Goal: Task Accomplishment & Management: Complete application form

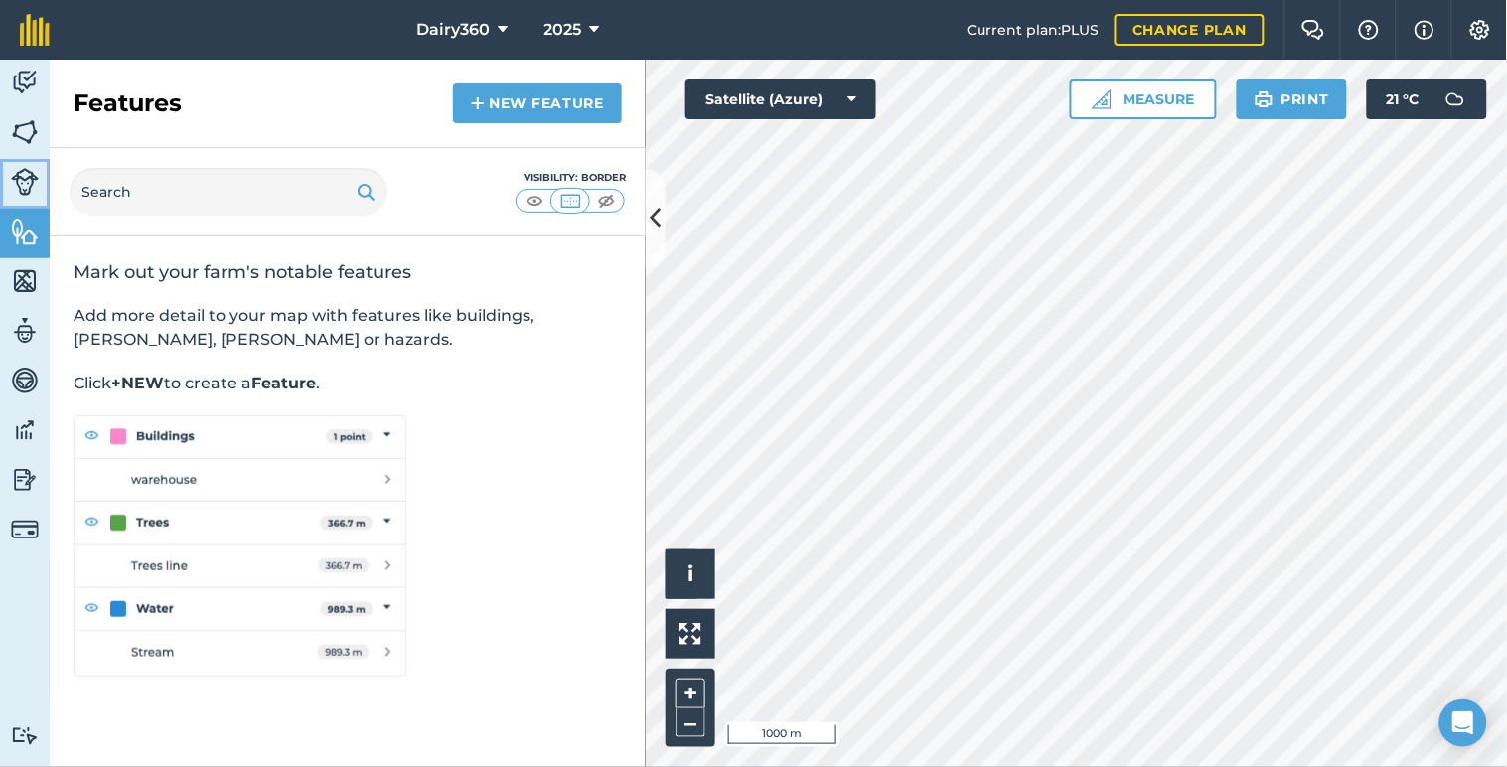
click at [31, 173] on img at bounding box center [25, 182] width 28 height 28
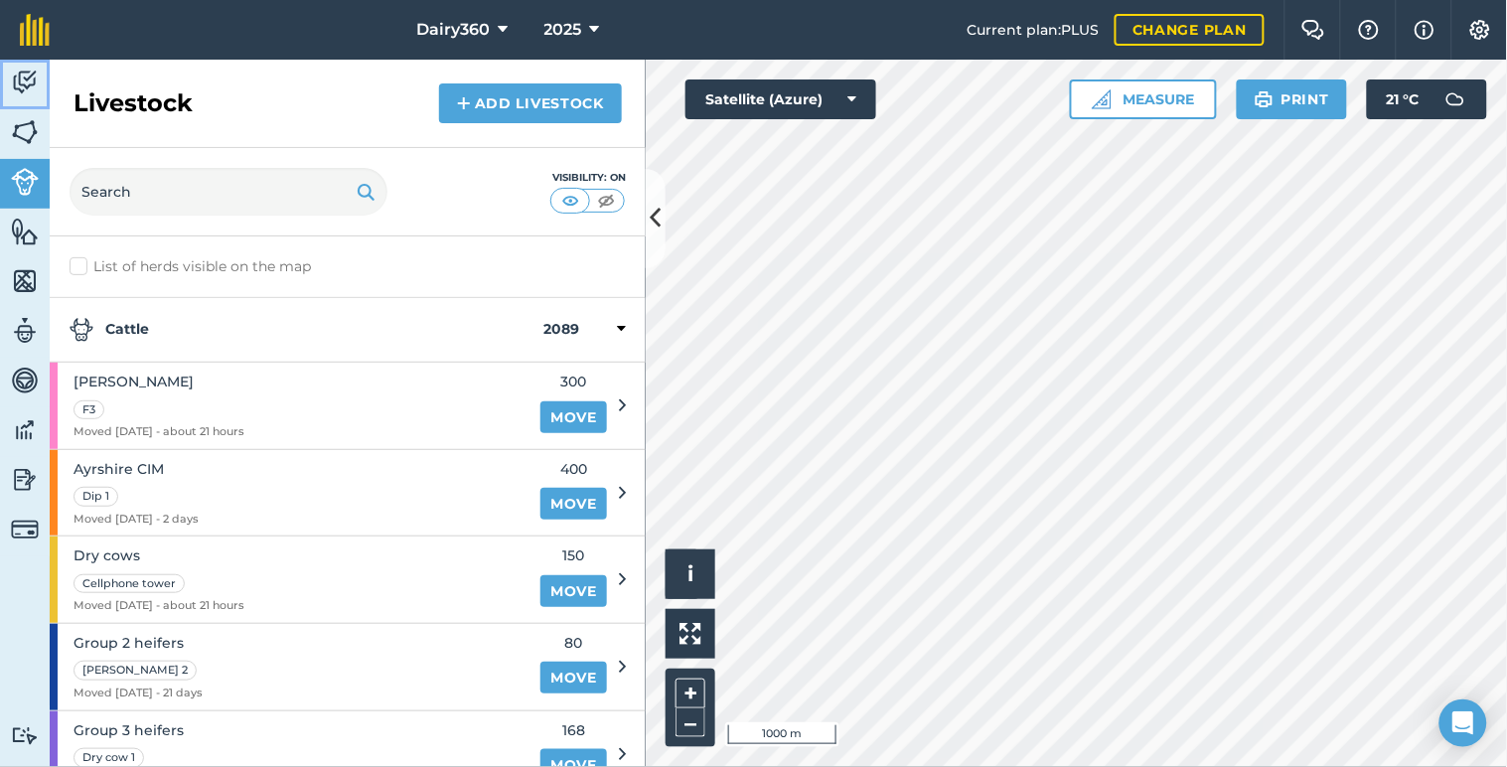
click at [15, 77] on img at bounding box center [25, 83] width 28 height 30
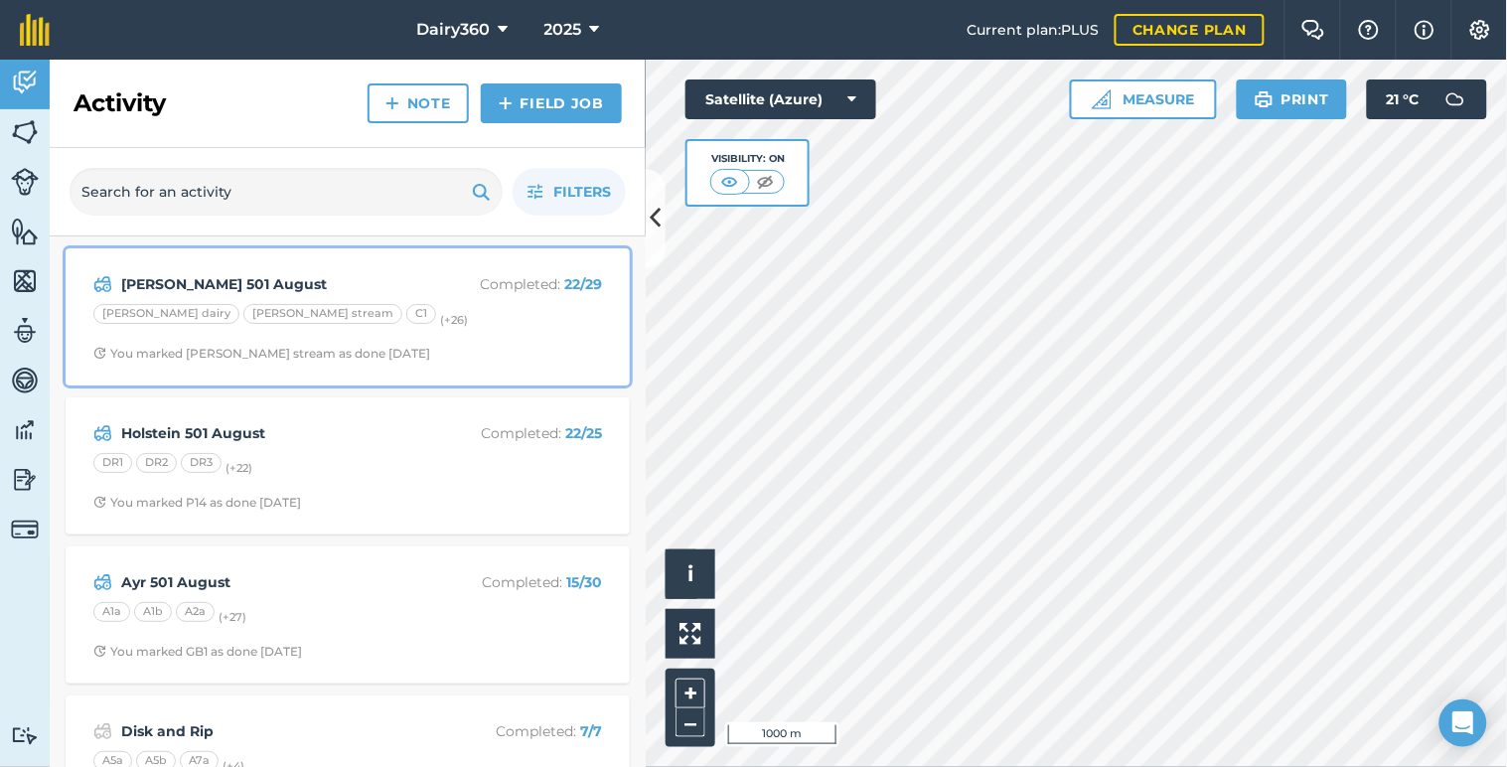
click at [290, 304] on div "[PERSON_NAME] dairy [PERSON_NAME] stream C1 (+ 26 )" at bounding box center [347, 317] width 508 height 26
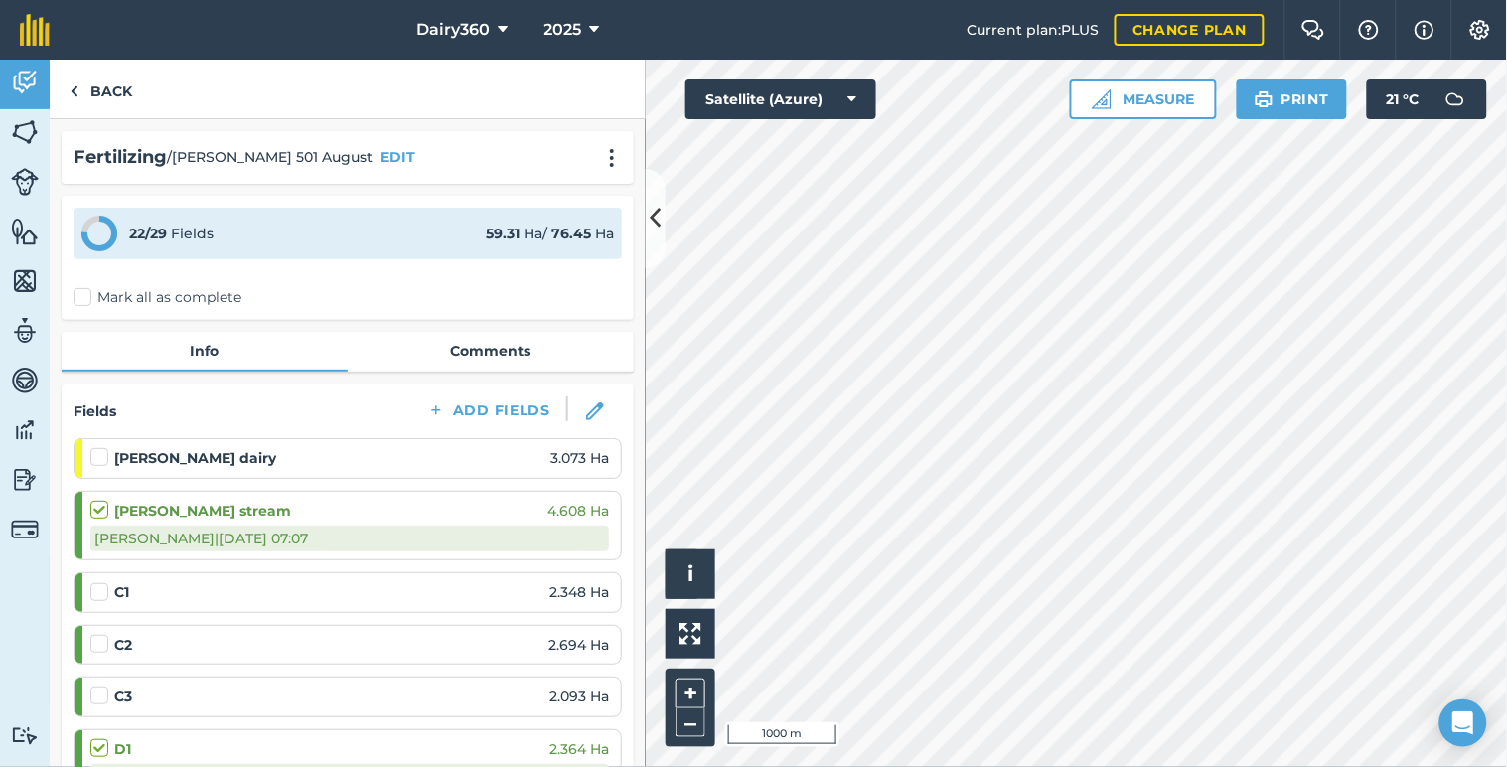
click at [95, 582] on label at bounding box center [102, 582] width 24 height 0
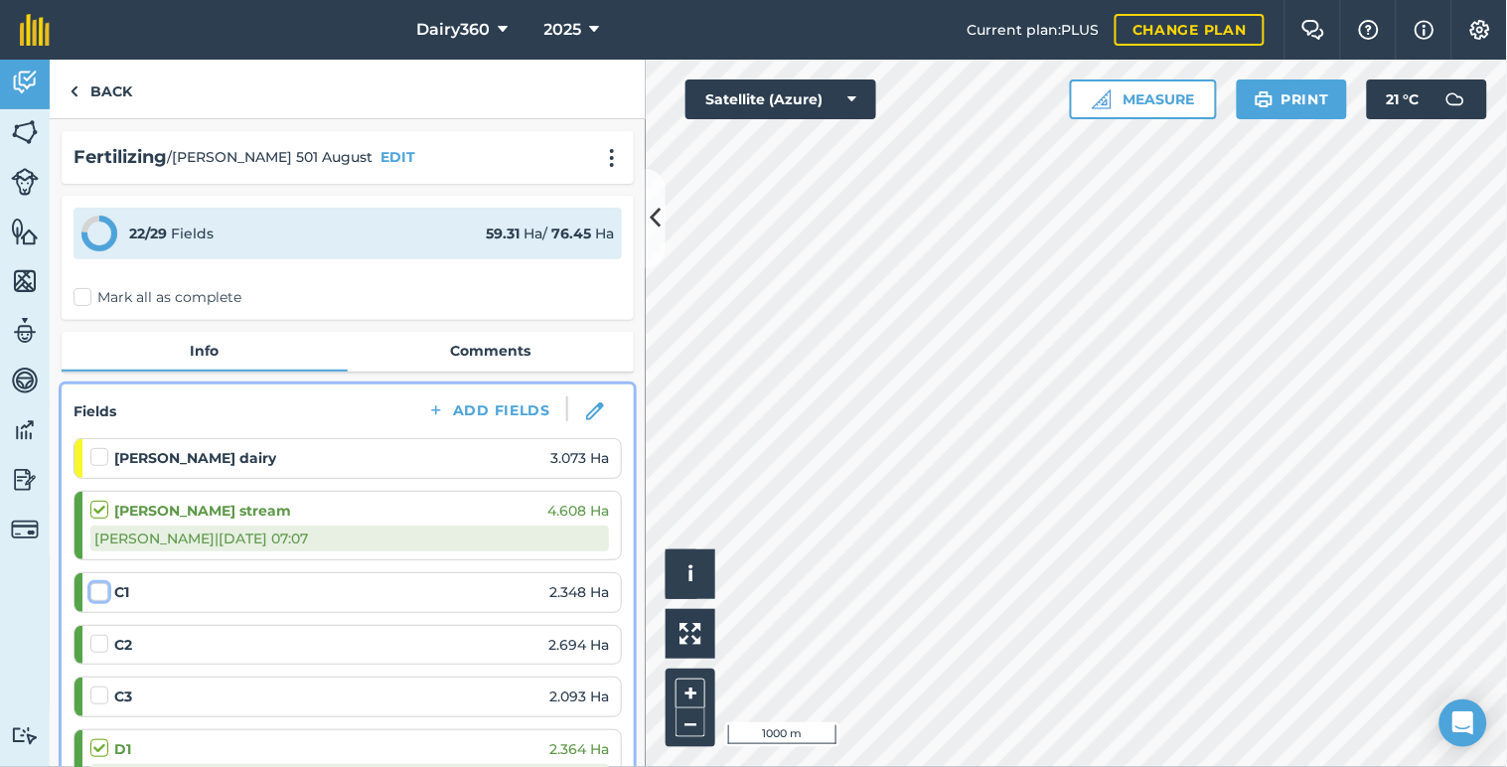
click at [95, 588] on input "checkbox" at bounding box center [96, 588] width 13 height 13
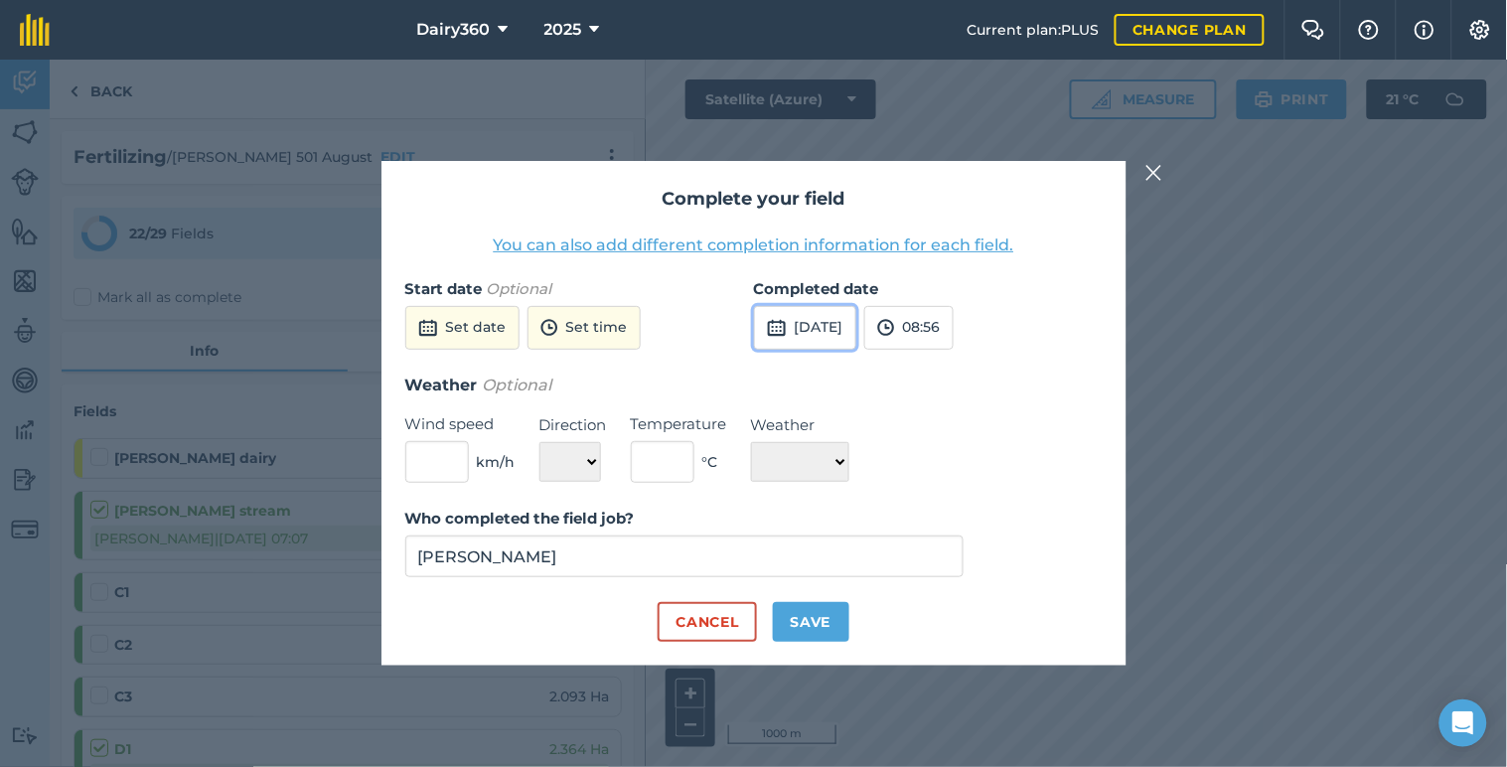
click at [836, 334] on button "[DATE]" at bounding box center [805, 328] width 102 height 44
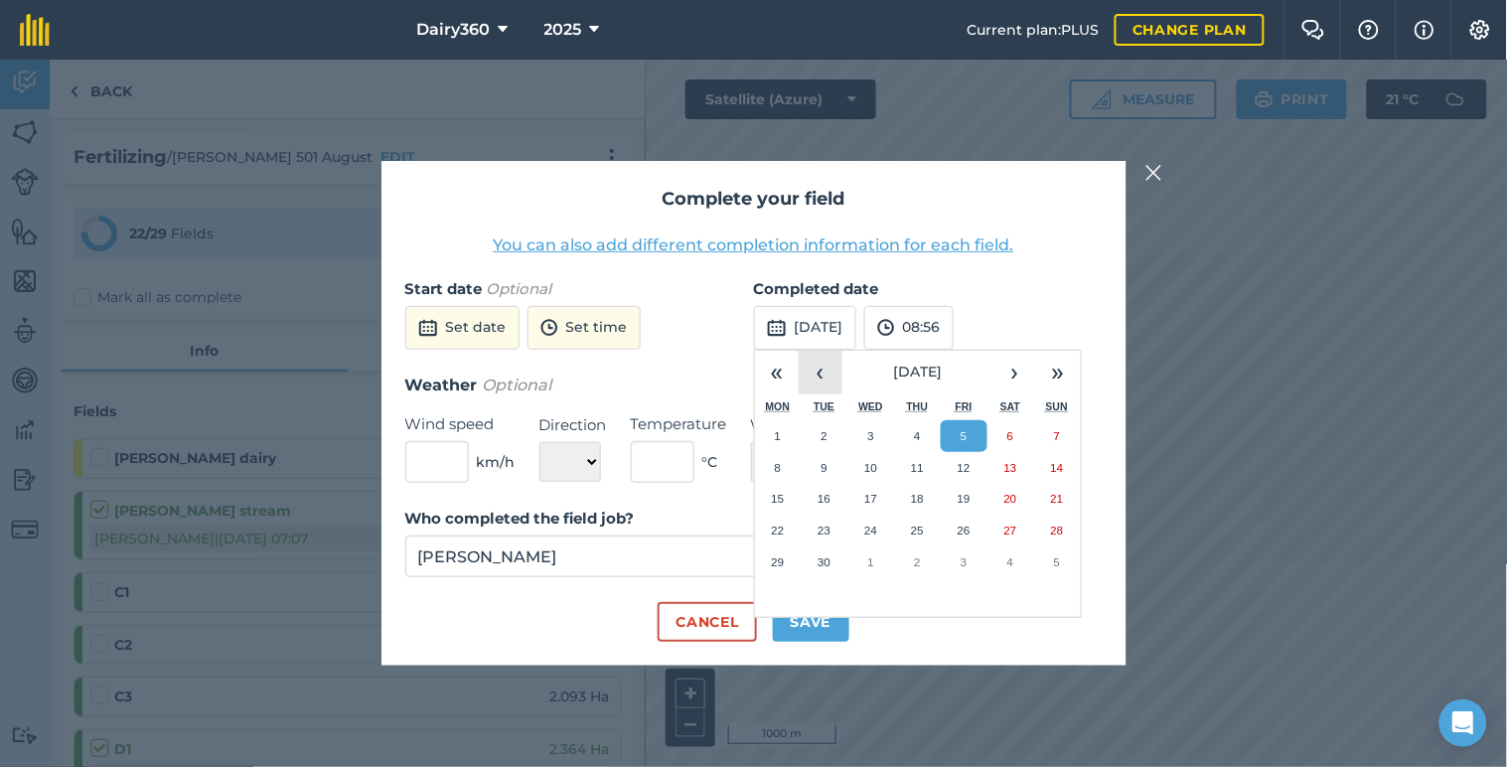
click at [814, 367] on button "‹" at bounding box center [820, 373] width 44 height 44
click at [922, 553] on button "28" at bounding box center [917, 562] width 47 height 32
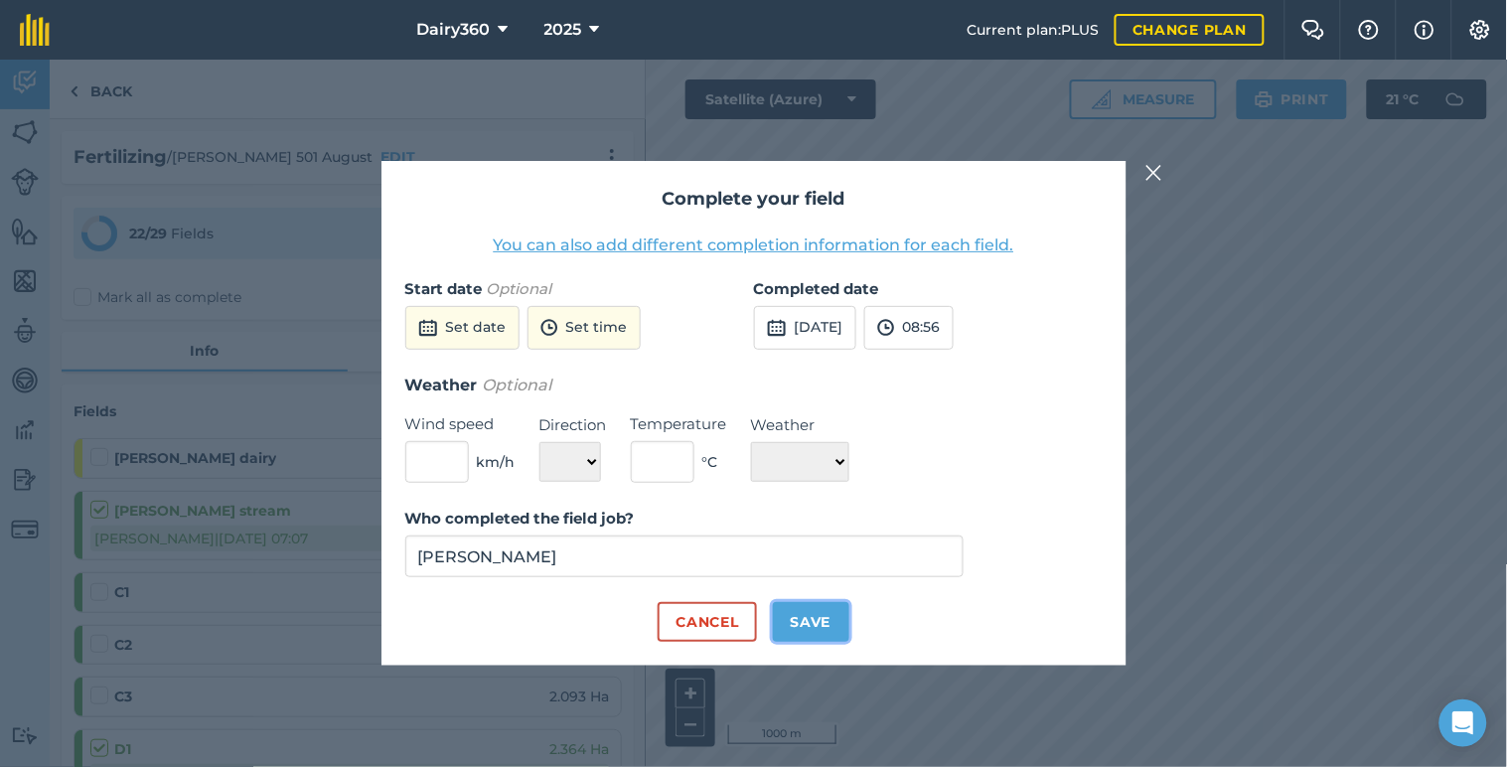
click at [822, 621] on button "Save" at bounding box center [811, 622] width 76 height 40
checkbox input "true"
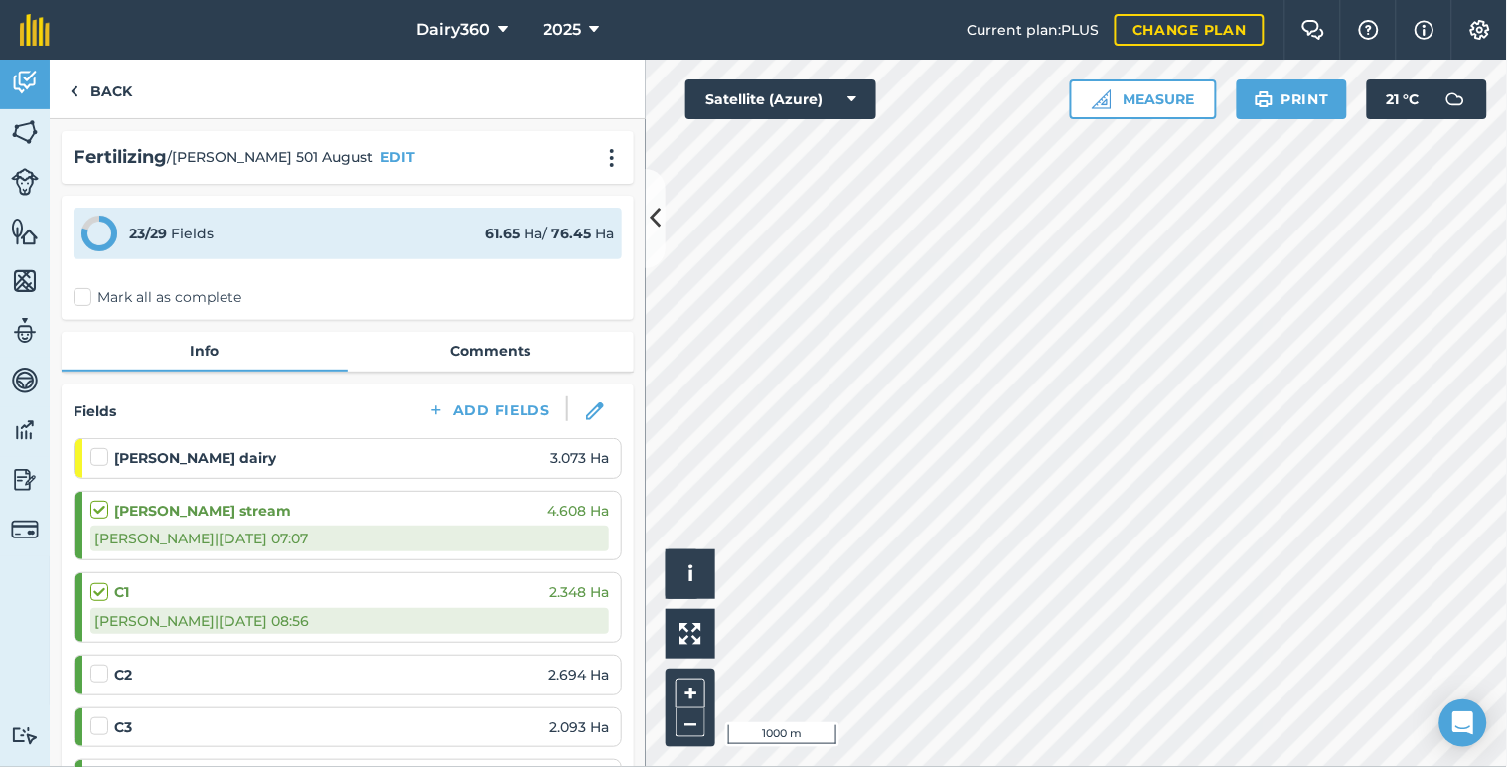
click at [95, 663] on label at bounding box center [102, 663] width 24 height 0
click at [95, 670] on input "checkbox" at bounding box center [96, 669] width 13 height 13
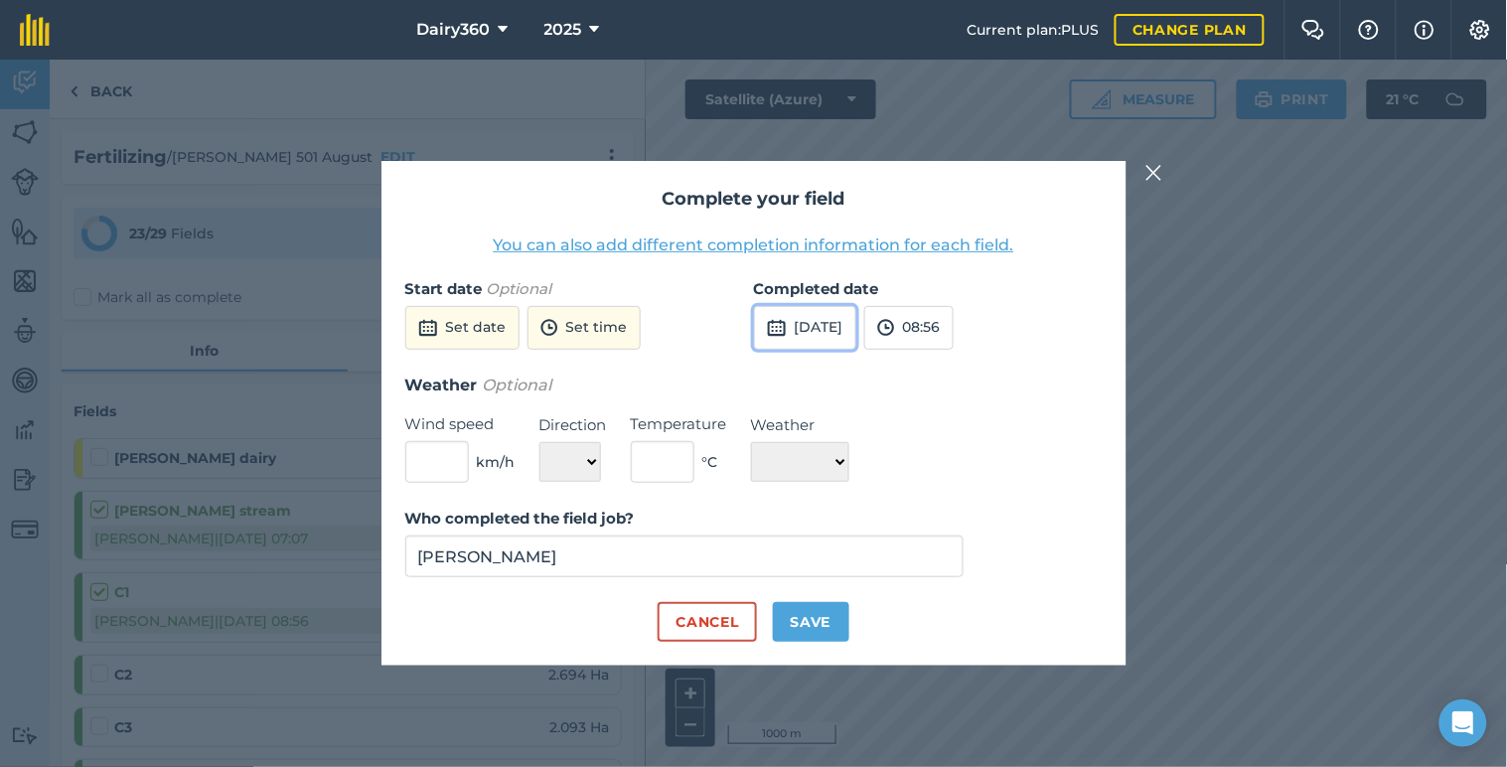
click at [850, 343] on button "[DATE]" at bounding box center [805, 328] width 102 height 44
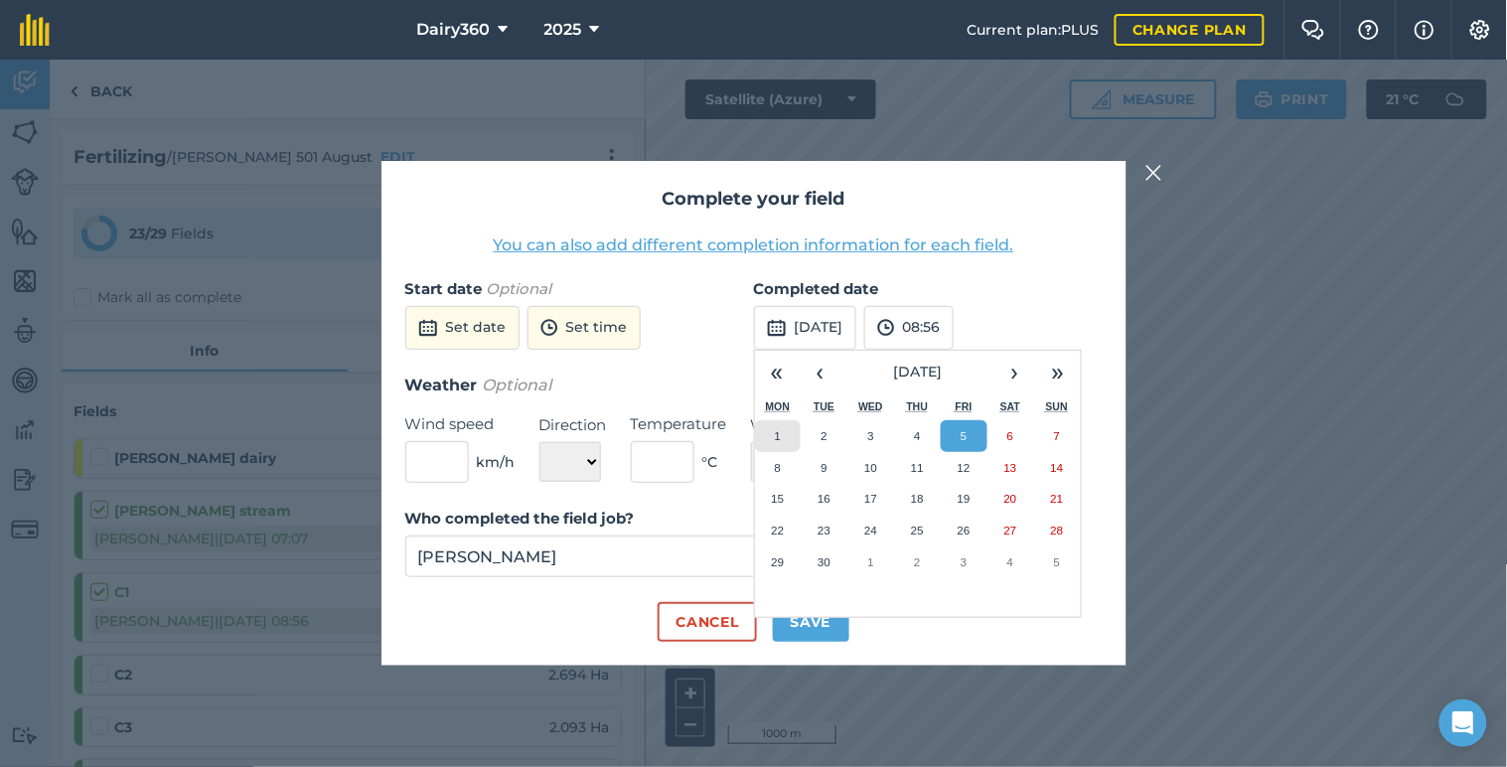
click at [788, 432] on button "1" at bounding box center [778, 436] width 47 height 32
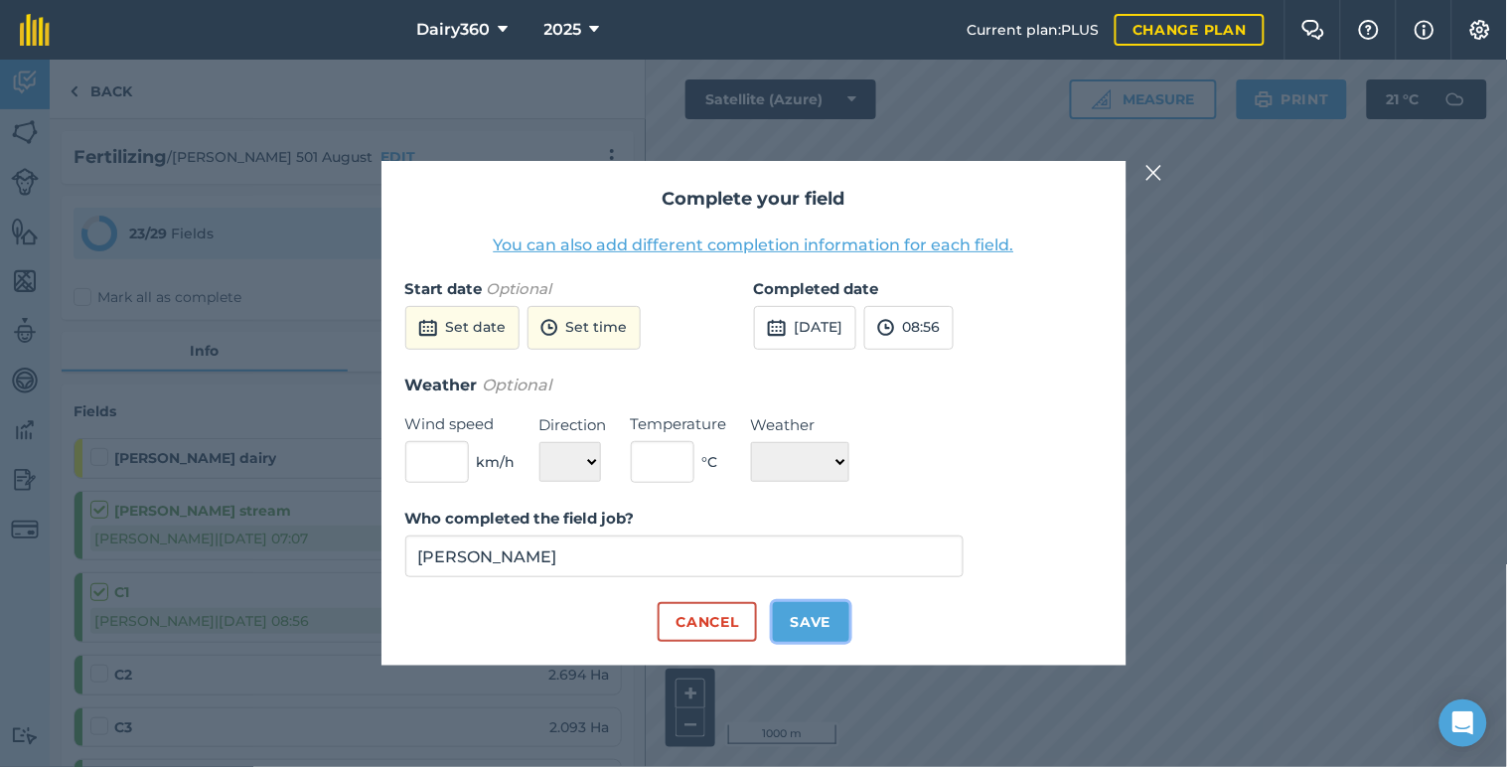
click at [810, 611] on button "Save" at bounding box center [811, 622] width 76 height 40
checkbox input "true"
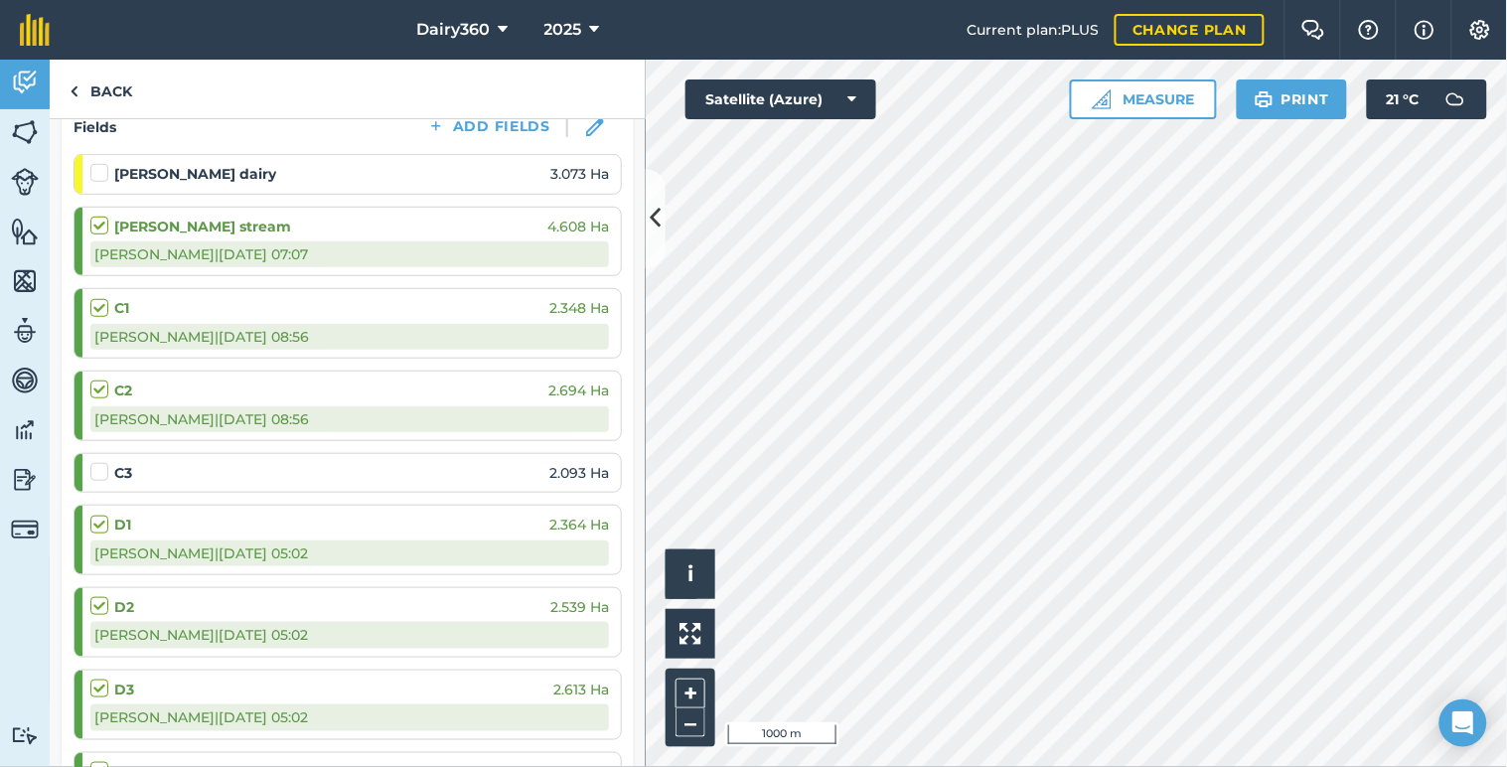
scroll to position [294, 0]
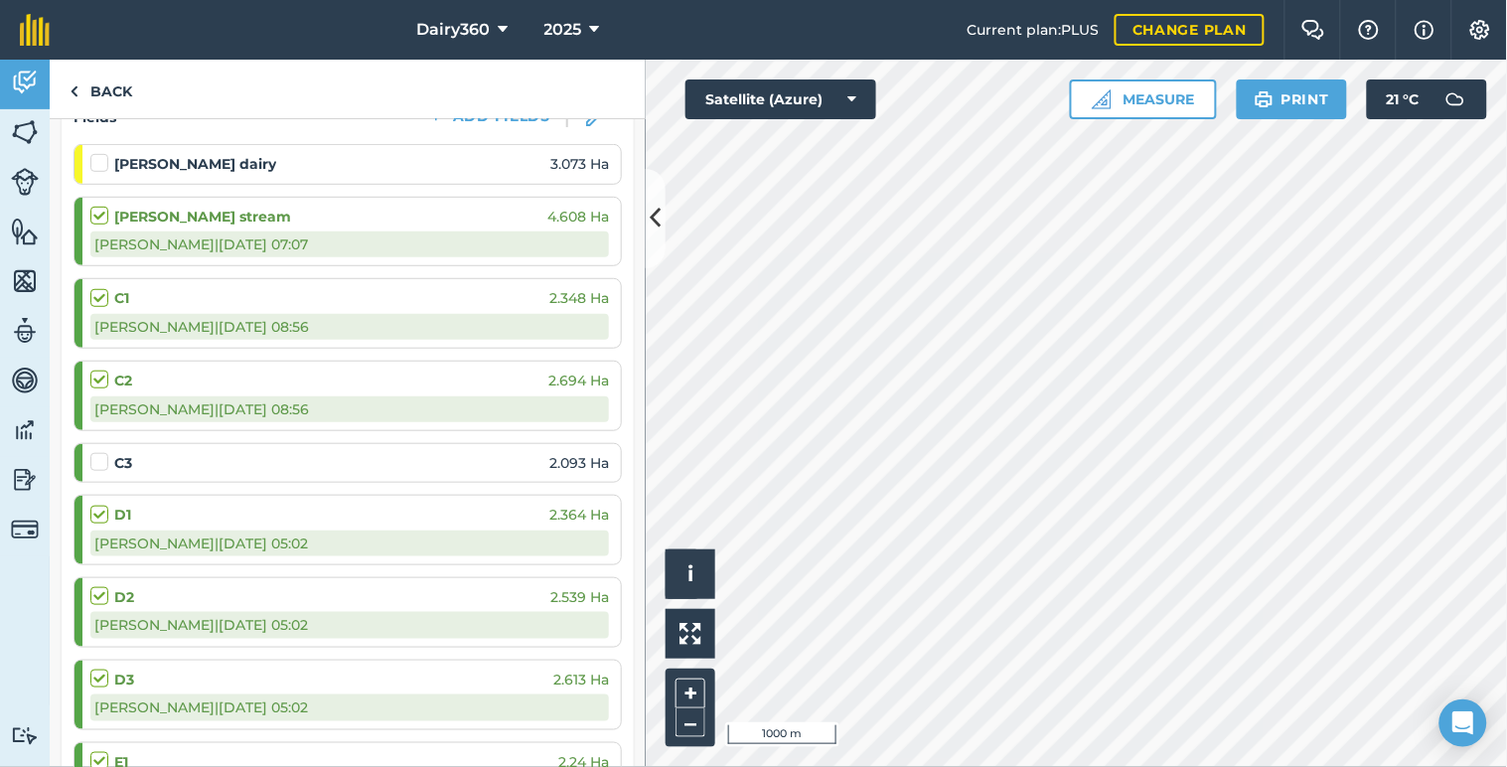
click at [102, 452] on label at bounding box center [102, 452] width 24 height 0
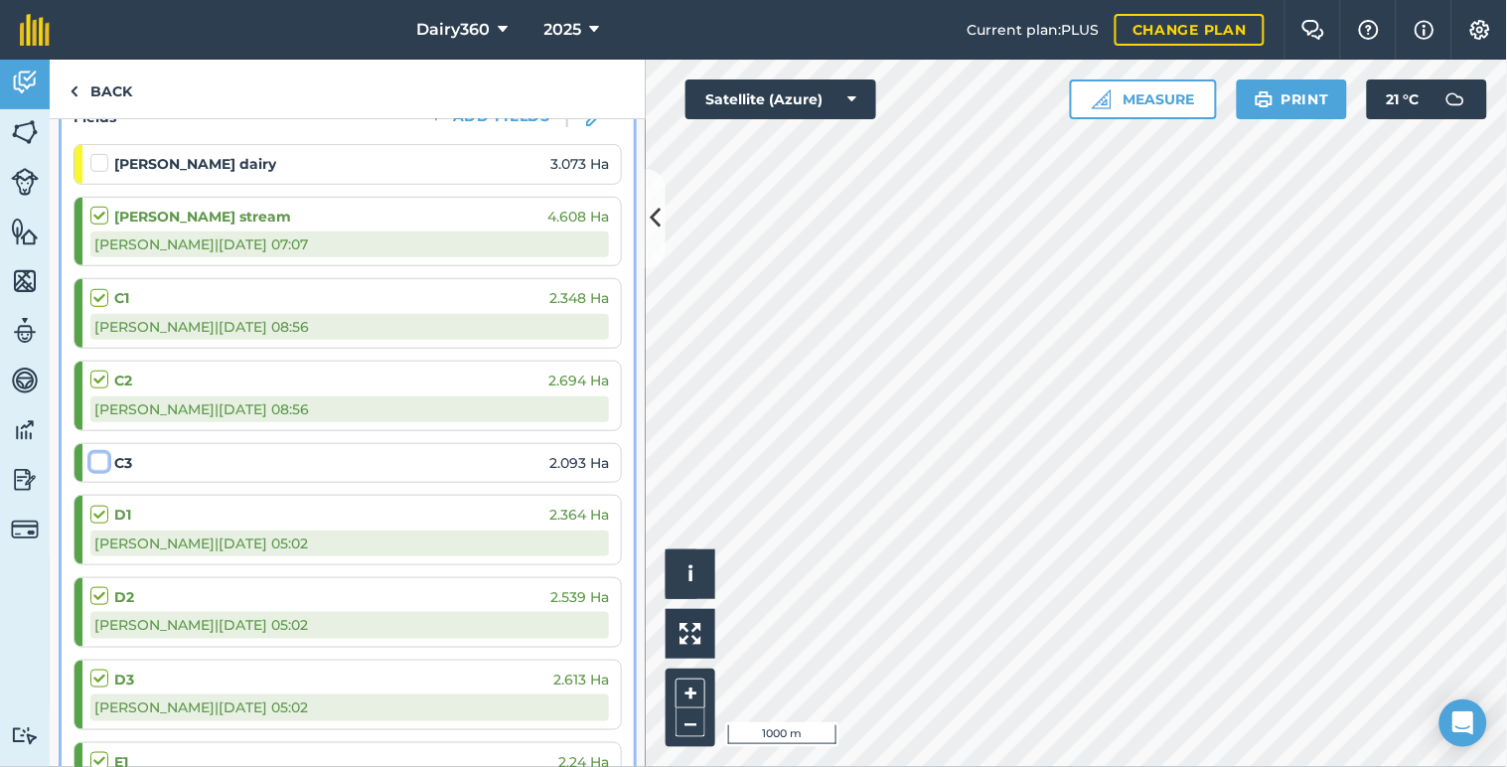
click at [102, 462] on input "checkbox" at bounding box center [96, 458] width 13 height 13
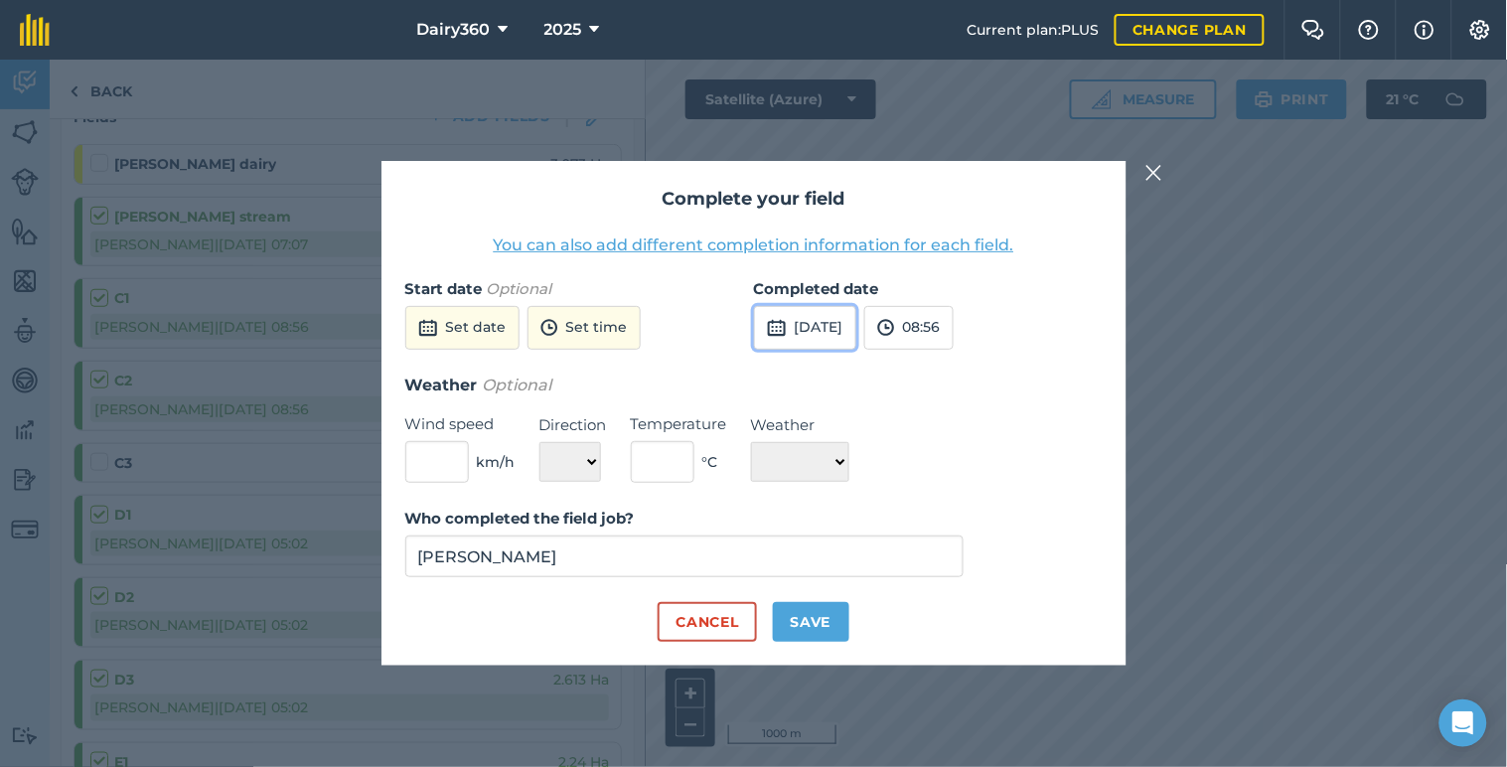
click at [808, 324] on button "[DATE]" at bounding box center [805, 328] width 102 height 44
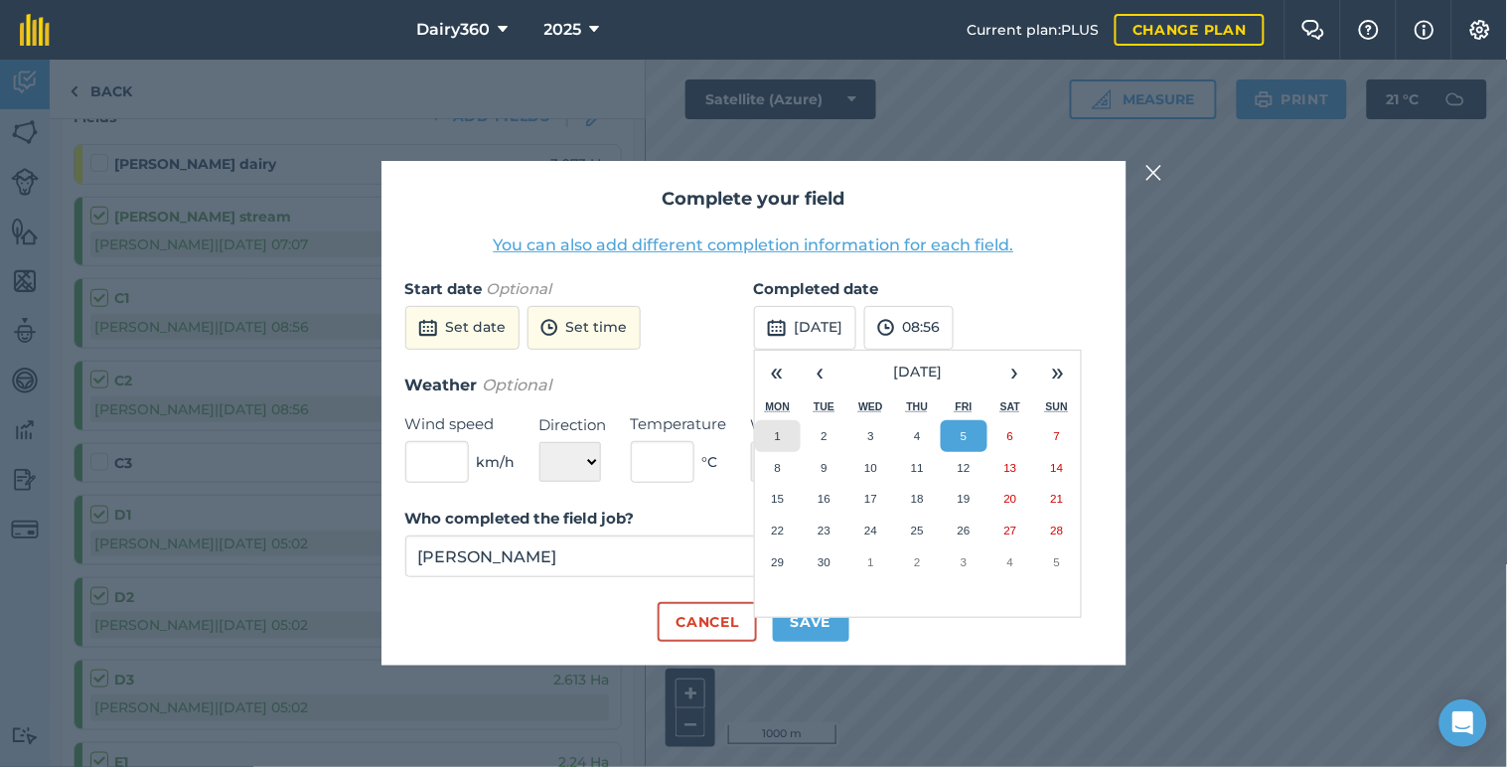
click at [786, 438] on button "1" at bounding box center [778, 436] width 47 height 32
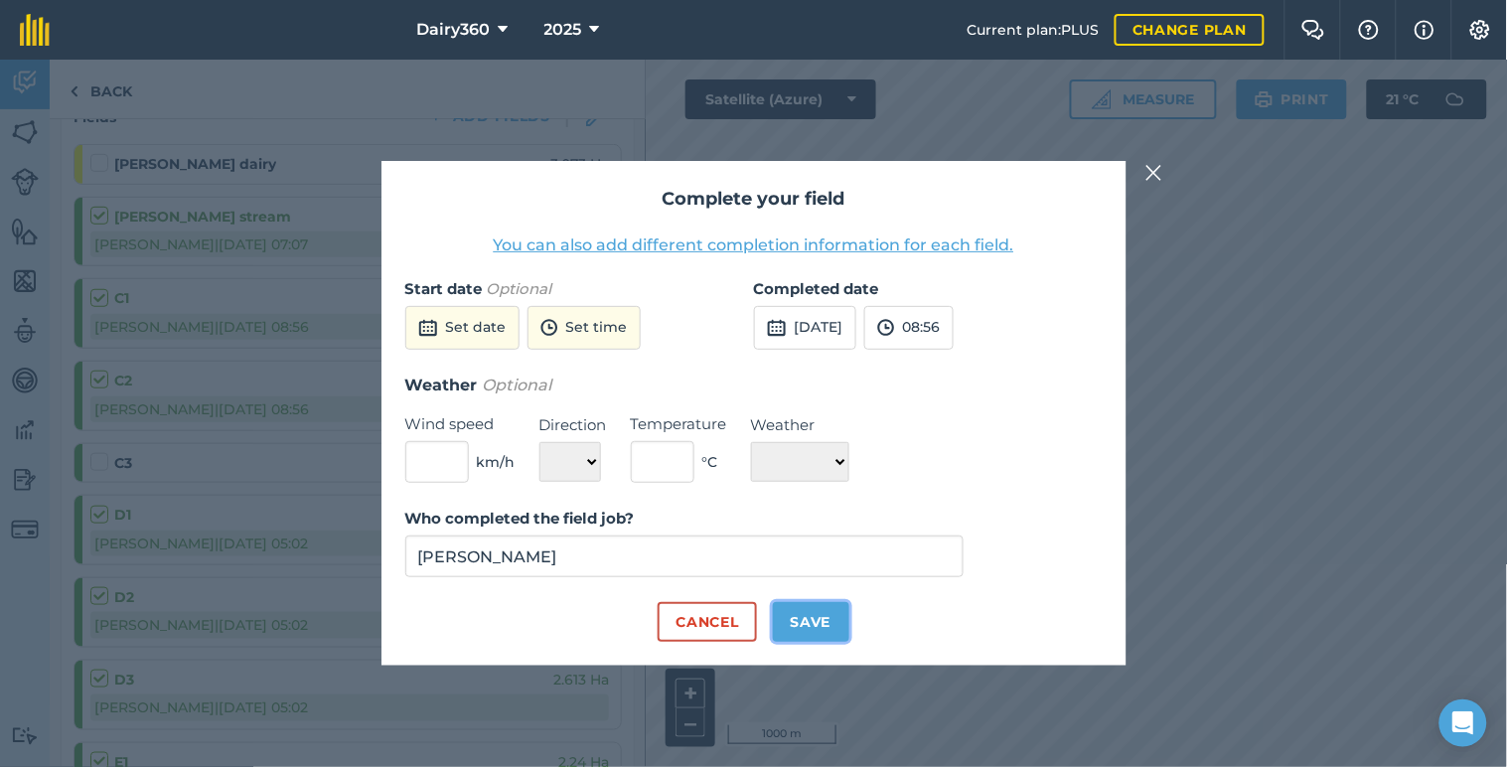
click at [799, 613] on button "Save" at bounding box center [811, 622] width 76 height 40
checkbox input "true"
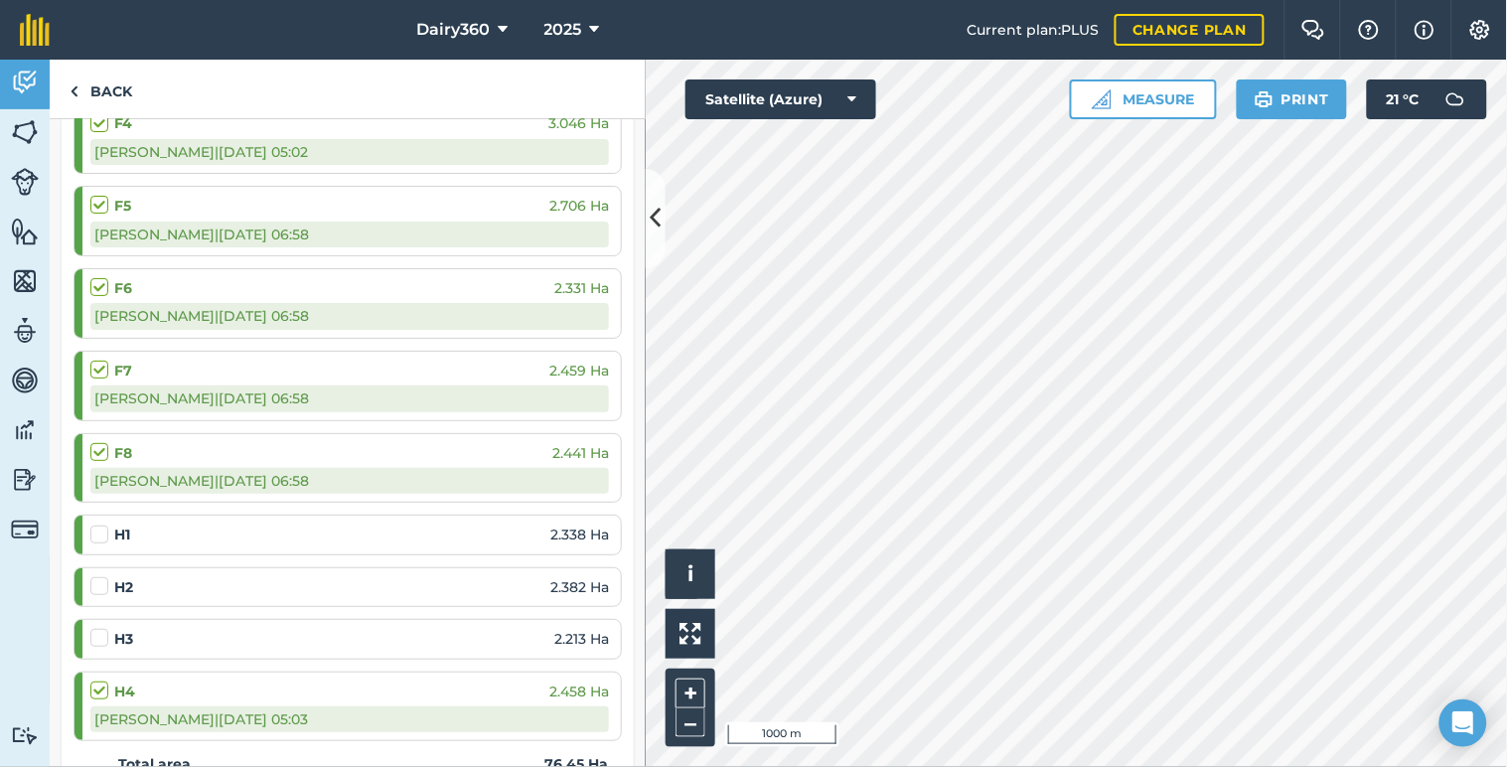
scroll to position [2060, 0]
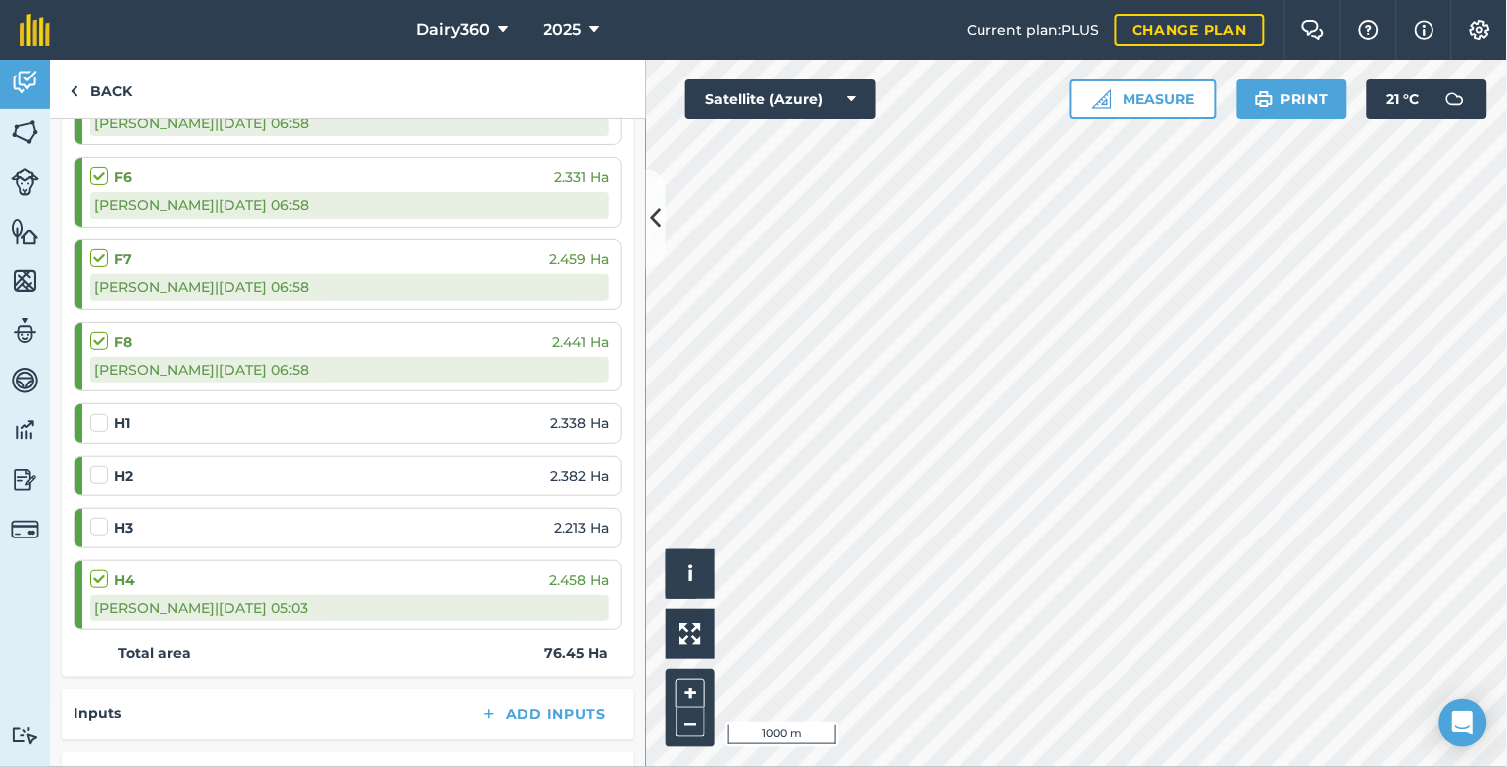
click at [103, 413] on label at bounding box center [102, 413] width 24 height 0
click at [103, 426] on input "checkbox" at bounding box center [96, 419] width 13 height 13
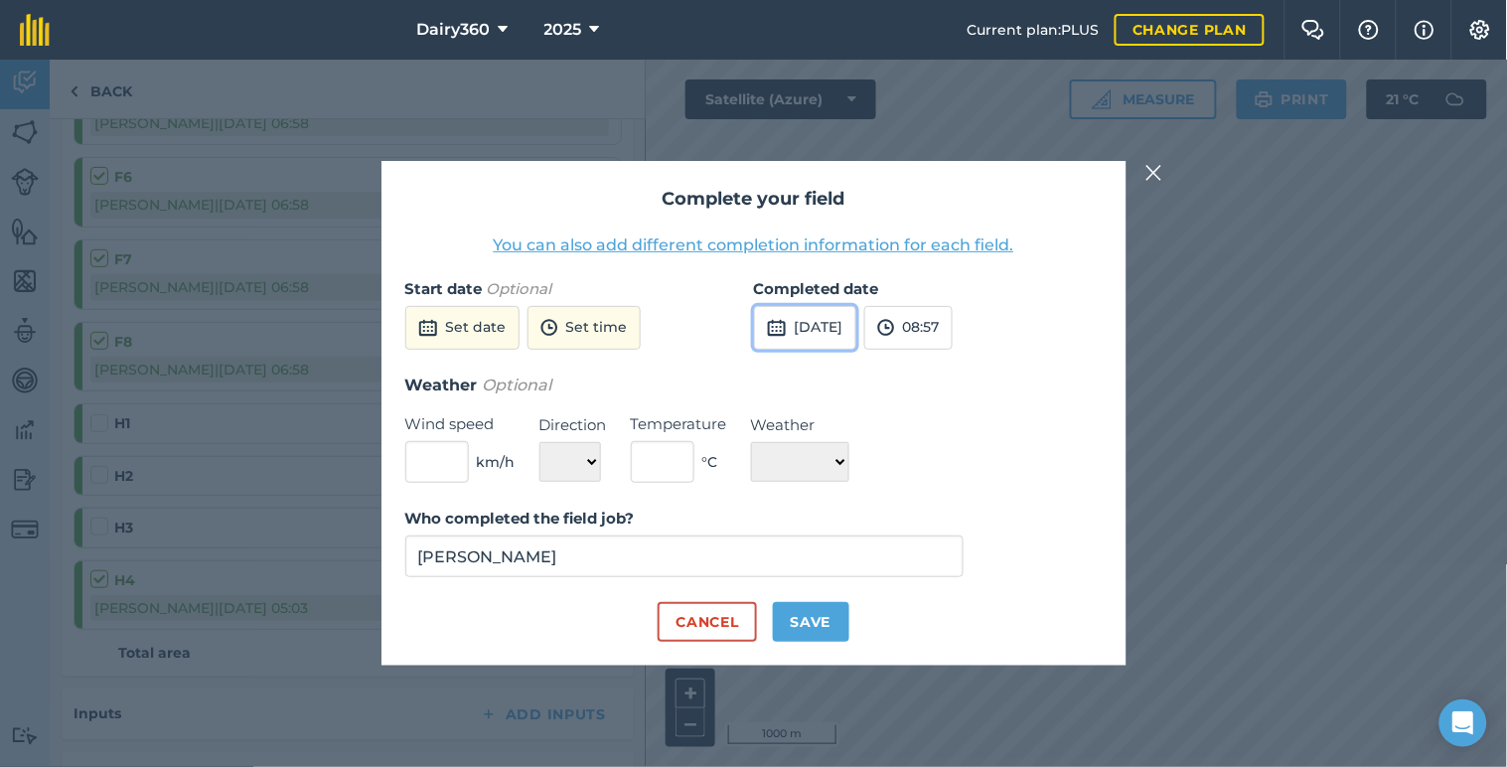
click at [808, 329] on button "[DATE]" at bounding box center [805, 328] width 102 height 44
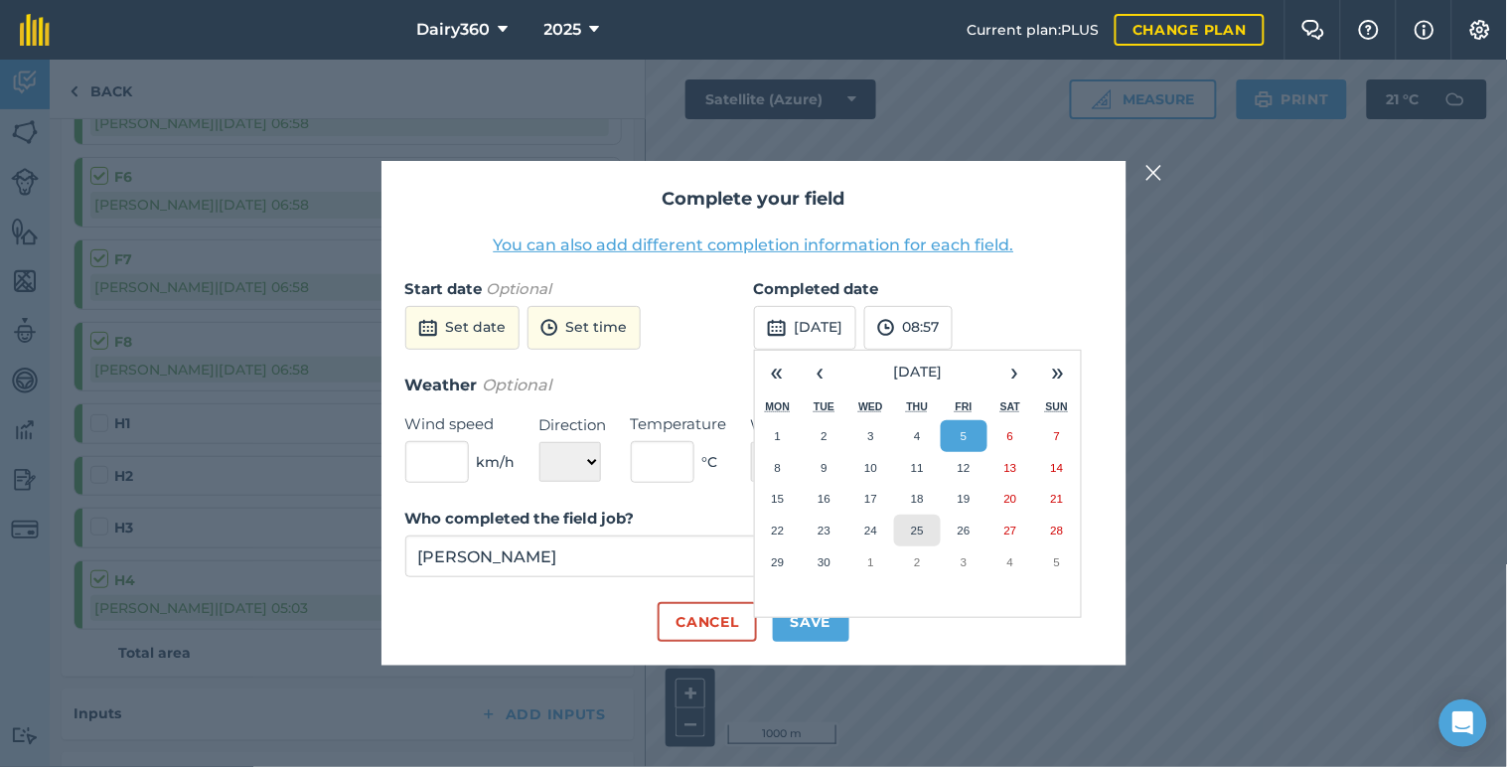
click at [915, 527] on abbr "25" at bounding box center [917, 529] width 13 height 13
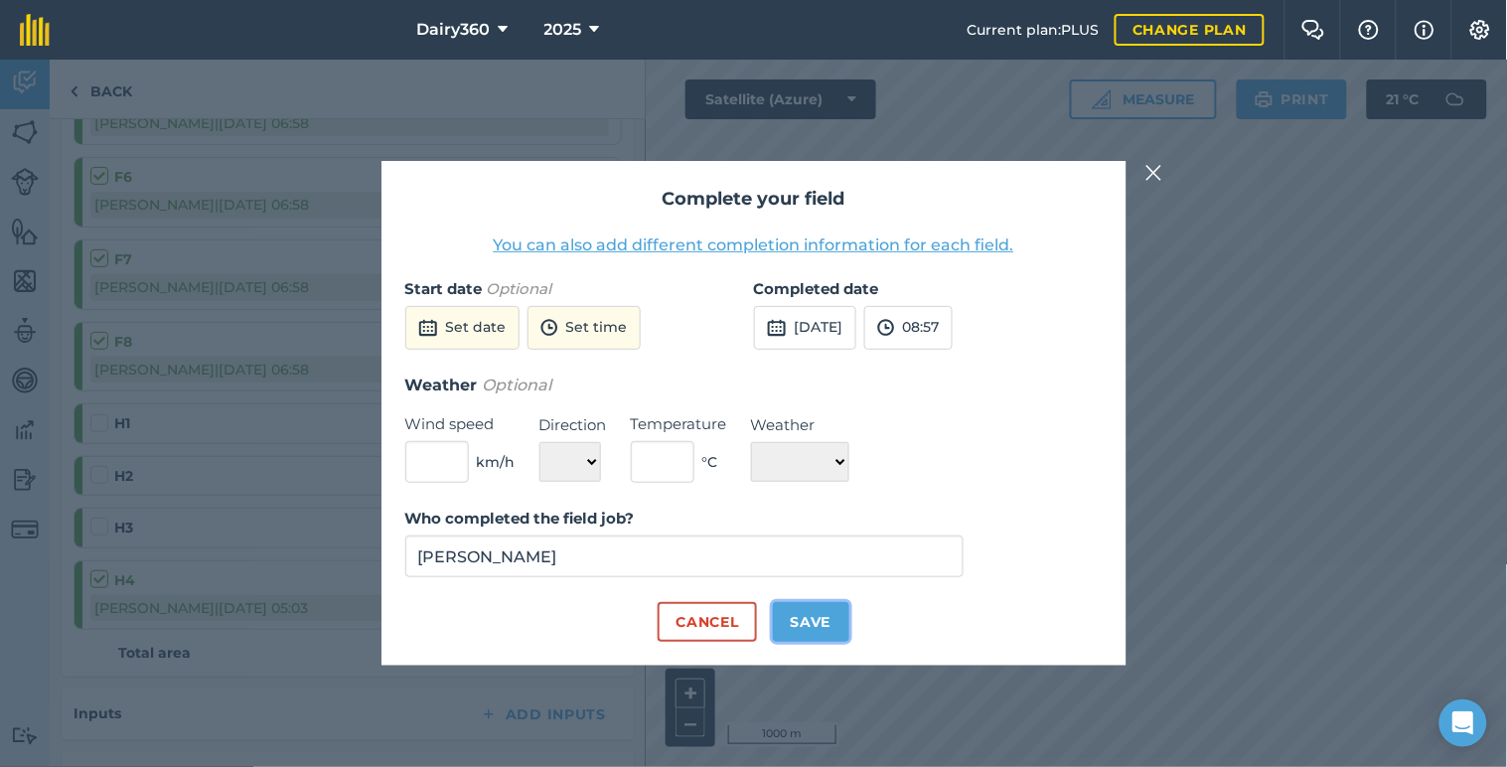
click at [805, 622] on button "Save" at bounding box center [811, 622] width 76 height 40
checkbox input "true"
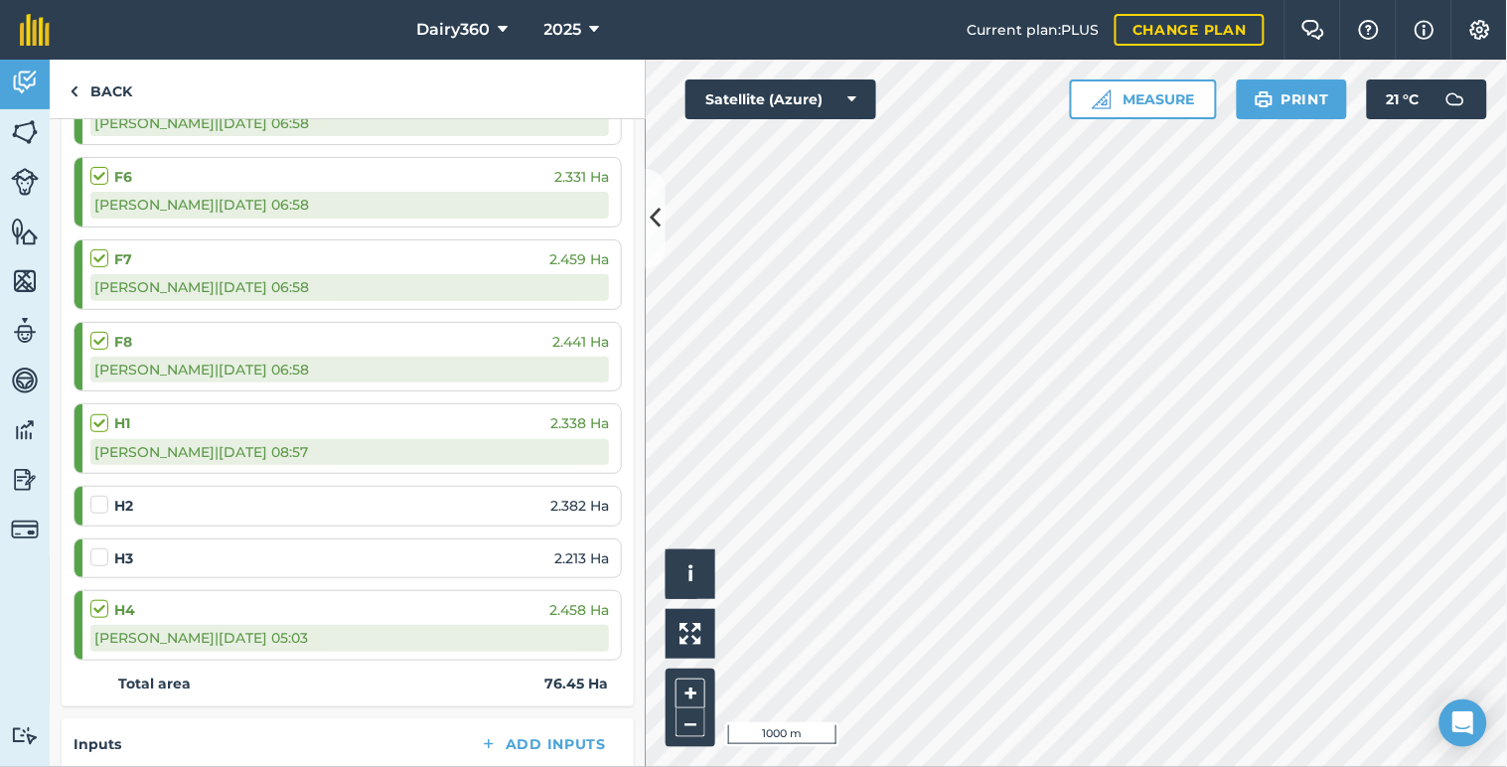
click at [94, 495] on label at bounding box center [102, 495] width 24 height 0
click at [94, 503] on input "checkbox" at bounding box center [96, 501] width 13 height 13
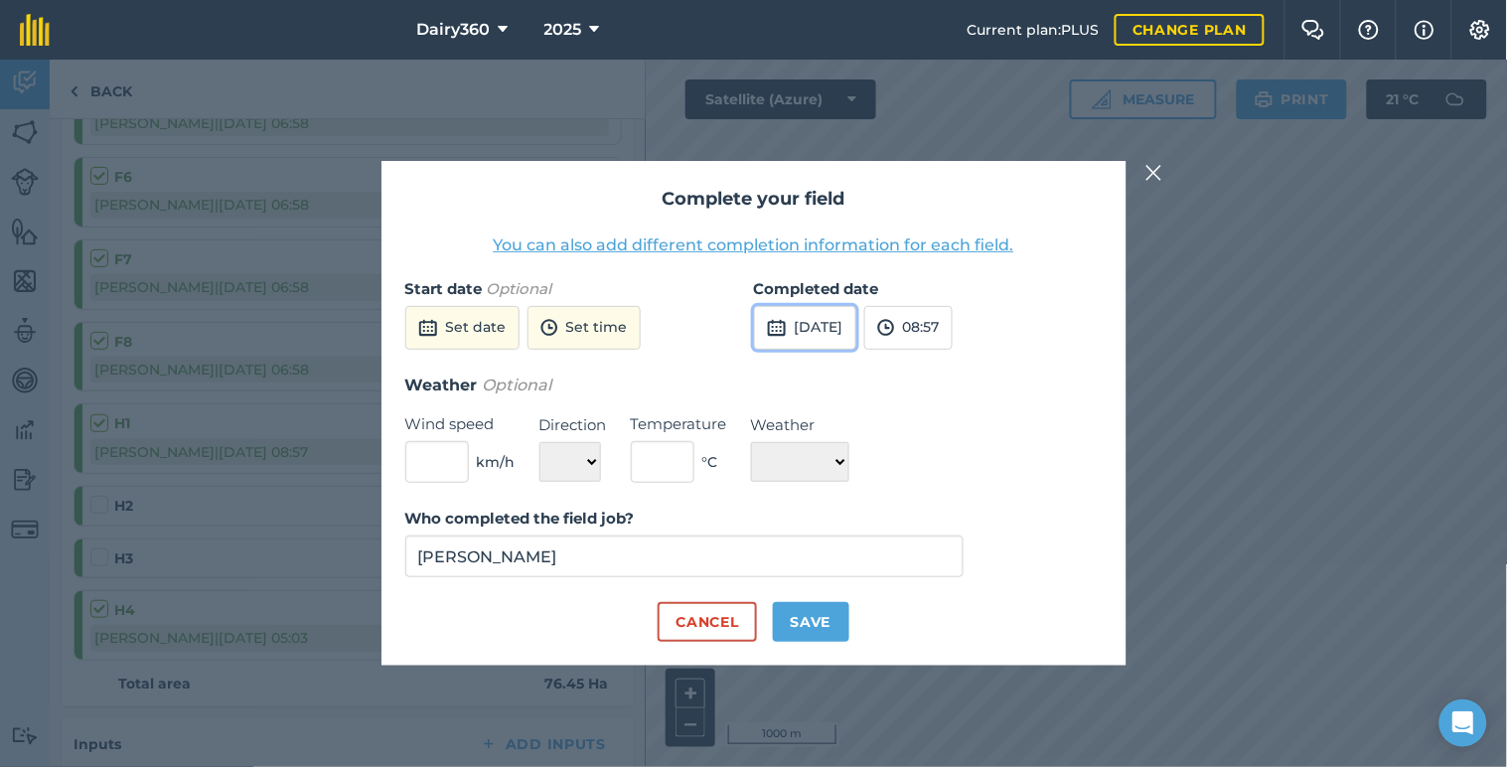
click at [798, 325] on button "[DATE]" at bounding box center [805, 328] width 102 height 44
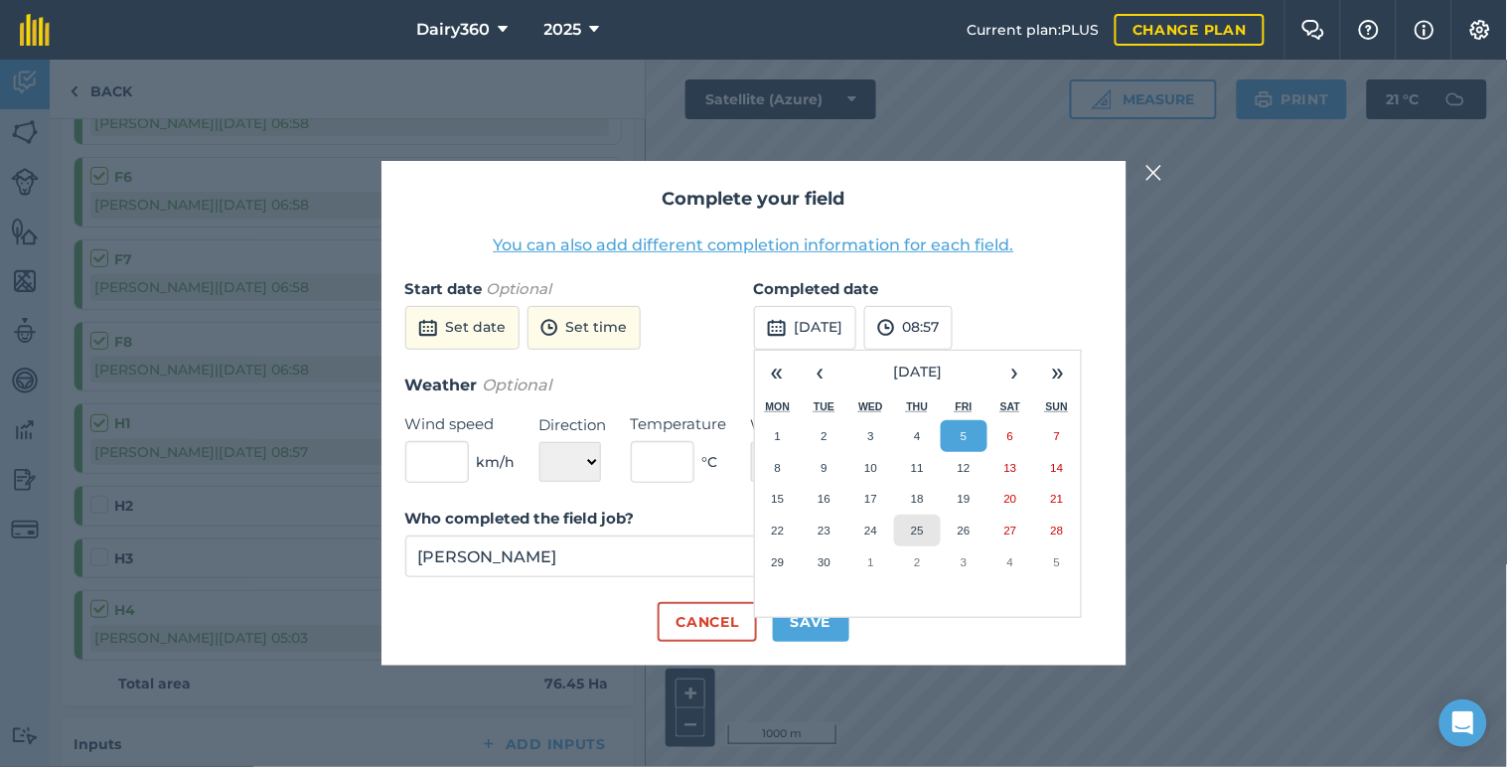
click at [918, 536] on abbr "25" at bounding box center [917, 529] width 13 height 13
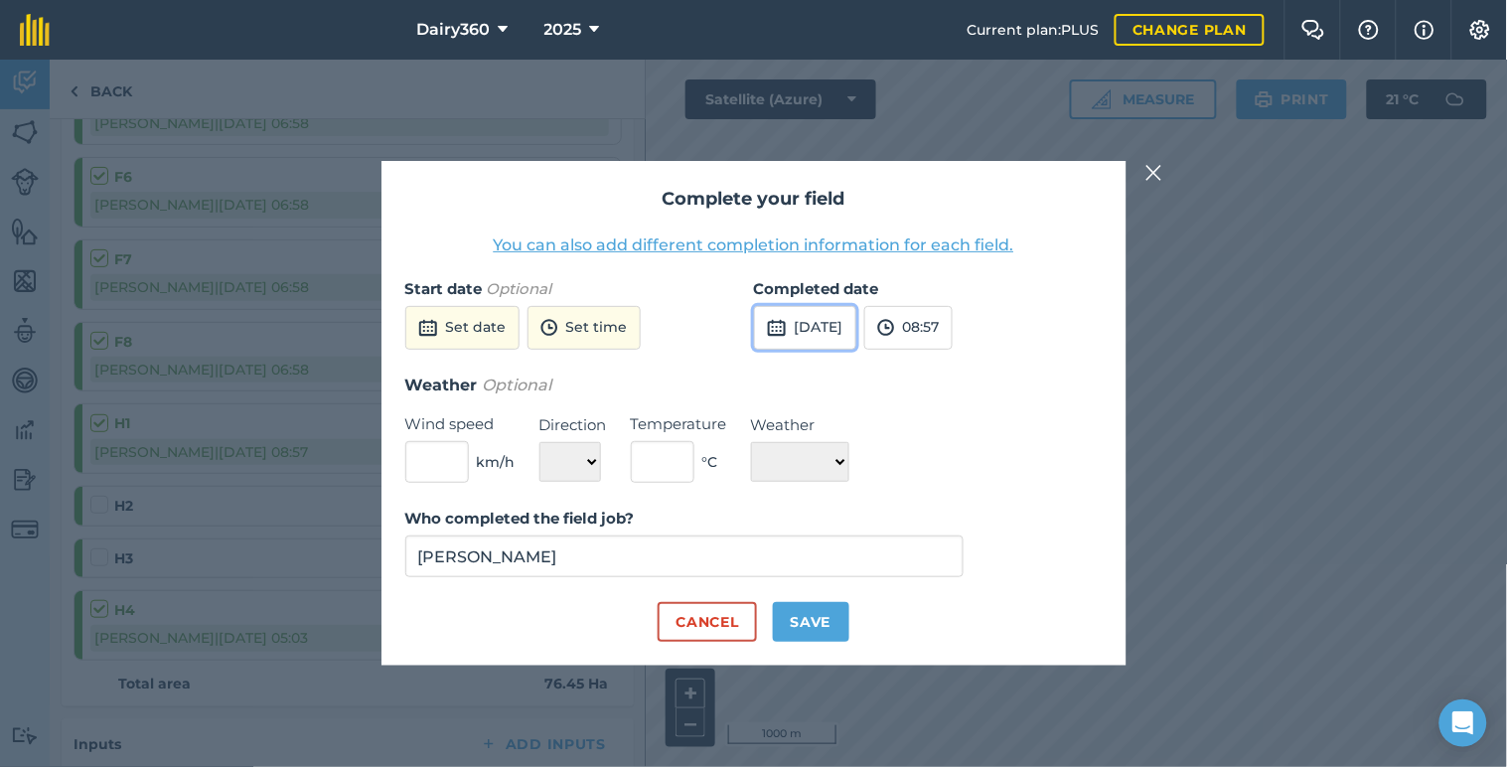
click at [838, 321] on button "[DATE]" at bounding box center [805, 328] width 102 height 44
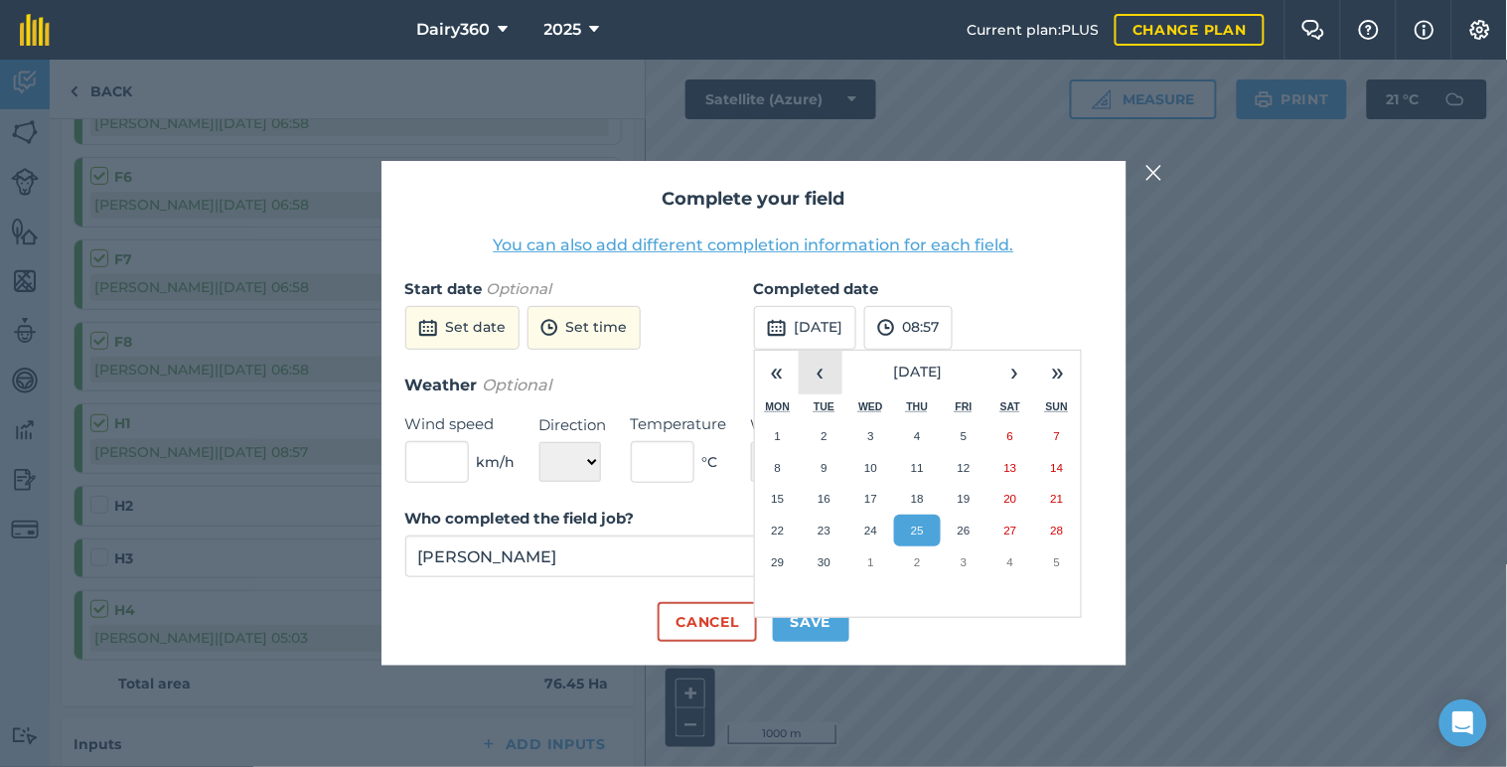
click at [816, 371] on button "‹" at bounding box center [820, 373] width 44 height 44
click at [782, 559] on abbr "25" at bounding box center [777, 561] width 13 height 13
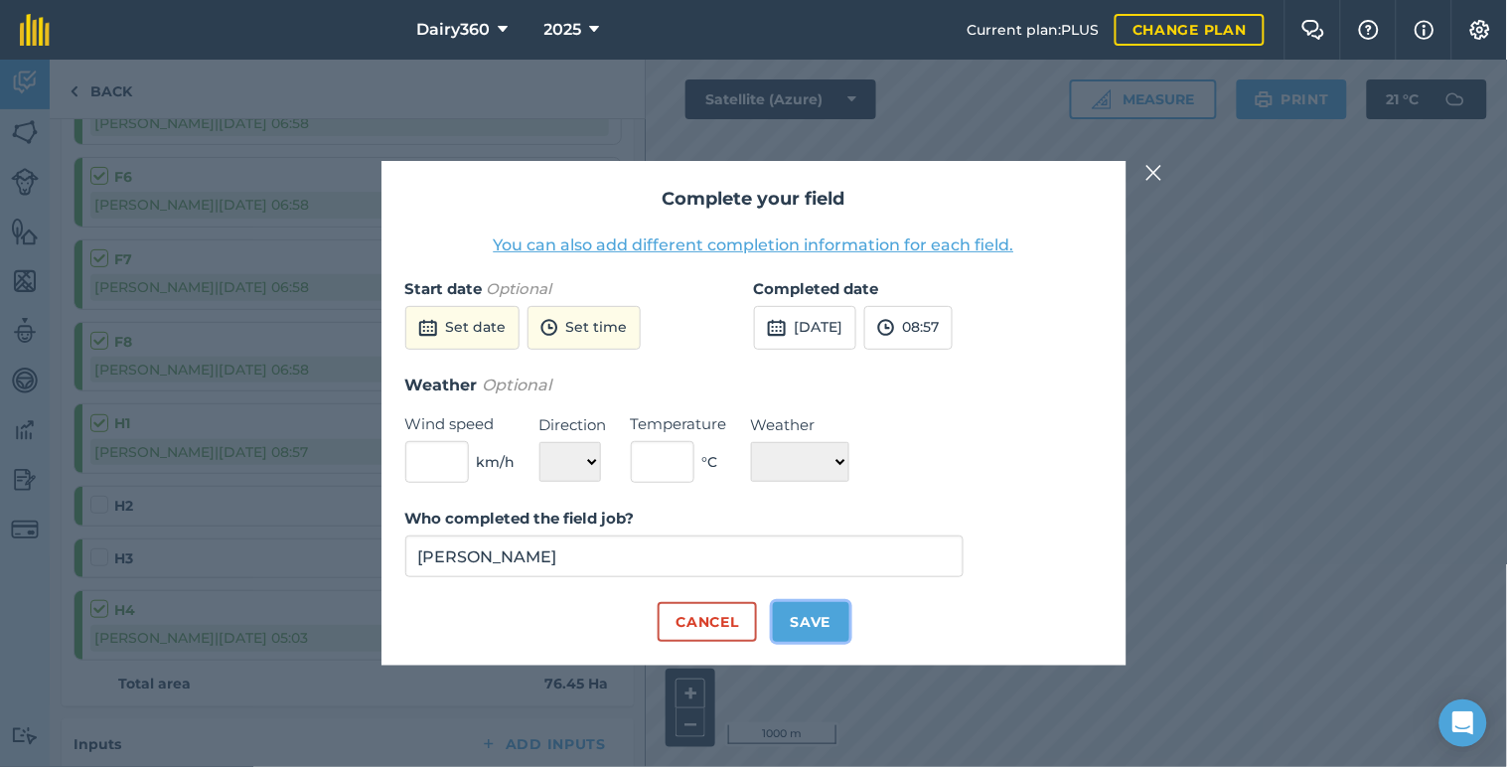
click at [819, 617] on button "Save" at bounding box center [811, 622] width 76 height 40
checkbox input "true"
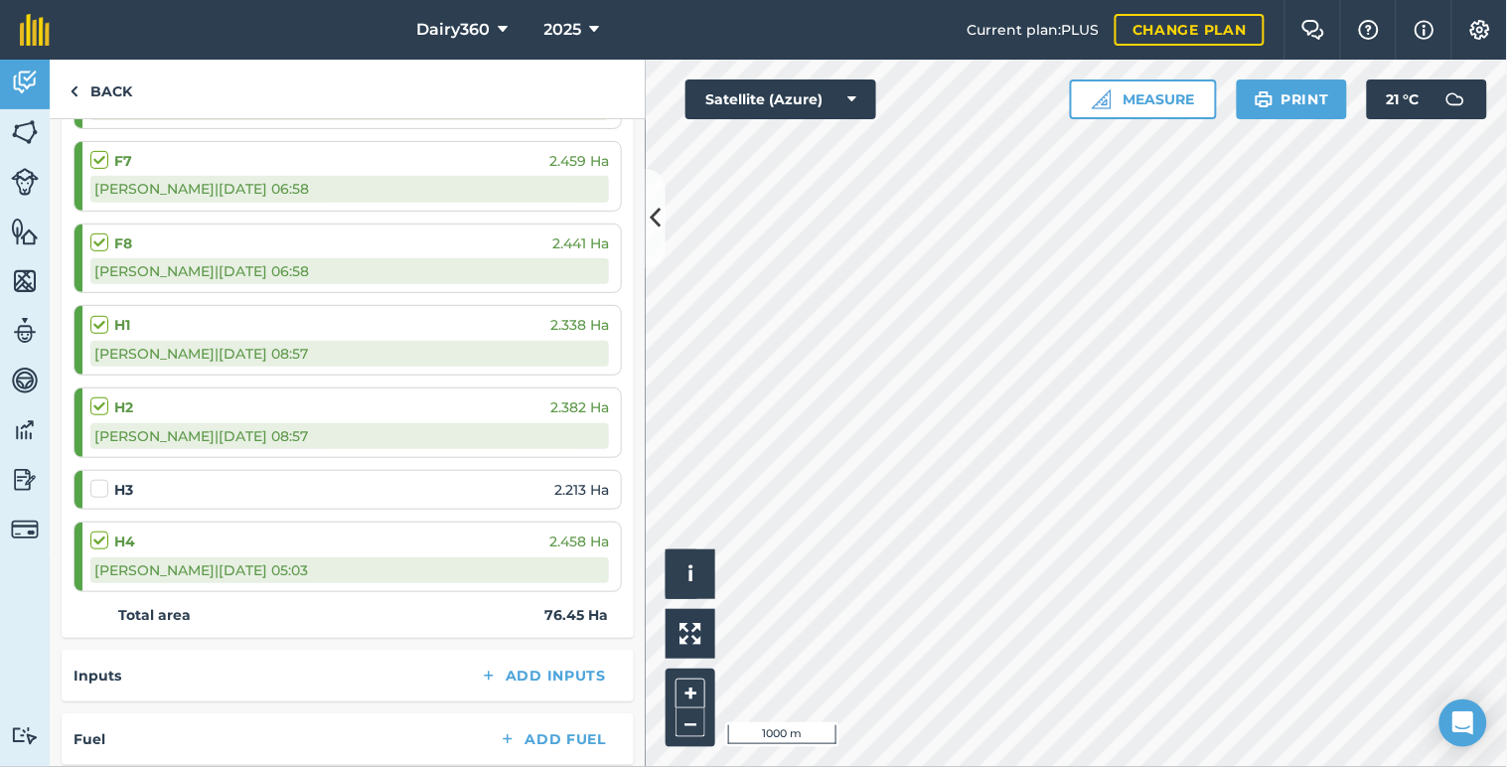
scroll to position [2207, 0]
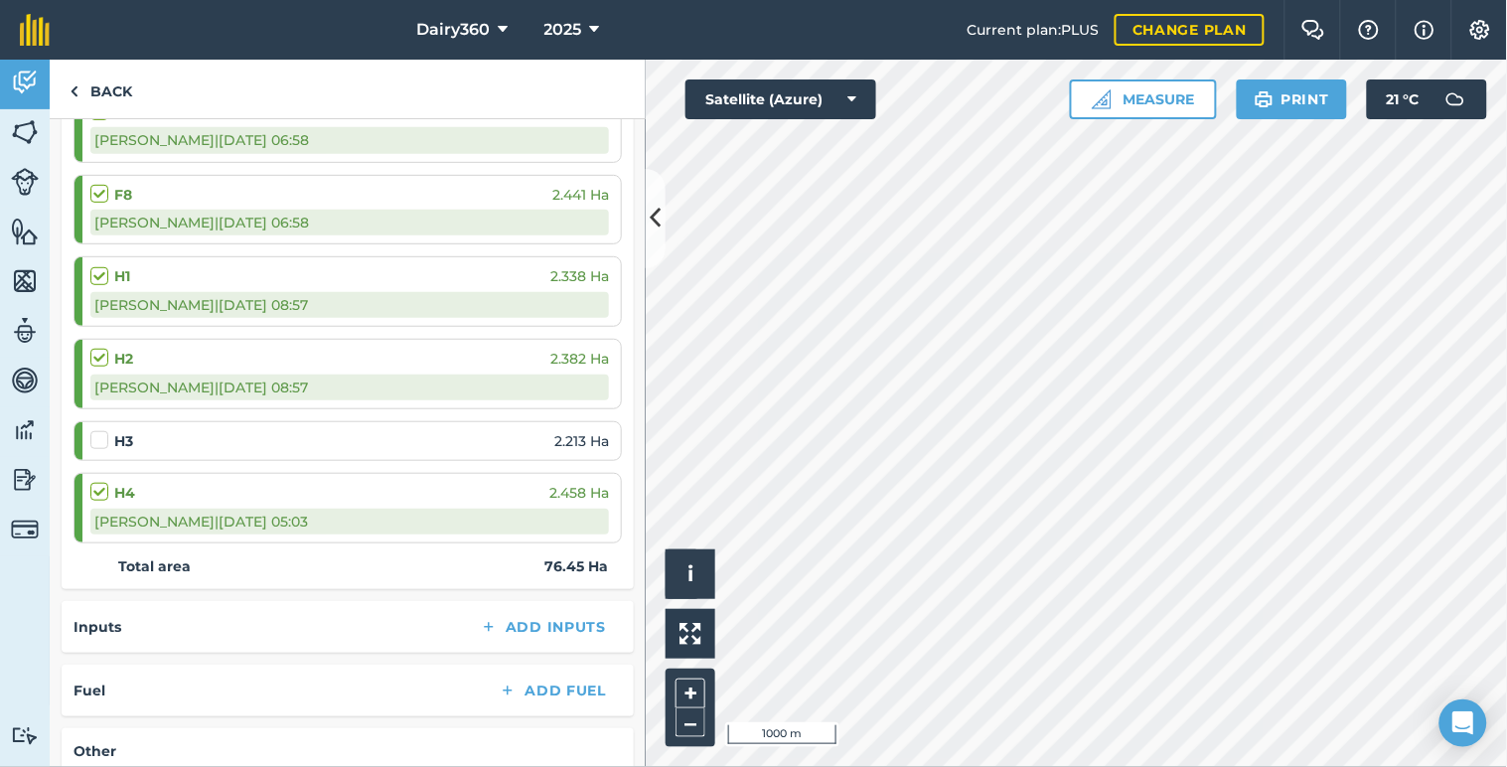
drag, startPoint x: 398, startPoint y: 445, endPoint x: 388, endPoint y: 442, distance: 10.4
click at [388, 442] on div "H3 2.213 Ha" at bounding box center [349, 441] width 518 height 22
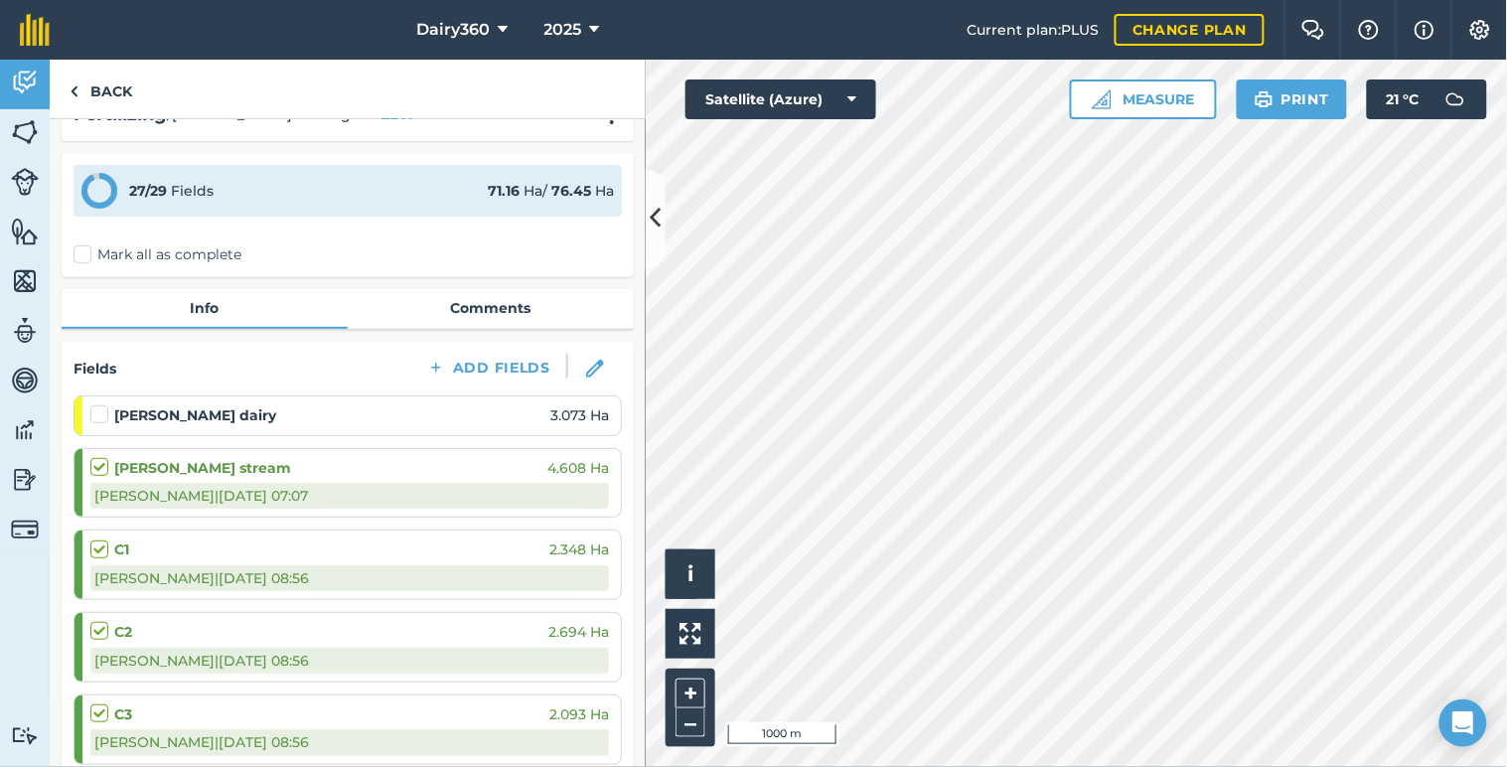
scroll to position [0, 0]
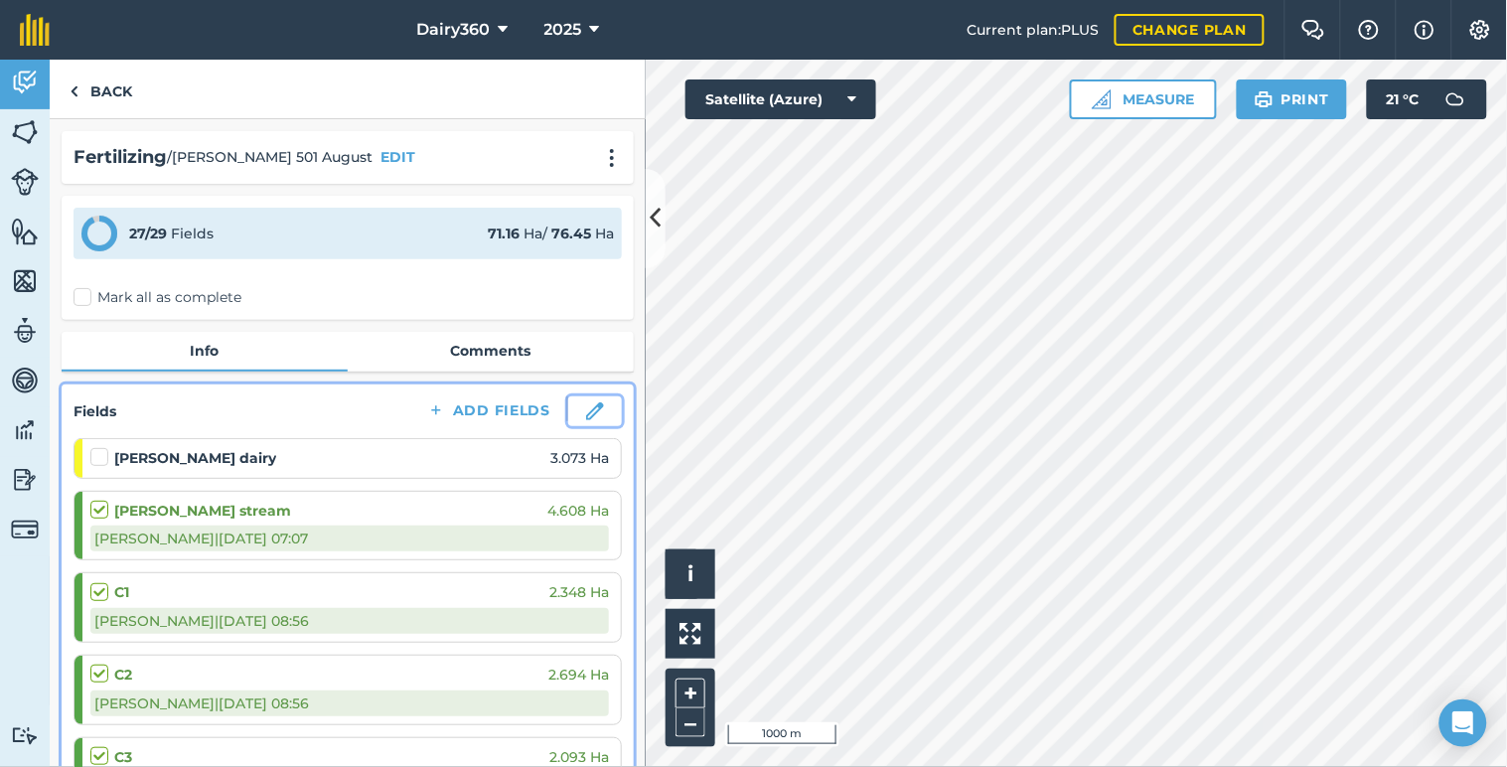
click at [586, 413] on img at bounding box center [595, 411] width 18 height 18
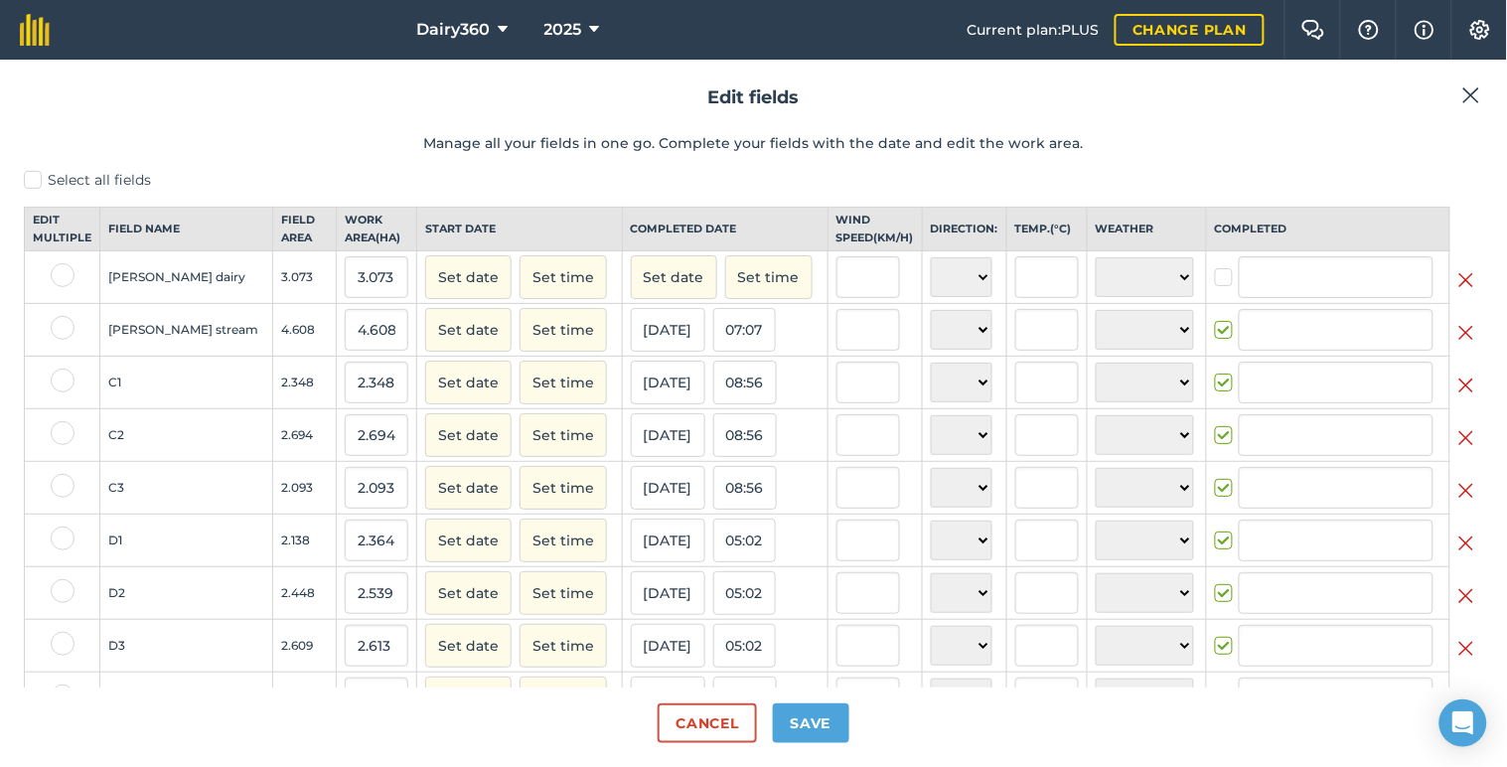
type input "[PERSON_NAME]"
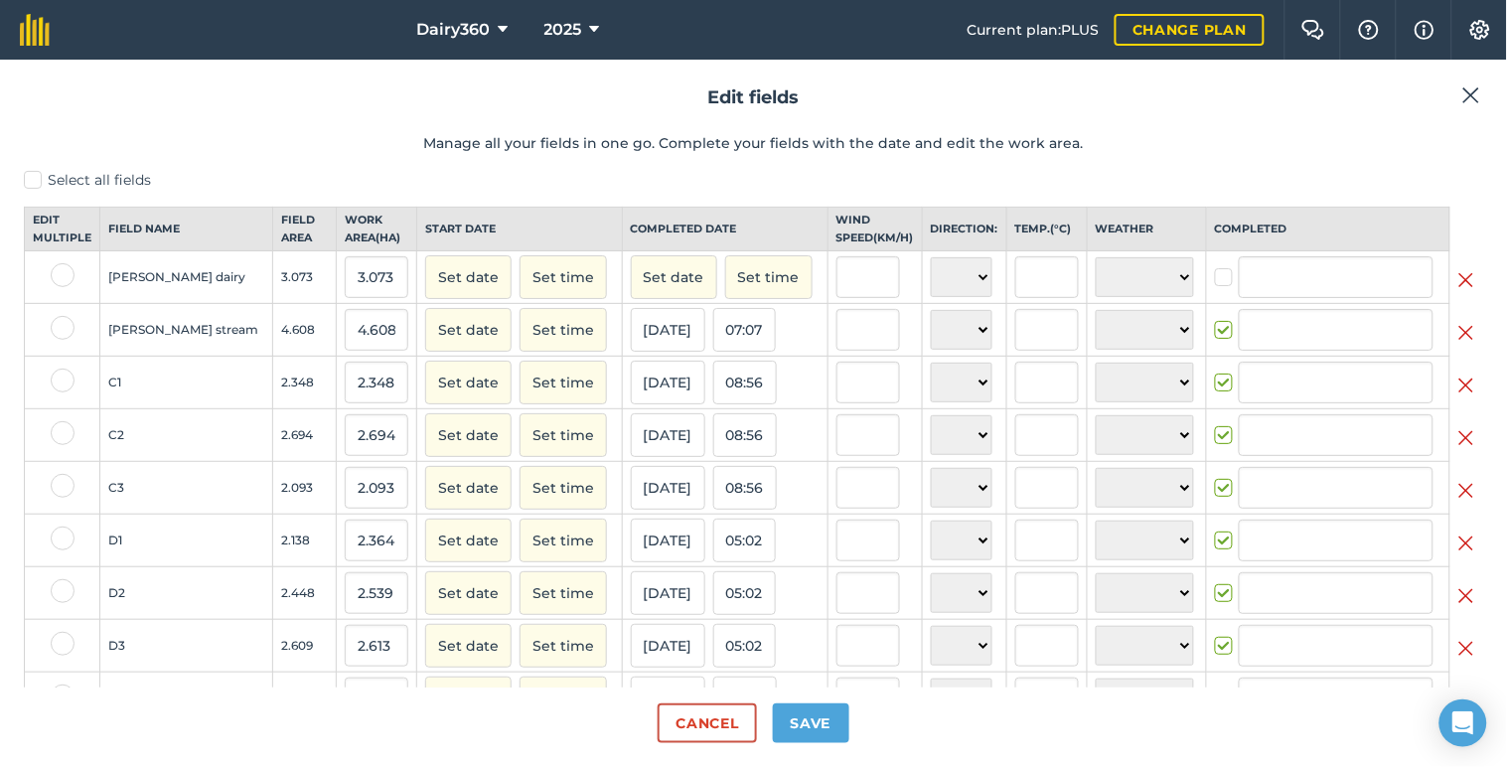
type input "[PERSON_NAME]"
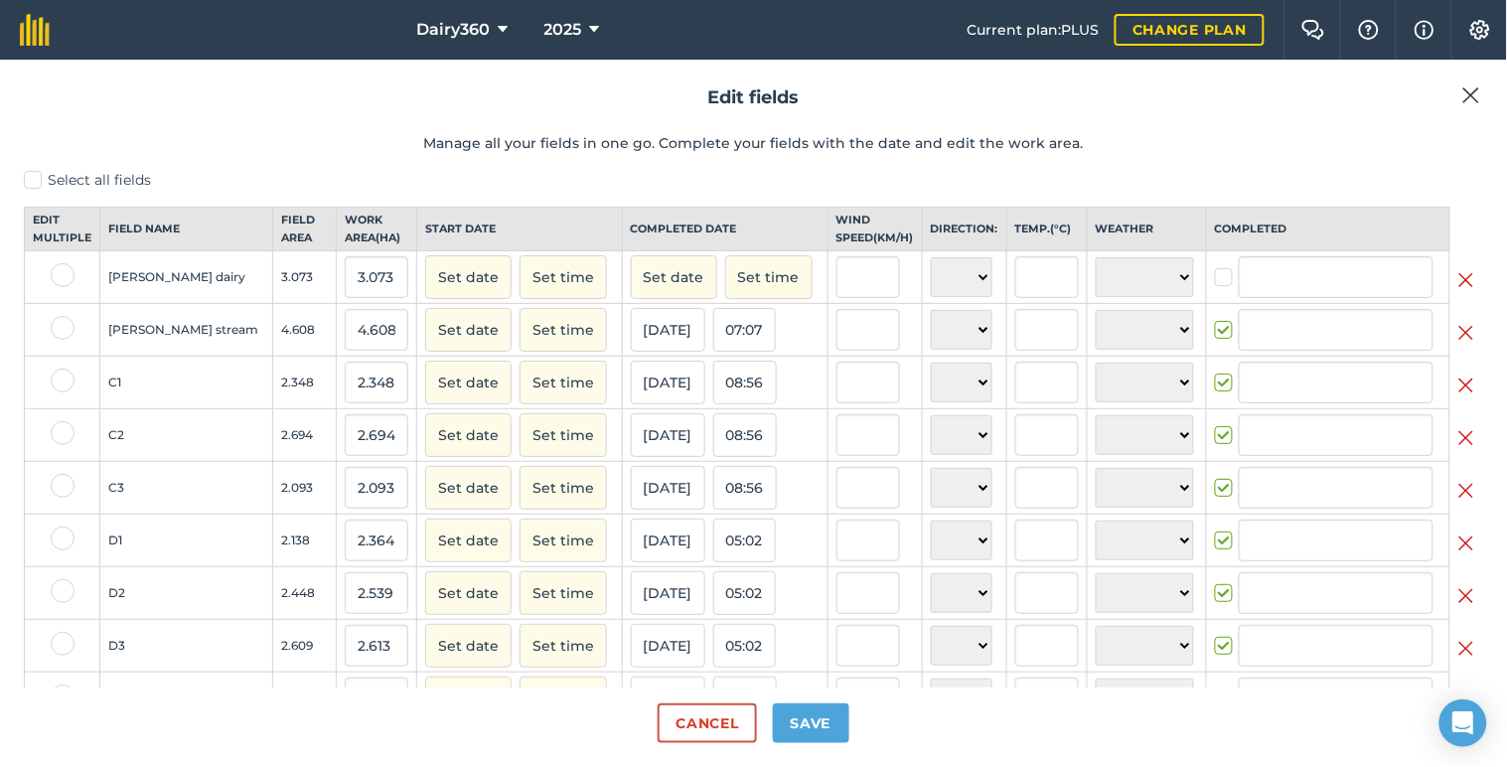
type input "[PERSON_NAME]"
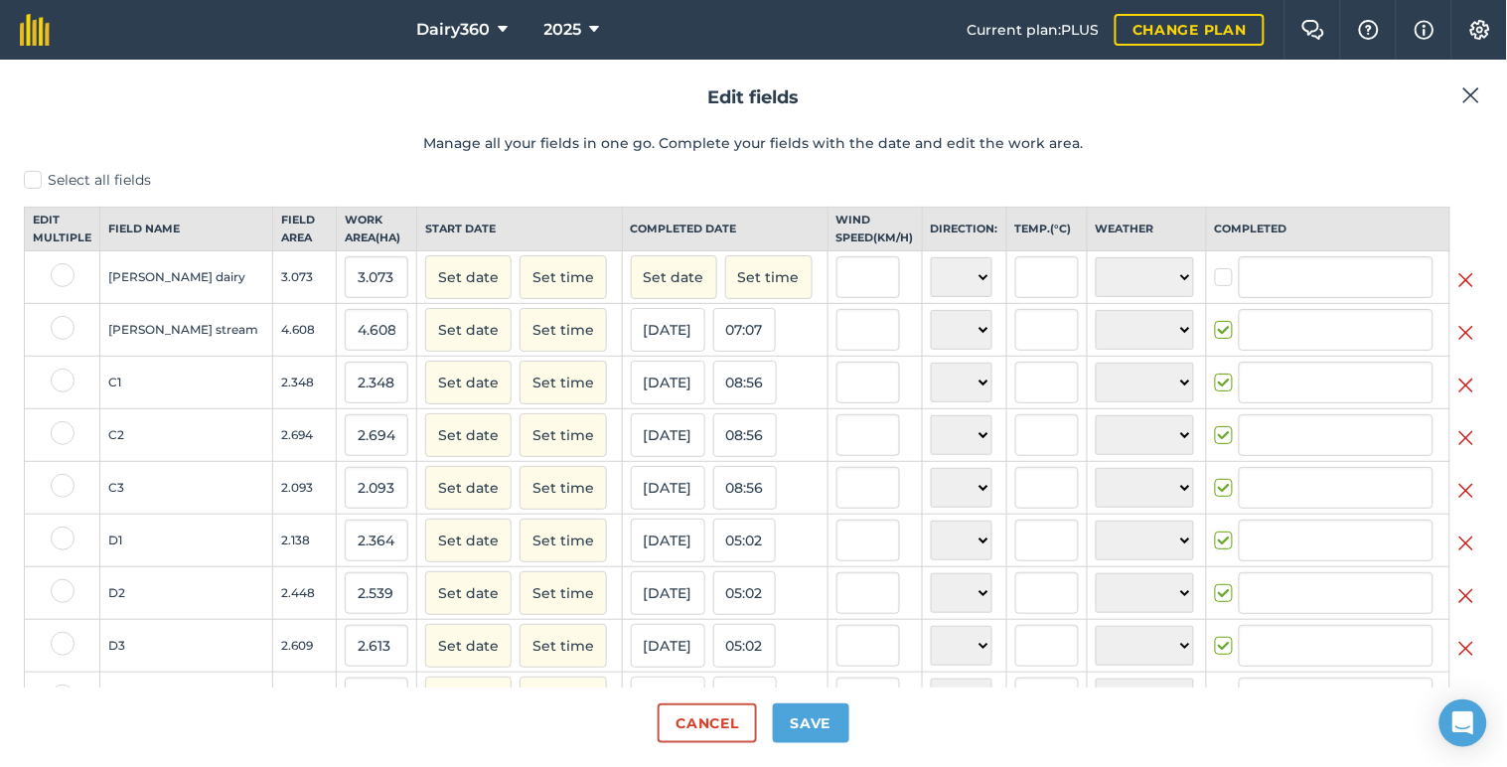
type input "[PERSON_NAME]"
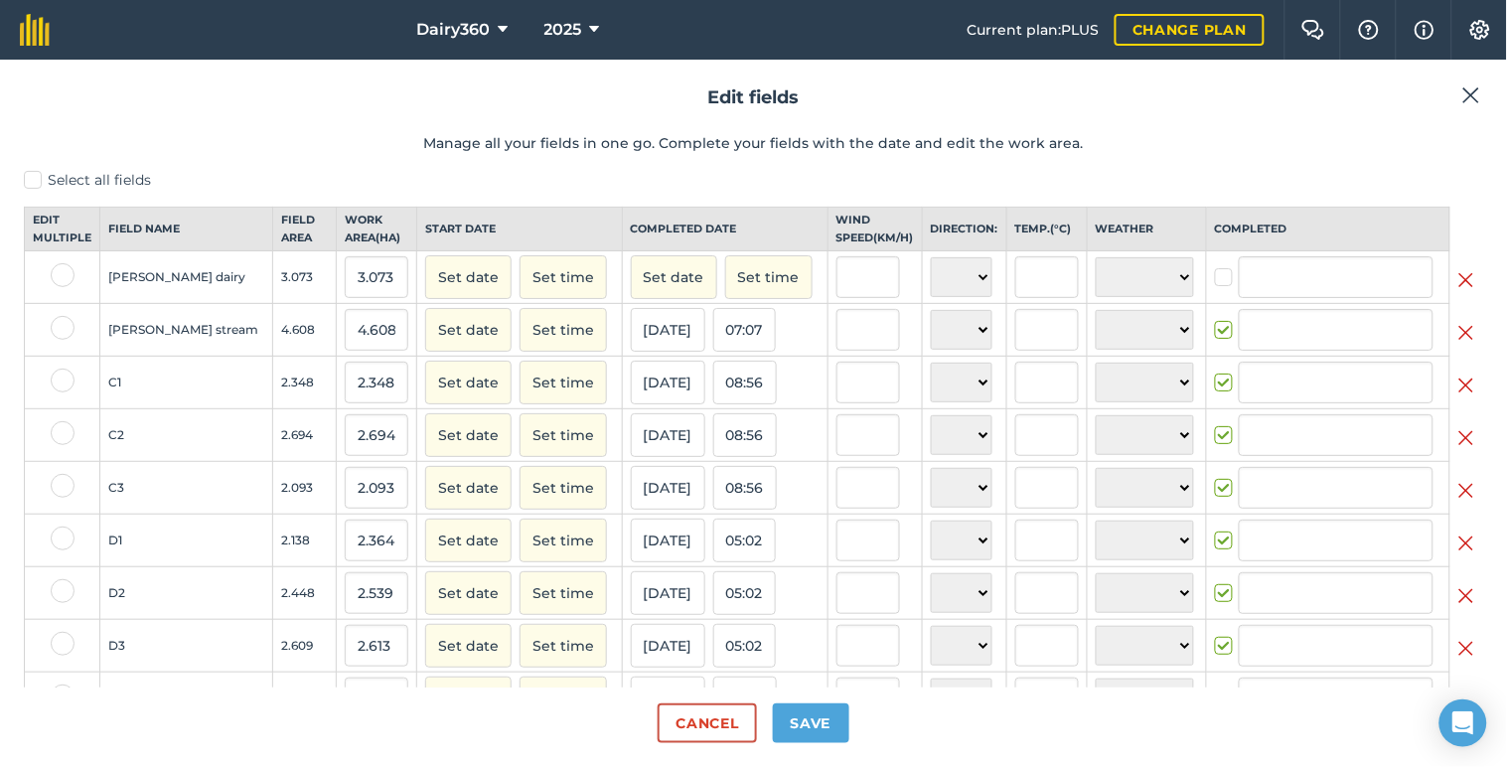
type input "[PERSON_NAME]"
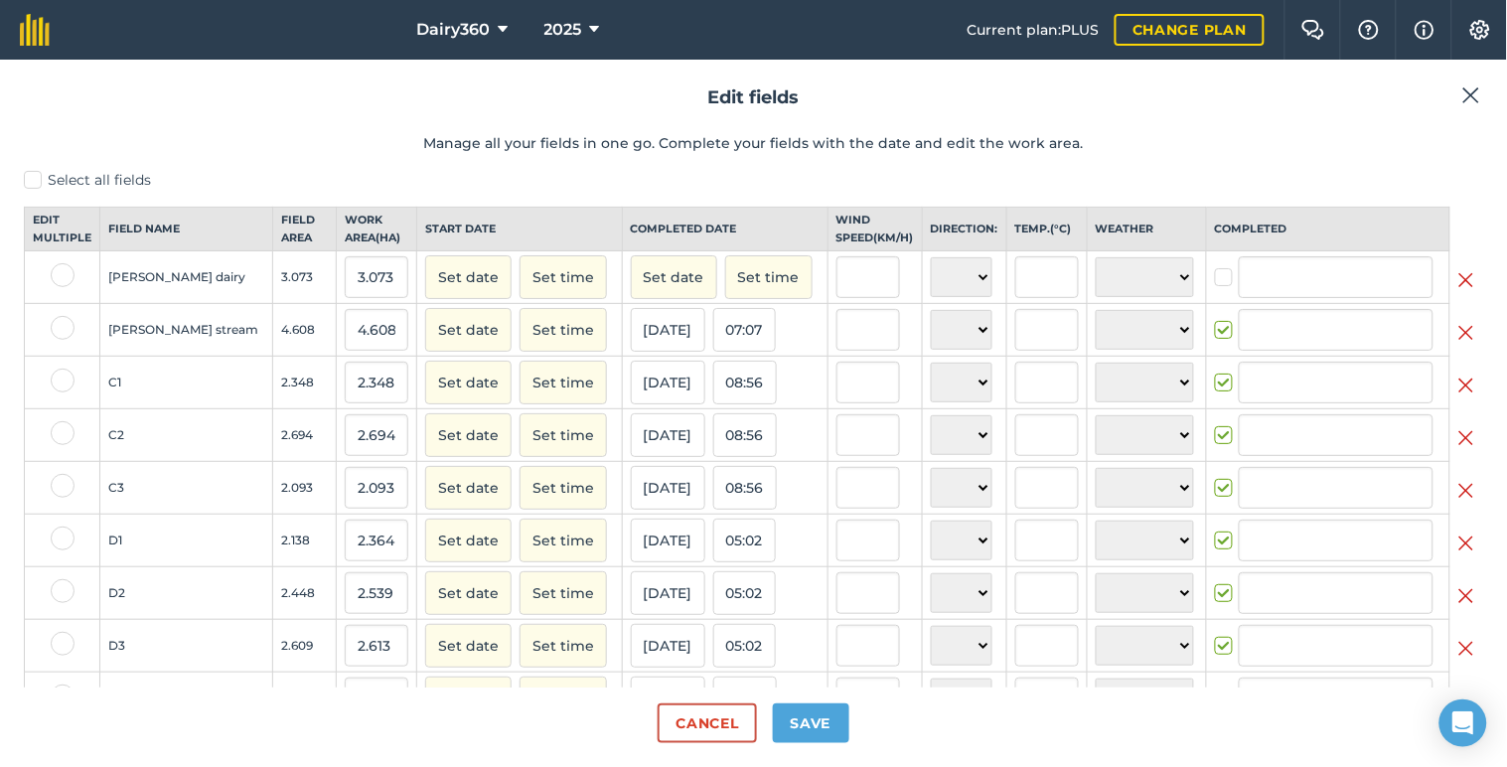
type input "[PERSON_NAME]"
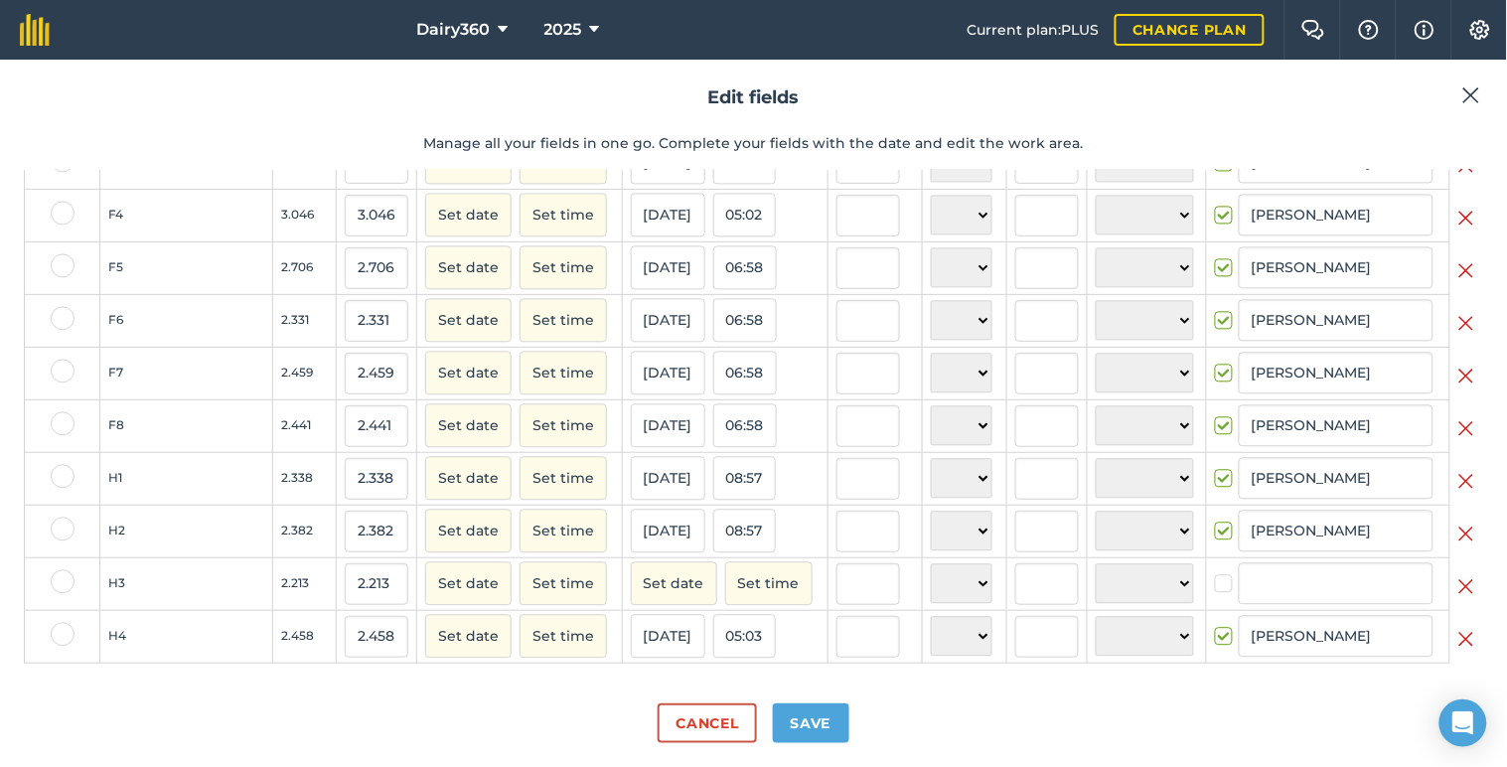
scroll to position [1132, 0]
click at [1458, 592] on img at bounding box center [1466, 587] width 16 height 24
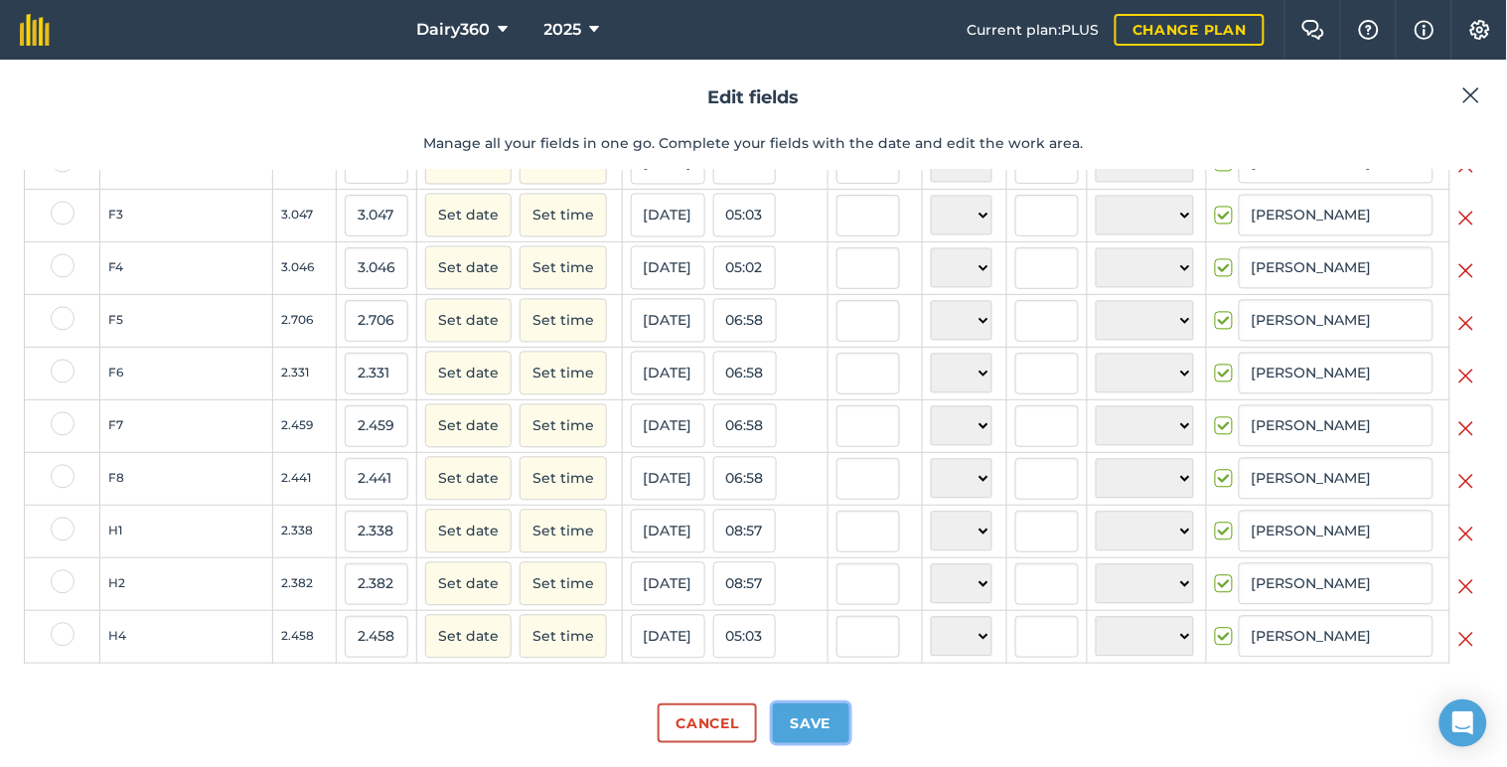
click at [819, 725] on button "Save" at bounding box center [811, 723] width 76 height 40
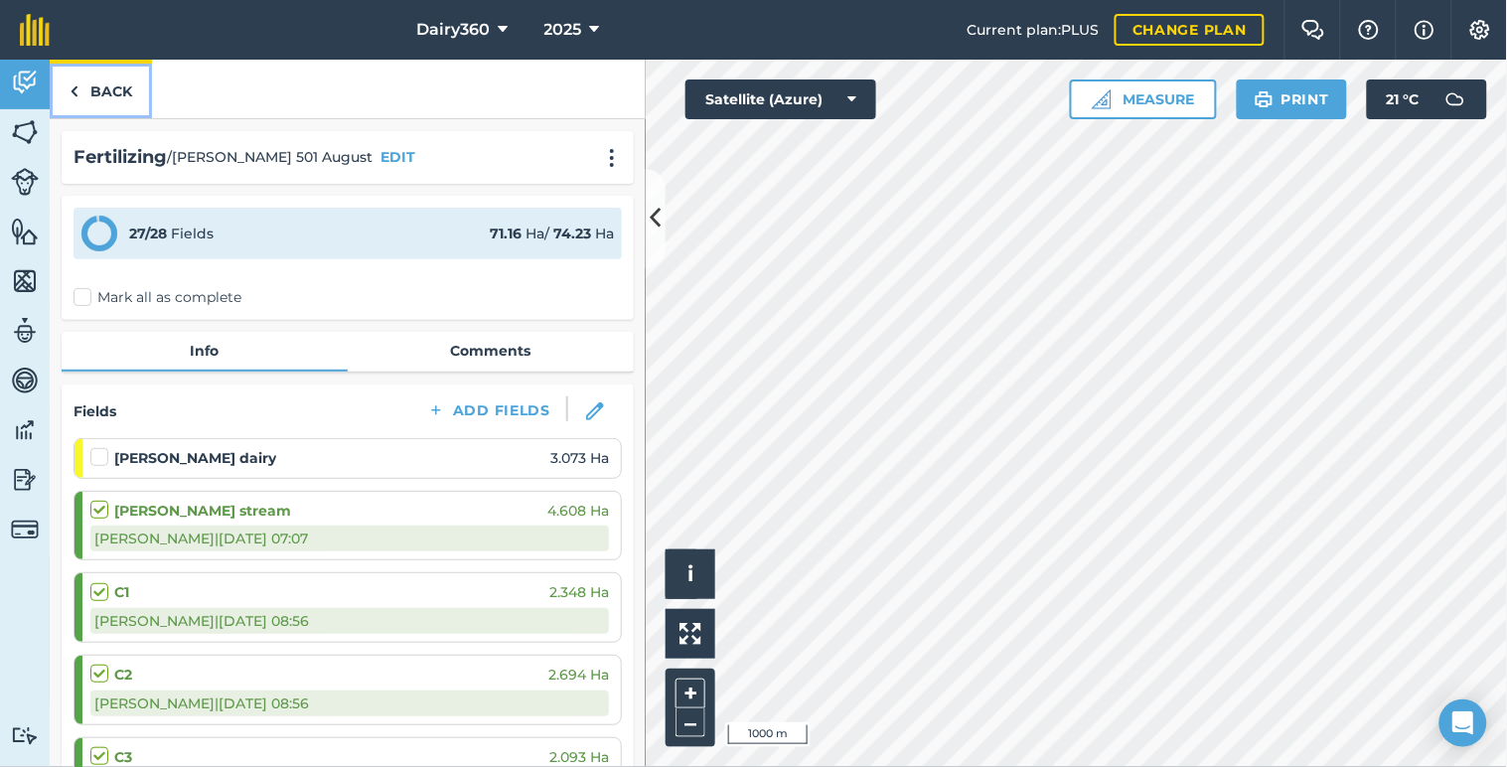
click at [72, 81] on img at bounding box center [74, 91] width 9 height 24
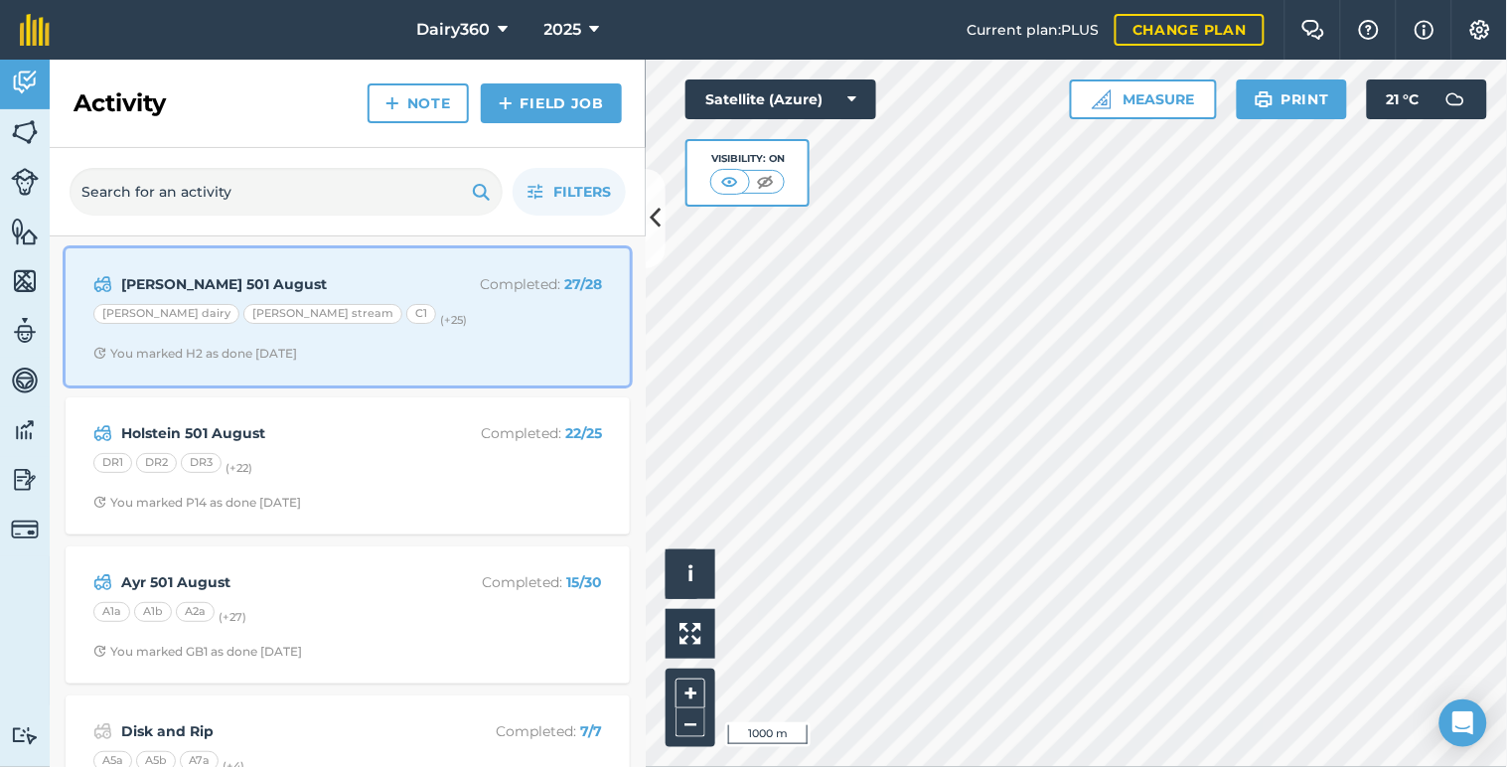
click at [210, 283] on strong "[PERSON_NAME] 501 August" at bounding box center [278, 284] width 315 height 22
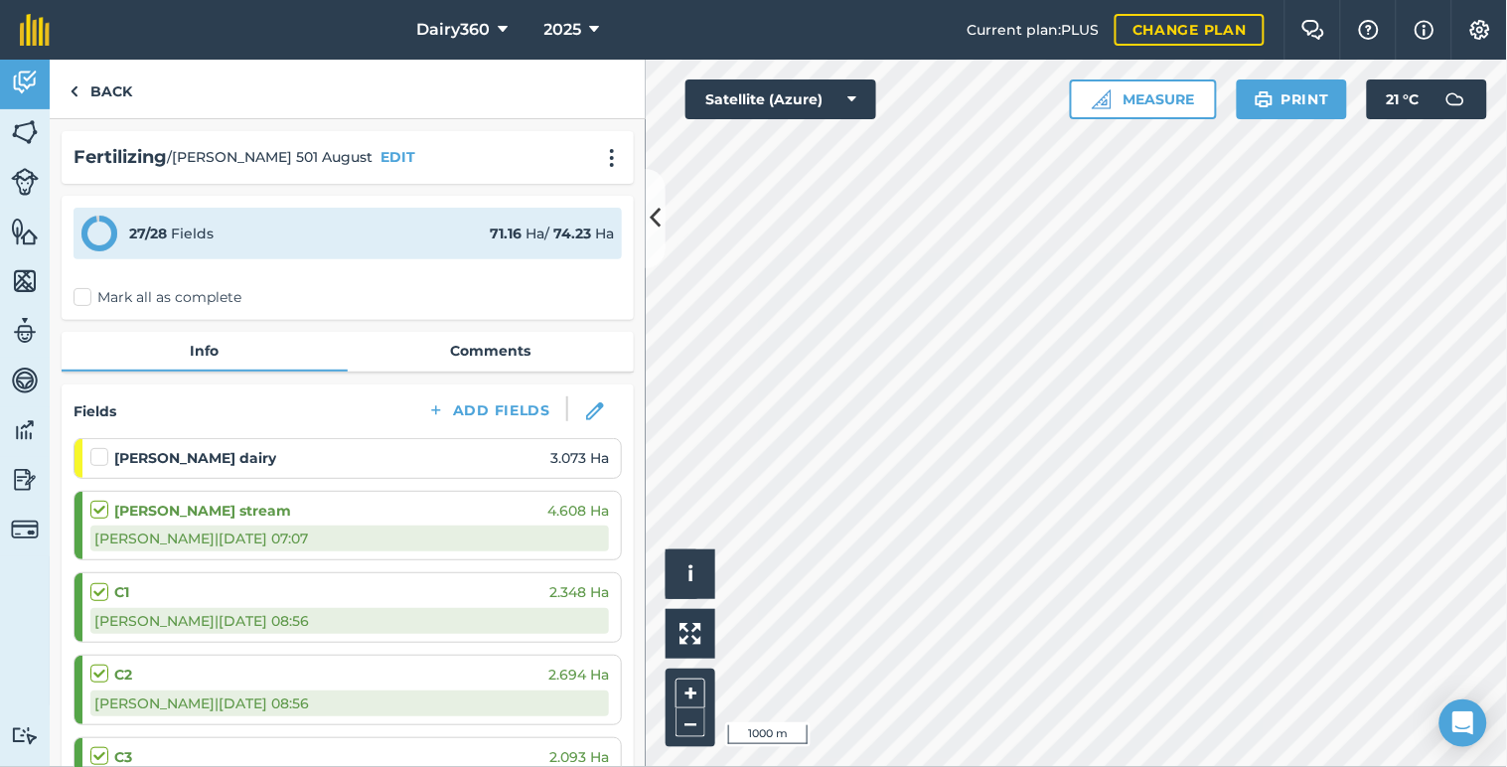
click at [308, 458] on div "[PERSON_NAME] dairy 3.073 Ha" at bounding box center [349, 458] width 518 height 22
drag, startPoint x: 314, startPoint y: 459, endPoint x: 296, endPoint y: 452, distance: 19.2
click at [298, 452] on div "[PERSON_NAME] dairy 3.073 Ha" at bounding box center [349, 458] width 518 height 22
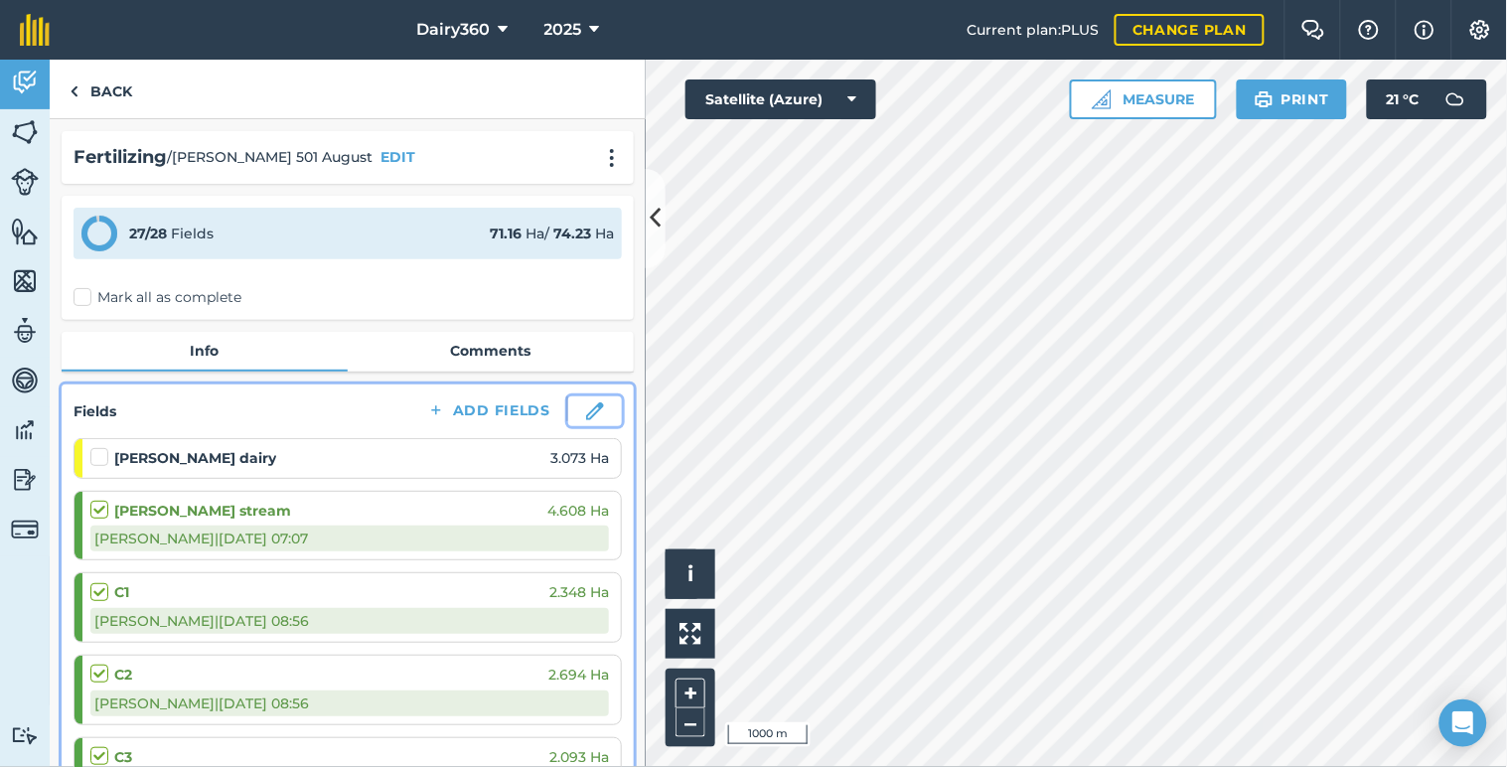
click at [586, 407] on img at bounding box center [595, 411] width 18 height 18
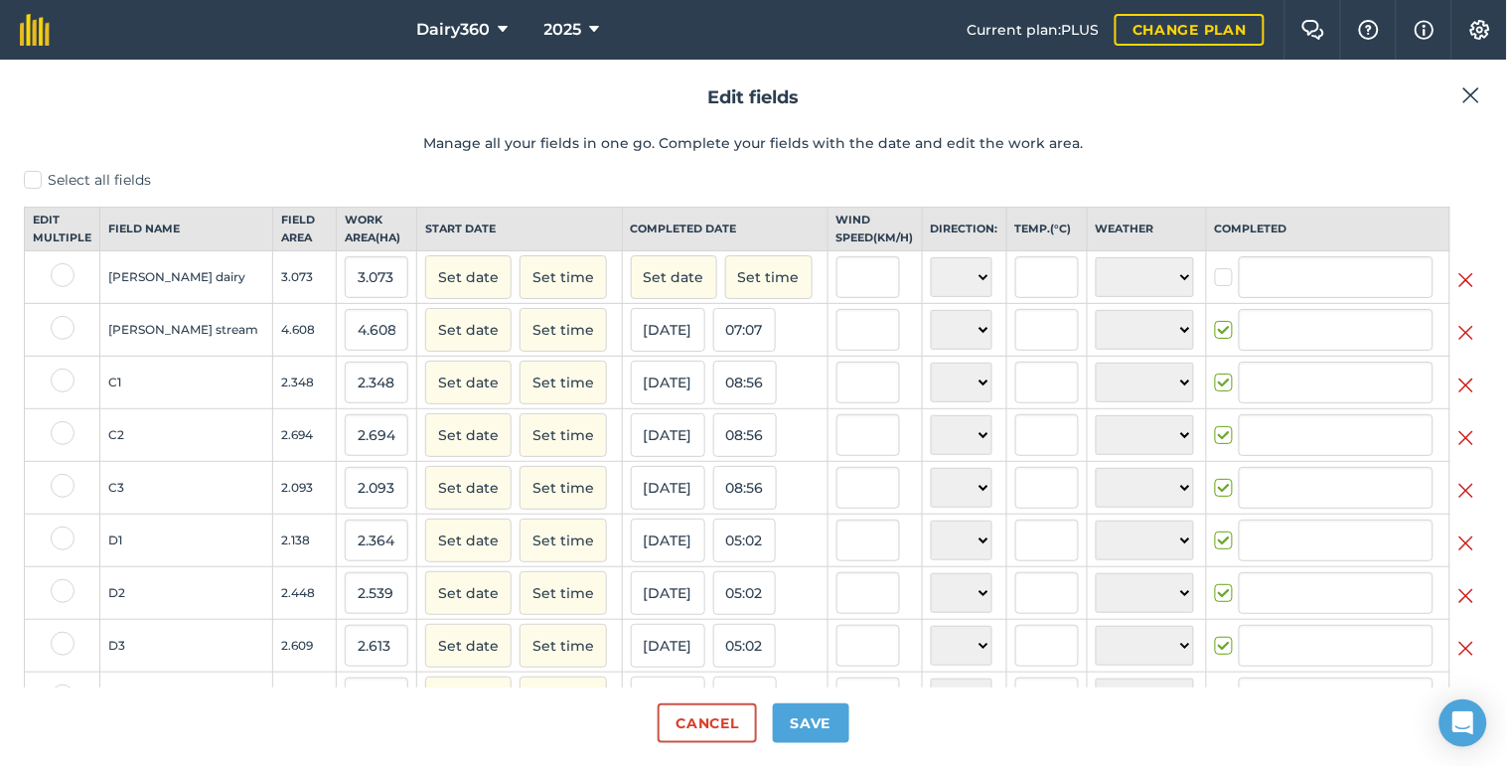
type input "[PERSON_NAME]"
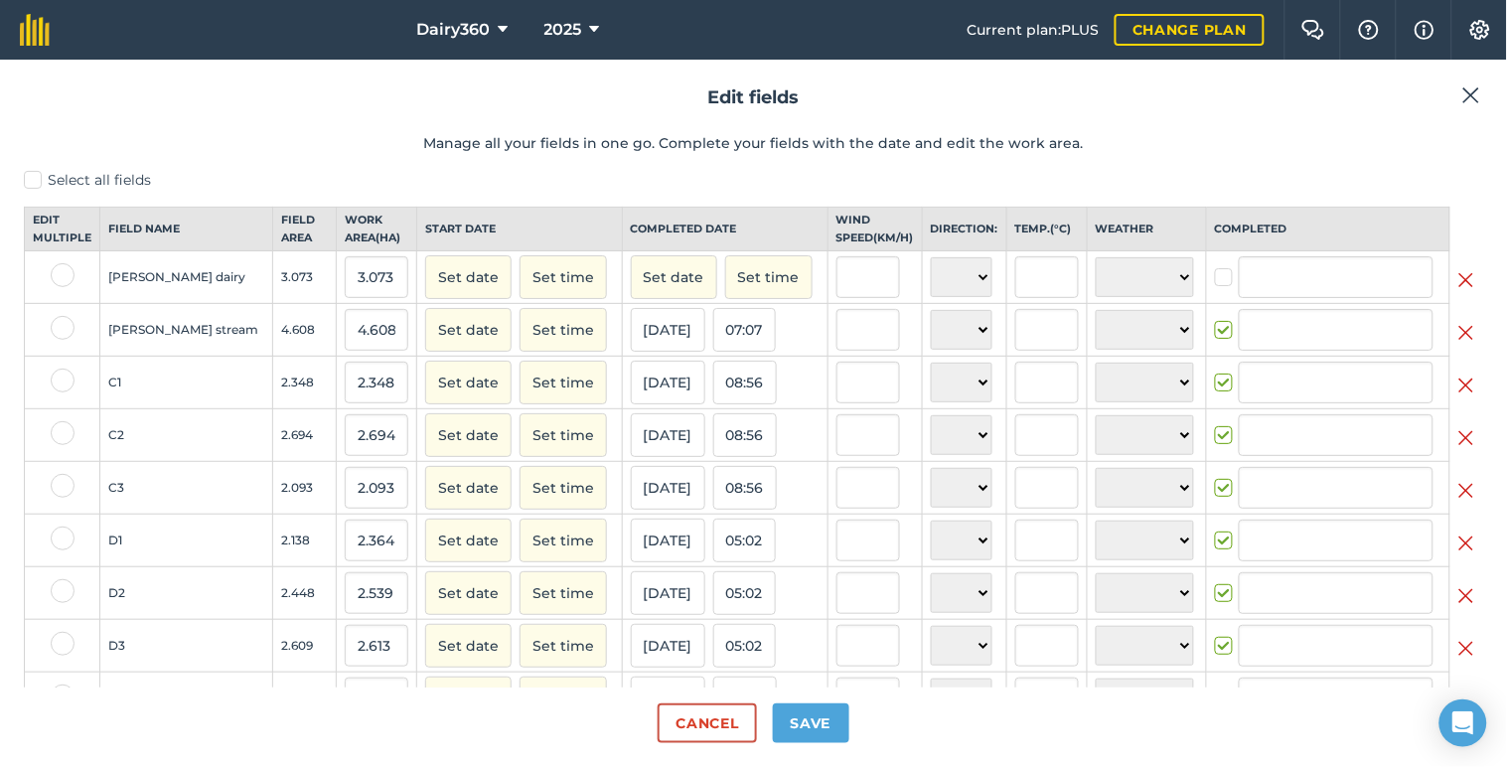
type input "[PERSON_NAME]"
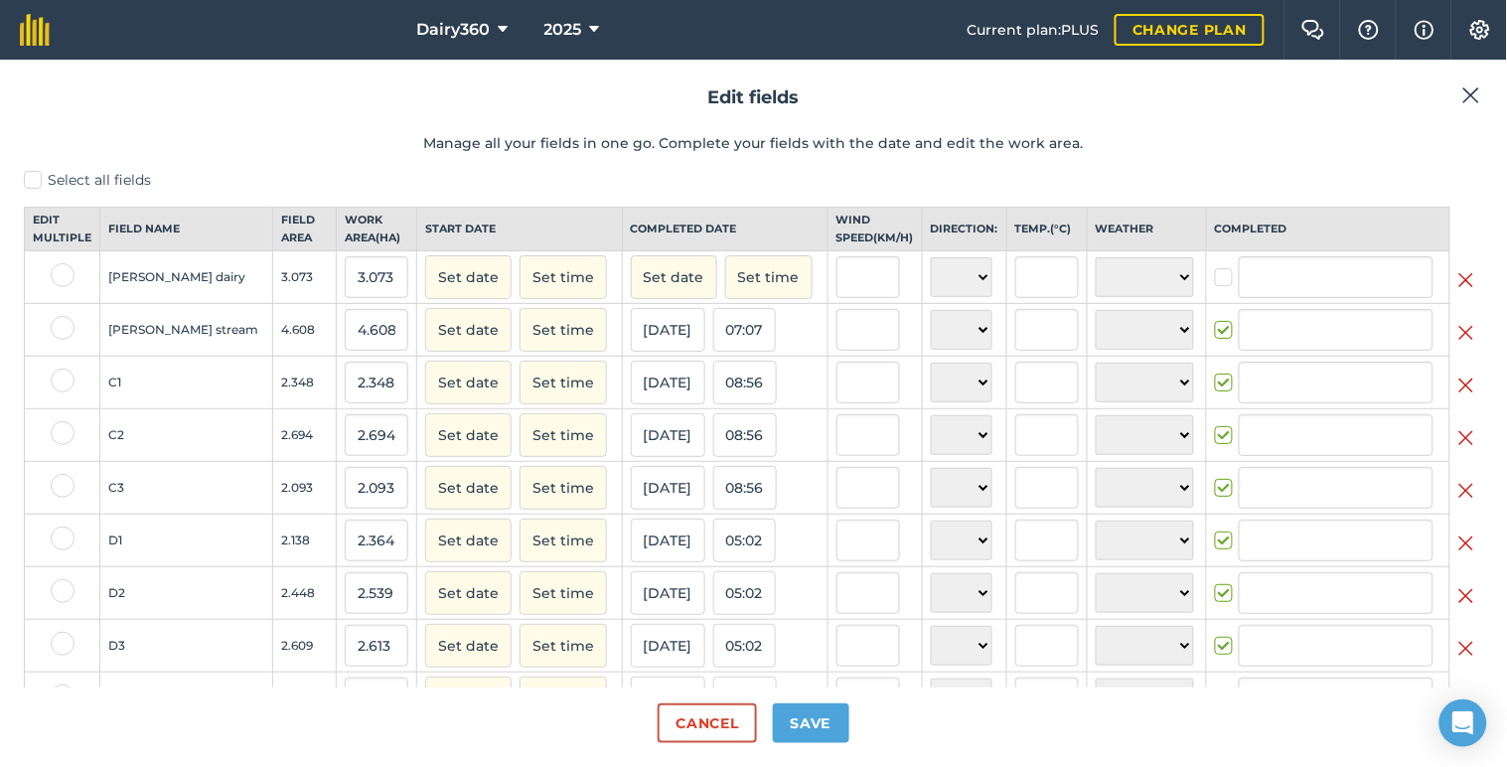
type input "[PERSON_NAME]"
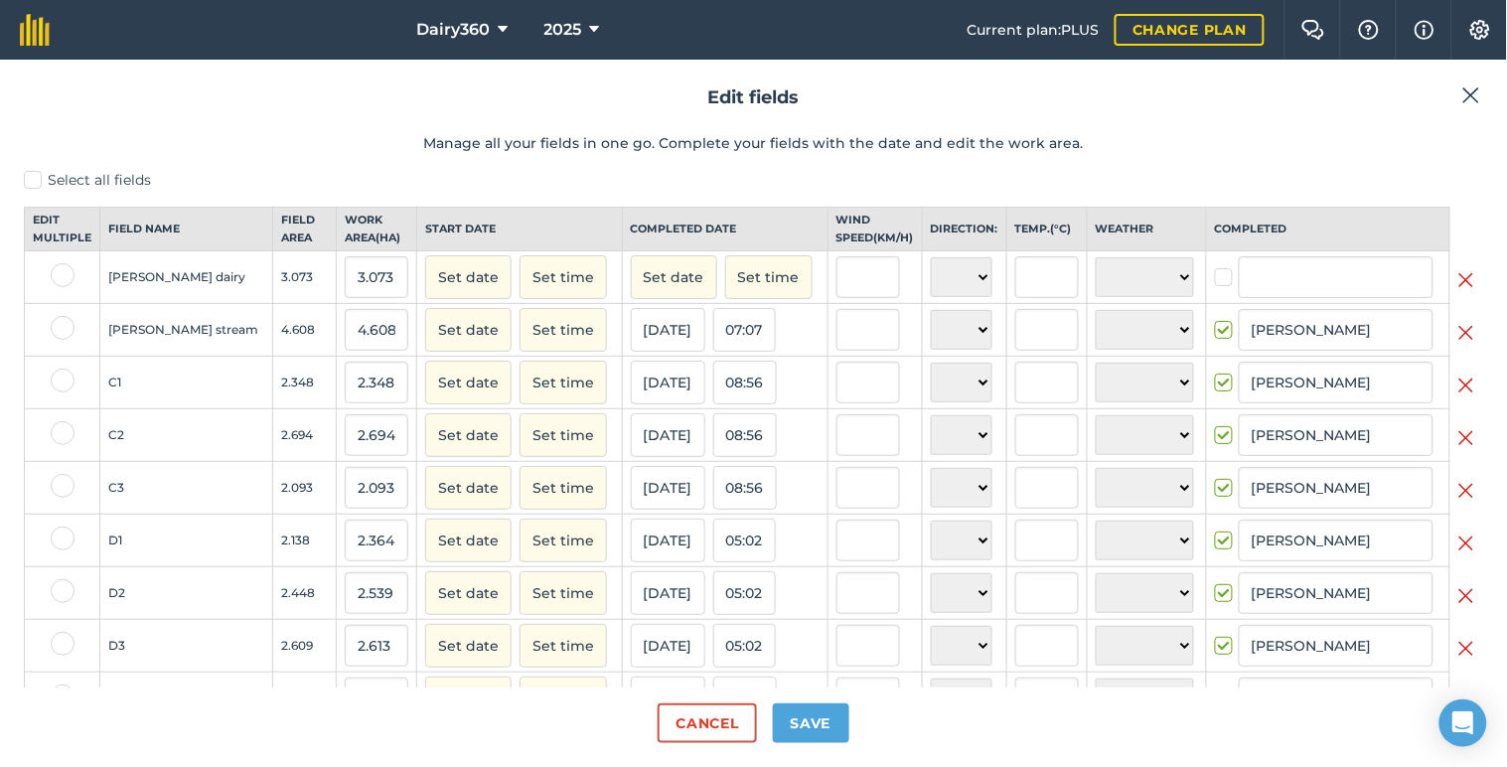
type input "[PERSON_NAME]"
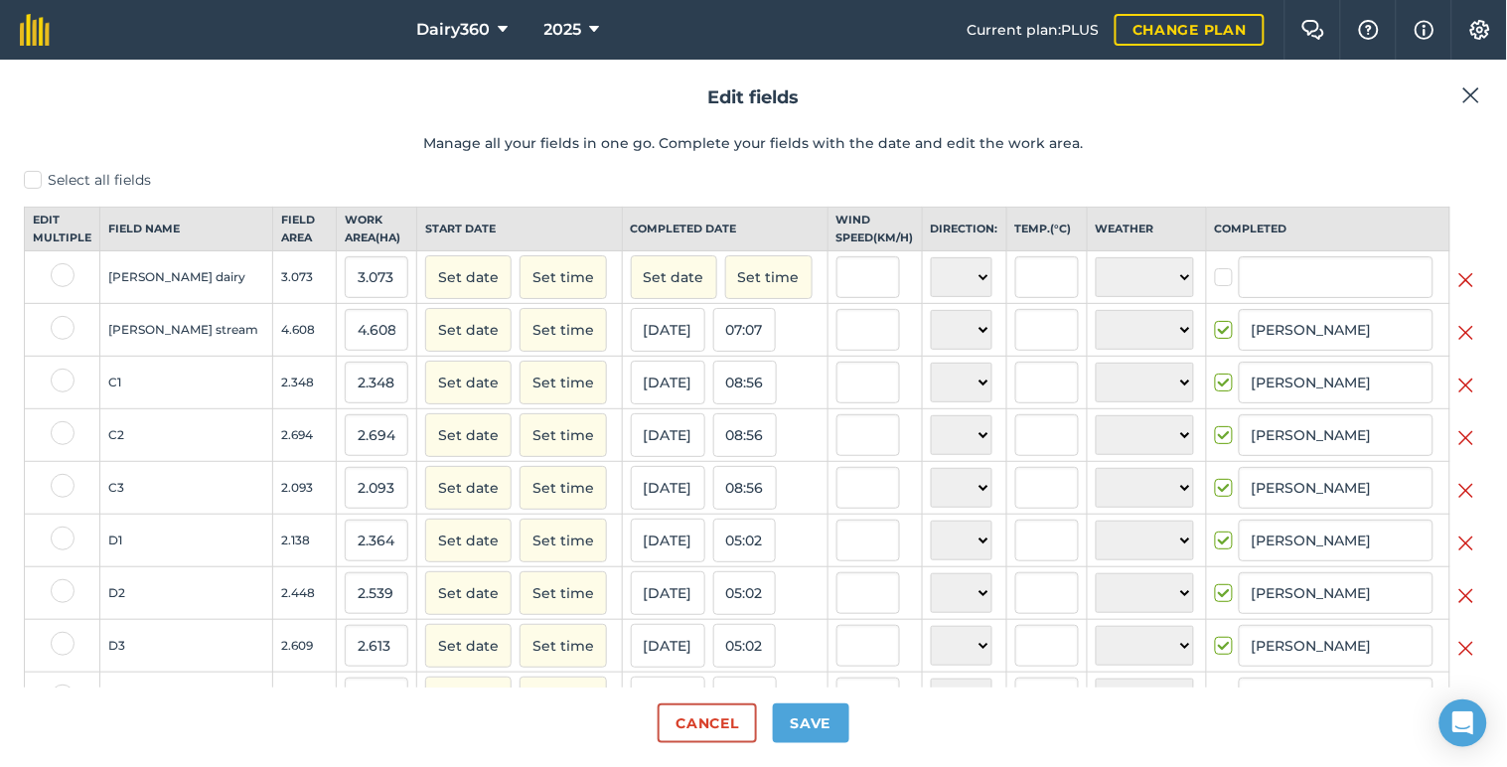
type input "[PERSON_NAME]"
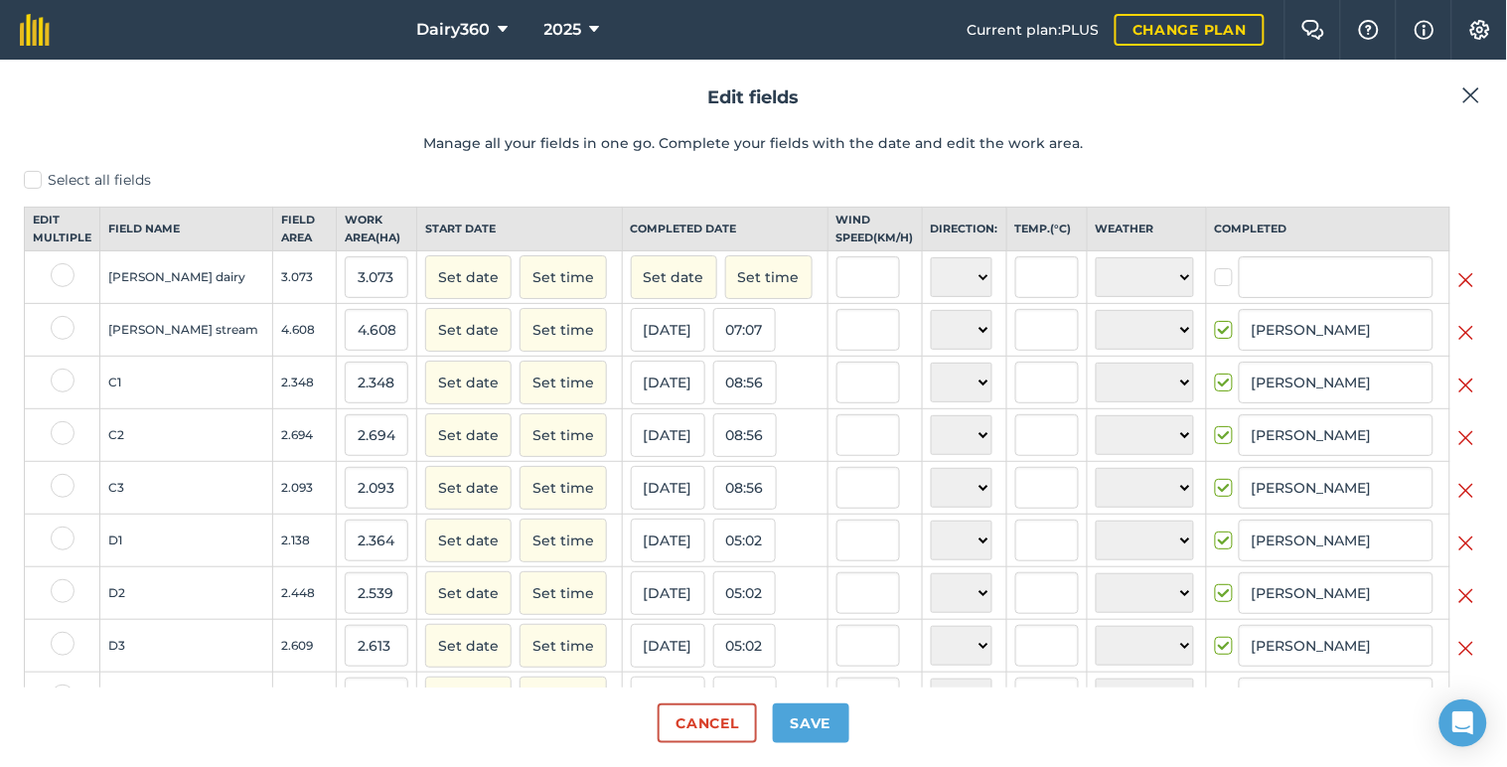
type input "[PERSON_NAME]"
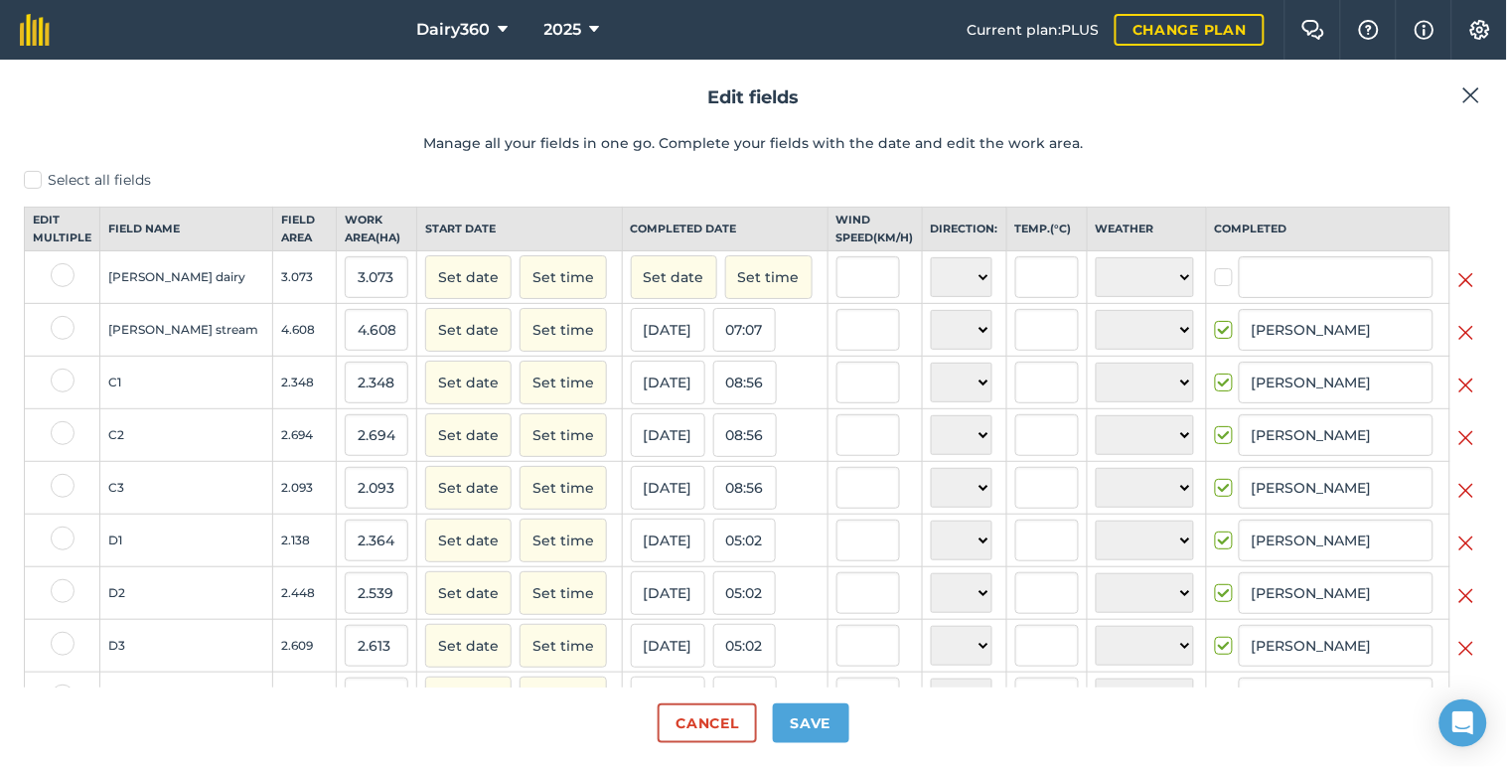
type input "[PERSON_NAME]"
click at [1458, 292] on img at bounding box center [1466, 280] width 16 height 24
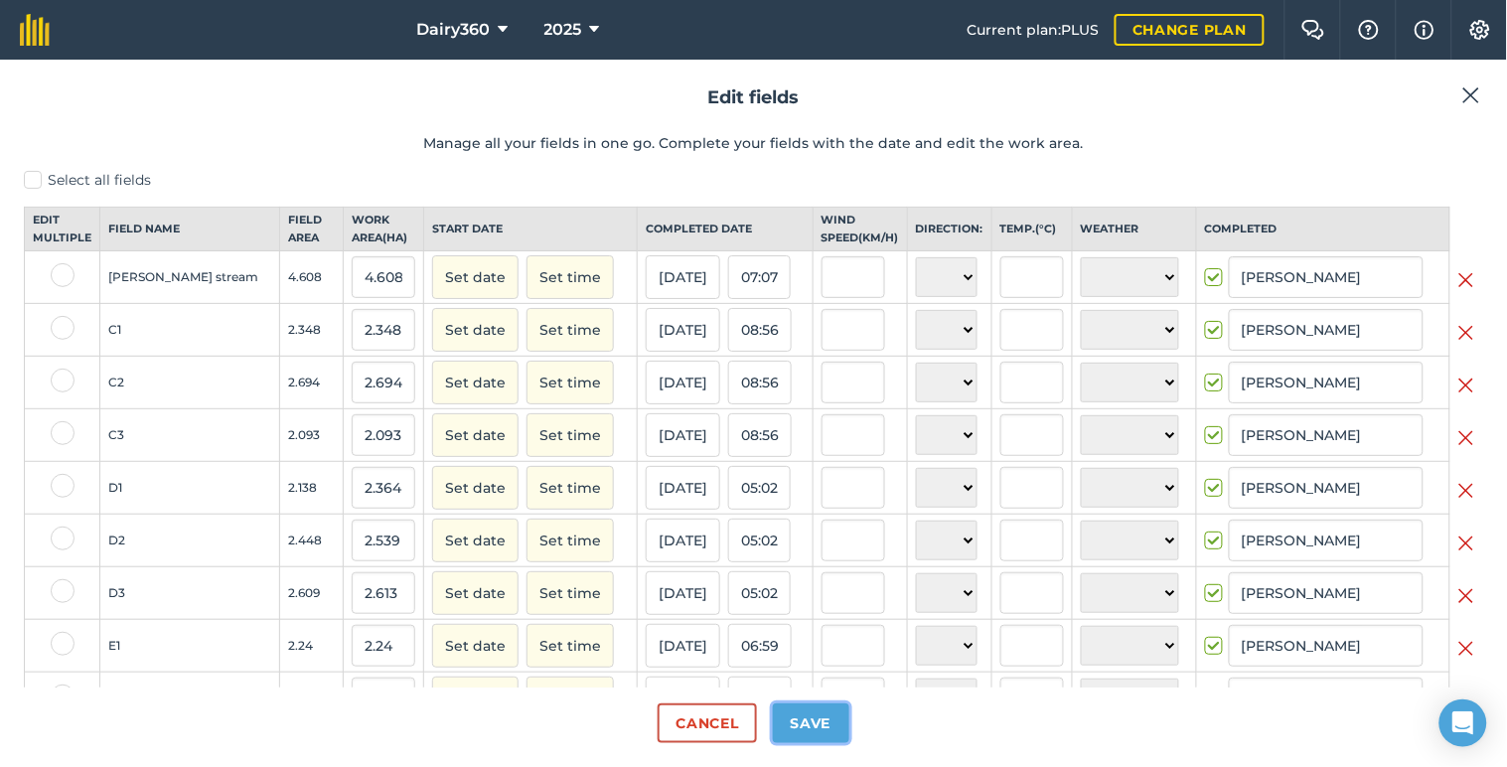
click at [828, 726] on button "Save" at bounding box center [811, 723] width 76 height 40
checkbox input "true"
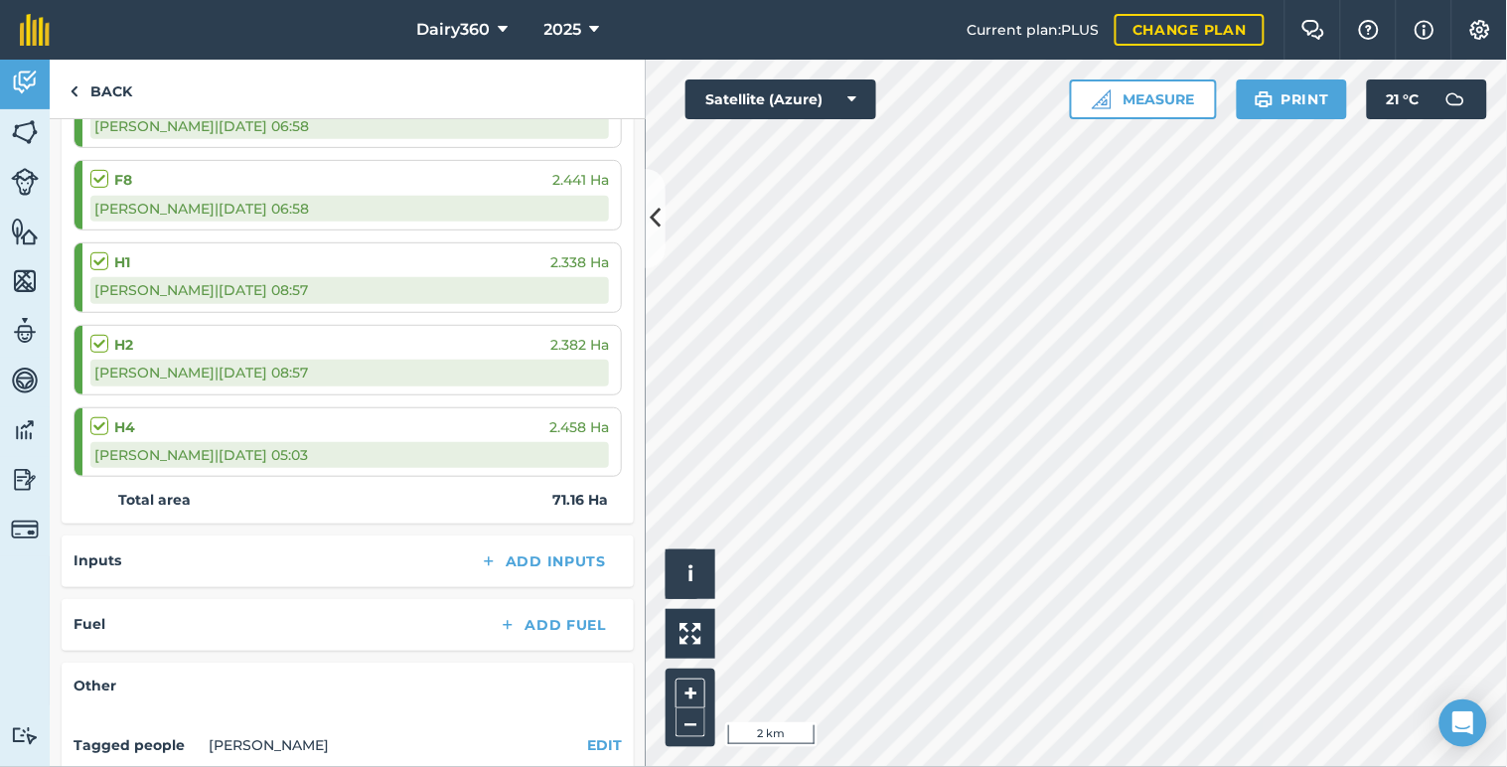
scroll to position [2207, 0]
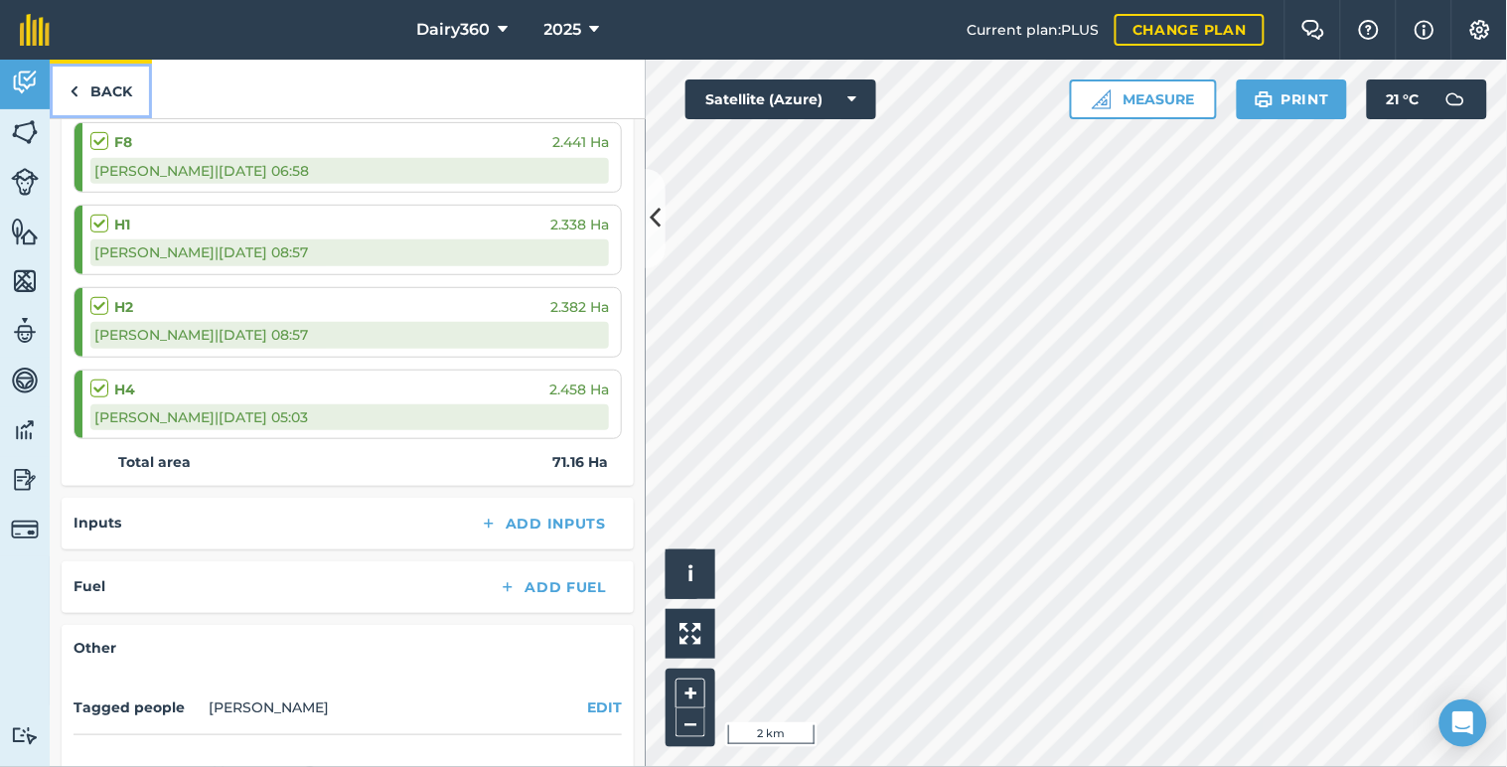
click at [71, 94] on img at bounding box center [74, 91] width 9 height 24
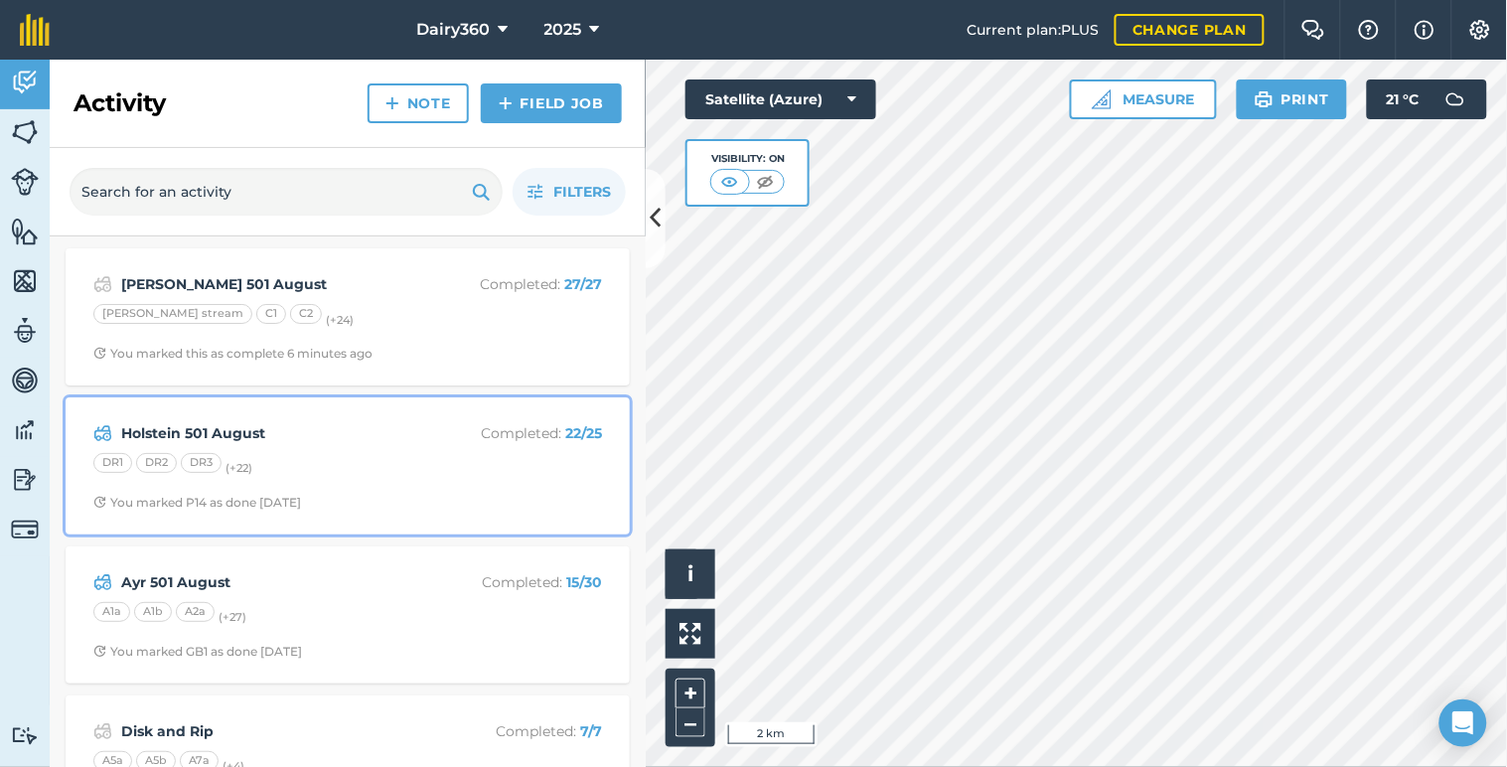
click at [266, 441] on strong "Holstein 501 August" at bounding box center [278, 433] width 315 height 22
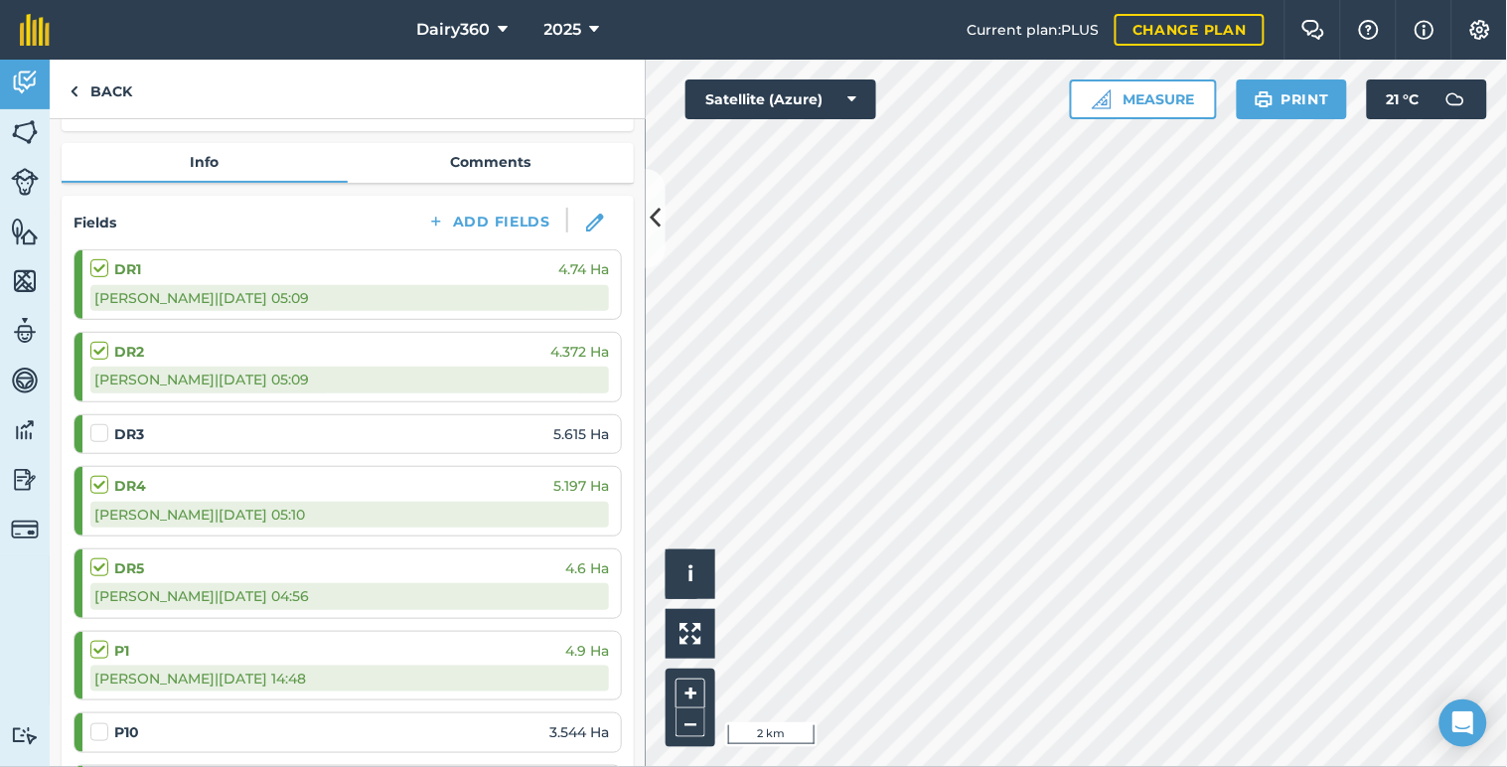
scroll to position [146, 0]
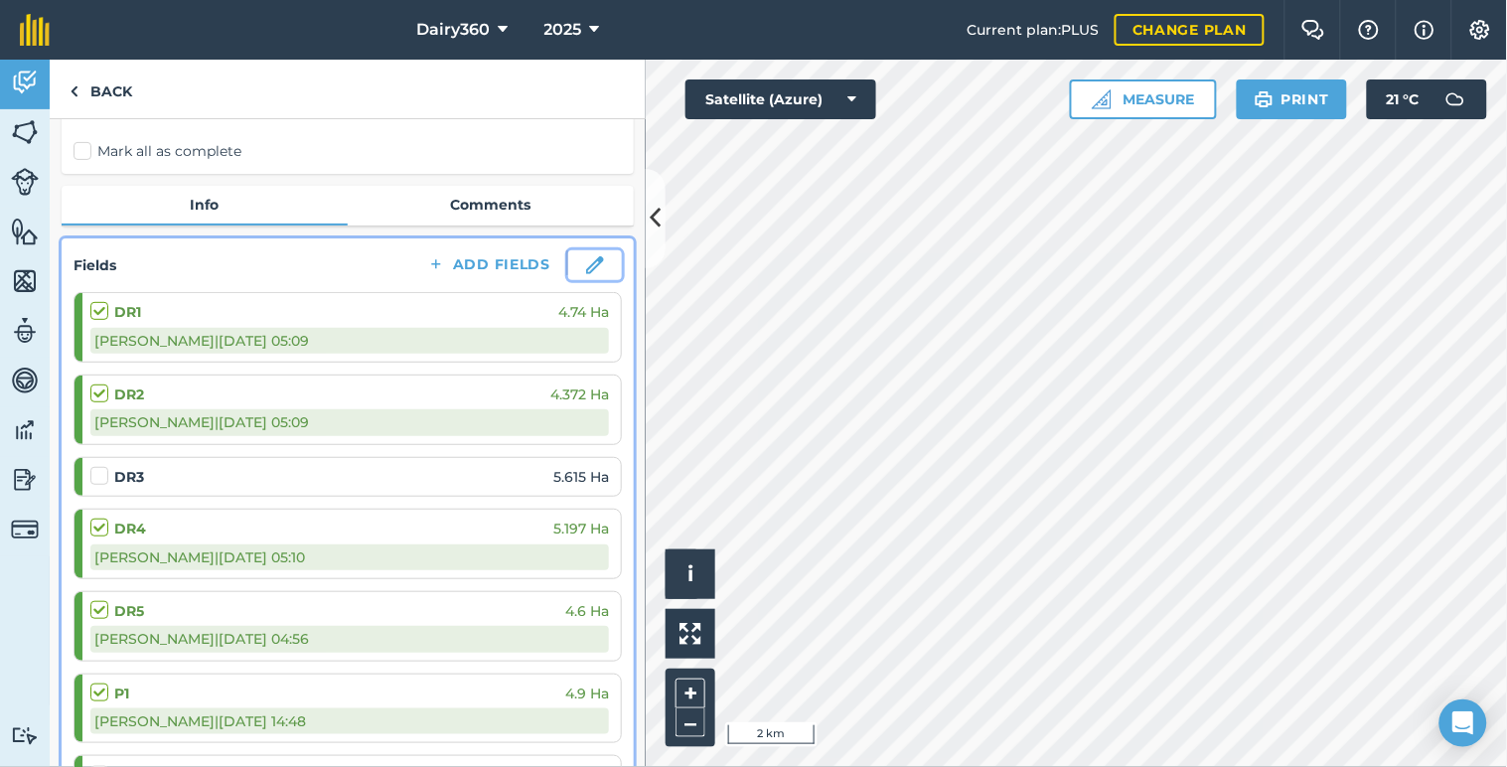
click at [586, 269] on img at bounding box center [595, 265] width 18 height 18
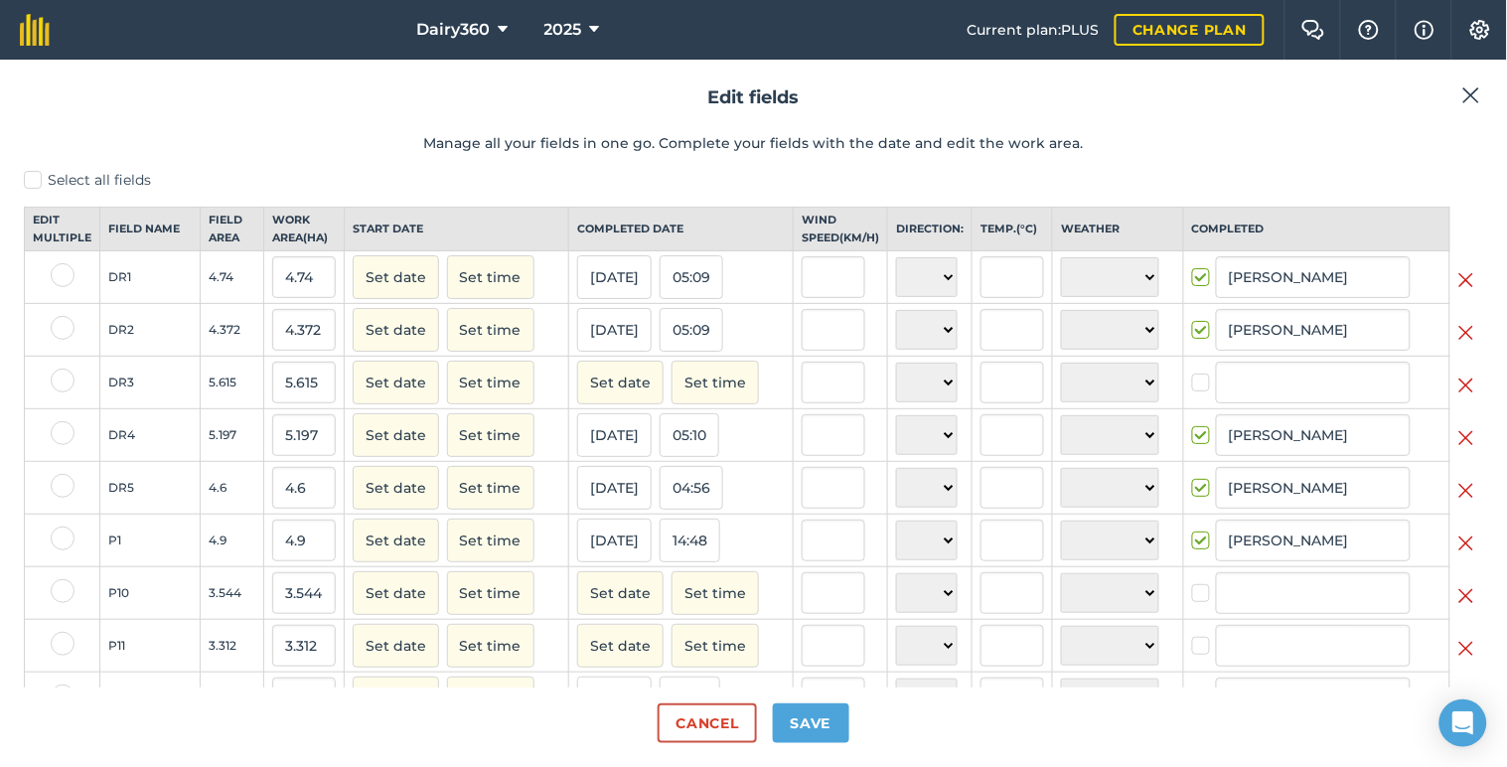
click at [1458, 397] on img at bounding box center [1466, 385] width 16 height 24
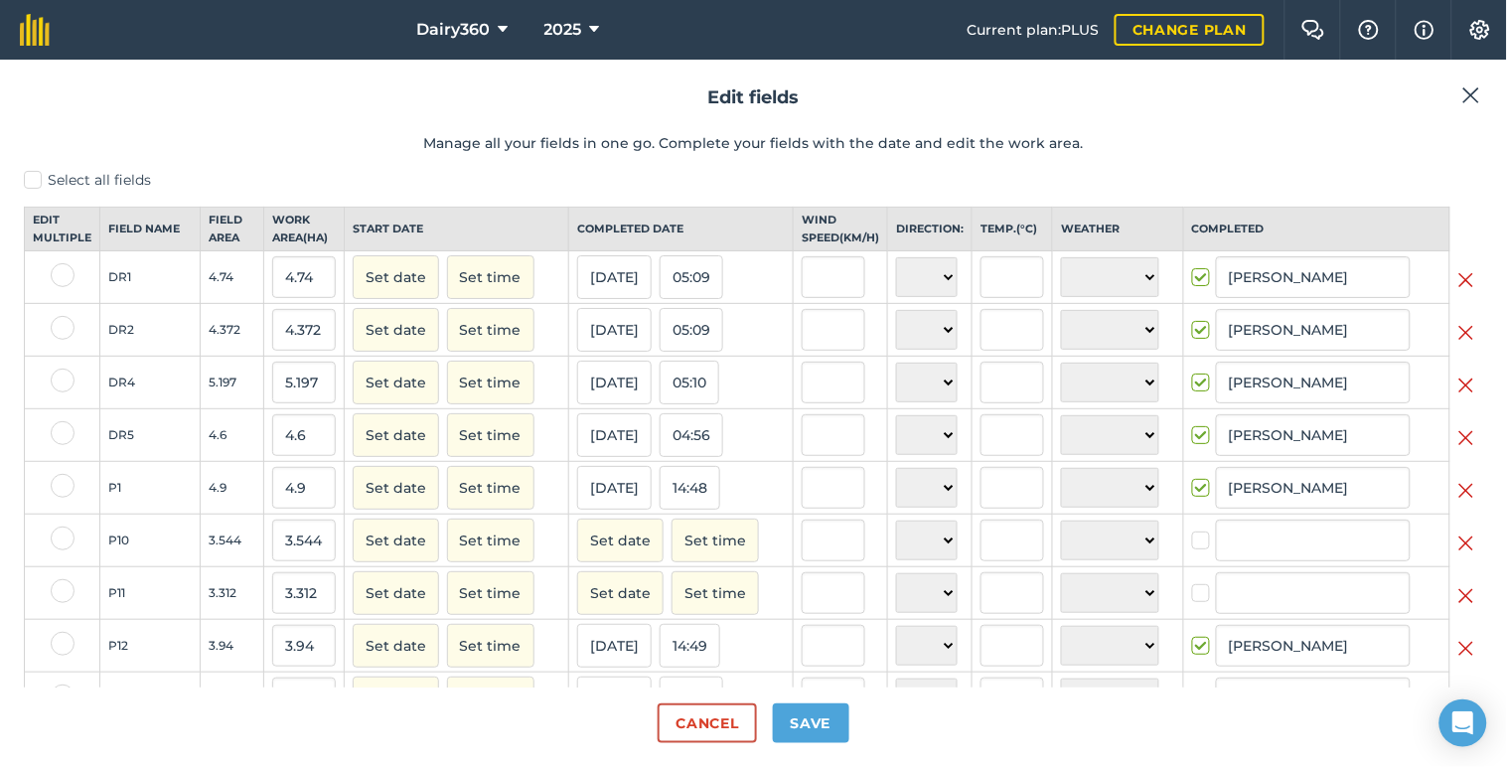
click at [1458, 555] on img at bounding box center [1466, 543] width 16 height 24
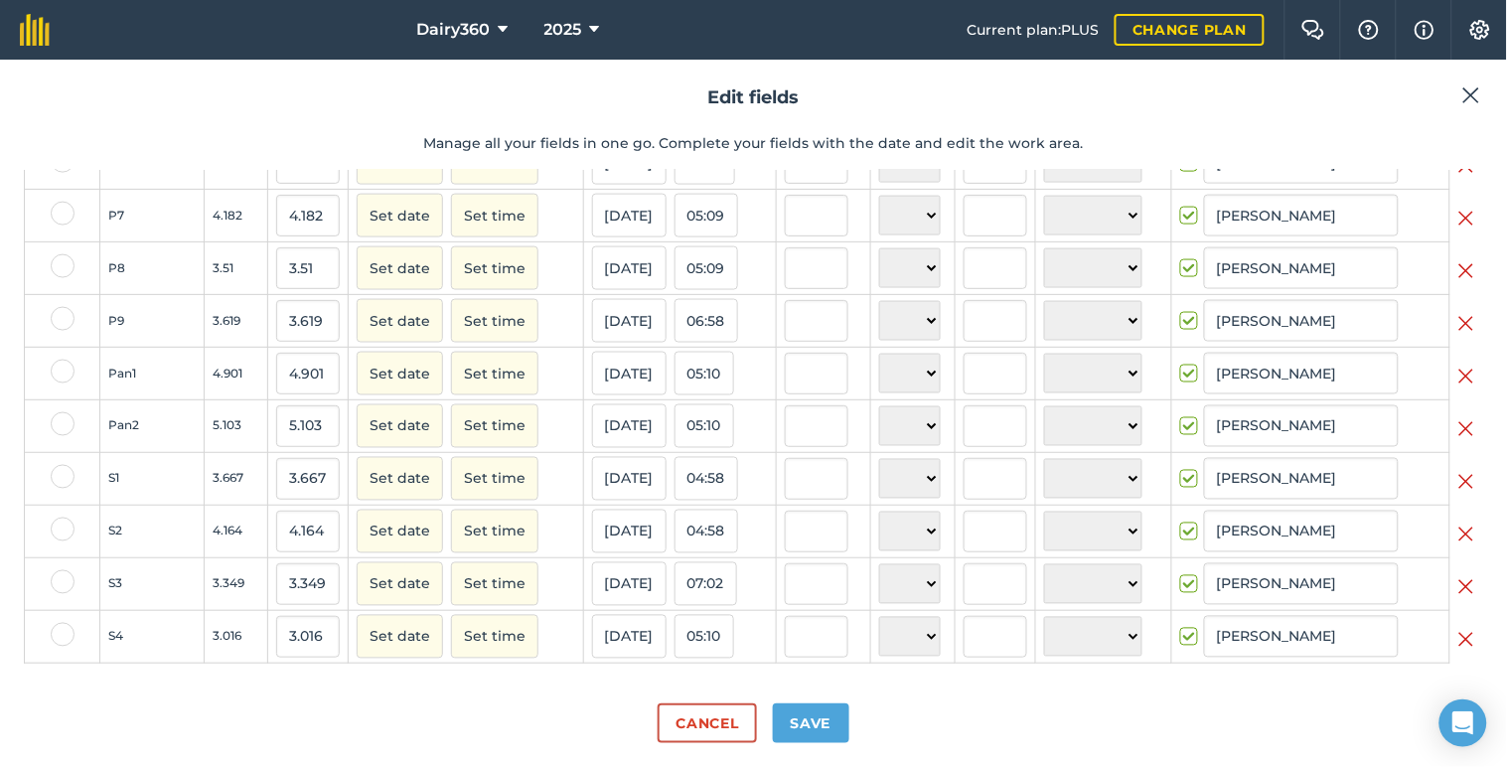
scroll to position [763, 0]
click at [820, 737] on button "Save" at bounding box center [811, 723] width 76 height 40
checkbox input "true"
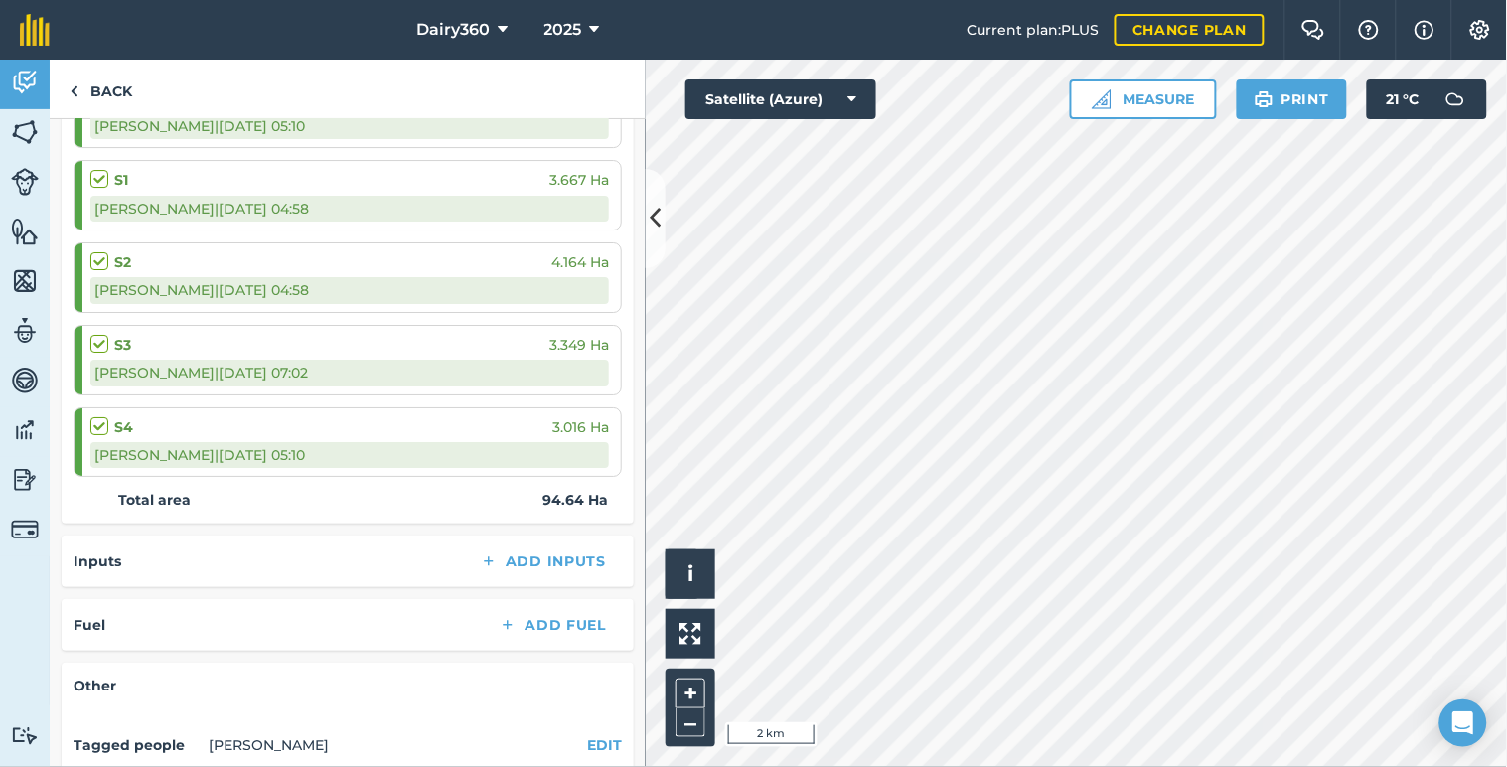
scroll to position [1765, 0]
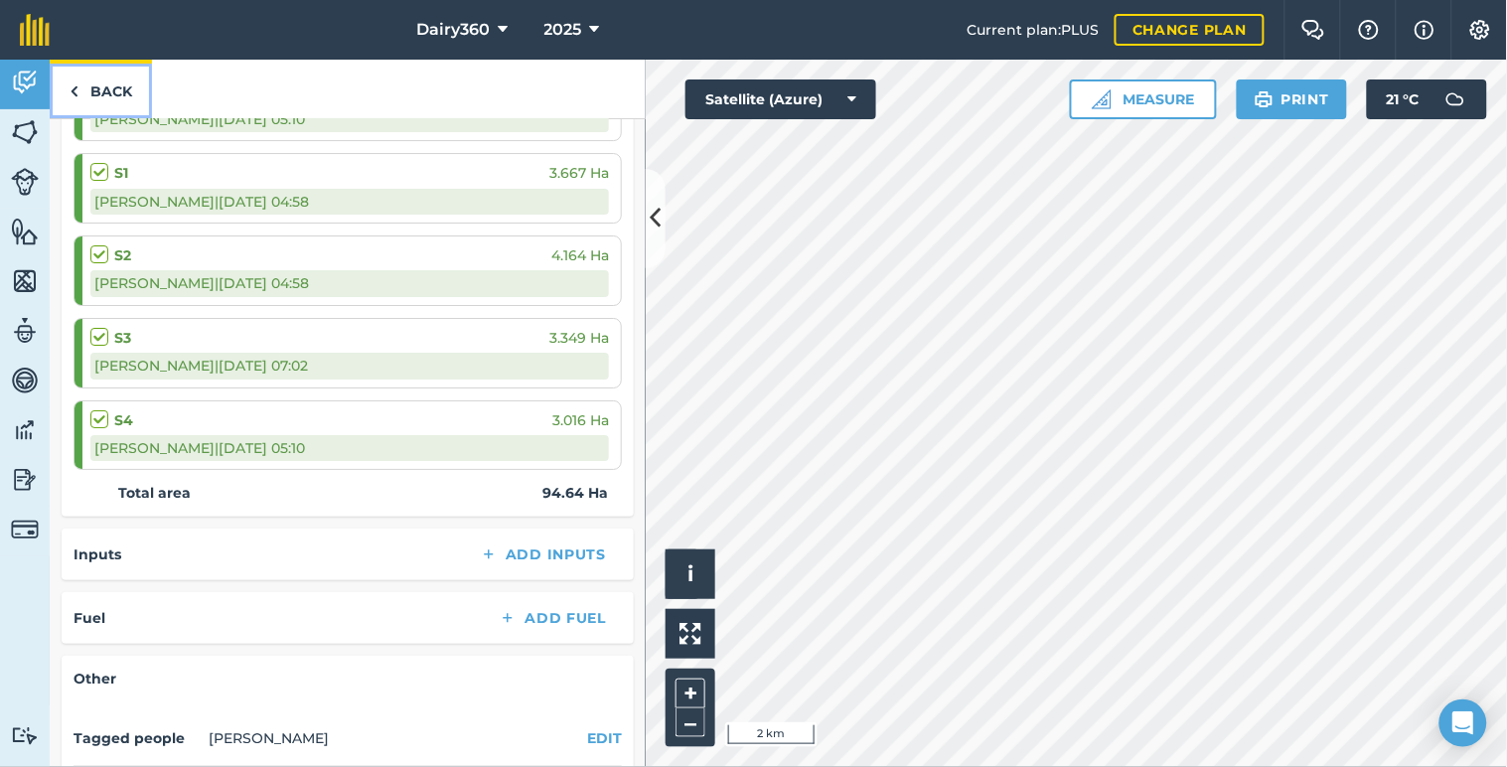
click at [74, 89] on img at bounding box center [74, 91] width 9 height 24
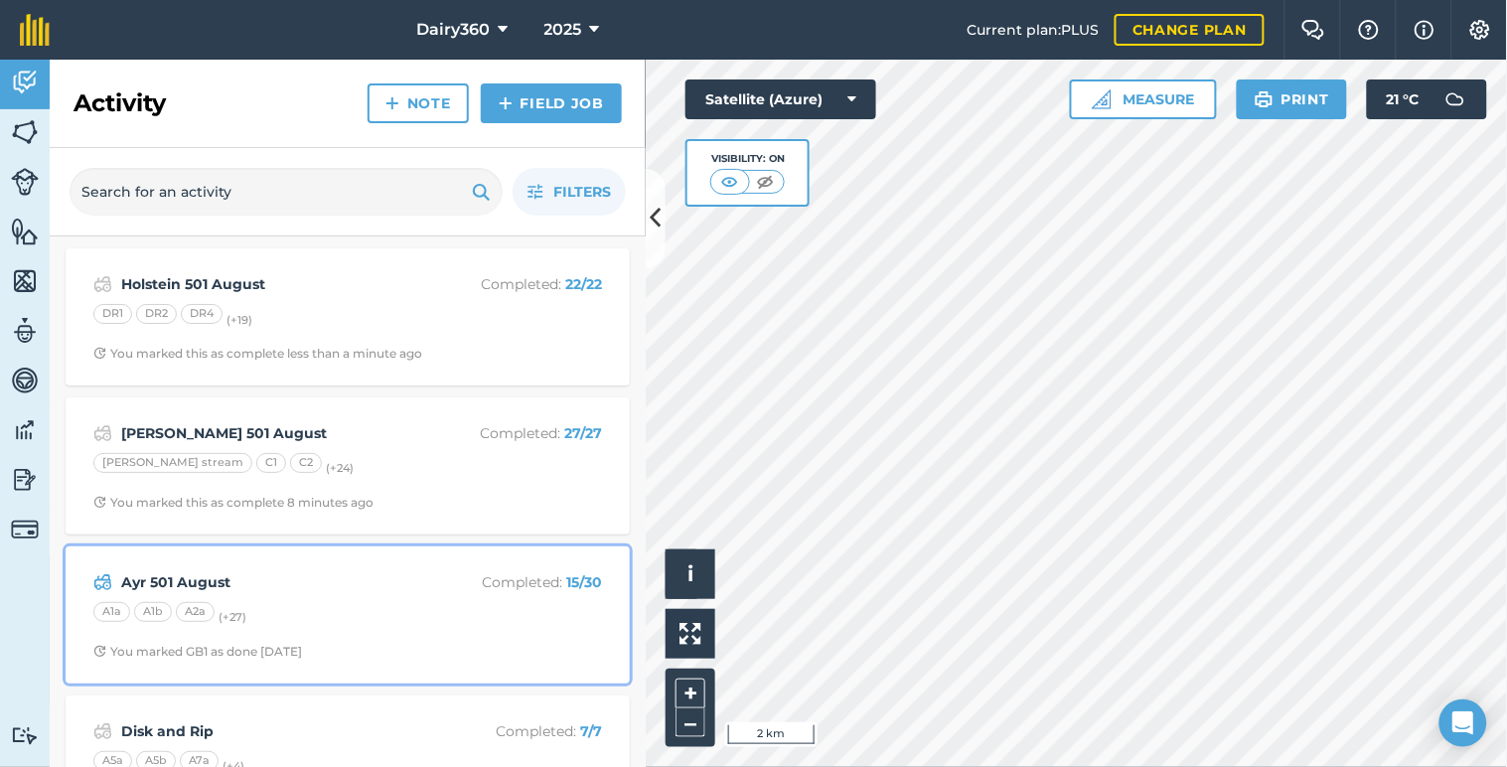
click at [302, 591] on strong "Ayr 501 August" at bounding box center [278, 582] width 315 height 22
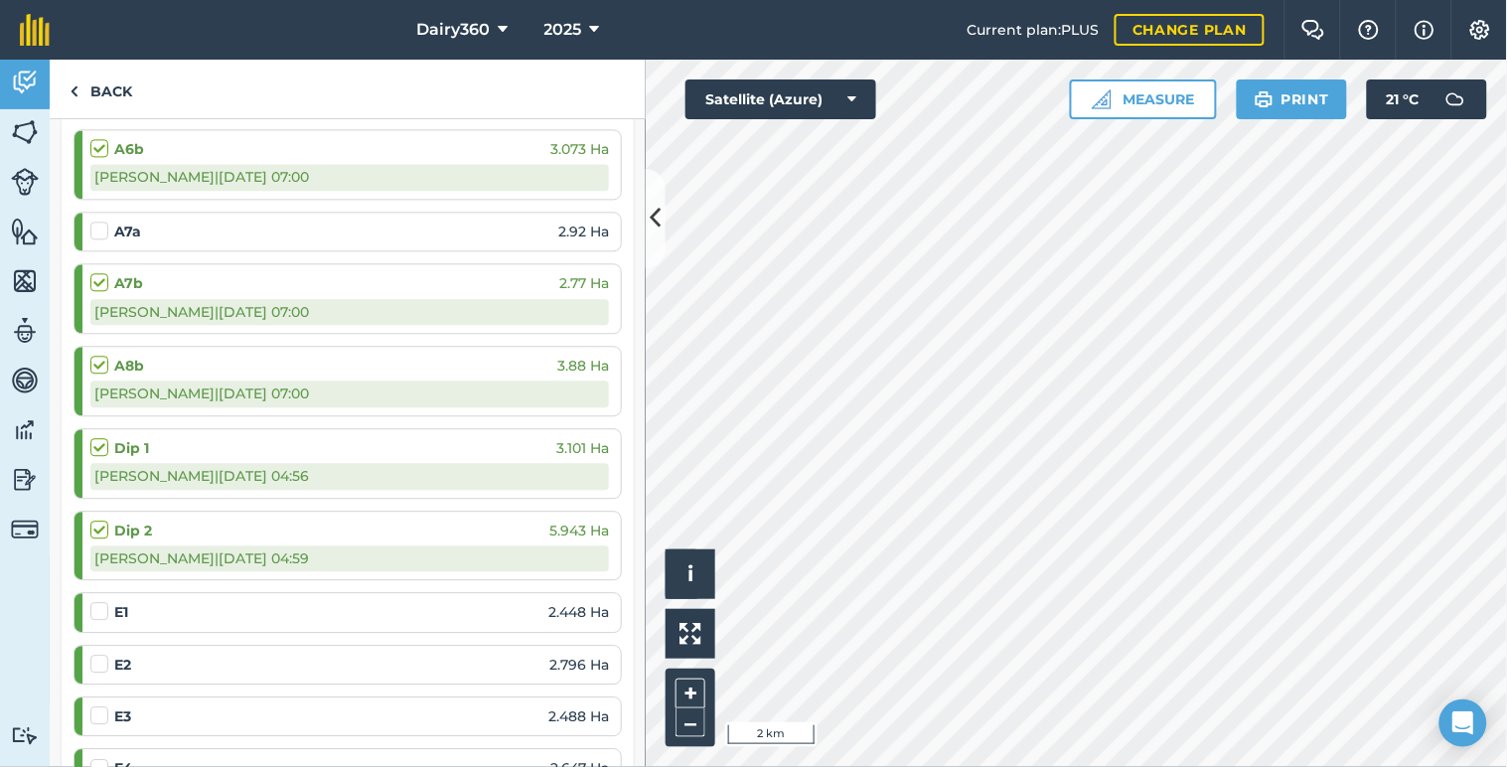
scroll to position [1177, 0]
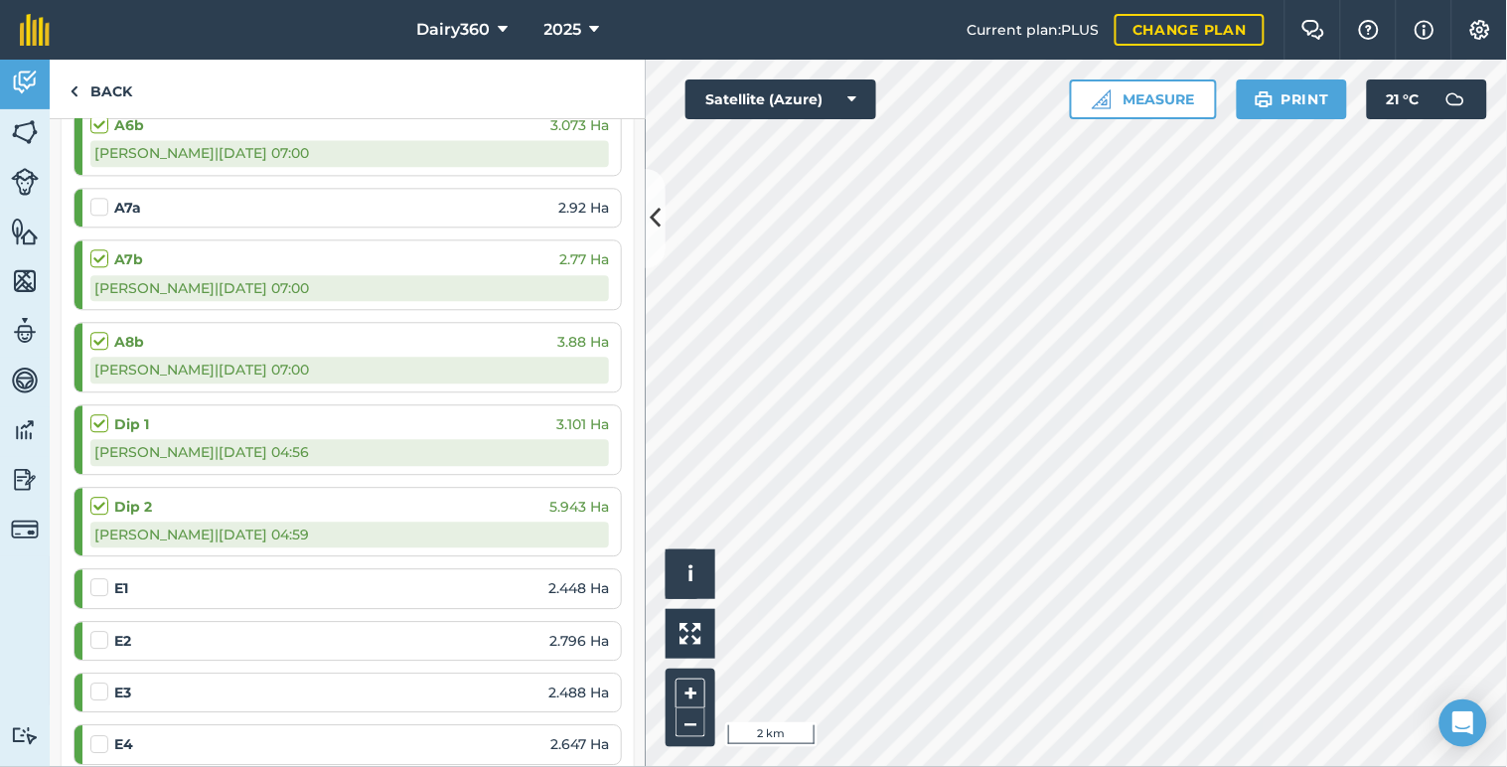
click at [100, 577] on label at bounding box center [102, 577] width 24 height 0
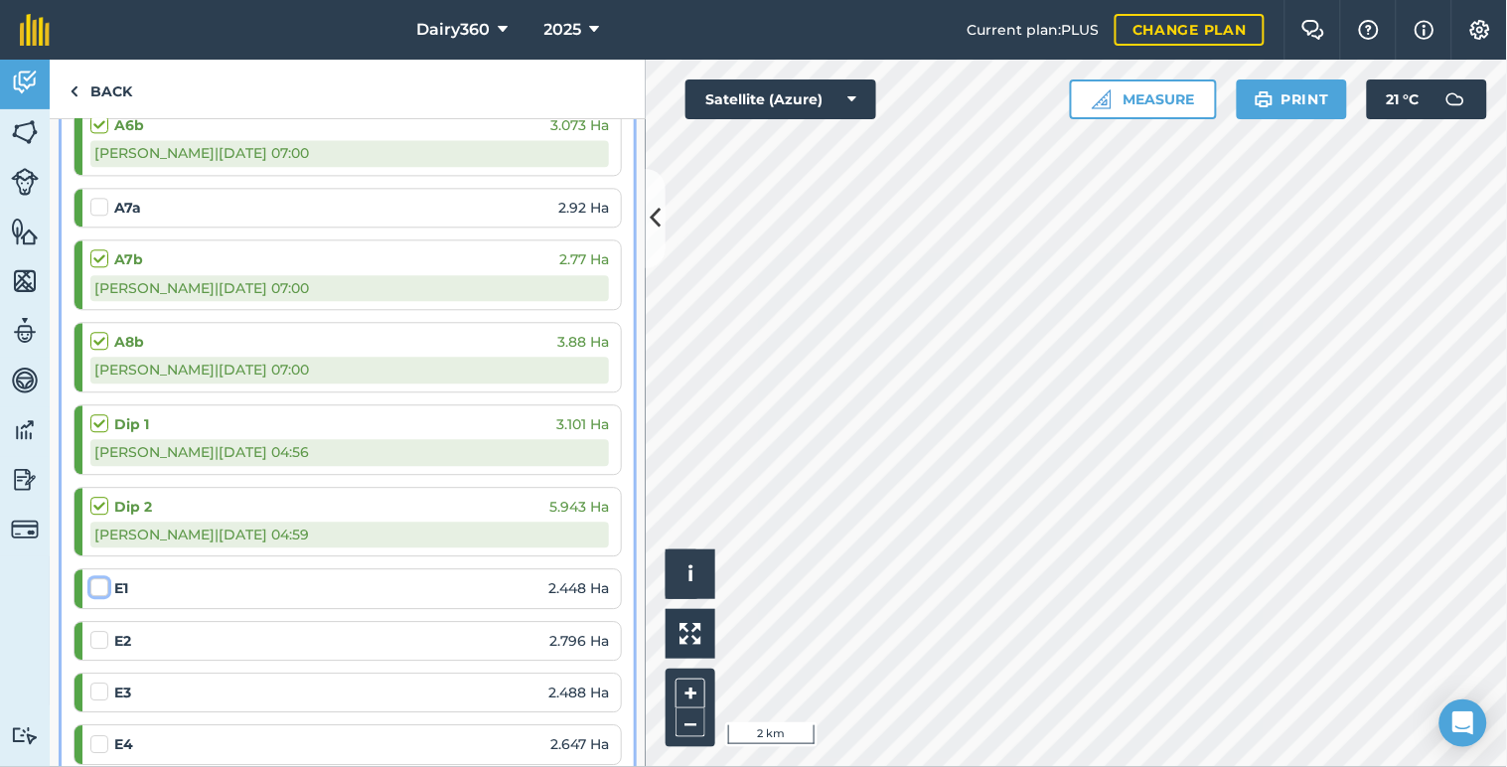
click at [100, 581] on input "checkbox" at bounding box center [96, 583] width 13 height 13
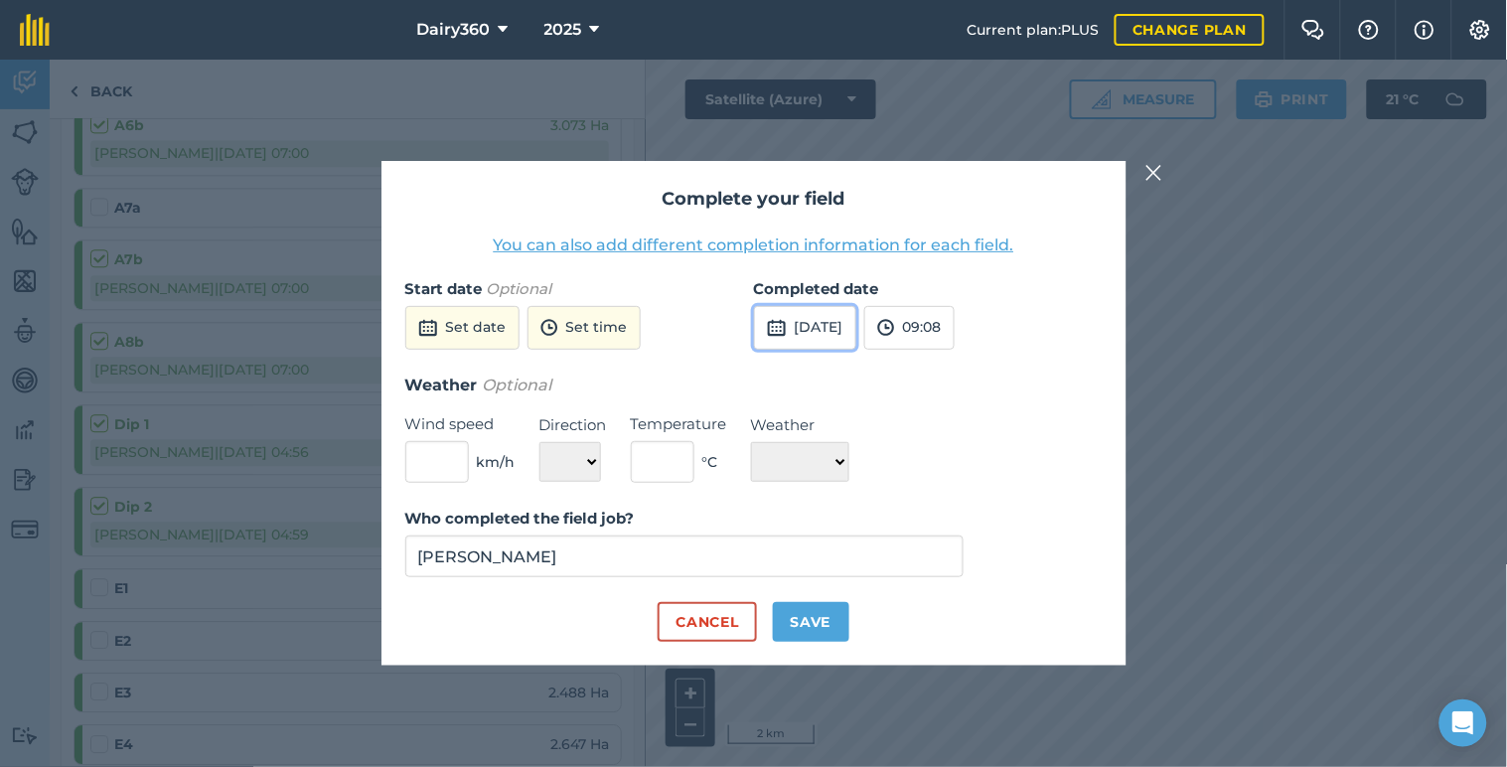
click at [821, 330] on button "[DATE]" at bounding box center [805, 328] width 102 height 44
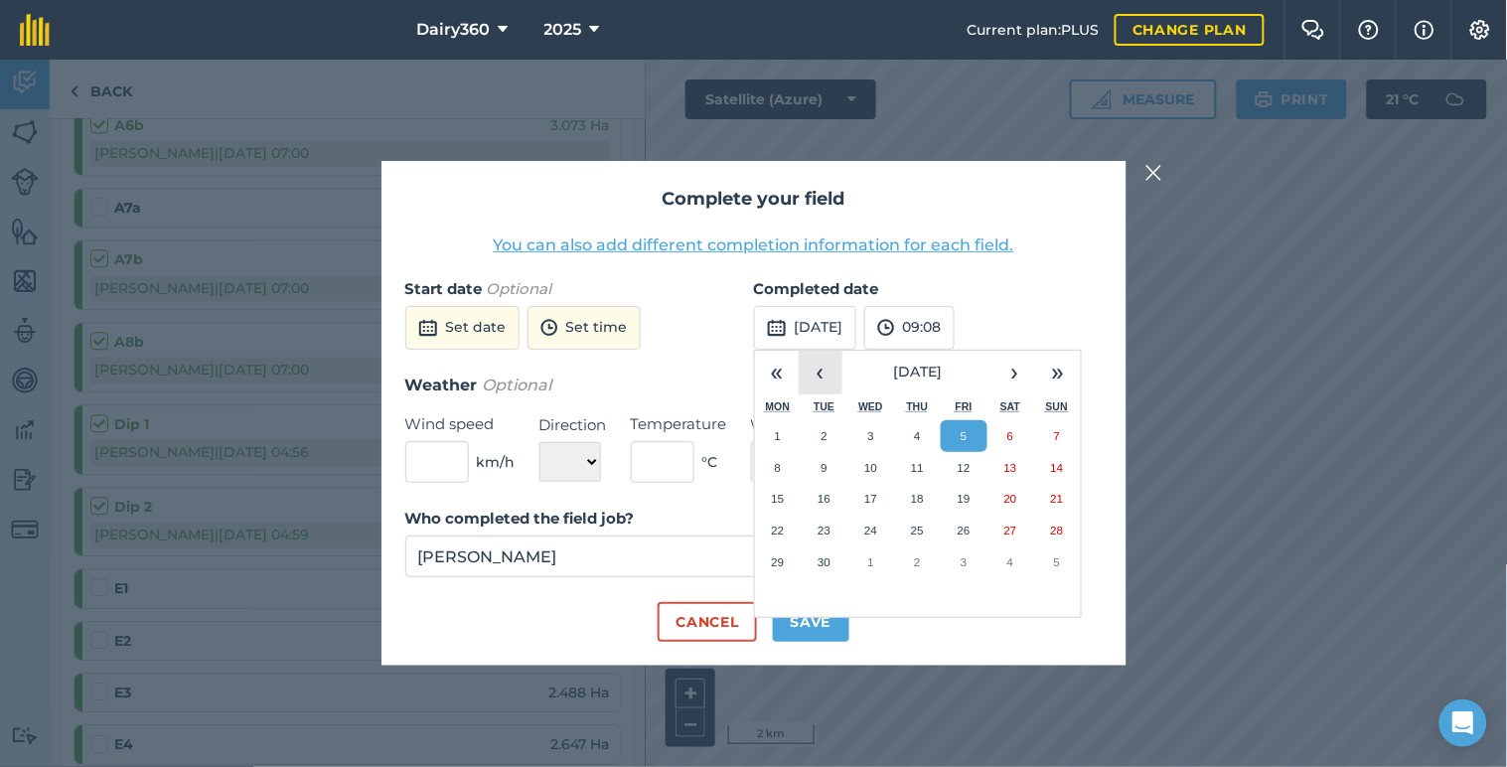
click at [808, 372] on button "‹" at bounding box center [820, 373] width 44 height 44
click at [921, 562] on abbr "28" at bounding box center [917, 561] width 13 height 13
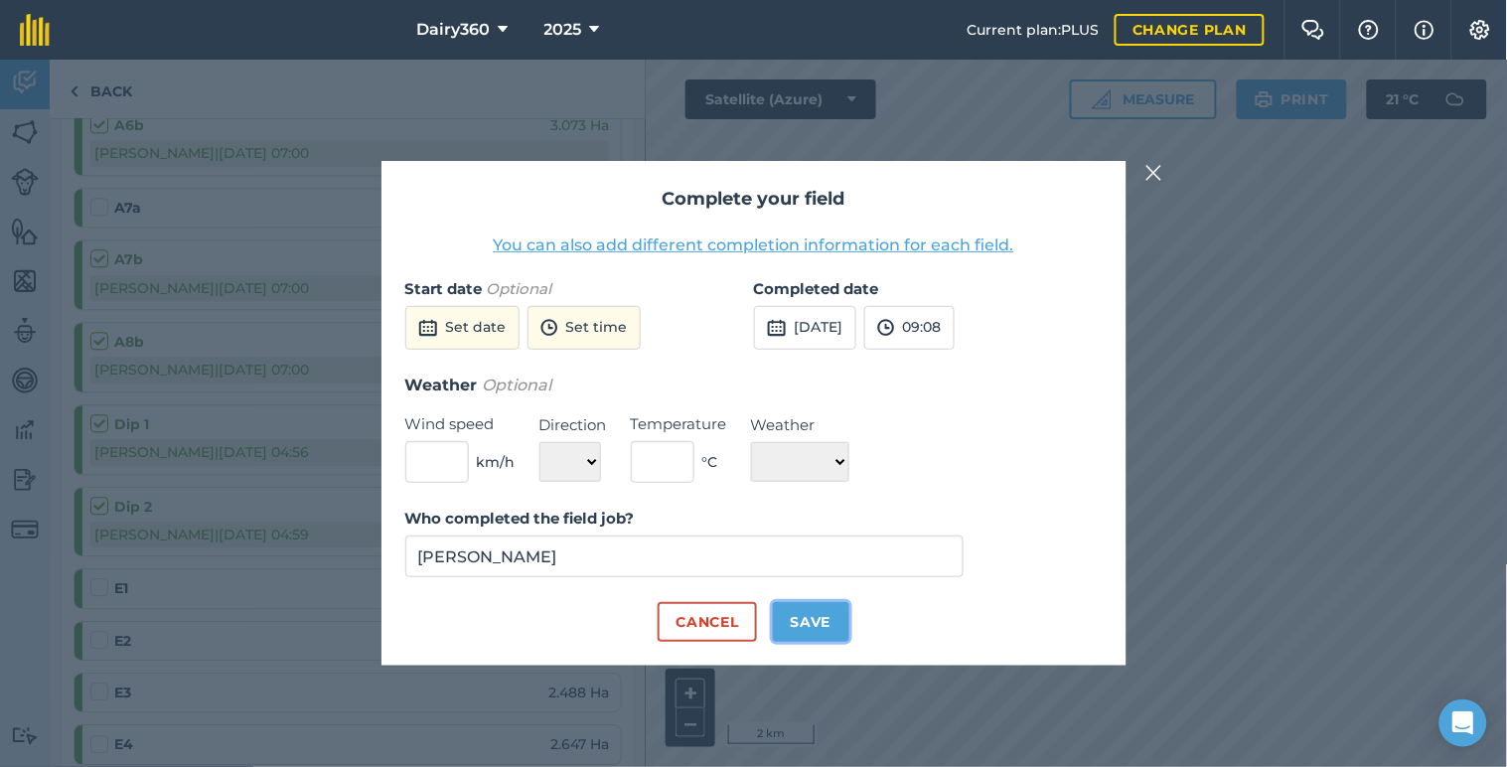
click at [827, 613] on button "Save" at bounding box center [811, 622] width 76 height 40
checkbox input "true"
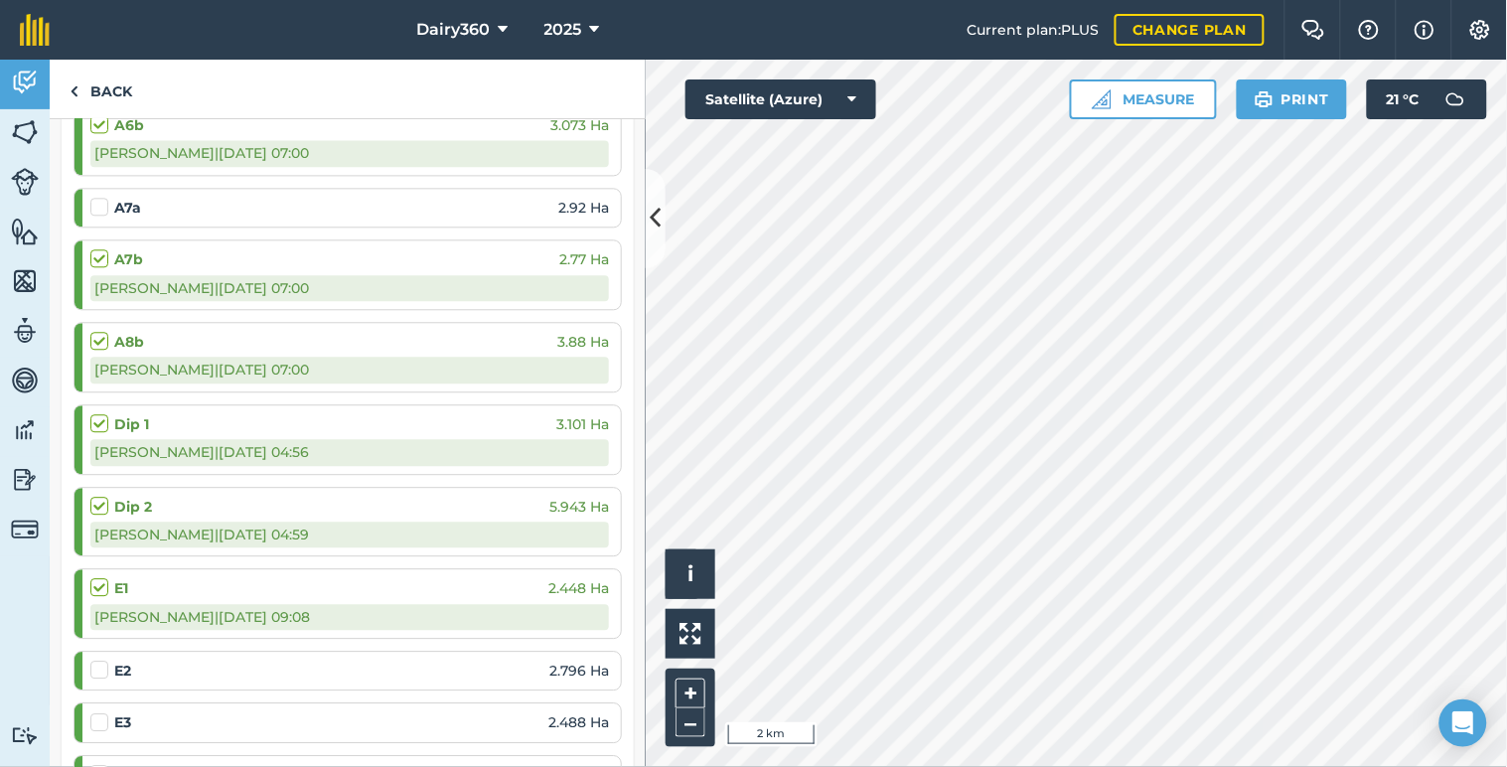
click at [101, 659] on label at bounding box center [102, 659] width 24 height 0
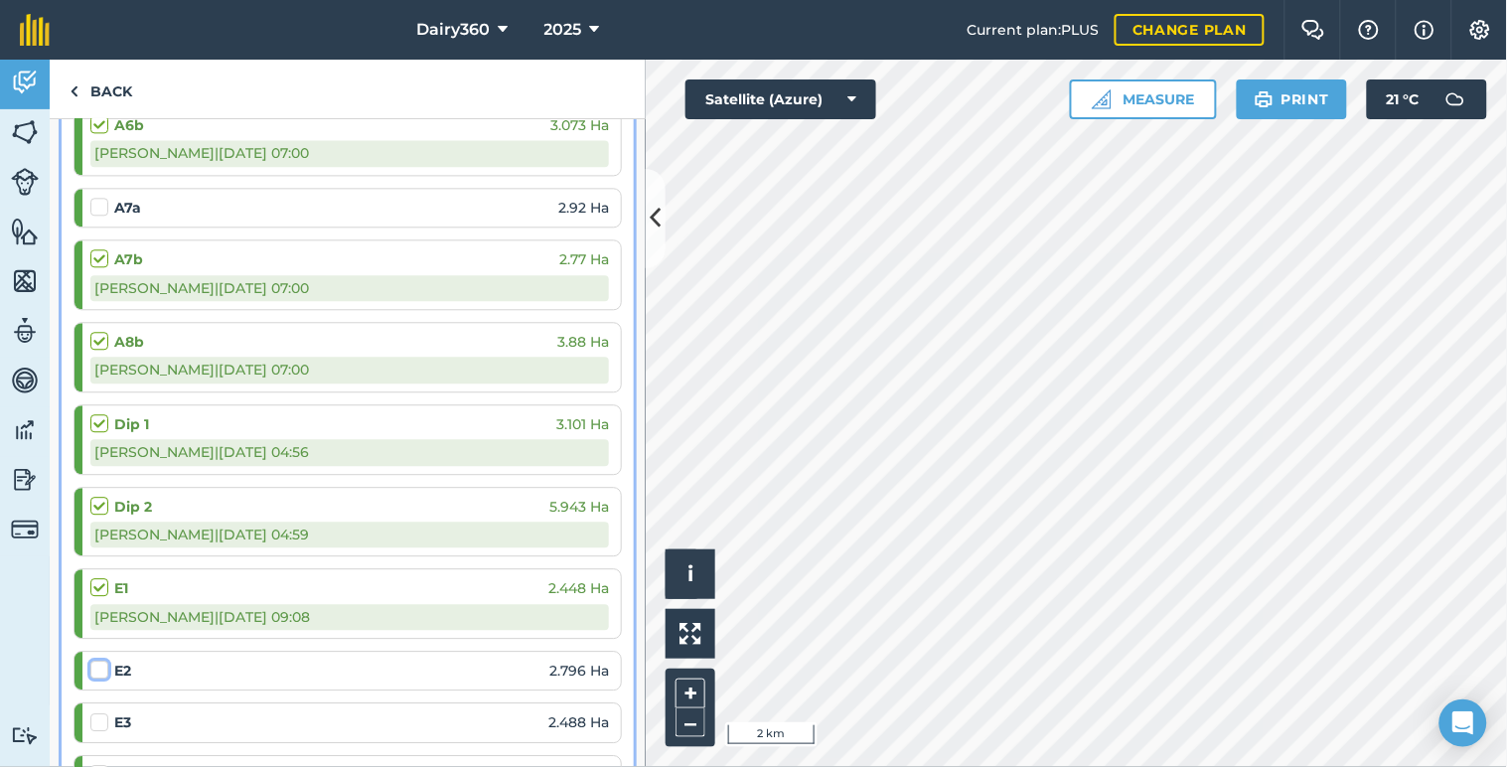
click at [101, 669] on input "checkbox" at bounding box center [96, 665] width 13 height 13
checkbox input "false"
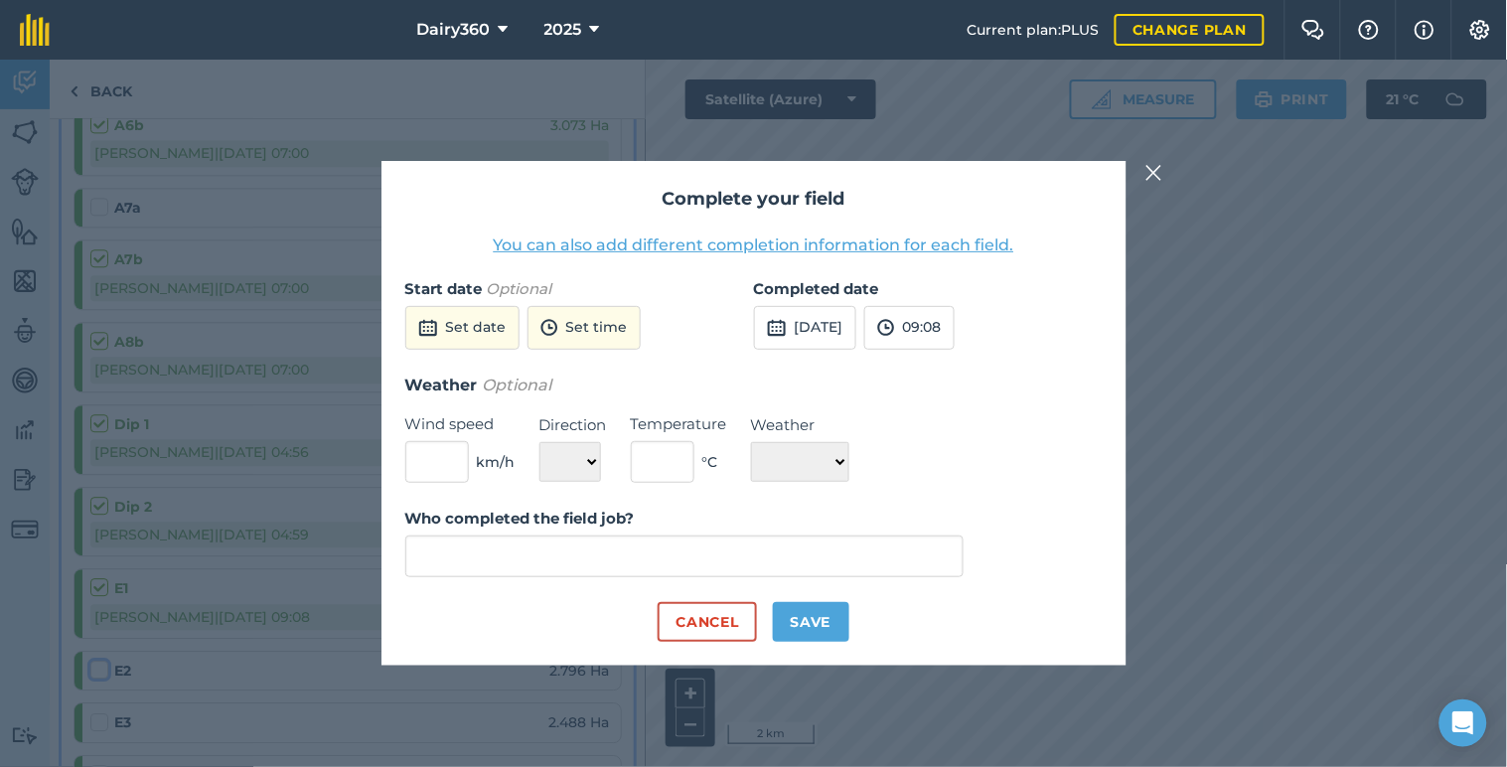
type input "[PERSON_NAME]"
click at [826, 325] on button "[DATE]" at bounding box center [805, 328] width 102 height 44
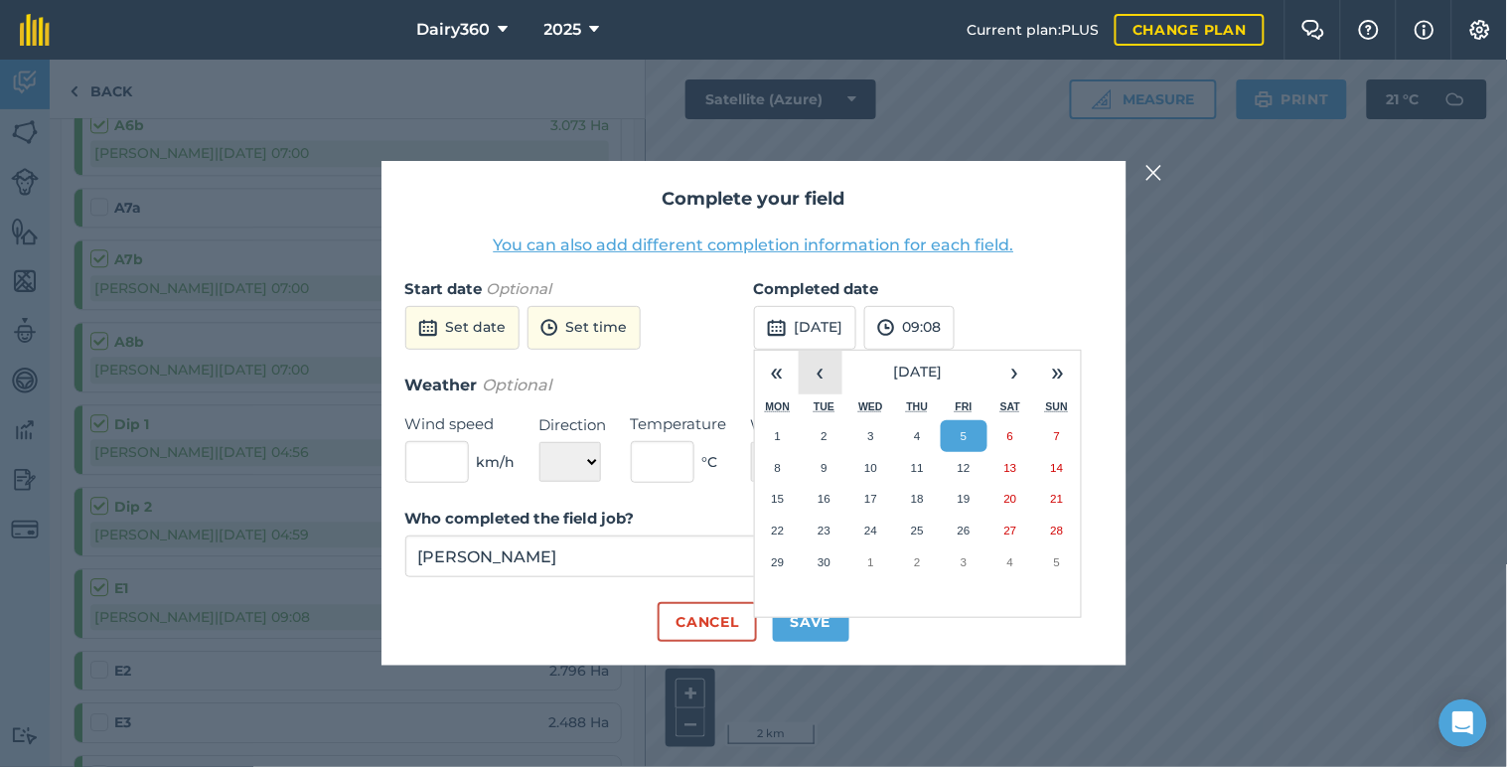
click at [810, 371] on button "‹" at bounding box center [820, 373] width 44 height 44
click at [922, 559] on abbr "28" at bounding box center [917, 561] width 13 height 13
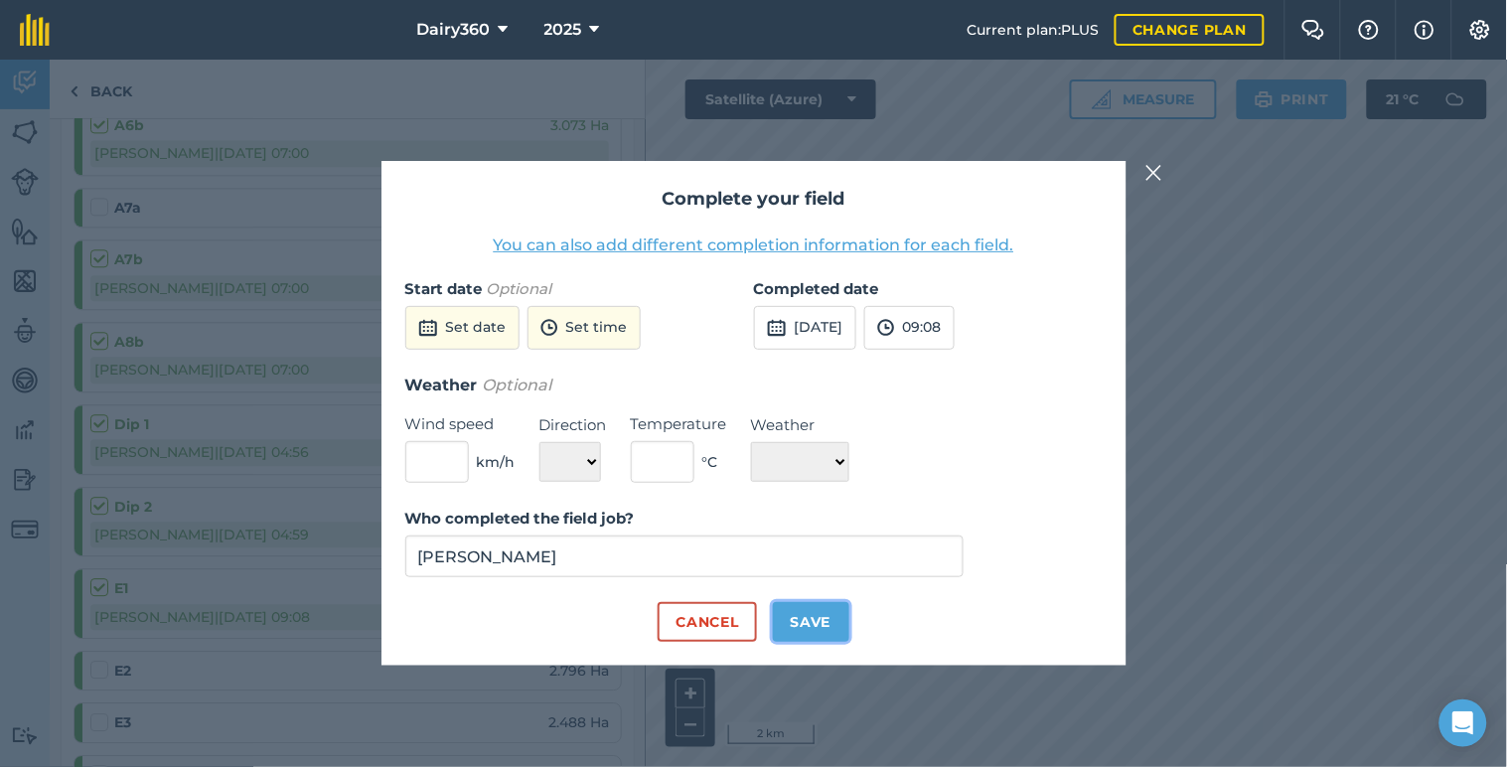
click at [805, 624] on button "Save" at bounding box center [811, 622] width 76 height 40
checkbox input "true"
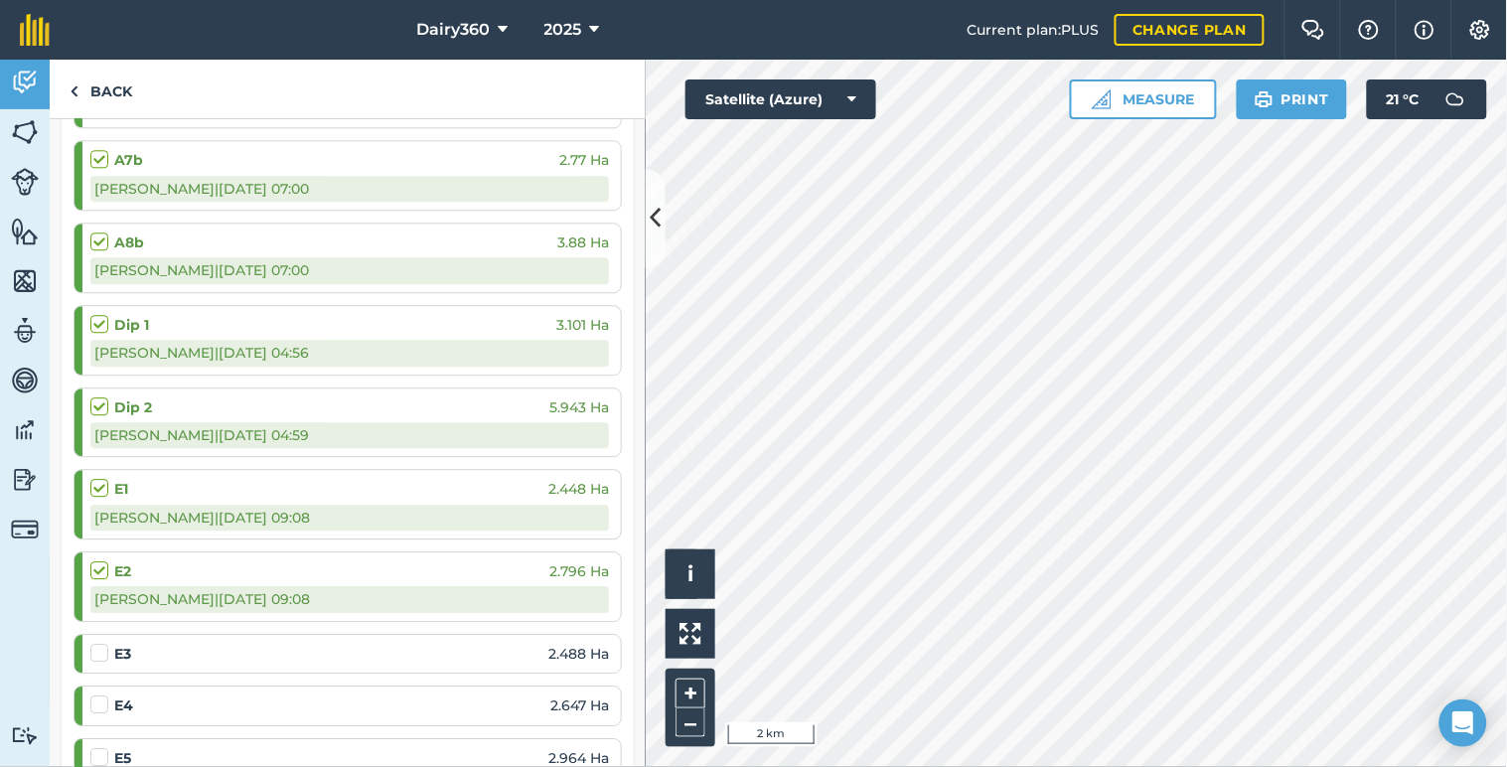
scroll to position [1324, 0]
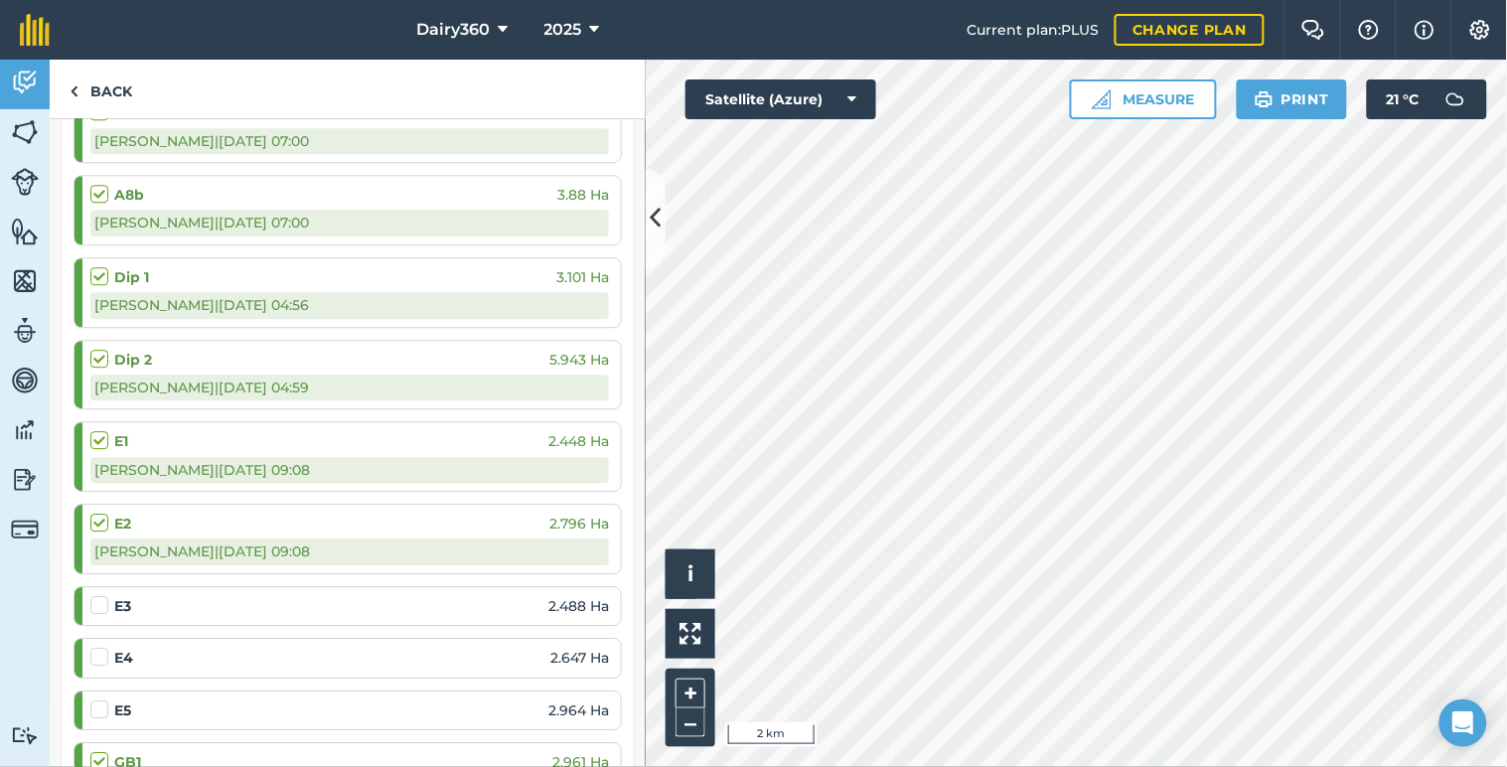
click at [96, 595] on label at bounding box center [102, 595] width 24 height 0
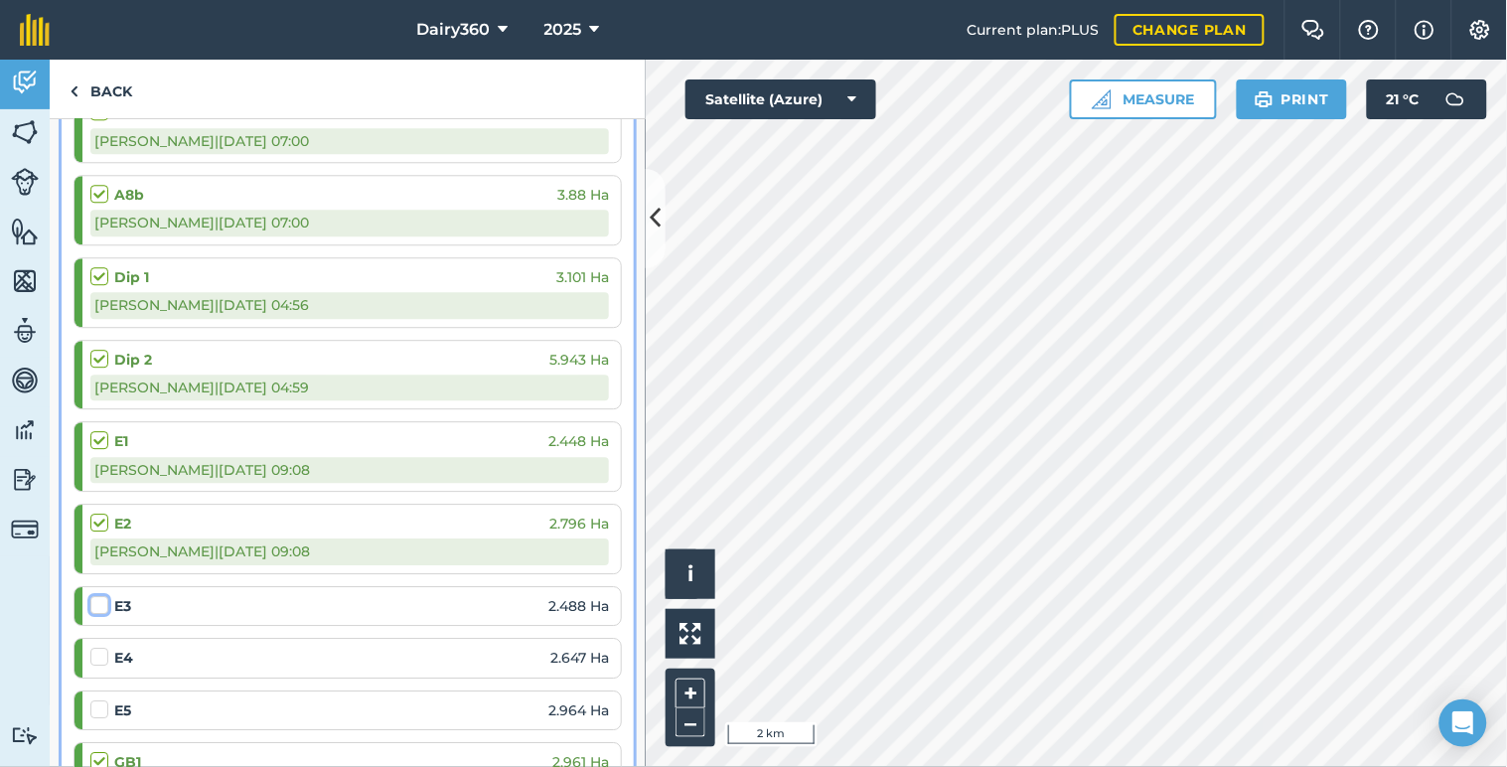
click at [96, 606] on input "checkbox" at bounding box center [96, 601] width 13 height 13
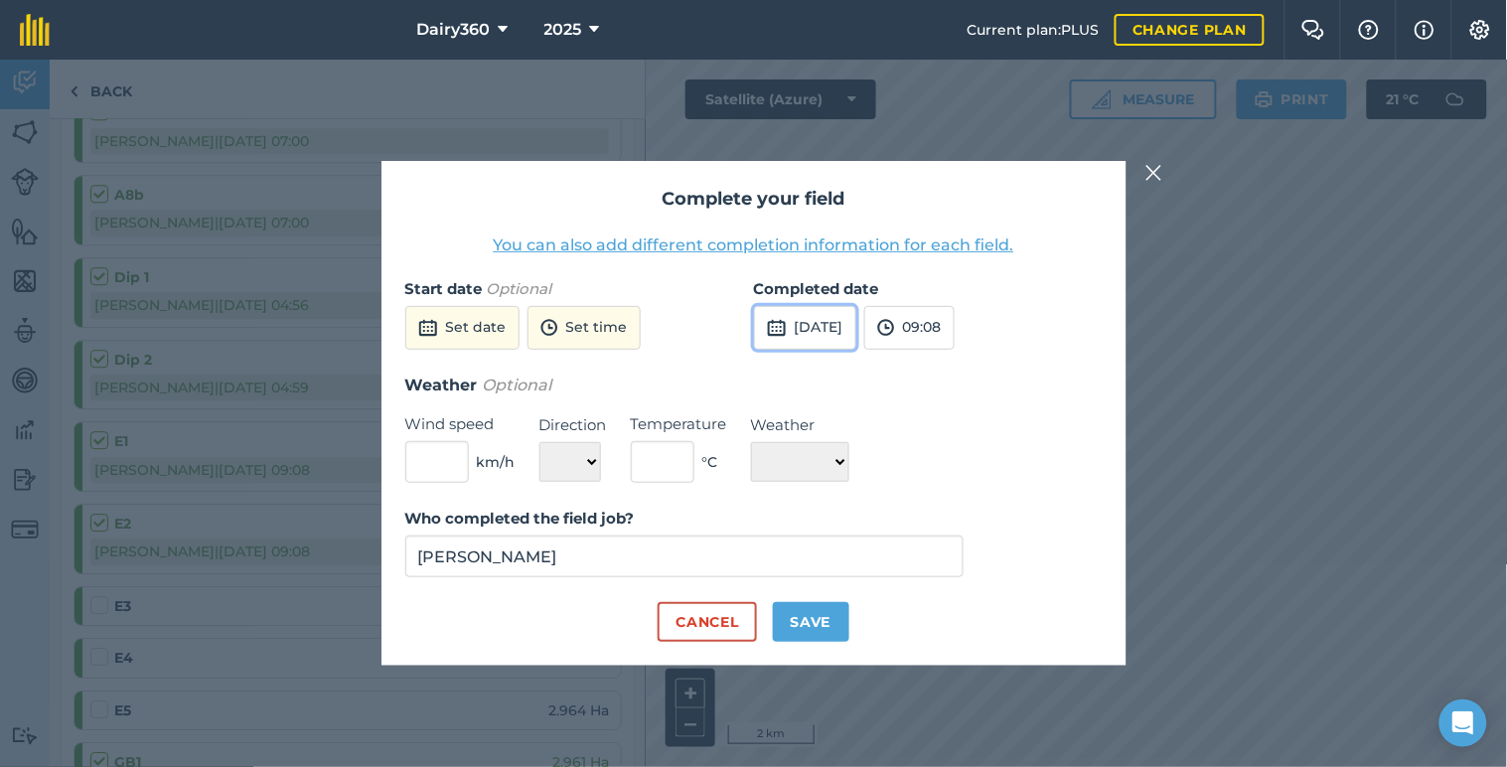
click at [834, 323] on button "[DATE]" at bounding box center [805, 328] width 102 height 44
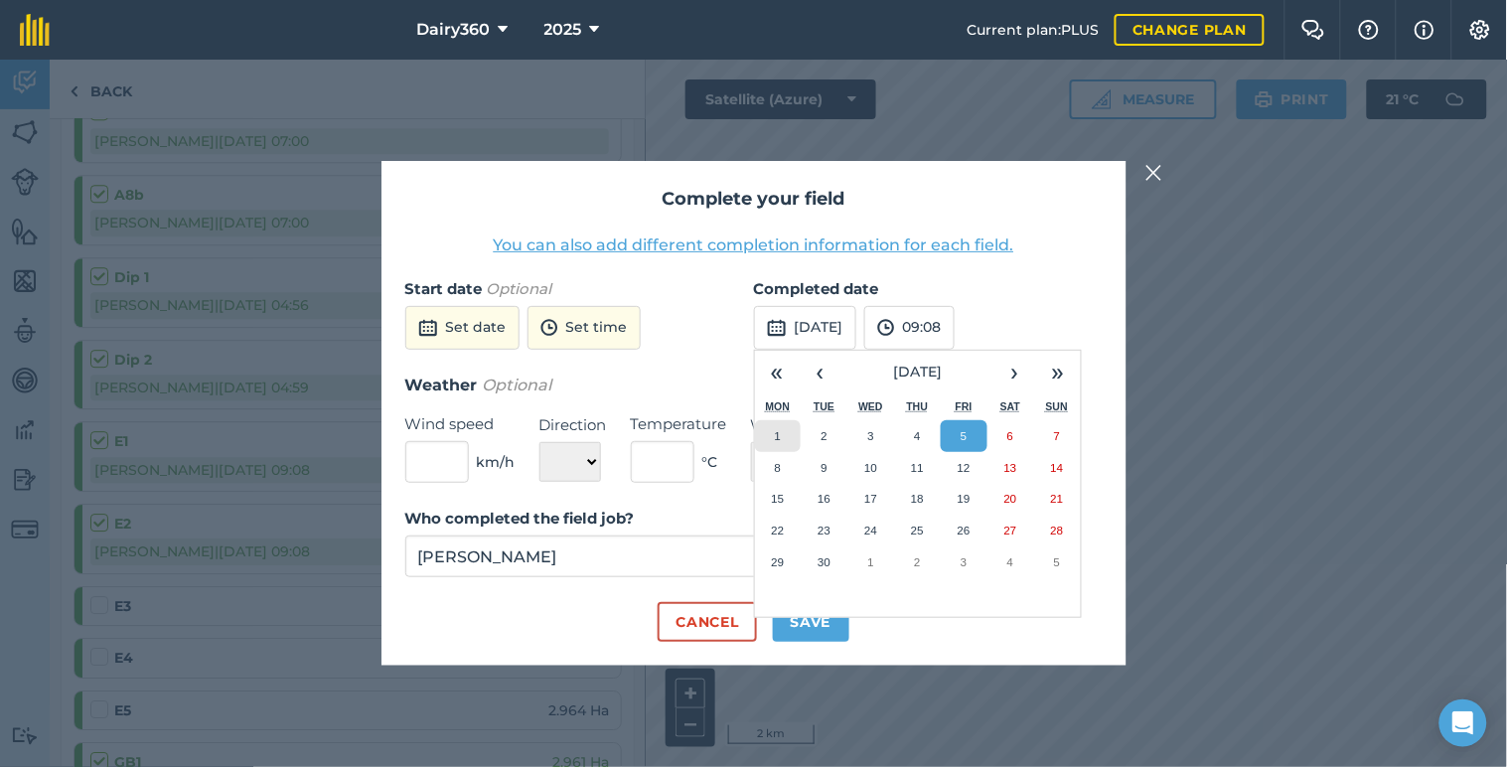
click at [779, 432] on abbr "1" at bounding box center [778, 435] width 6 height 13
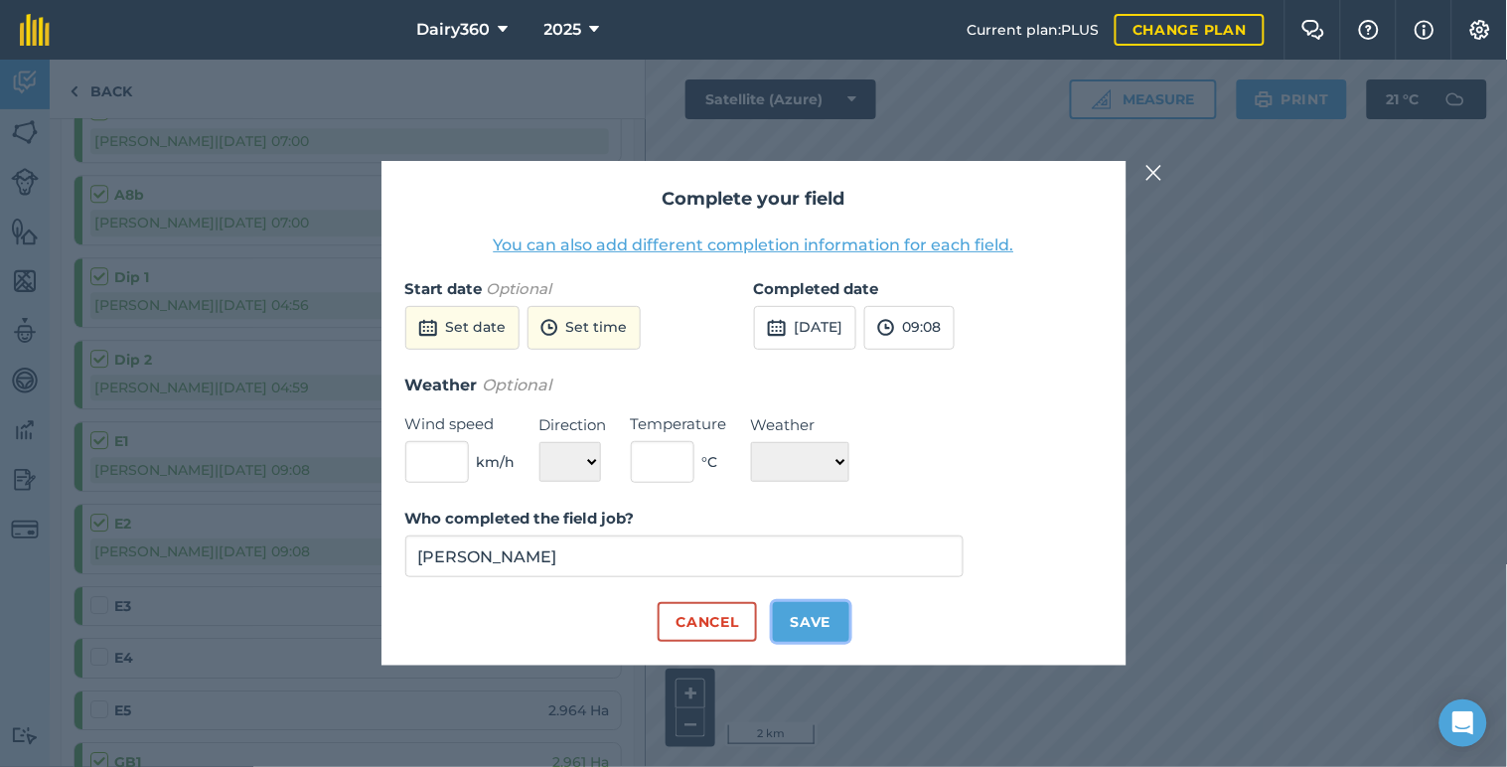
click at [810, 627] on button "Save" at bounding box center [811, 622] width 76 height 40
checkbox input "true"
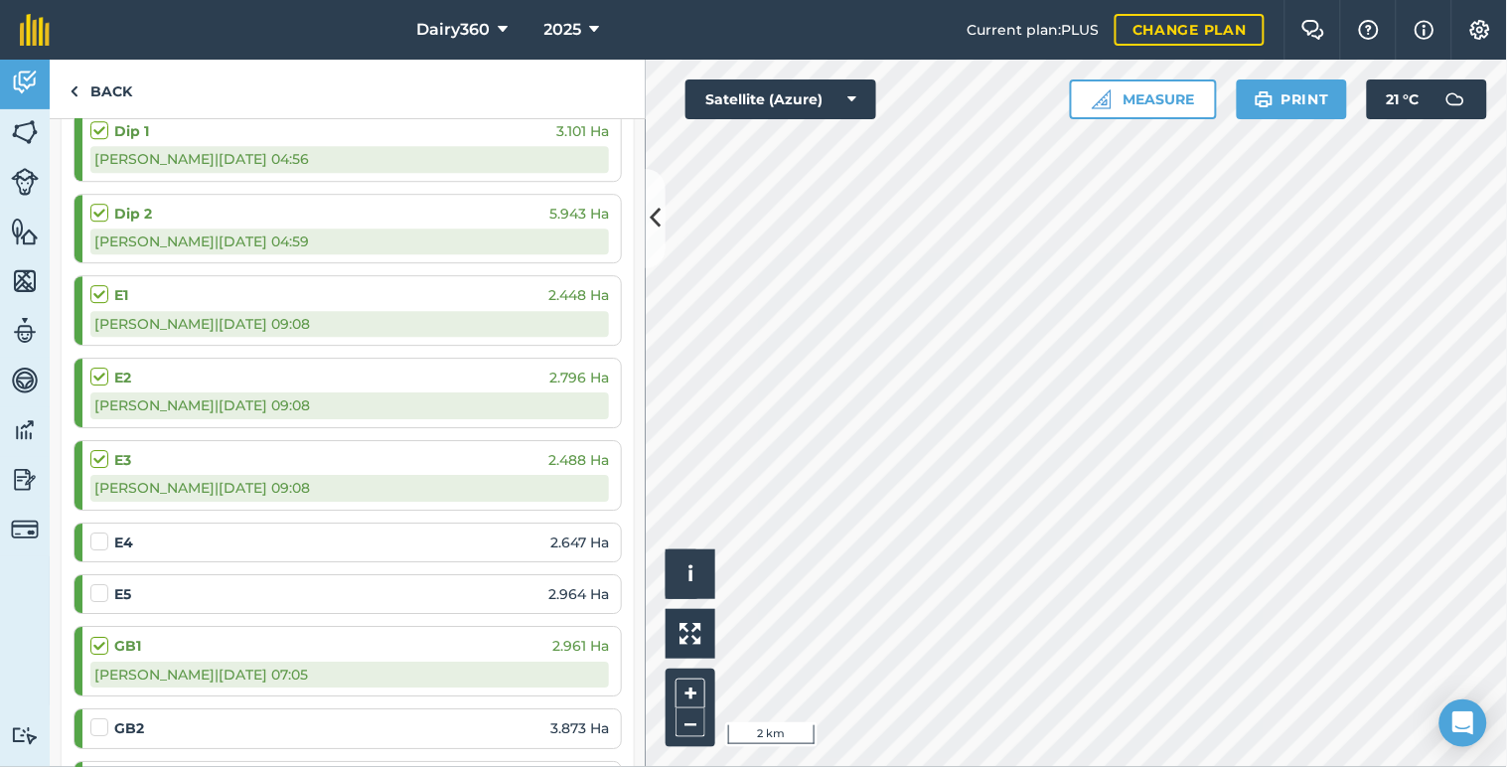
scroll to position [1471, 0]
click at [93, 530] on label at bounding box center [102, 530] width 24 height 0
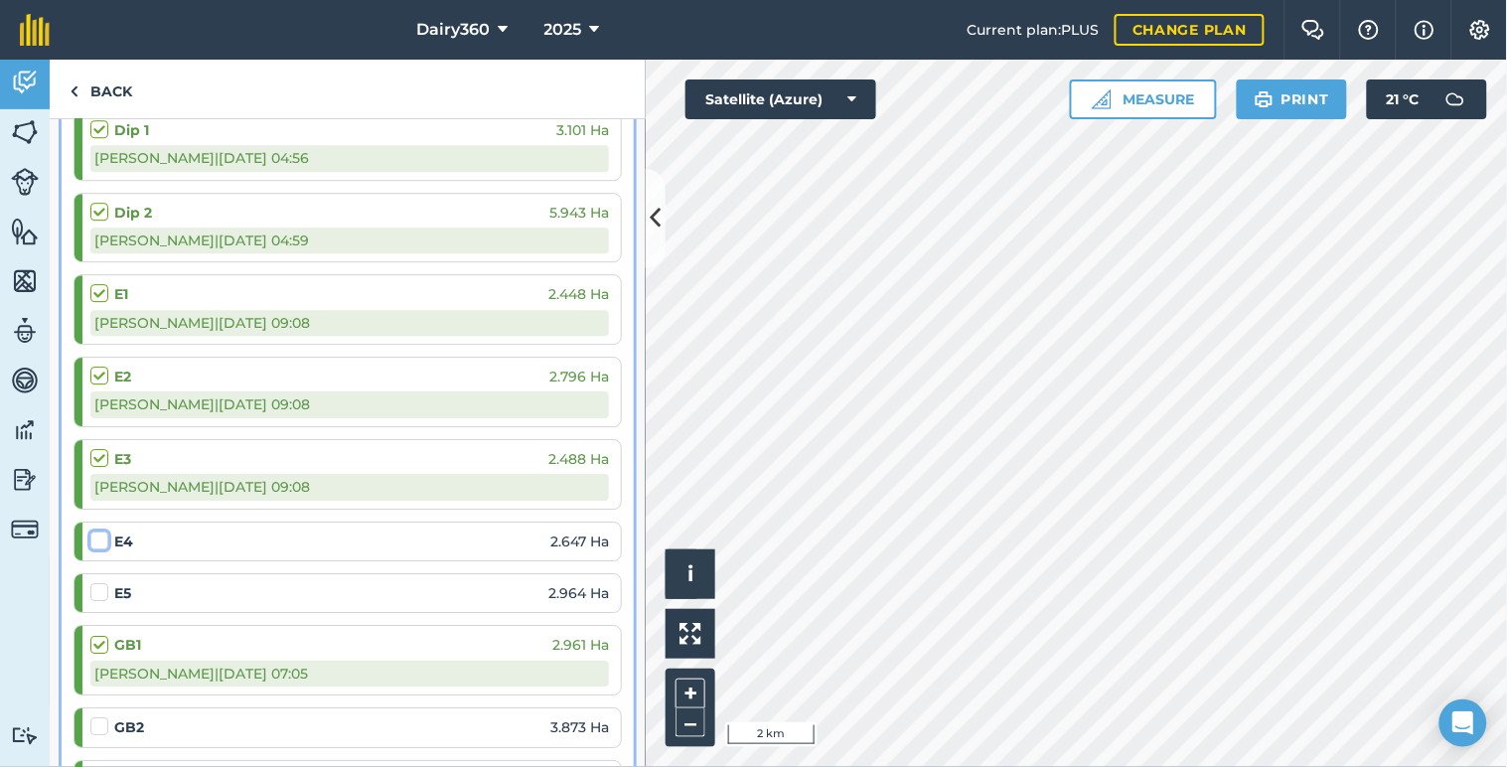
click at [93, 537] on input "checkbox" at bounding box center [96, 536] width 13 height 13
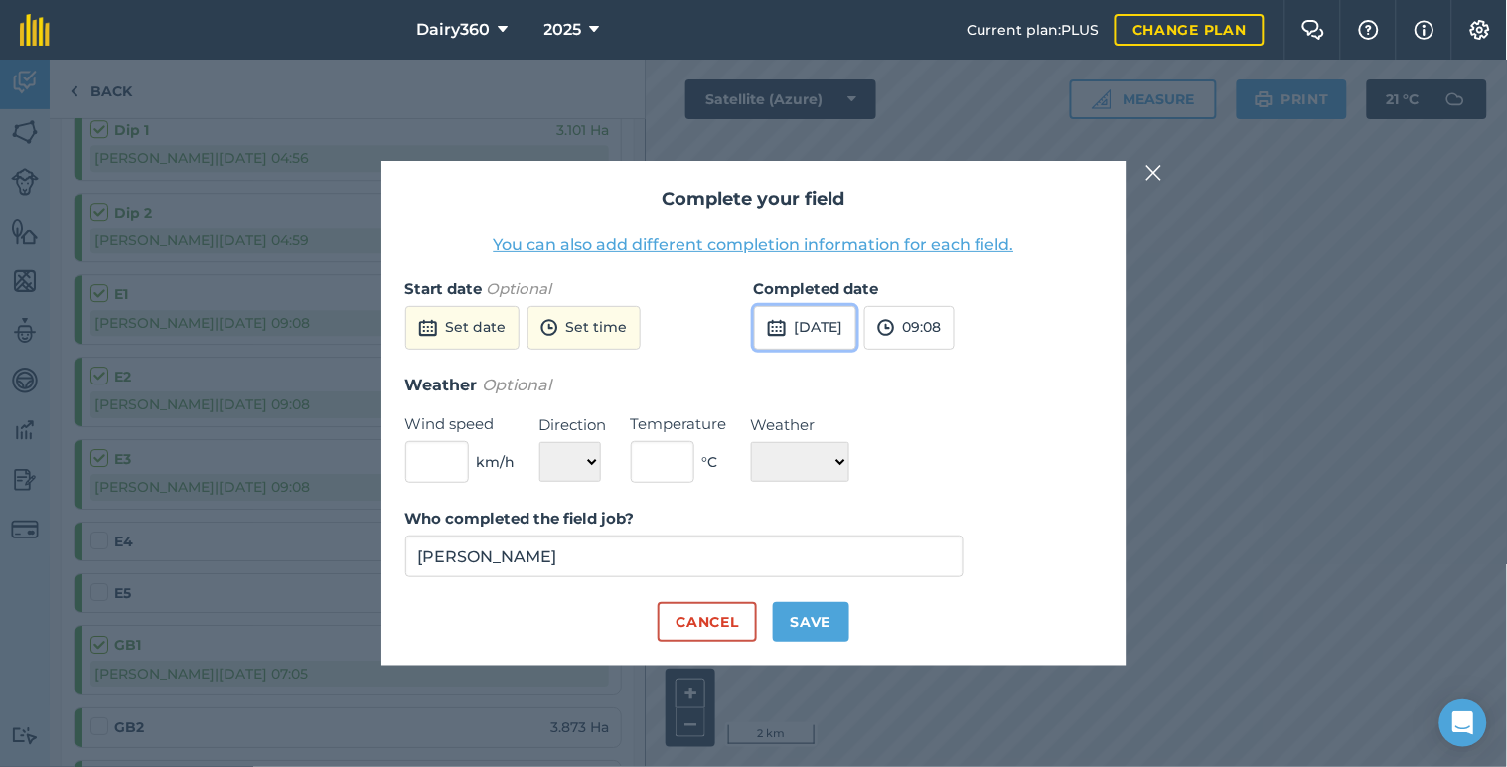
click at [854, 329] on button "[DATE]" at bounding box center [805, 328] width 102 height 44
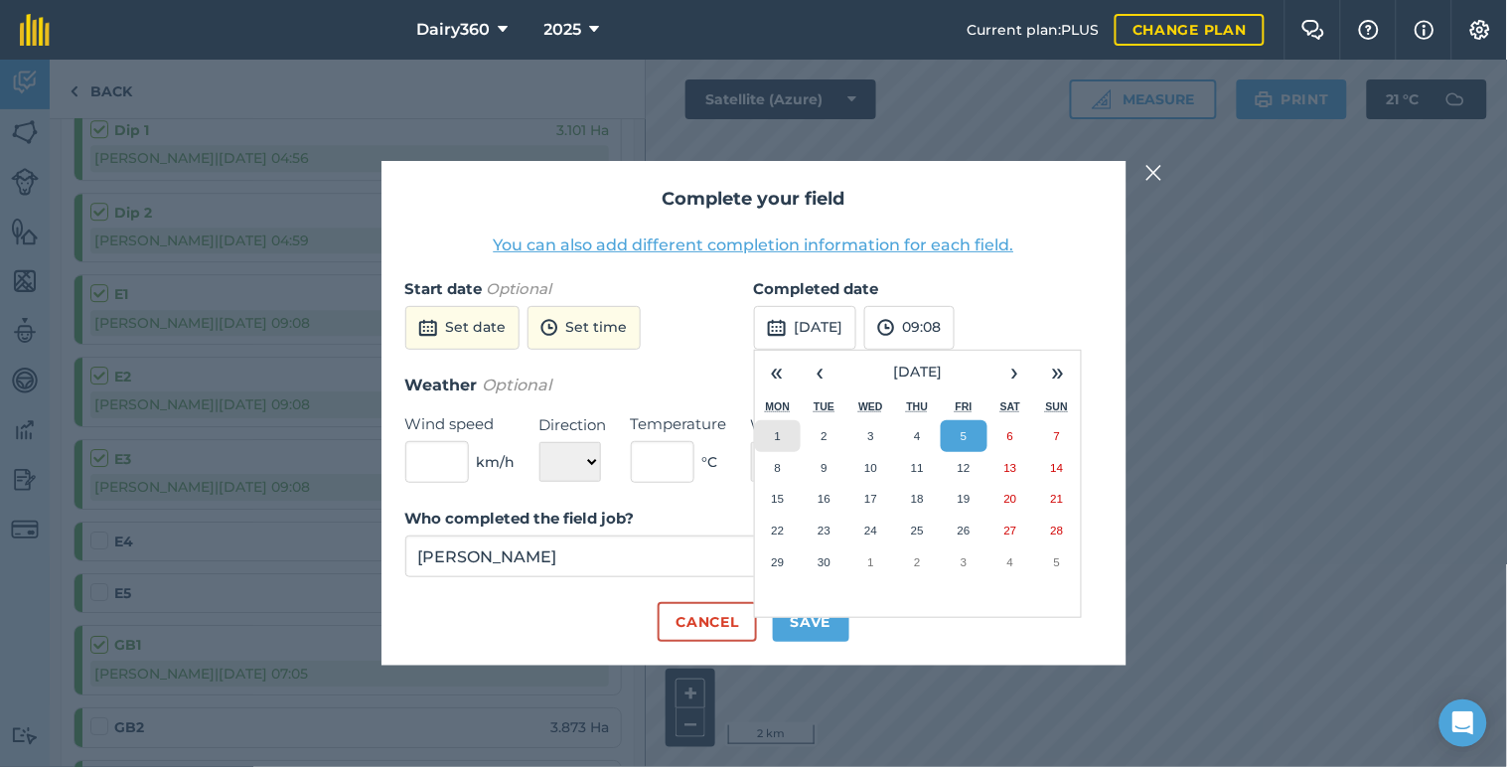
click at [780, 434] on abbr "1" at bounding box center [778, 435] width 6 height 13
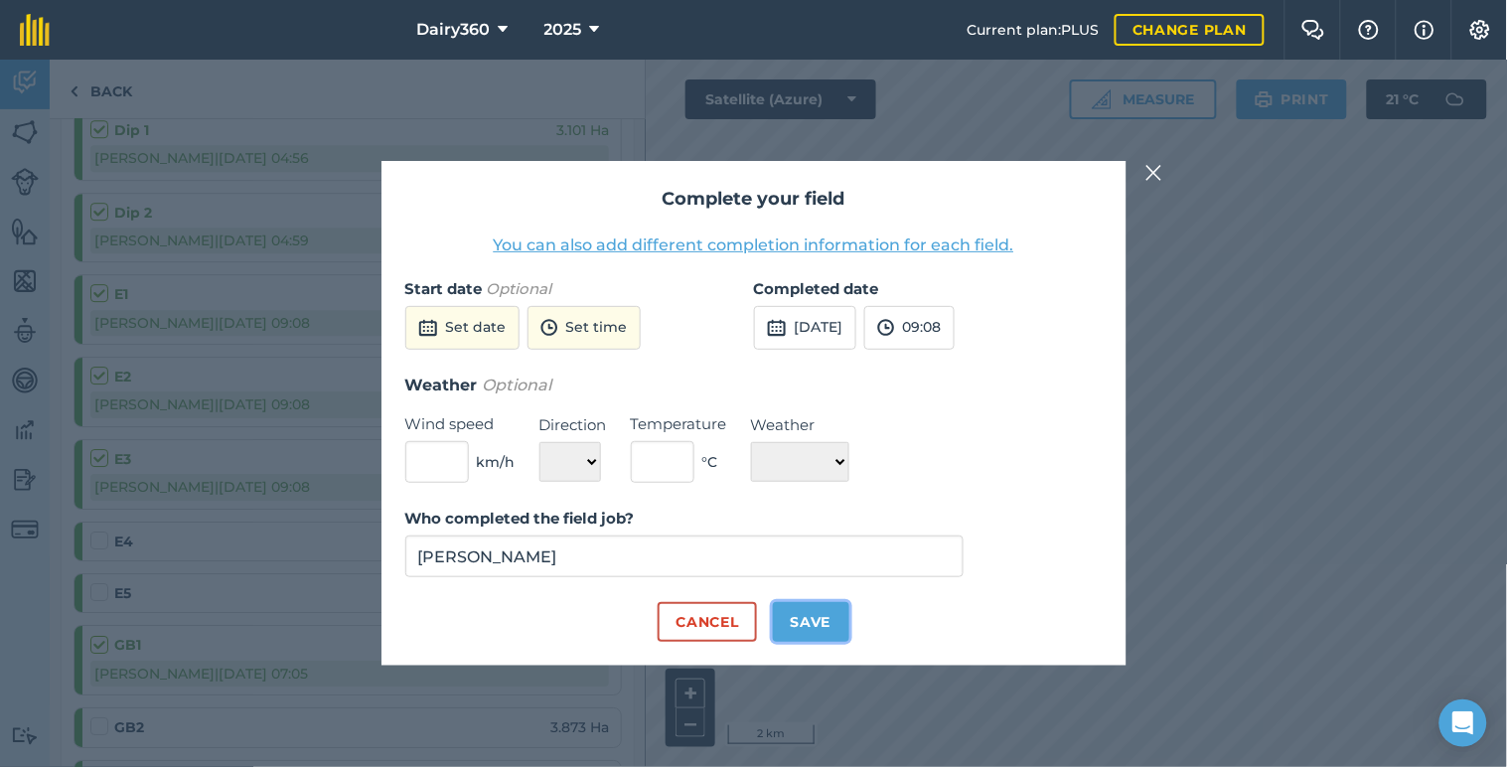
click at [805, 633] on button "Save" at bounding box center [811, 622] width 76 height 40
checkbox input "true"
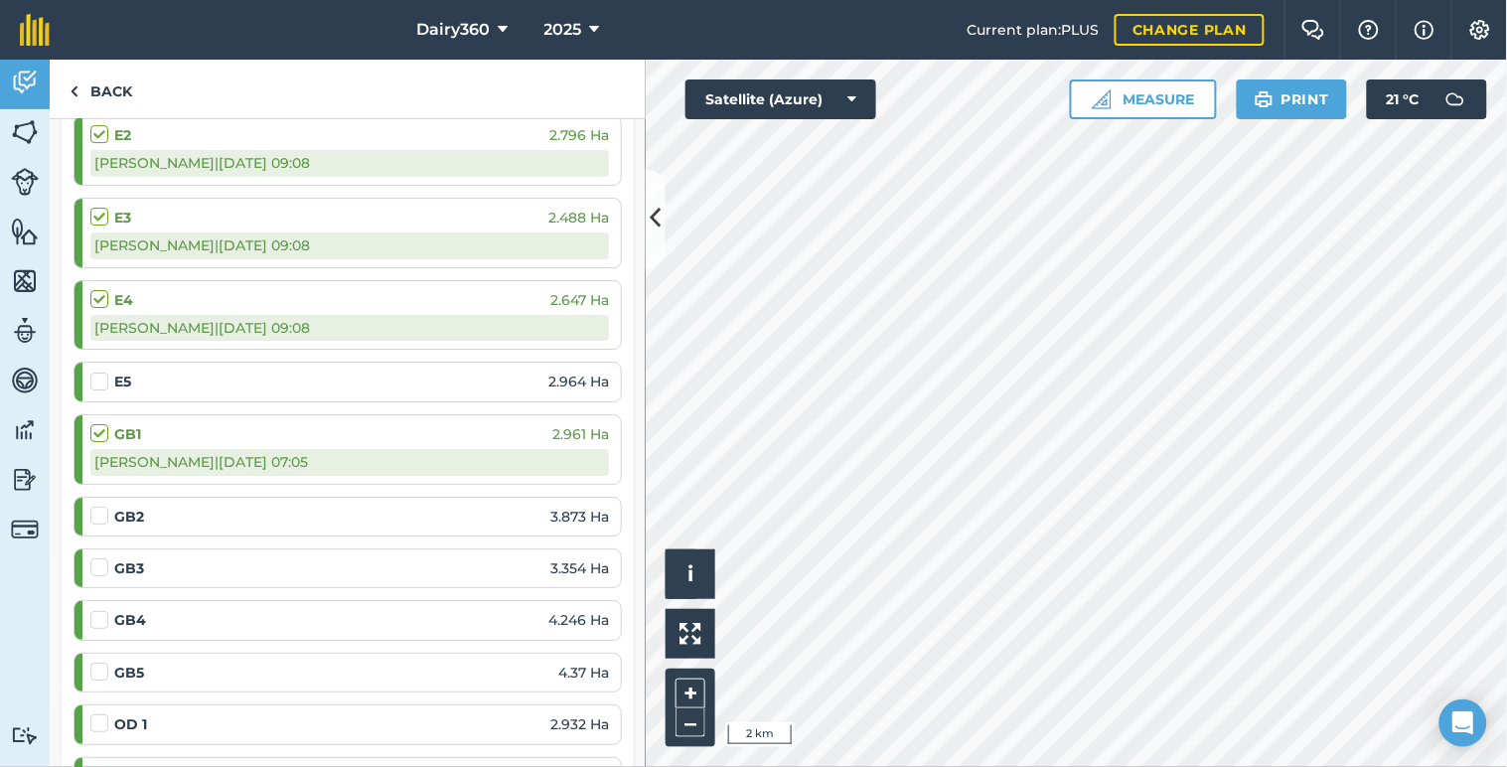
scroll to position [1765, 0]
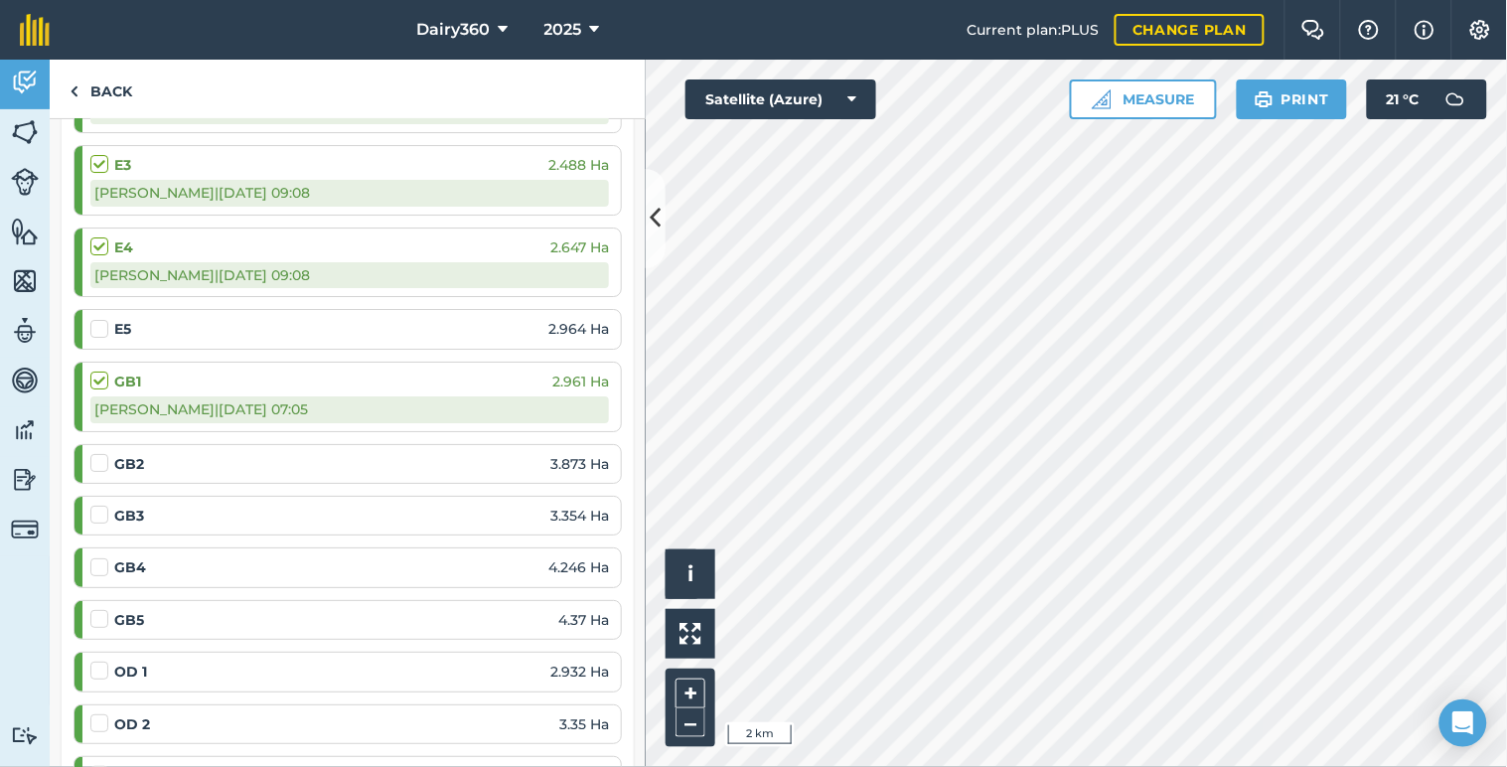
click at [100, 453] on label at bounding box center [102, 453] width 24 height 0
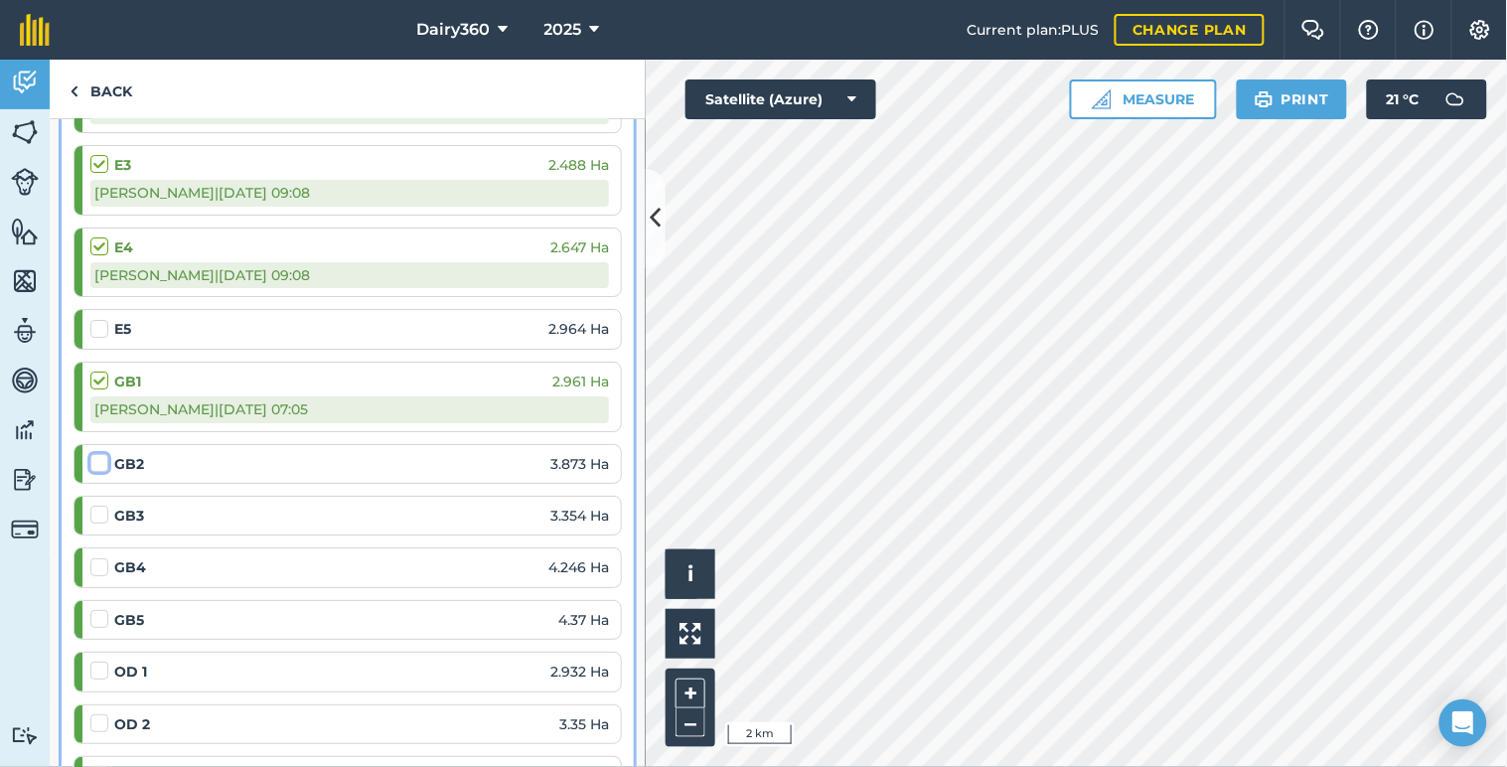
click at [100, 462] on input "checkbox" at bounding box center [96, 459] width 13 height 13
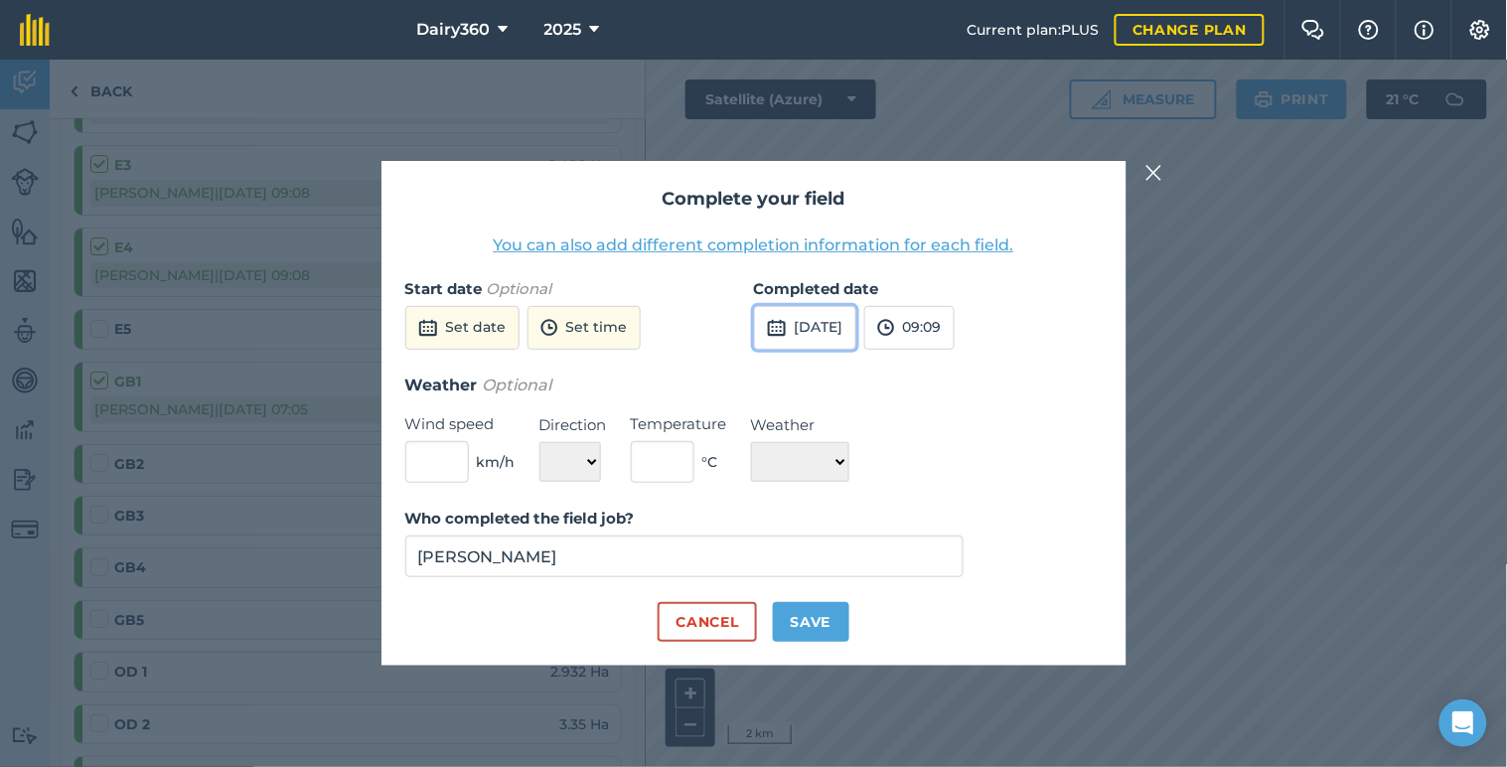
click at [811, 332] on button "[DATE]" at bounding box center [805, 328] width 102 height 44
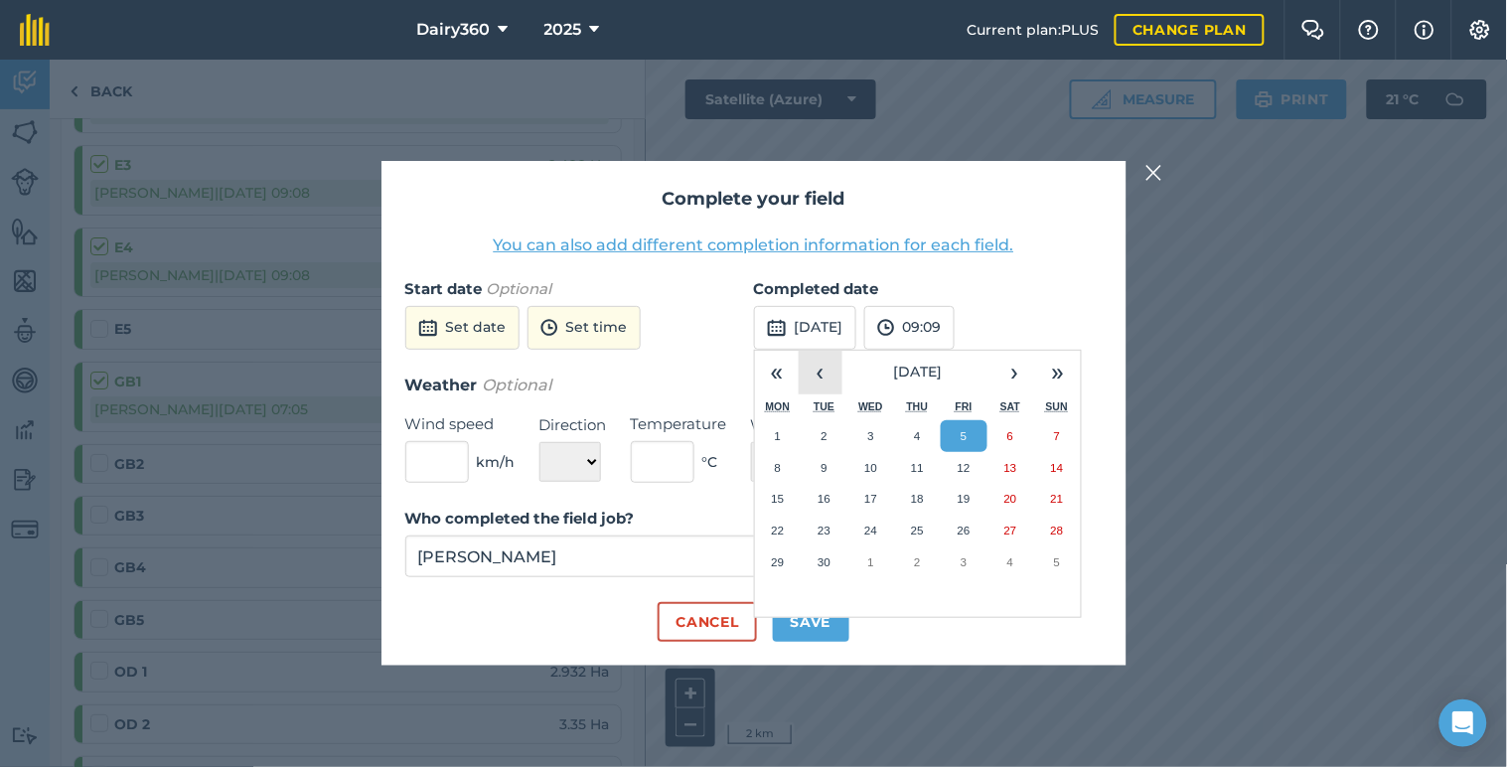
click at [799, 371] on button "‹" at bounding box center [820, 373] width 44 height 44
click at [779, 559] on abbr "25" at bounding box center [777, 561] width 13 height 13
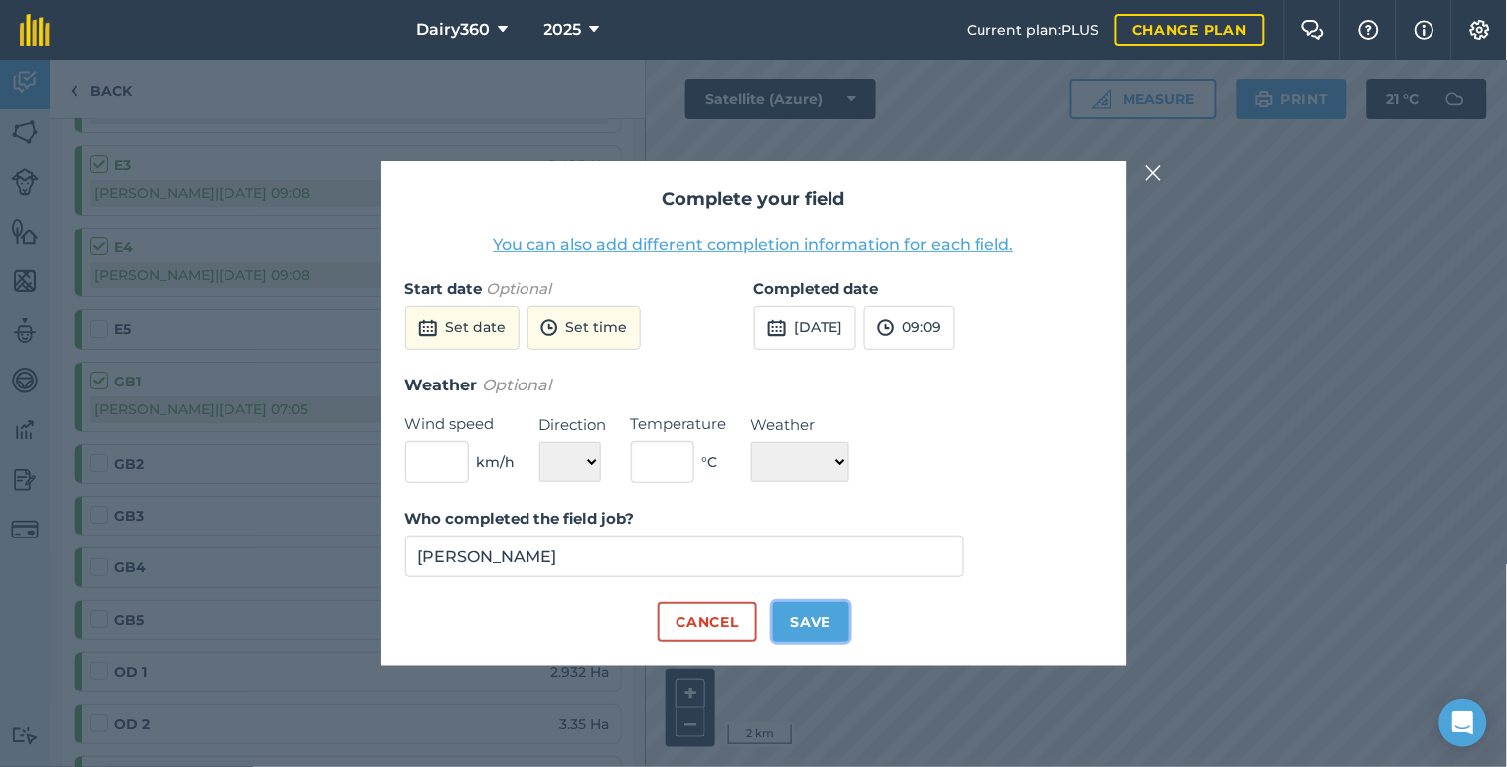
click at [782, 616] on button "Save" at bounding box center [811, 622] width 76 height 40
checkbox input "true"
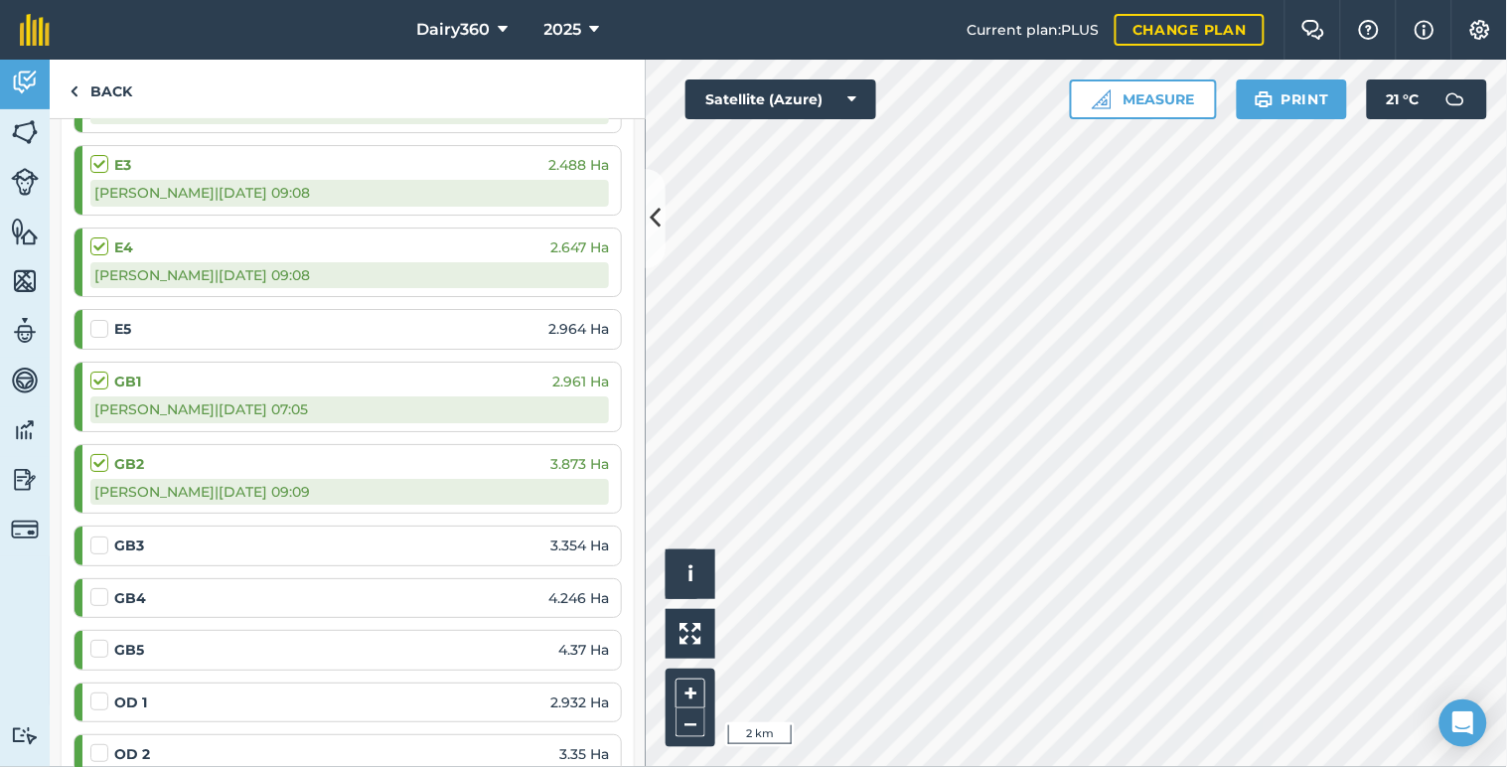
click at [95, 535] on label at bounding box center [102, 535] width 24 height 0
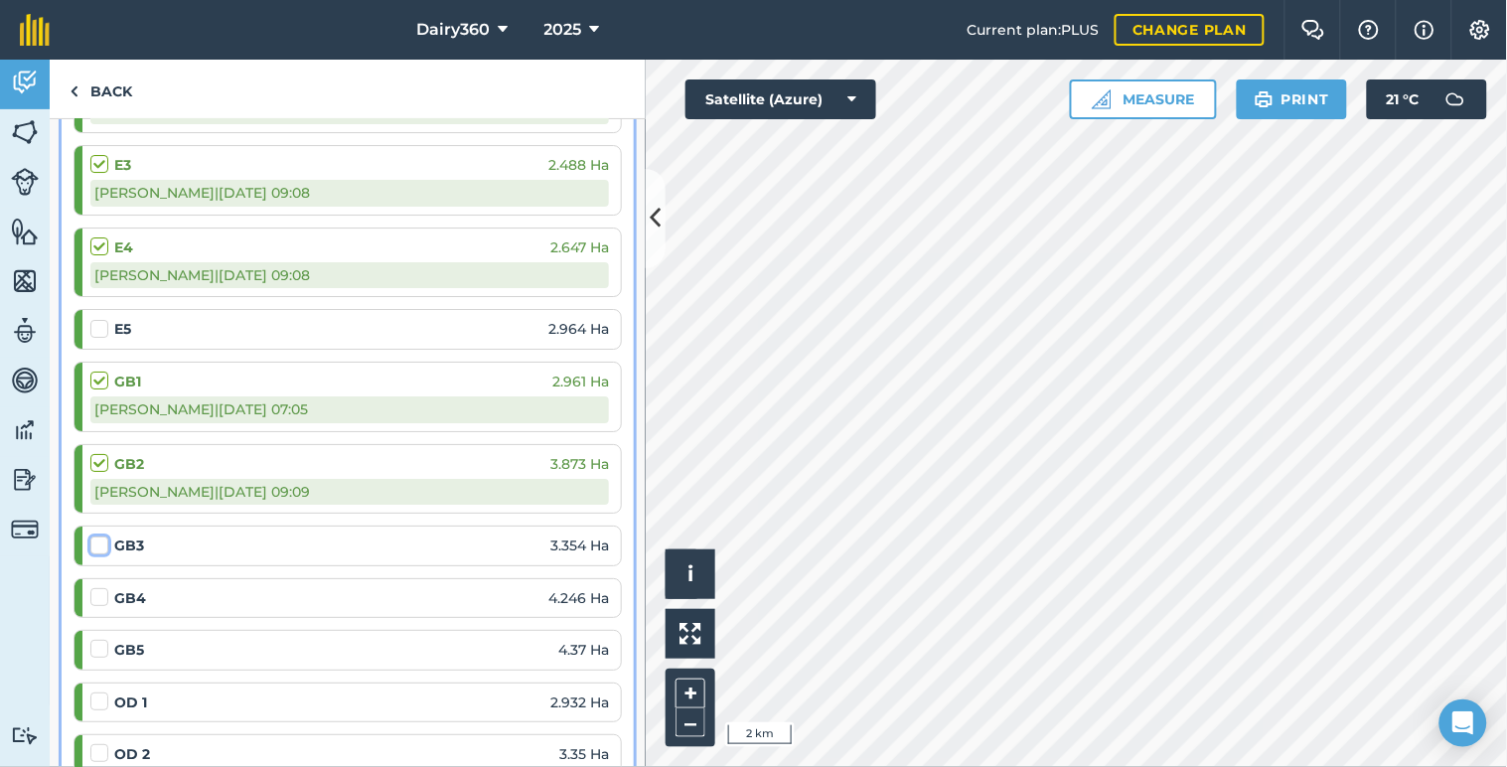
click at [95, 544] on input "checkbox" at bounding box center [96, 541] width 13 height 13
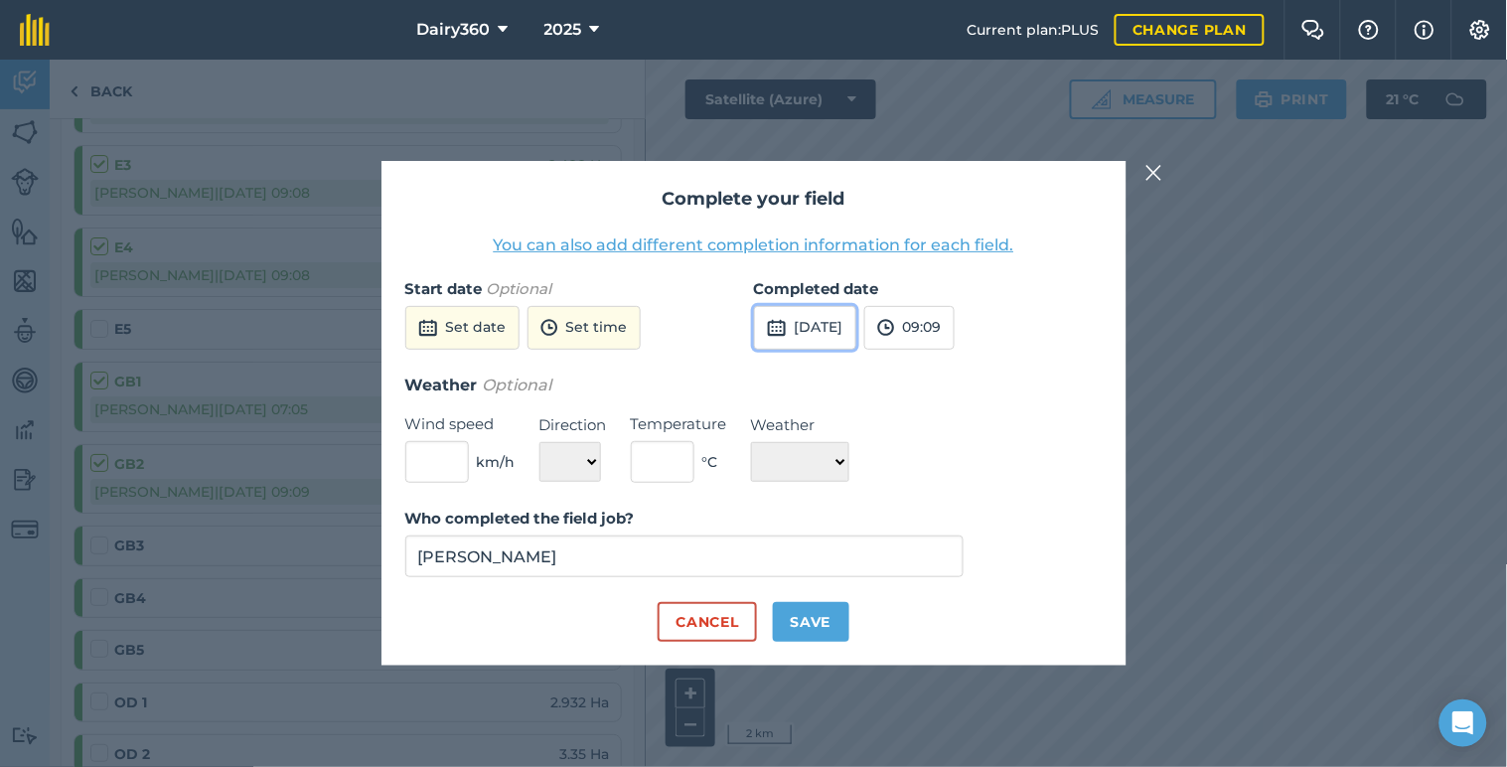
click at [827, 329] on button "[DATE]" at bounding box center [805, 328] width 102 height 44
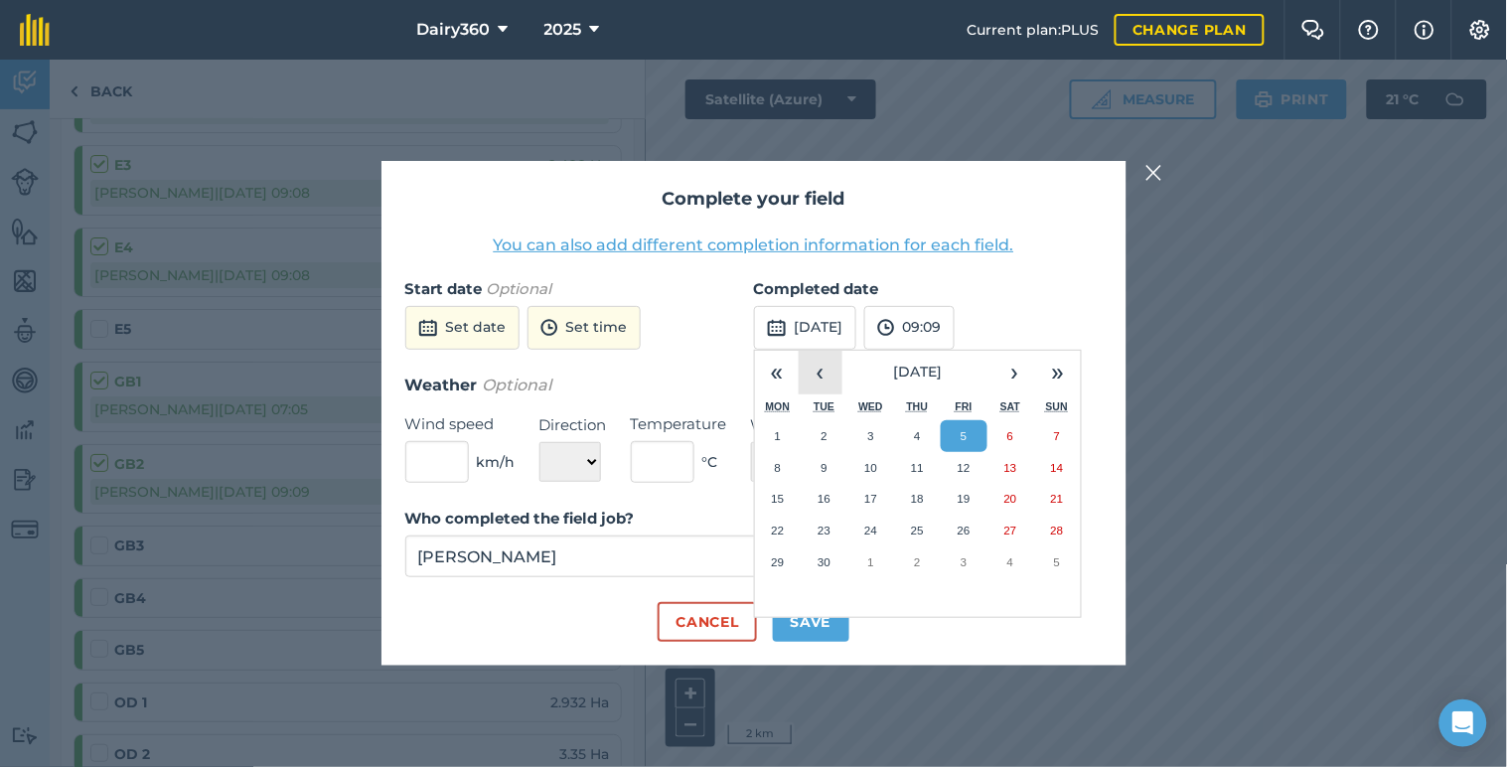
click at [817, 381] on button "‹" at bounding box center [820, 373] width 44 height 44
click at [787, 564] on button "25" at bounding box center [778, 562] width 47 height 32
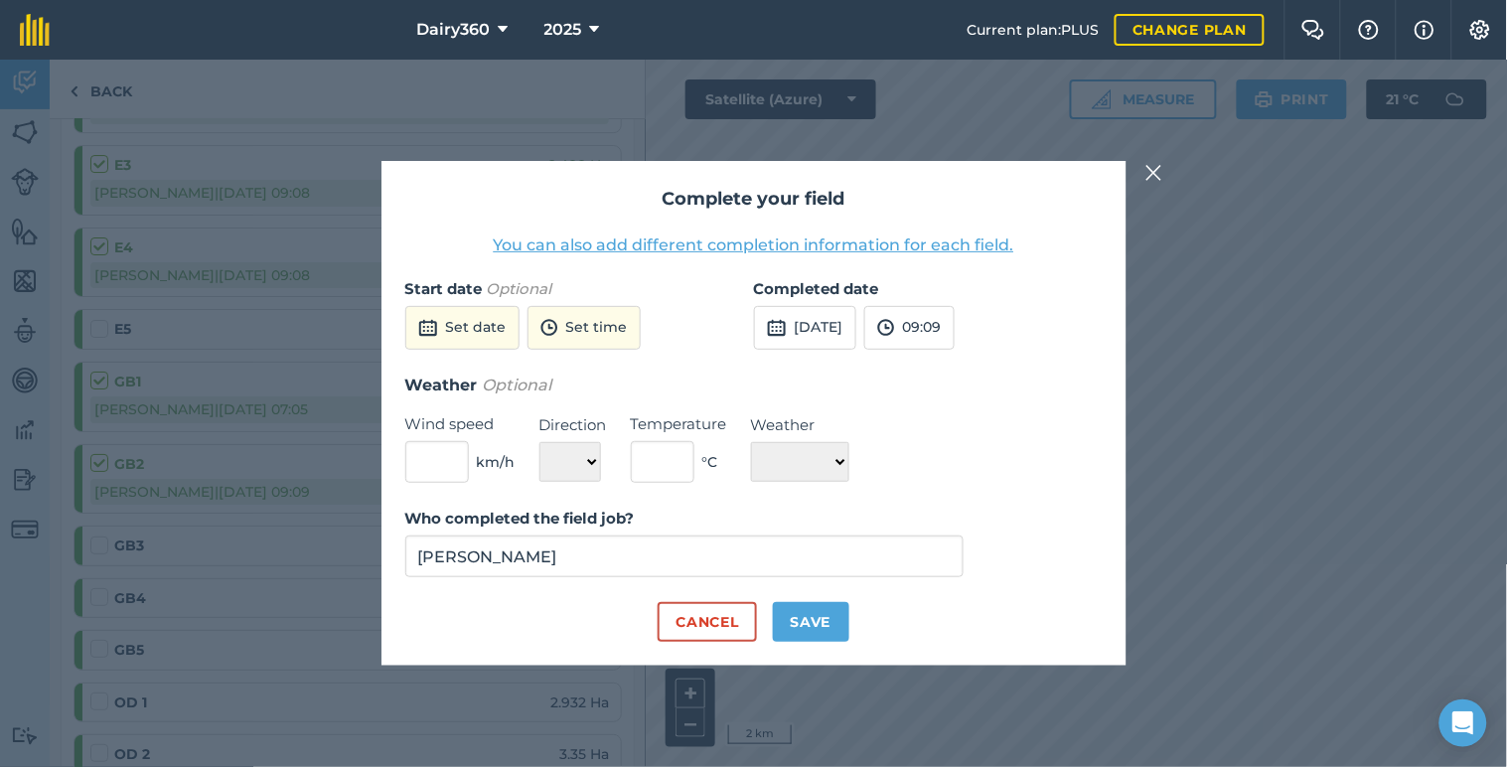
drag, startPoint x: 882, startPoint y: 200, endPoint x: 1009, endPoint y: 220, distance: 128.8
click at [1009, 220] on div "Complete your field You can also add different completion information for each …" at bounding box center [753, 413] width 745 height 505
click at [717, 629] on button "Cancel" at bounding box center [706, 622] width 98 height 40
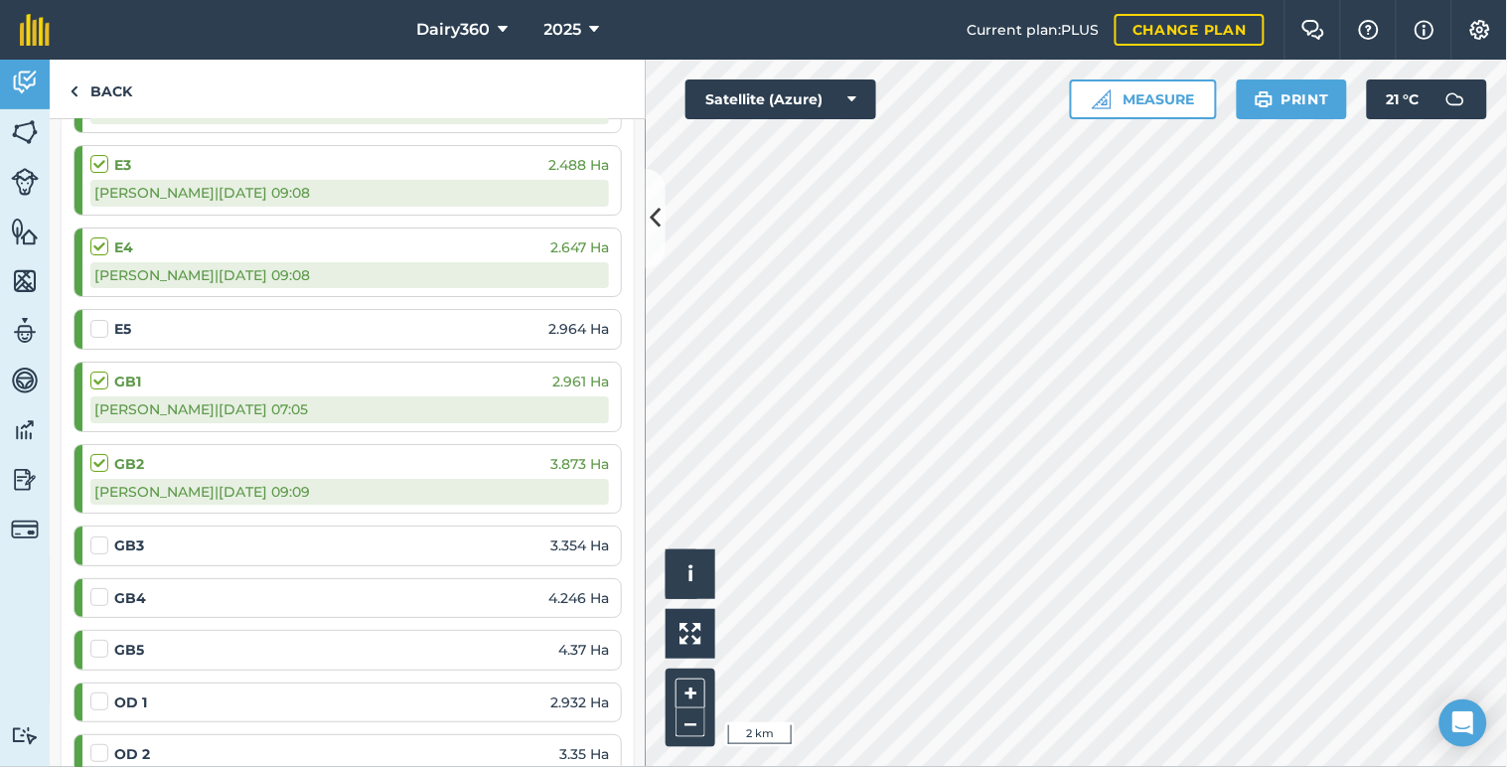
click at [101, 535] on label at bounding box center [102, 535] width 24 height 0
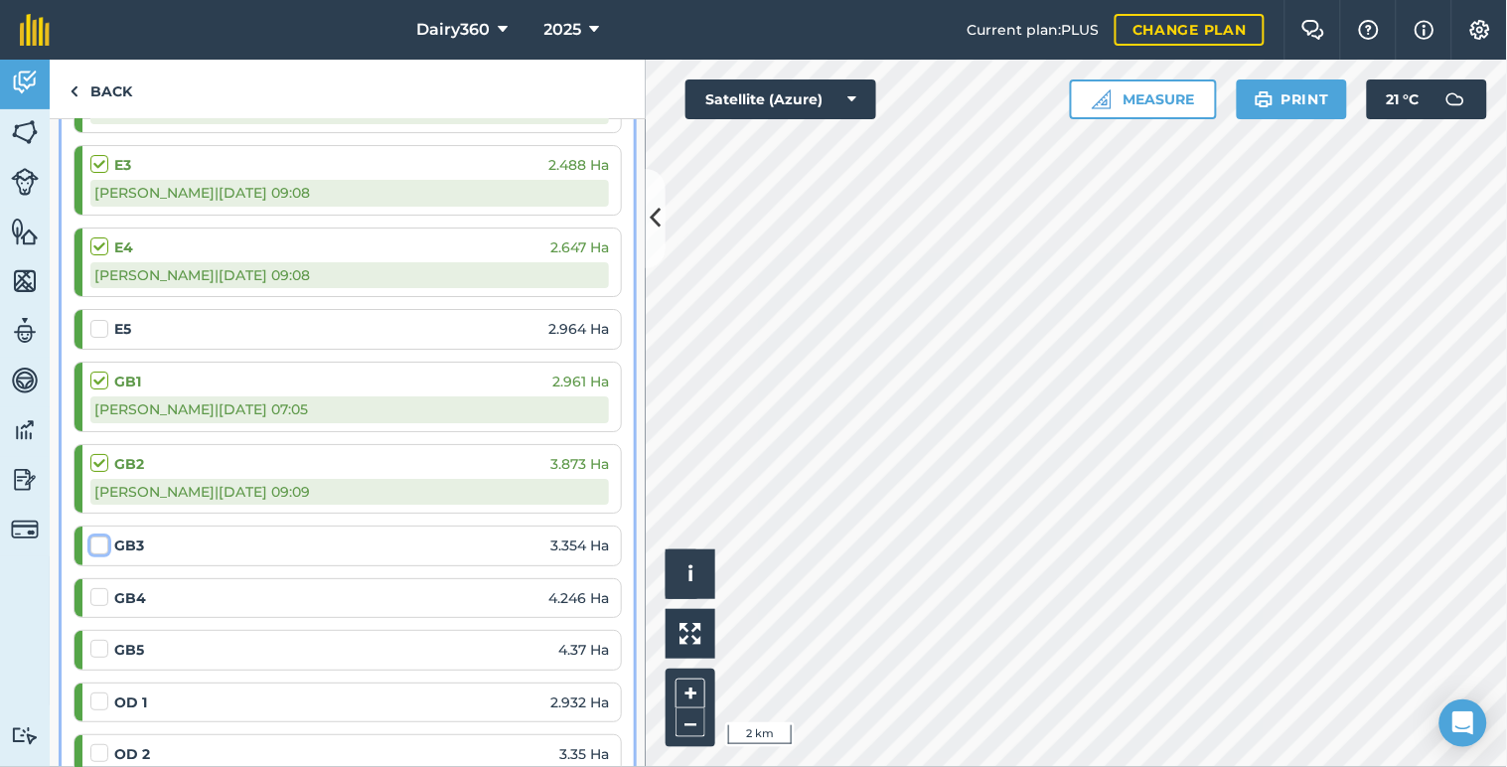
click at [101, 547] on input "checkbox" at bounding box center [96, 541] width 13 height 13
checkbox input "false"
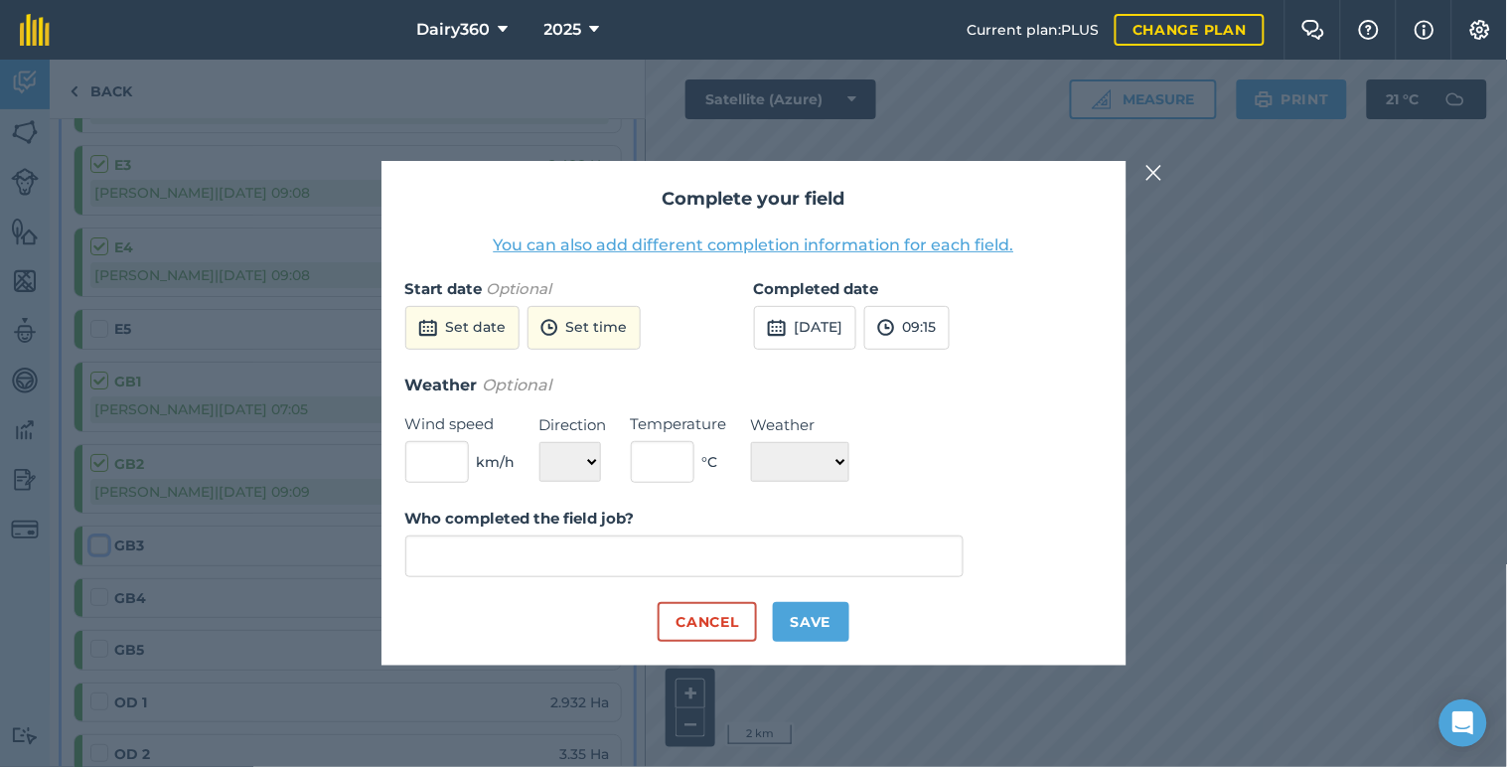
type input "[PERSON_NAME]"
click at [811, 323] on button "[DATE]" at bounding box center [805, 328] width 102 height 44
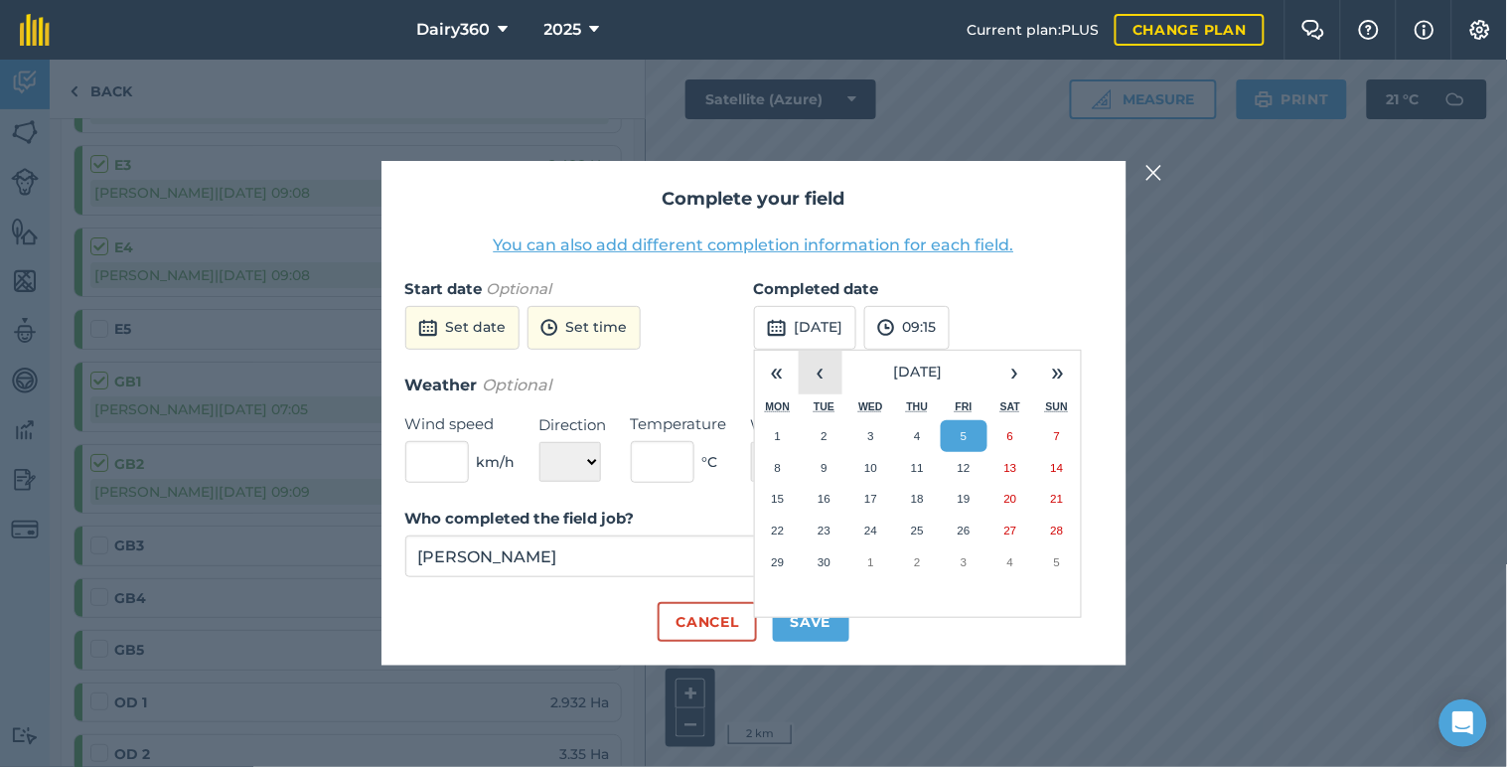
click at [800, 374] on button "‹" at bounding box center [820, 373] width 44 height 44
click at [778, 570] on button "25" at bounding box center [778, 562] width 47 height 32
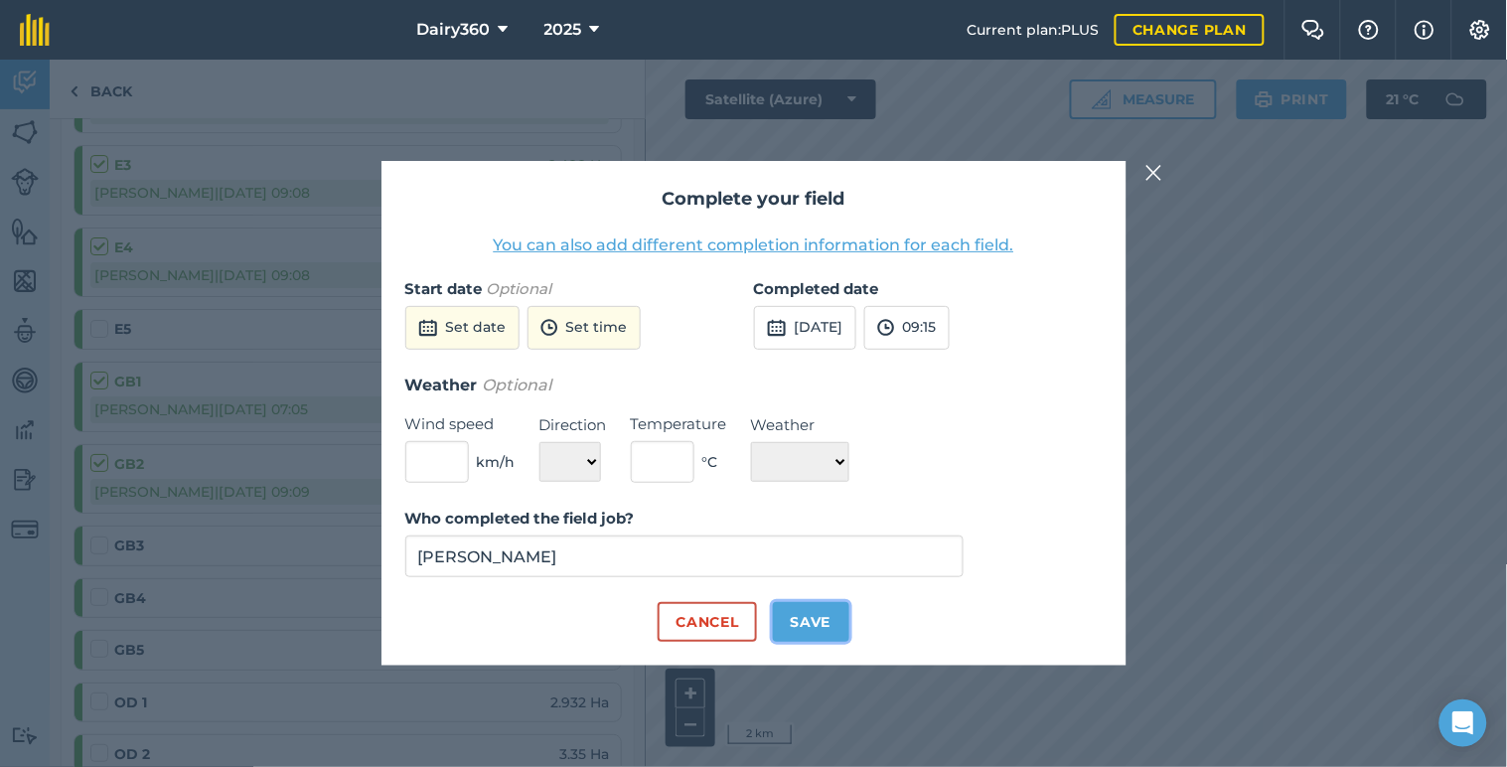
click at [820, 630] on button "Save" at bounding box center [811, 622] width 76 height 40
checkbox input "true"
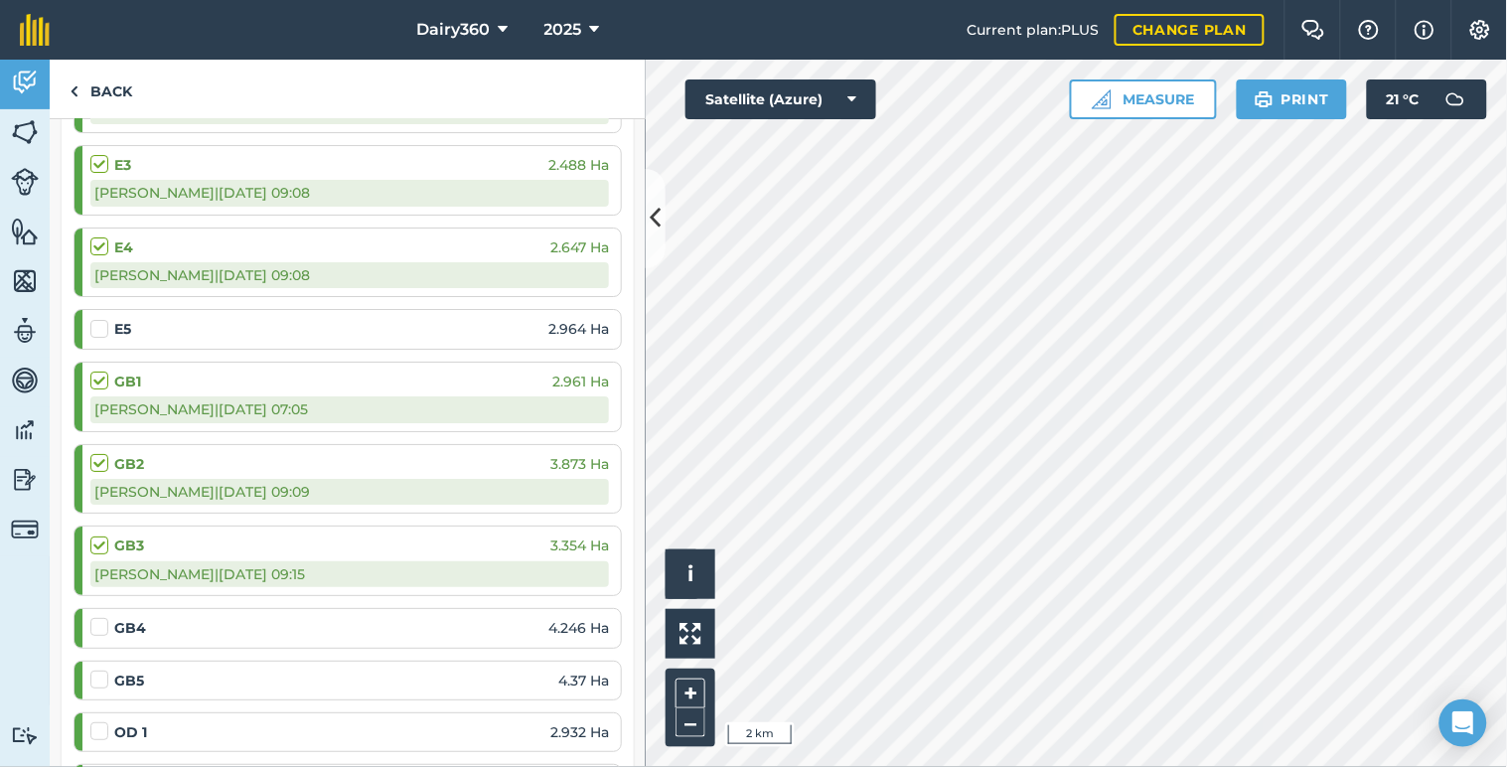
click at [95, 617] on label at bounding box center [102, 617] width 24 height 0
click at [95, 624] on input "checkbox" at bounding box center [96, 623] width 13 height 13
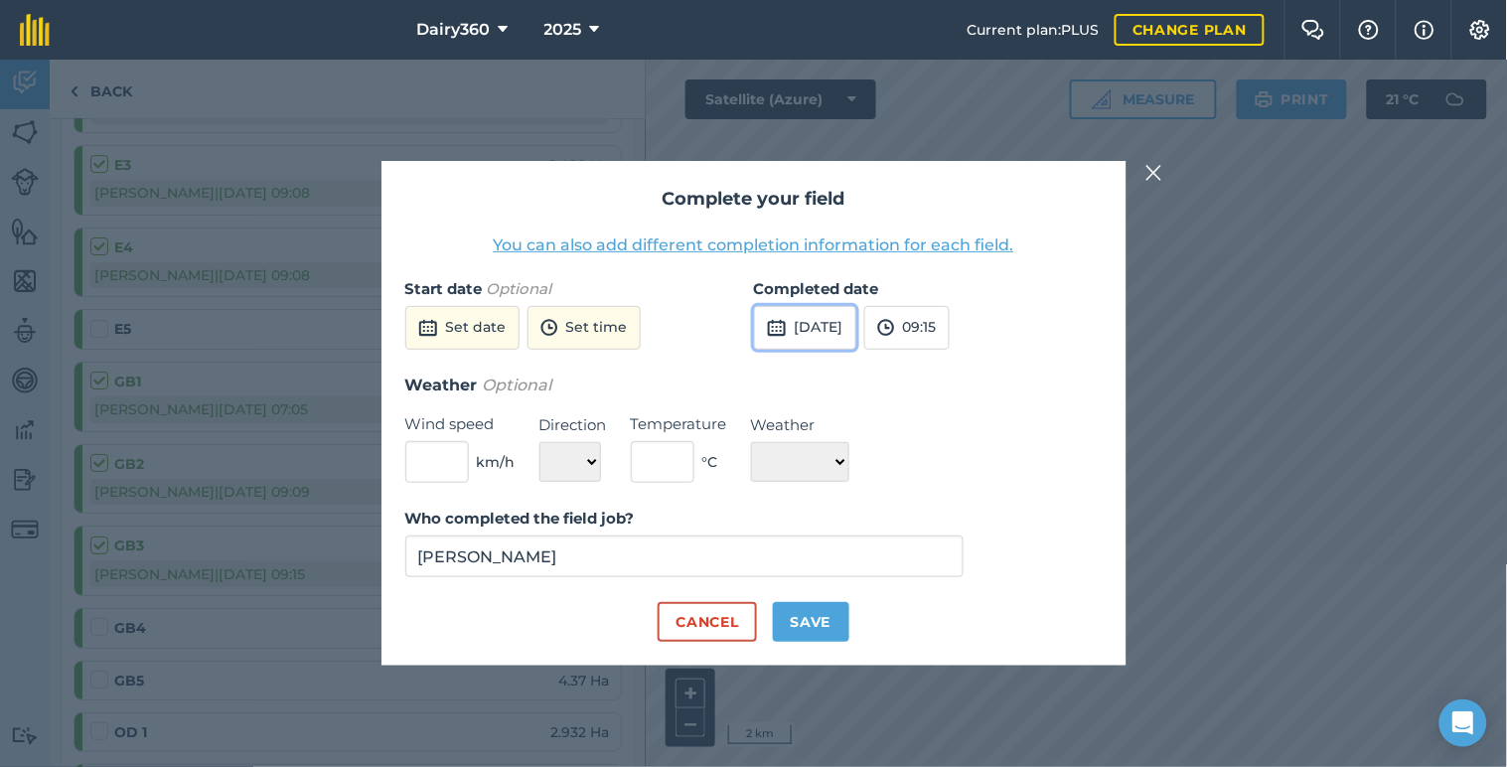
click at [848, 319] on button "[DATE]" at bounding box center [805, 328] width 102 height 44
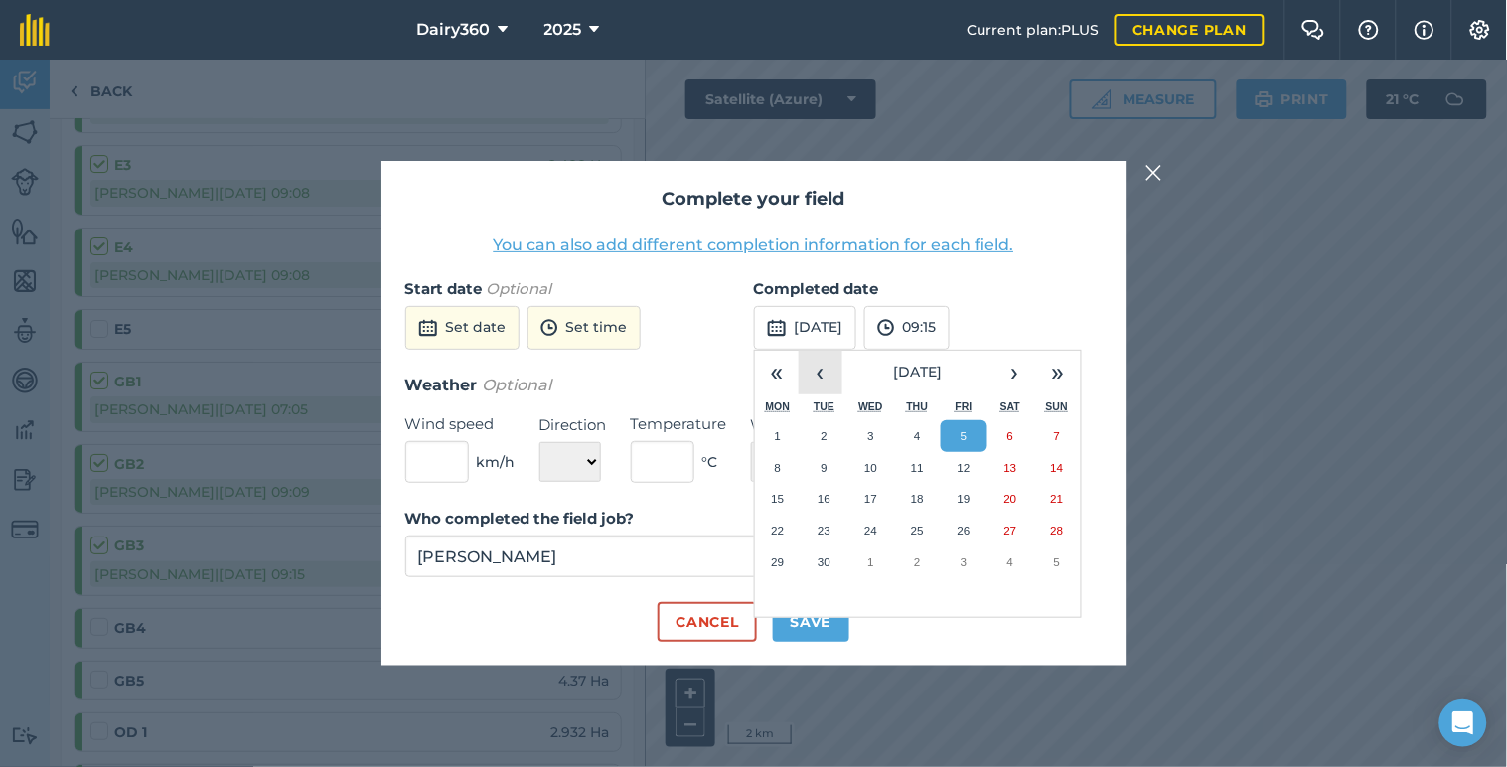
click at [810, 372] on button "‹" at bounding box center [820, 373] width 44 height 44
click at [781, 567] on abbr "25" at bounding box center [777, 561] width 13 height 13
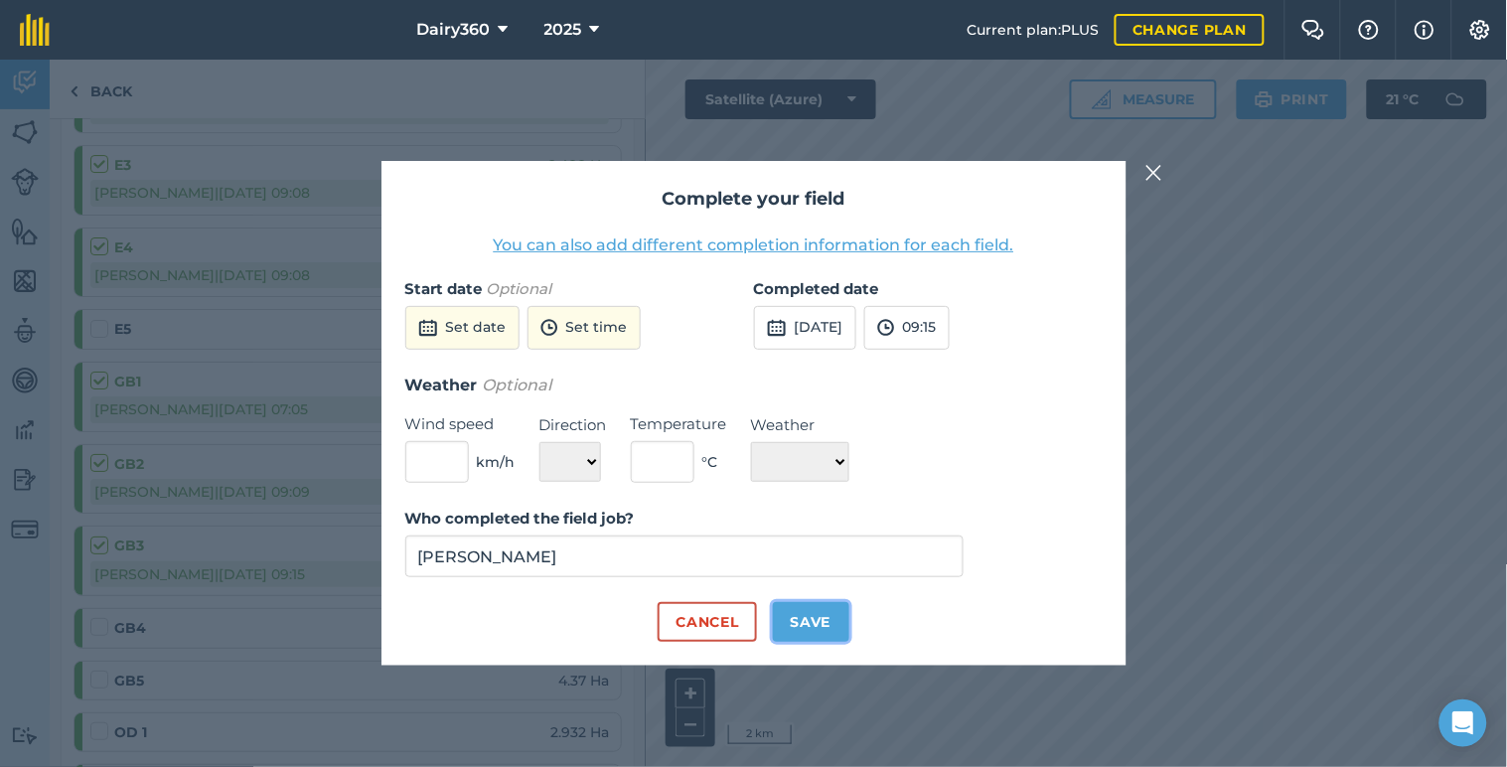
click at [814, 612] on button "Save" at bounding box center [811, 622] width 76 height 40
checkbox input "true"
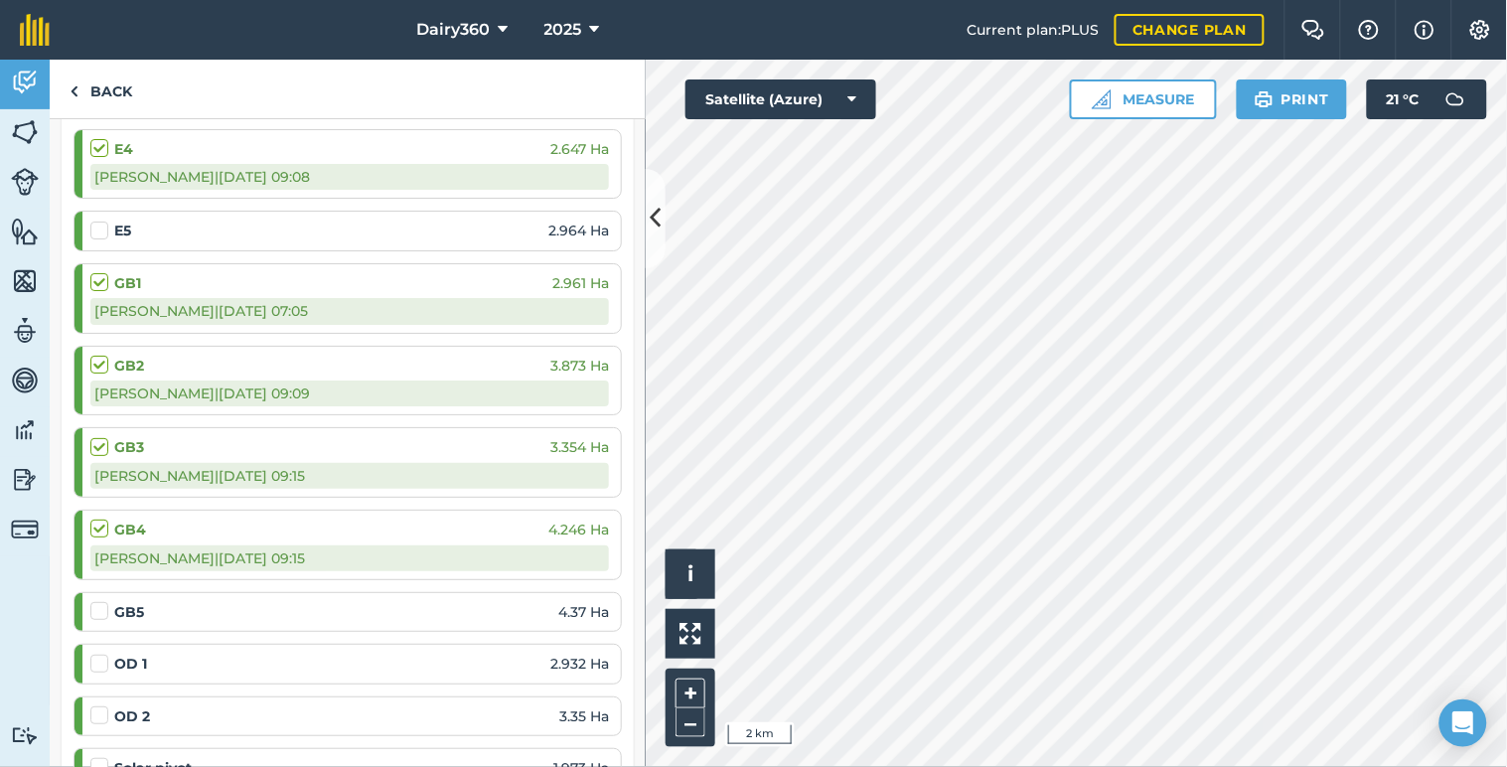
scroll to position [1912, 0]
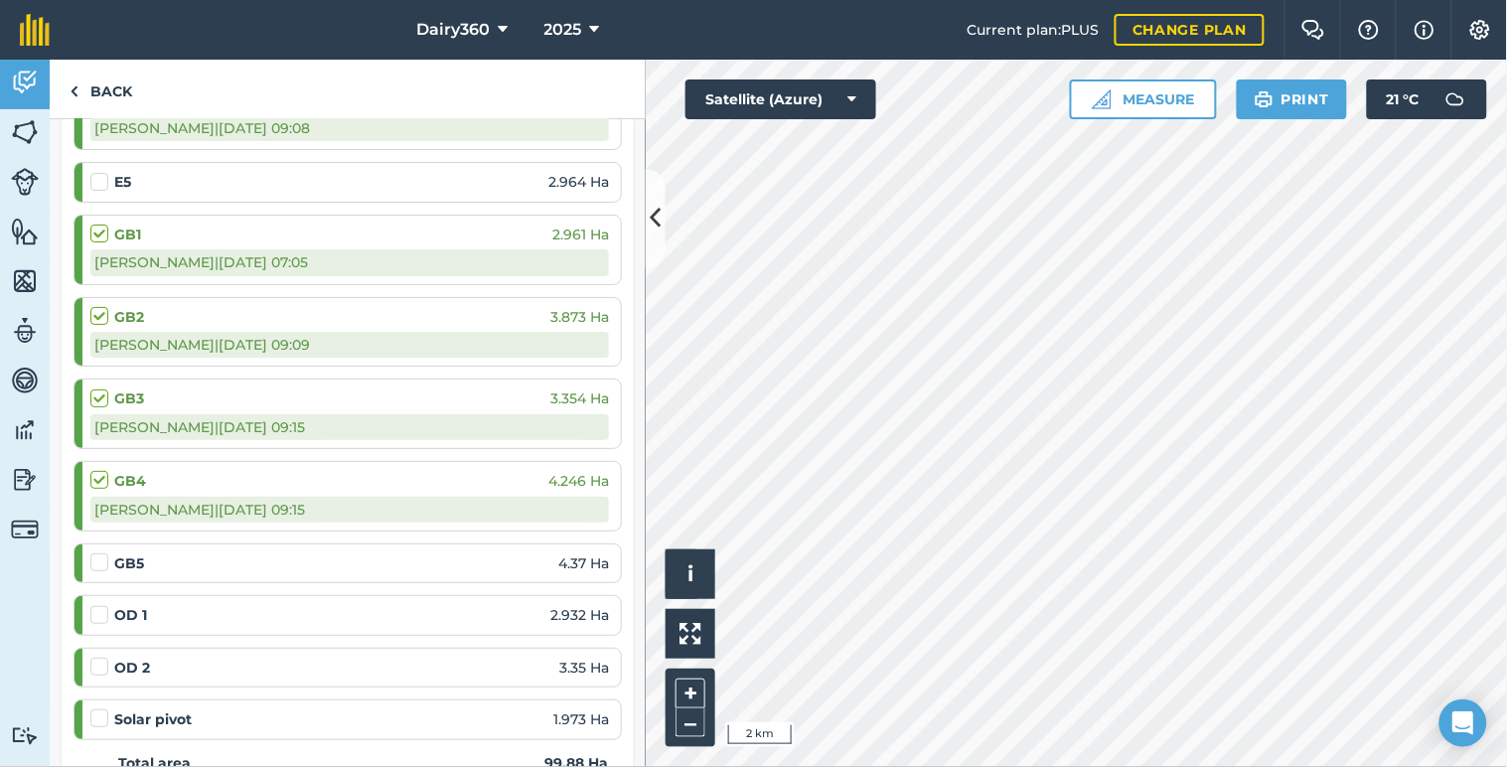
click at [95, 552] on label at bounding box center [102, 552] width 24 height 0
click at [95, 559] on input "checkbox" at bounding box center [96, 558] width 13 height 13
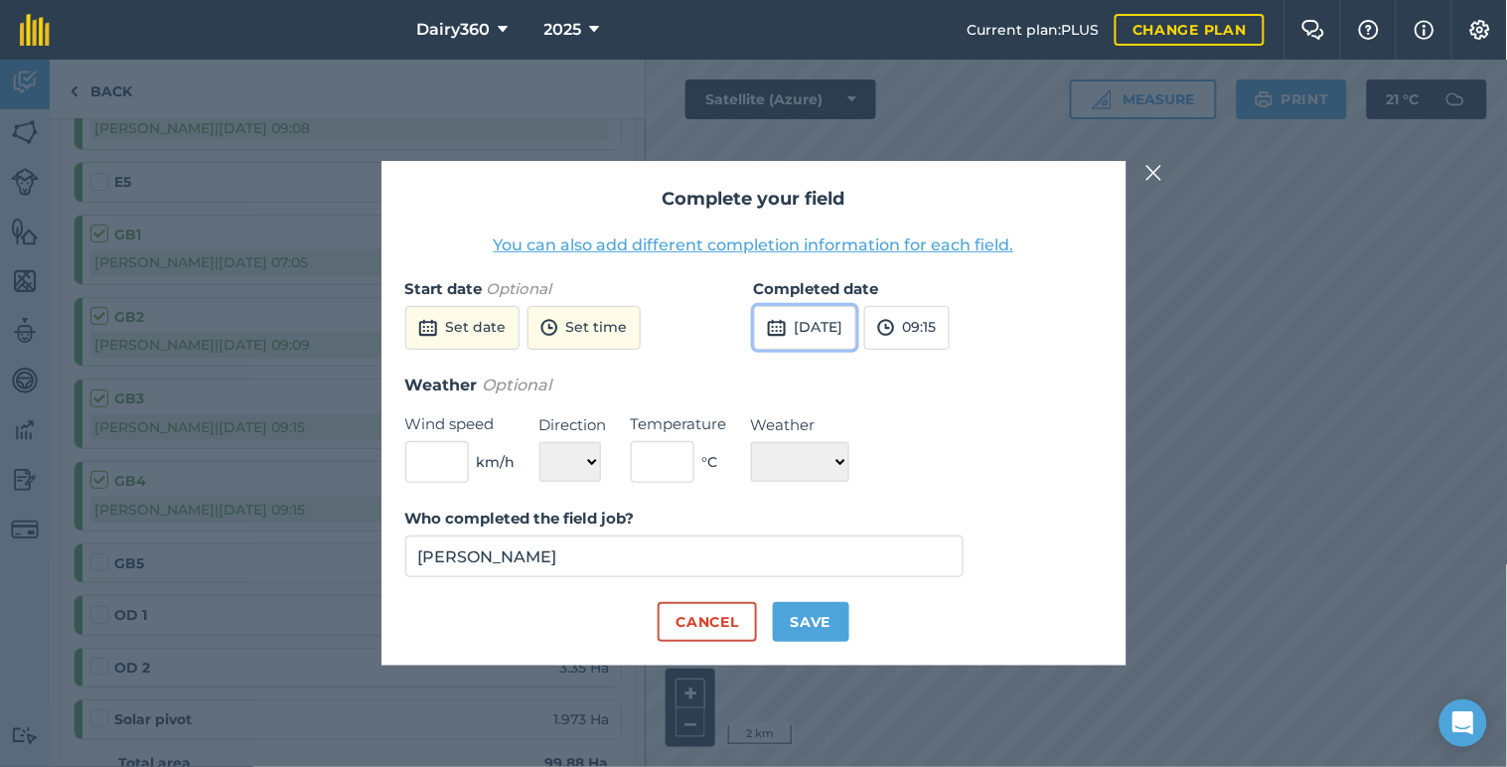
click at [839, 325] on button "[DATE]" at bounding box center [805, 328] width 102 height 44
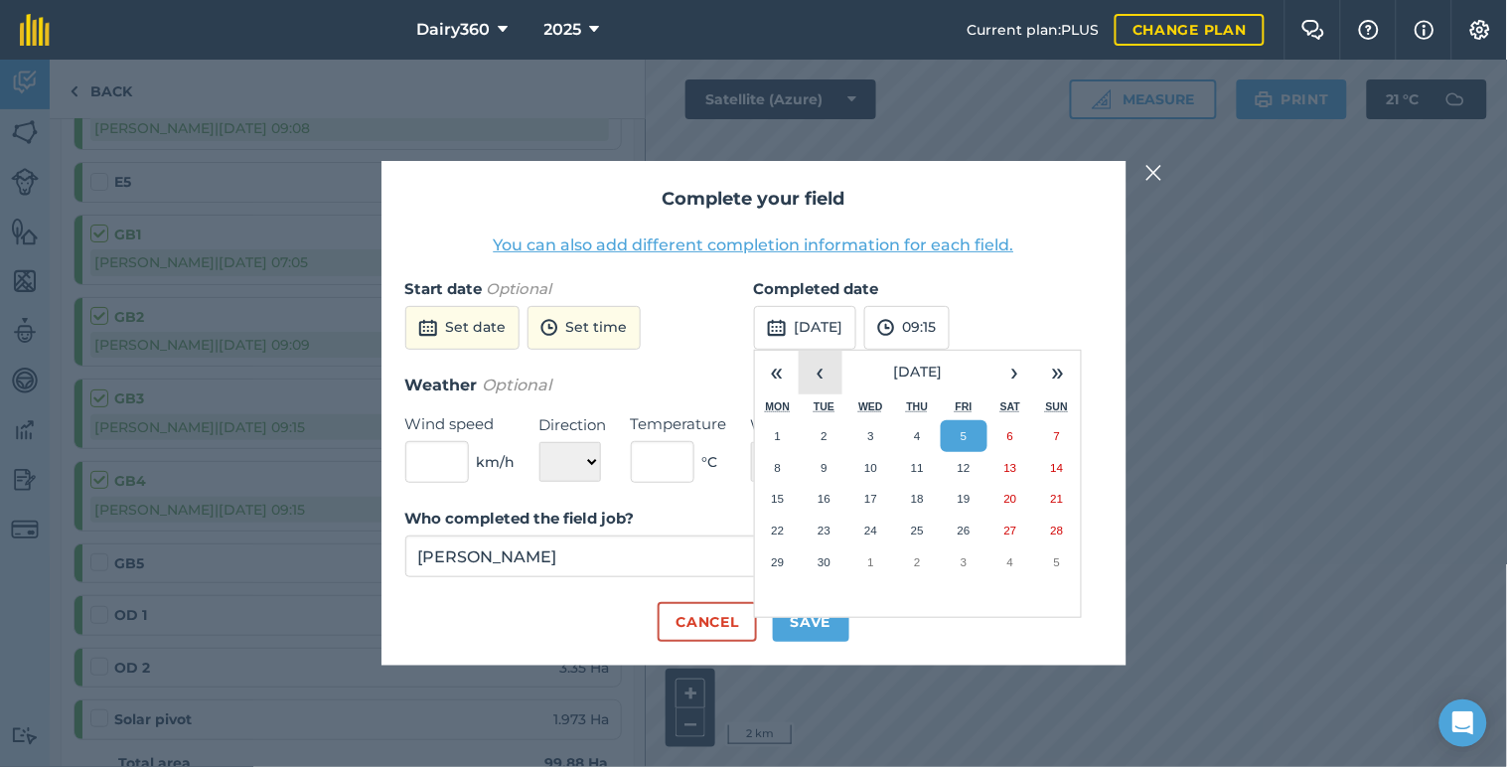
click at [821, 384] on button "‹" at bounding box center [820, 373] width 44 height 44
click at [783, 558] on abbr "25" at bounding box center [777, 561] width 13 height 13
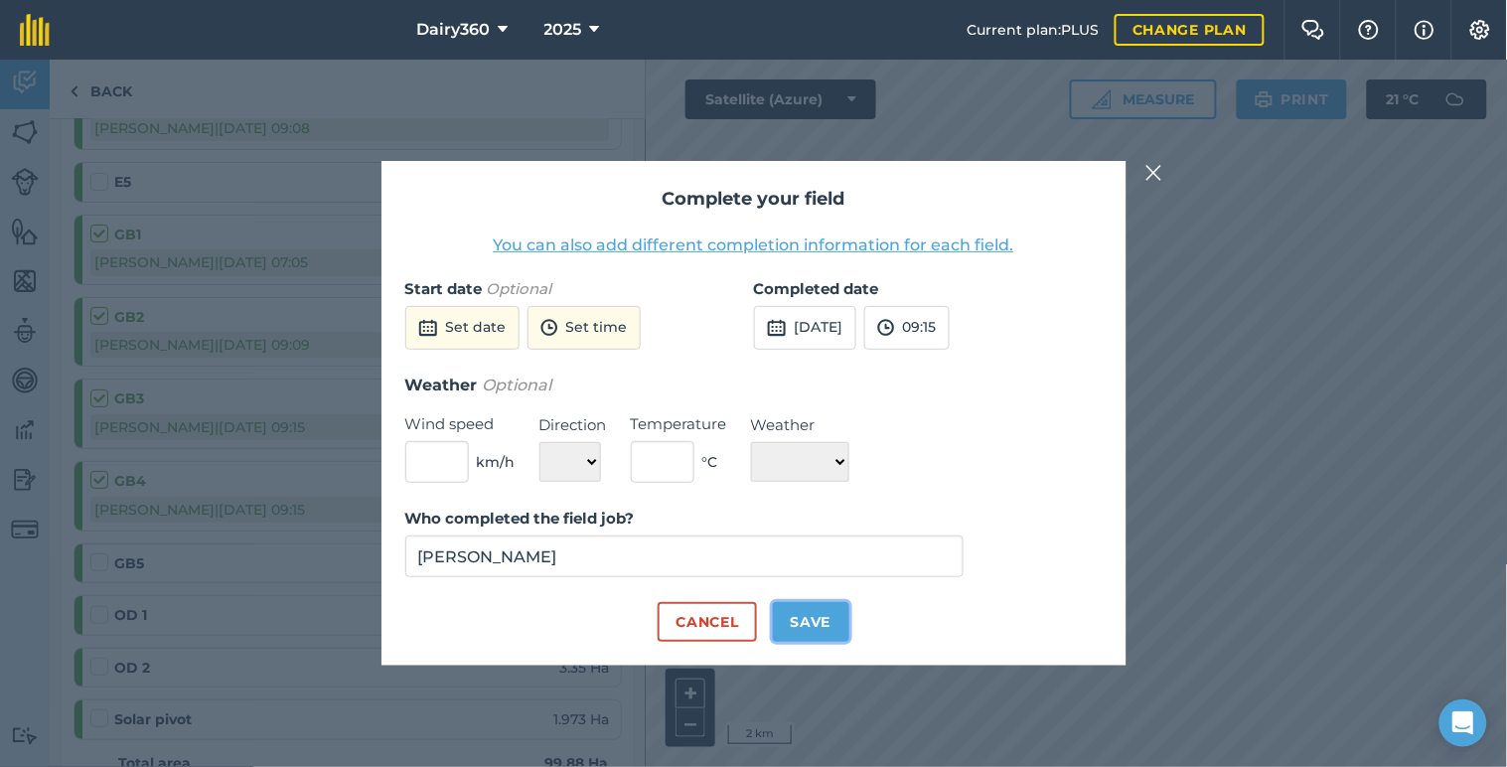
click at [804, 614] on button "Save" at bounding box center [811, 622] width 76 height 40
checkbox input "true"
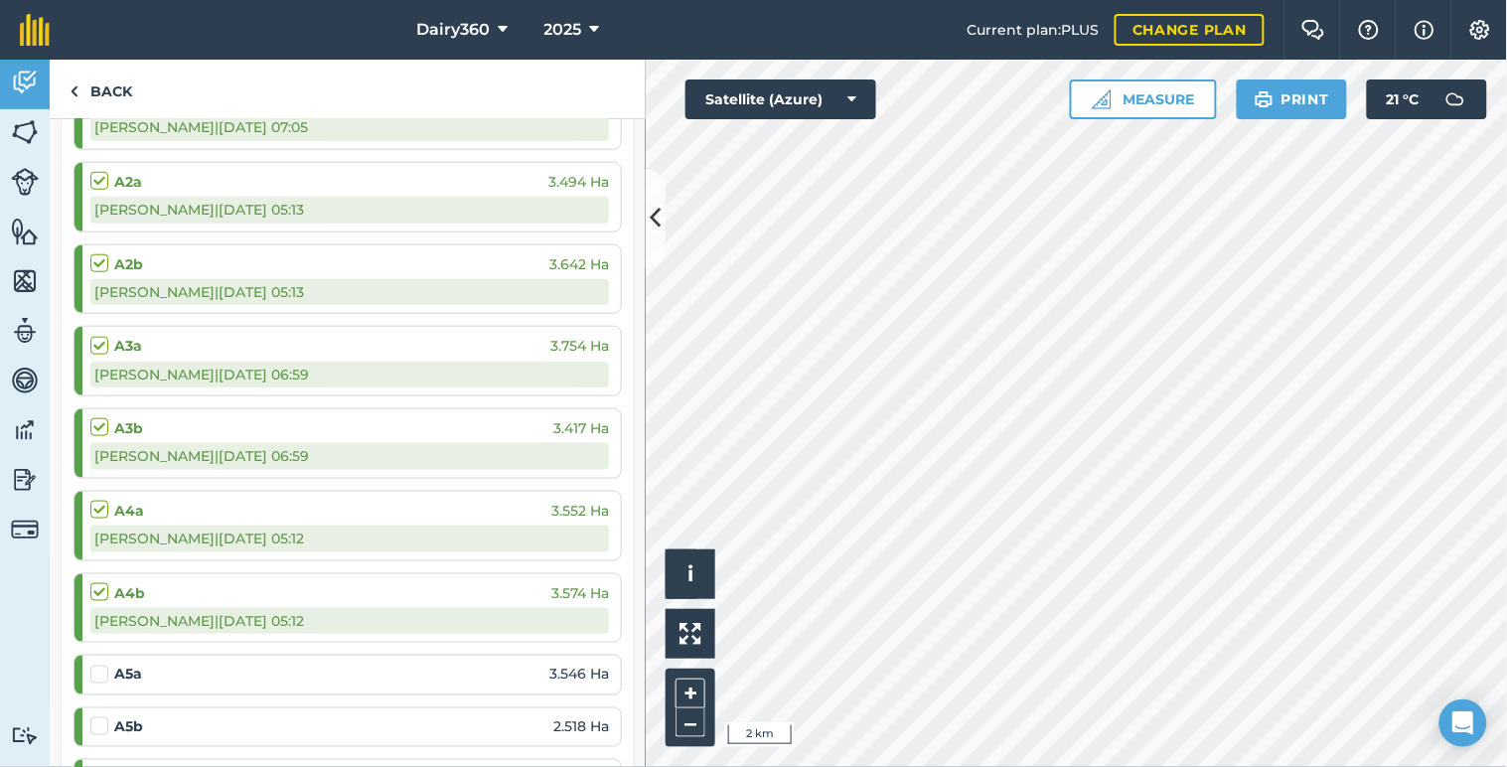
scroll to position [0, 0]
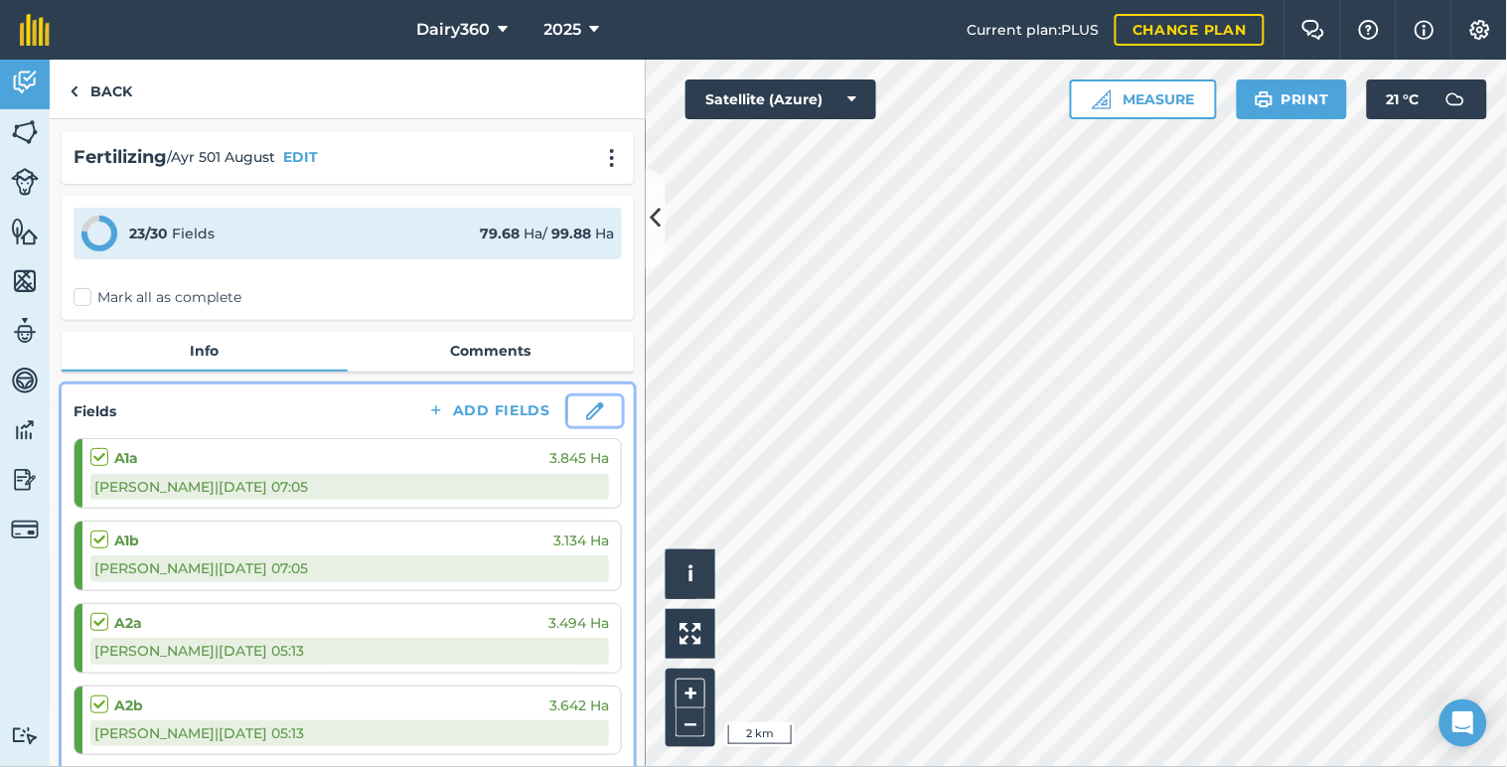
click at [572, 397] on button at bounding box center [595, 411] width 54 height 30
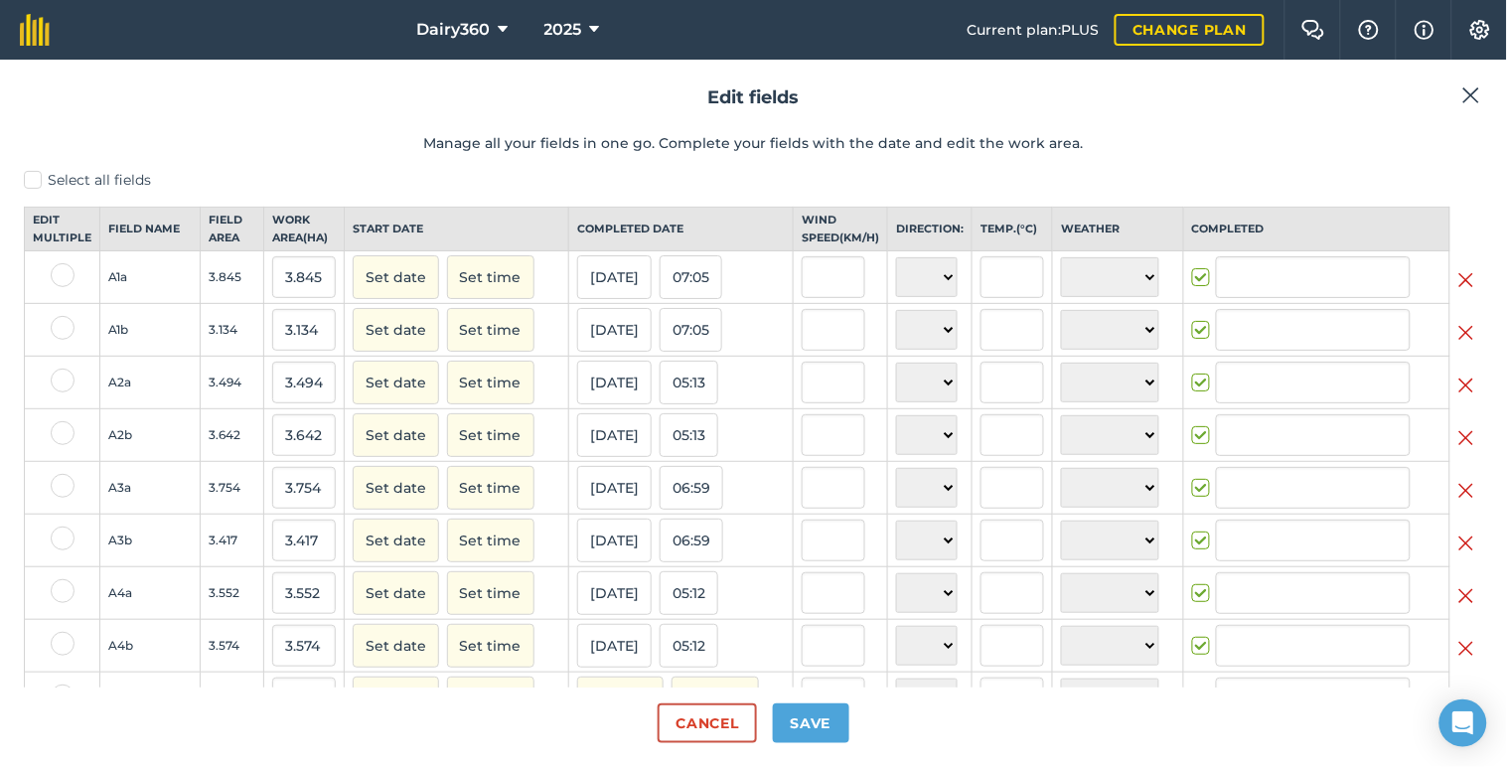
type input "[PERSON_NAME]"
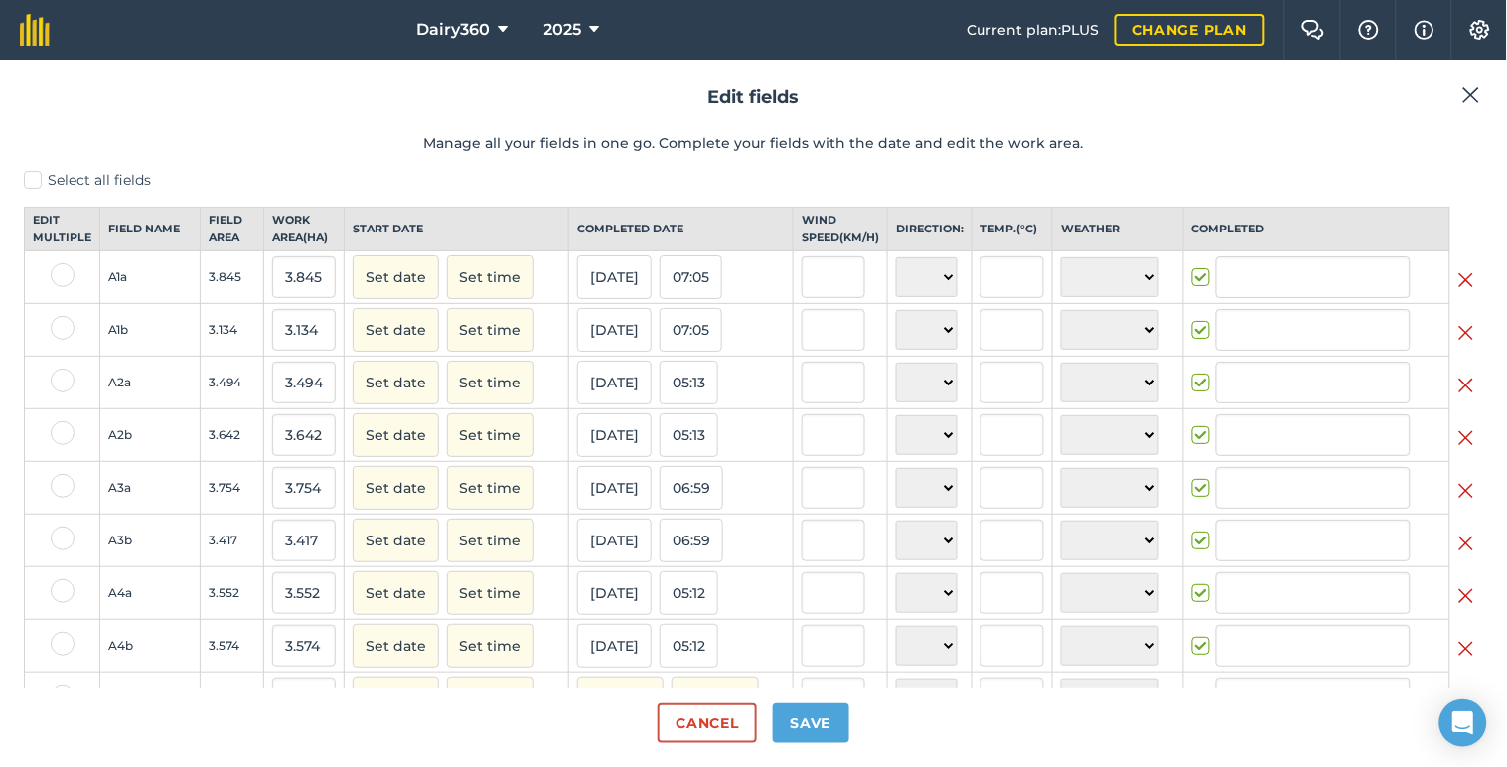
type input "[PERSON_NAME]"
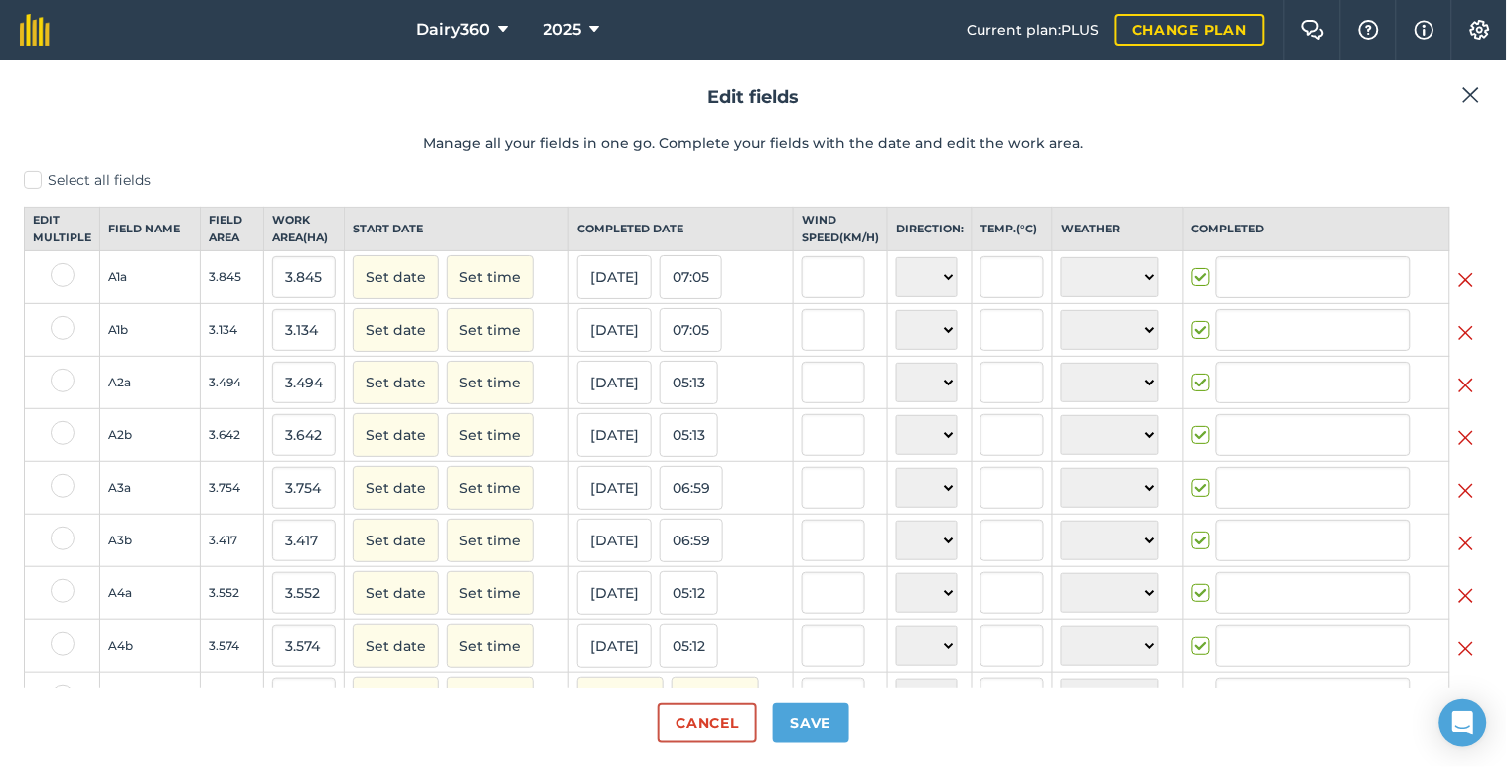
type input "[PERSON_NAME]"
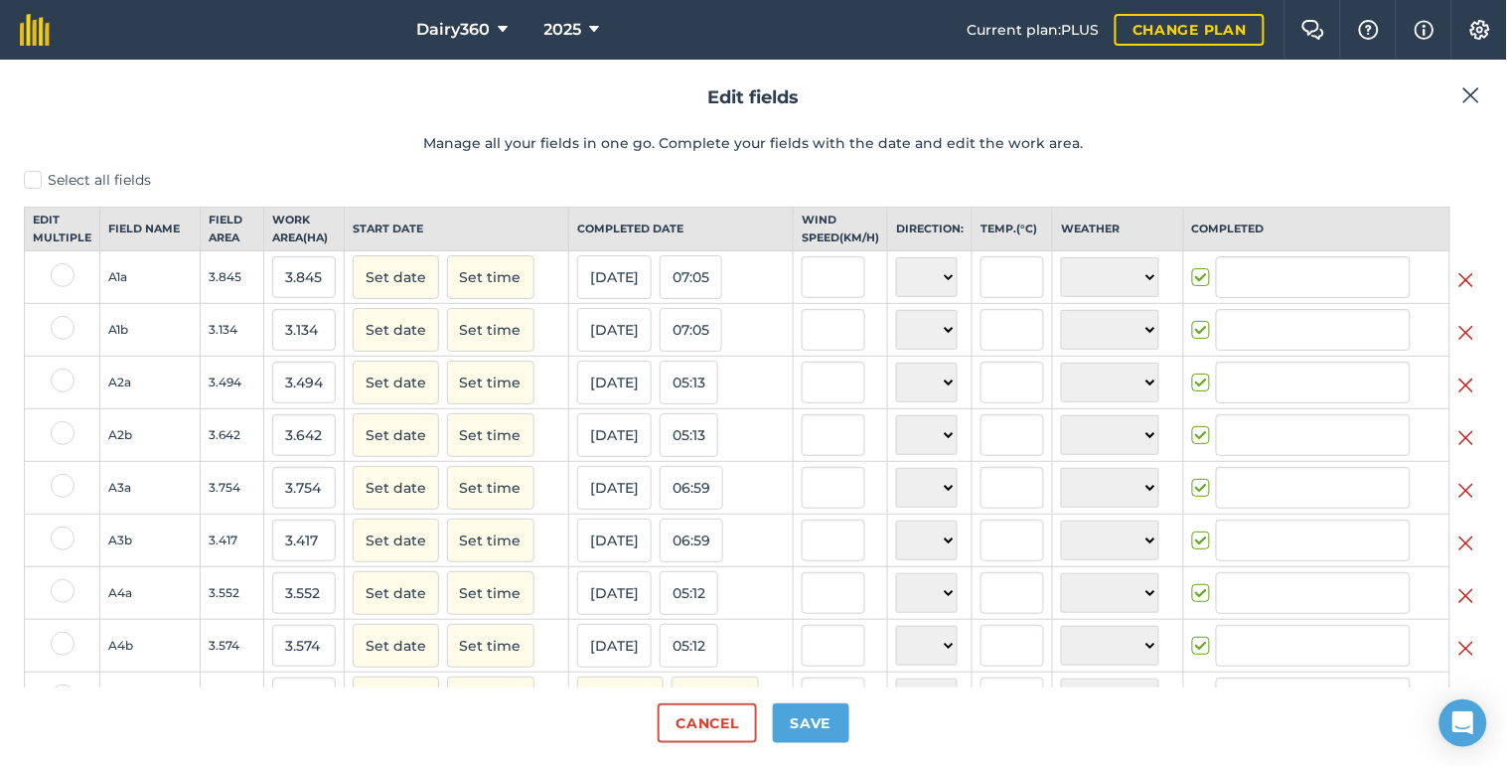
type input "[PERSON_NAME]"
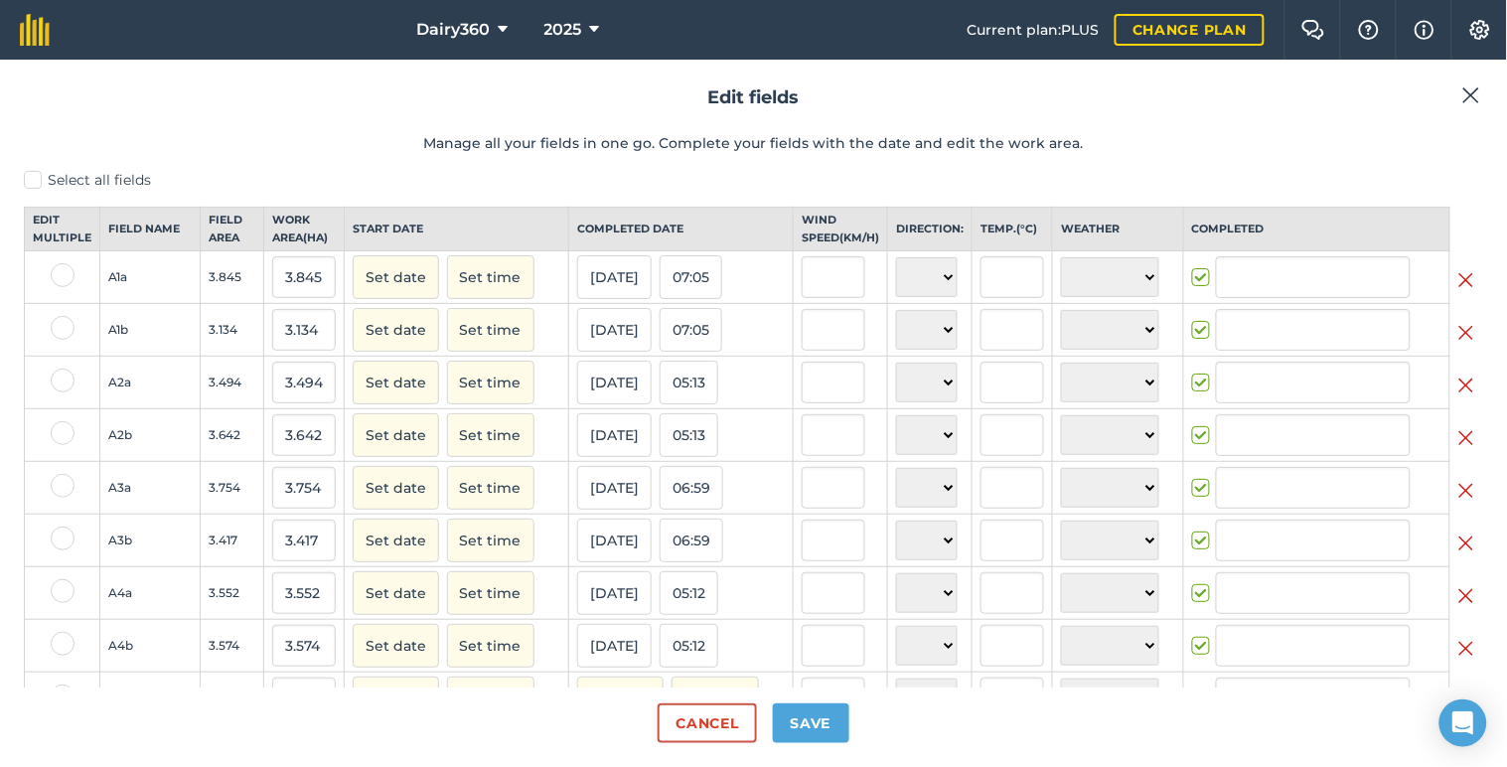
type input "[PERSON_NAME]"
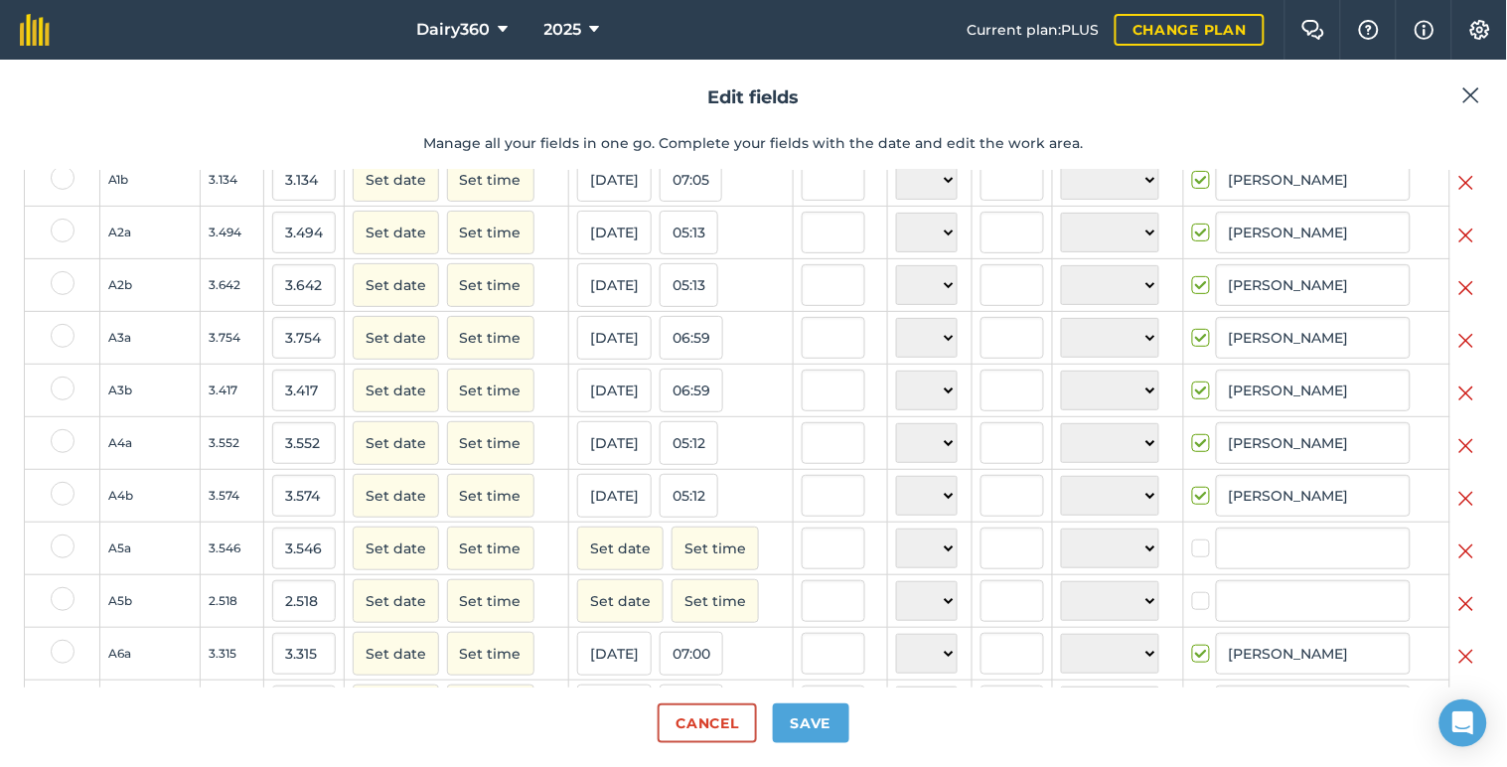
scroll to position [294, 0]
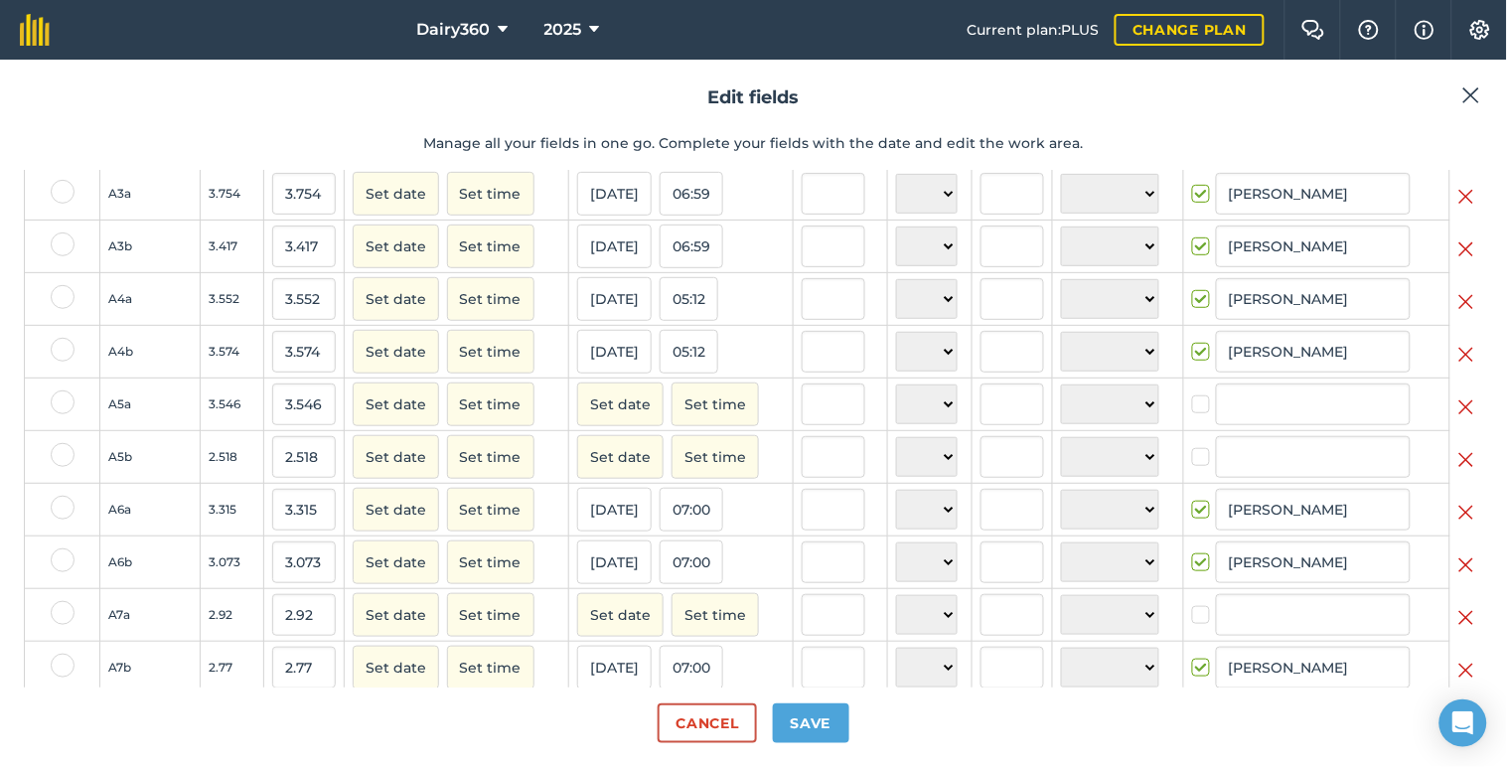
click at [1458, 419] on img at bounding box center [1466, 407] width 16 height 24
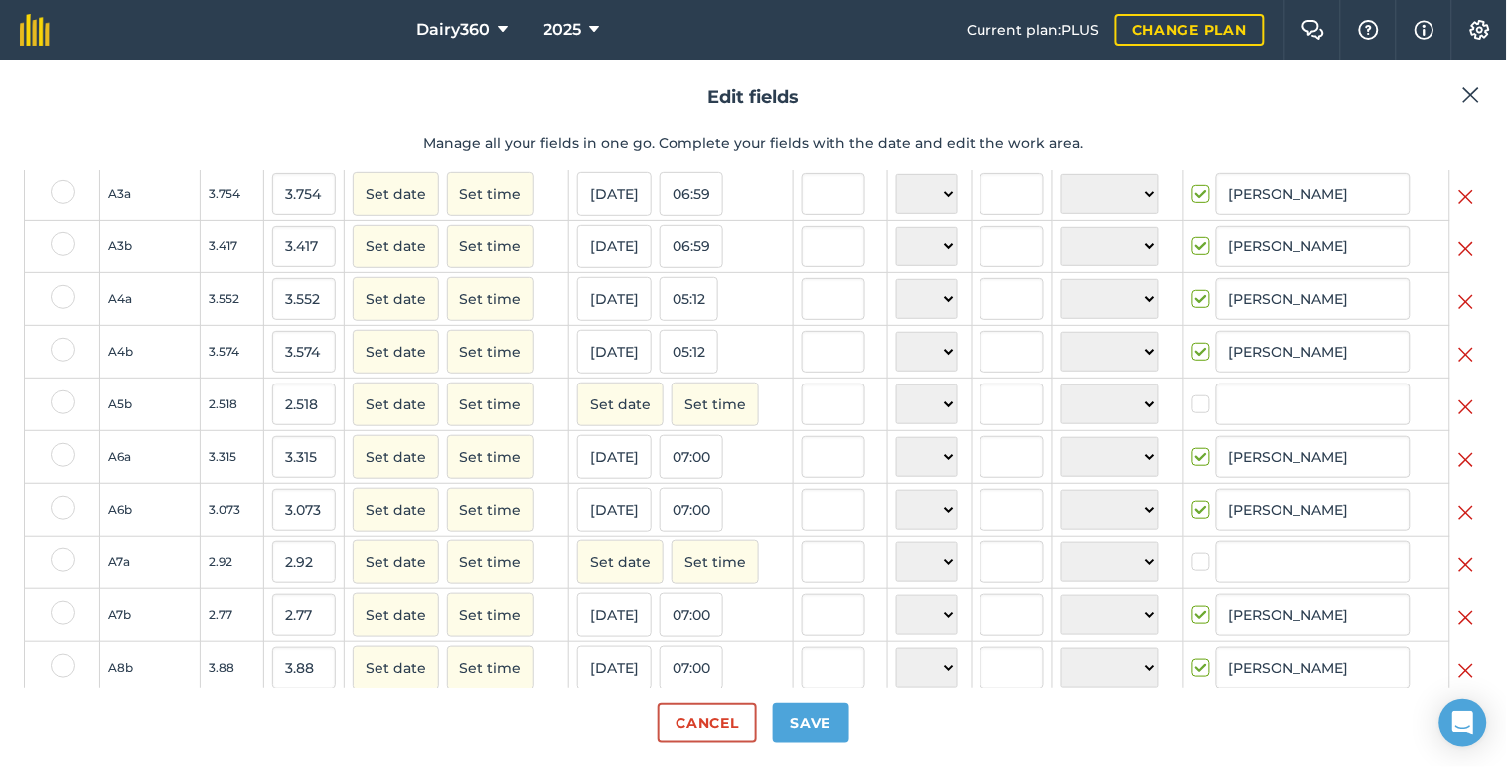
click at [1458, 419] on img at bounding box center [1466, 407] width 16 height 24
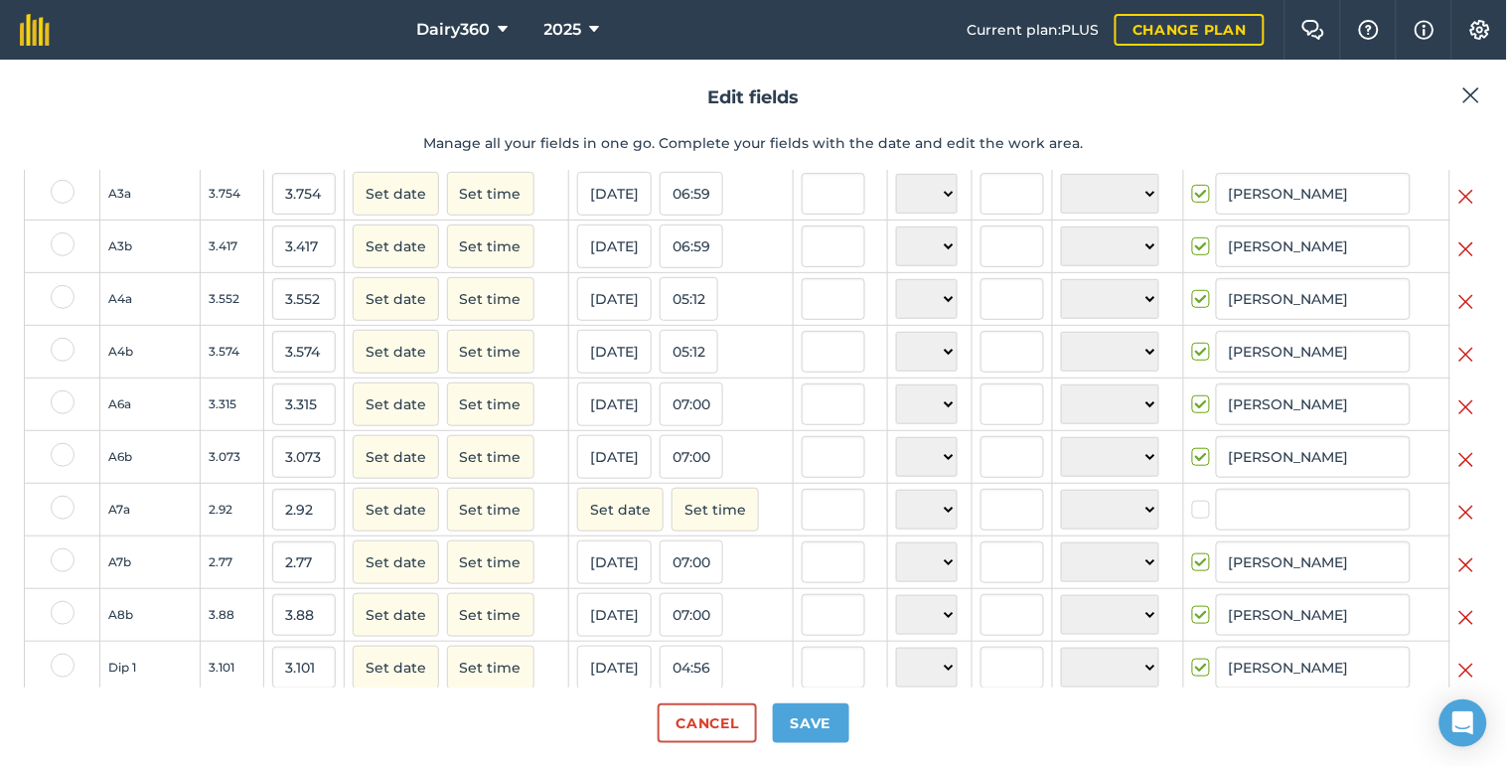
click at [1458, 524] on img at bounding box center [1466, 513] width 16 height 24
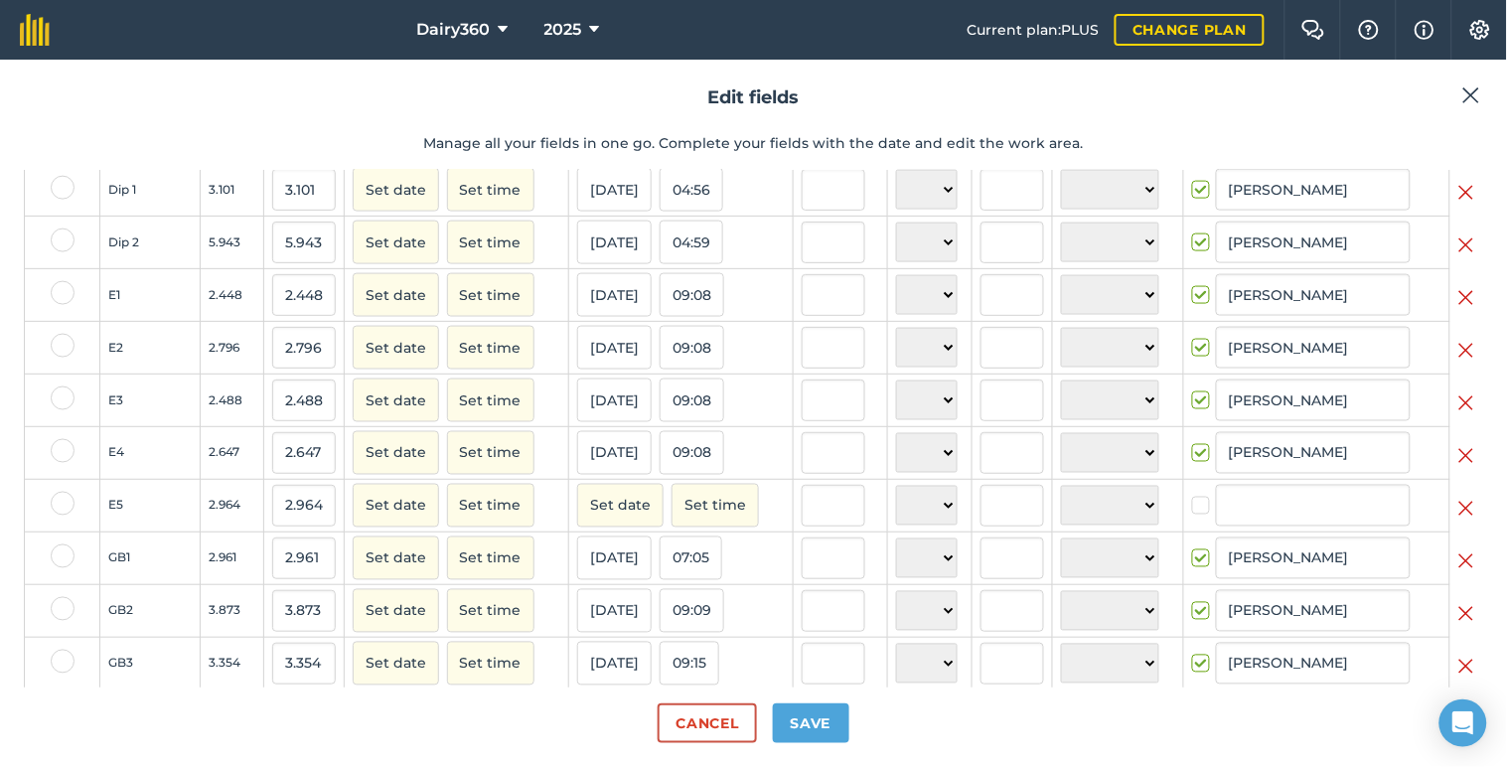
scroll to position [736, 0]
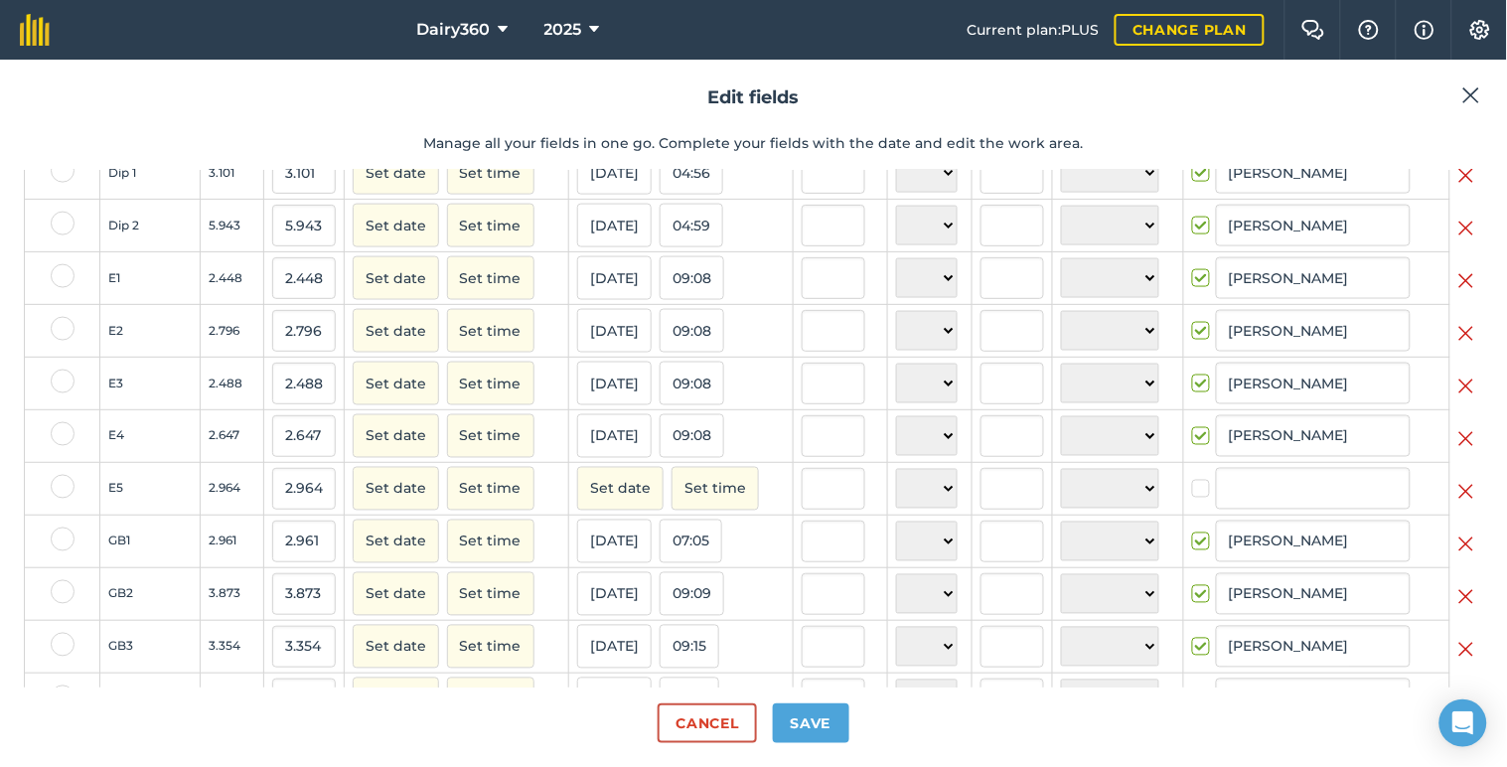
click at [1458, 504] on img at bounding box center [1466, 492] width 16 height 24
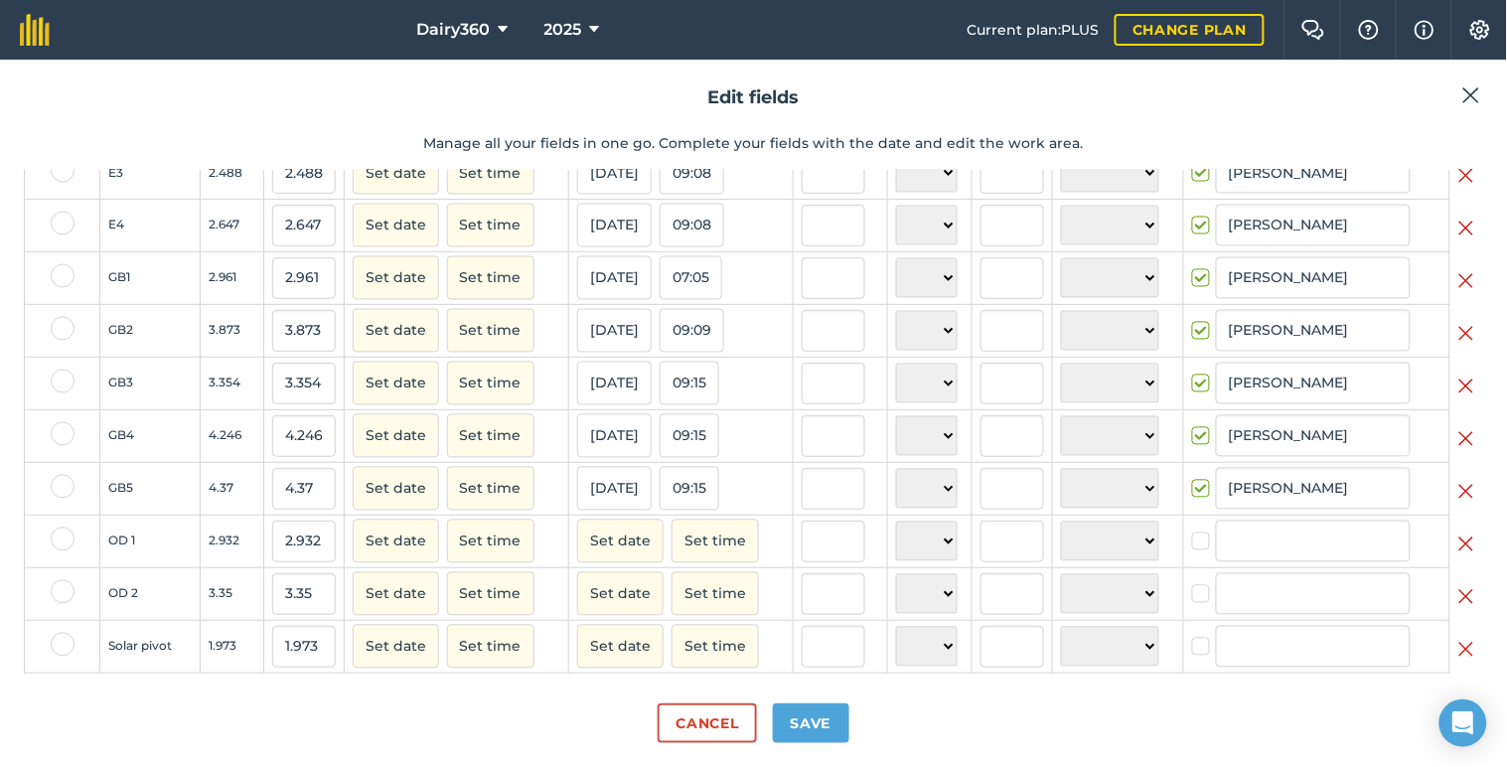
scroll to position [974, 0]
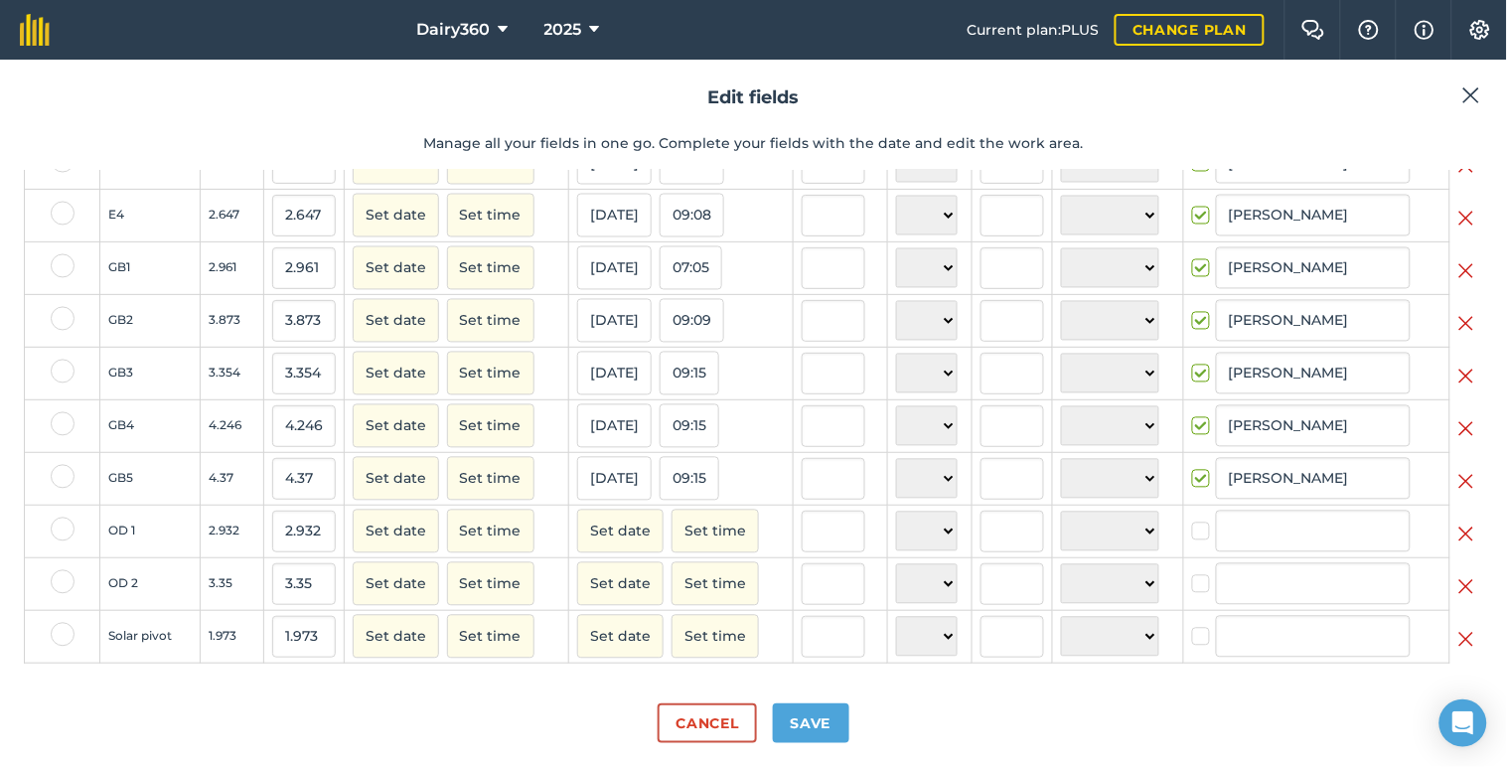
click at [1458, 538] on img at bounding box center [1466, 534] width 16 height 24
click at [1458, 537] on img at bounding box center [1466, 534] width 16 height 24
click at [1458, 577] on img at bounding box center [1466, 587] width 16 height 24
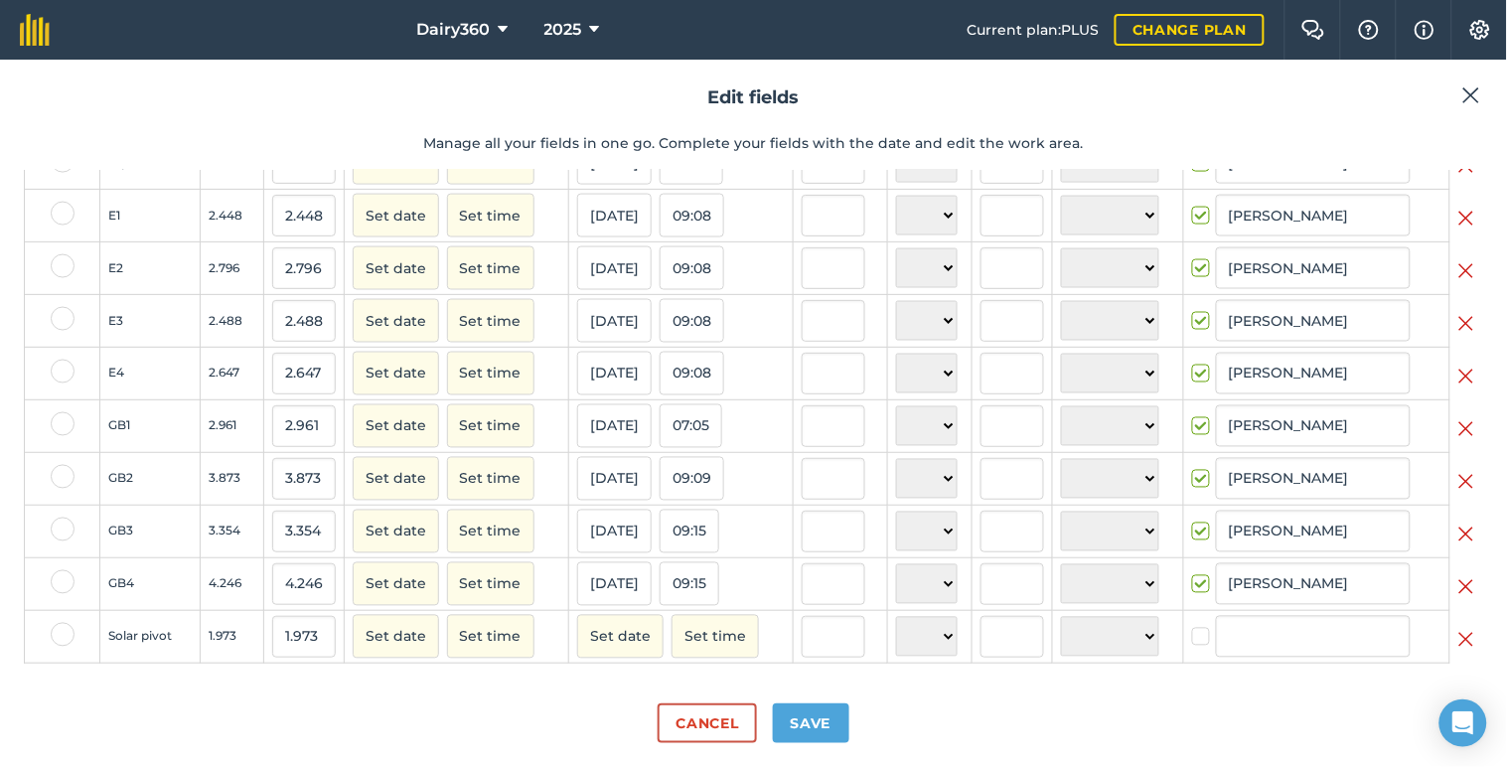
scroll to position [816, 0]
click at [1458, 640] on img at bounding box center [1466, 640] width 16 height 24
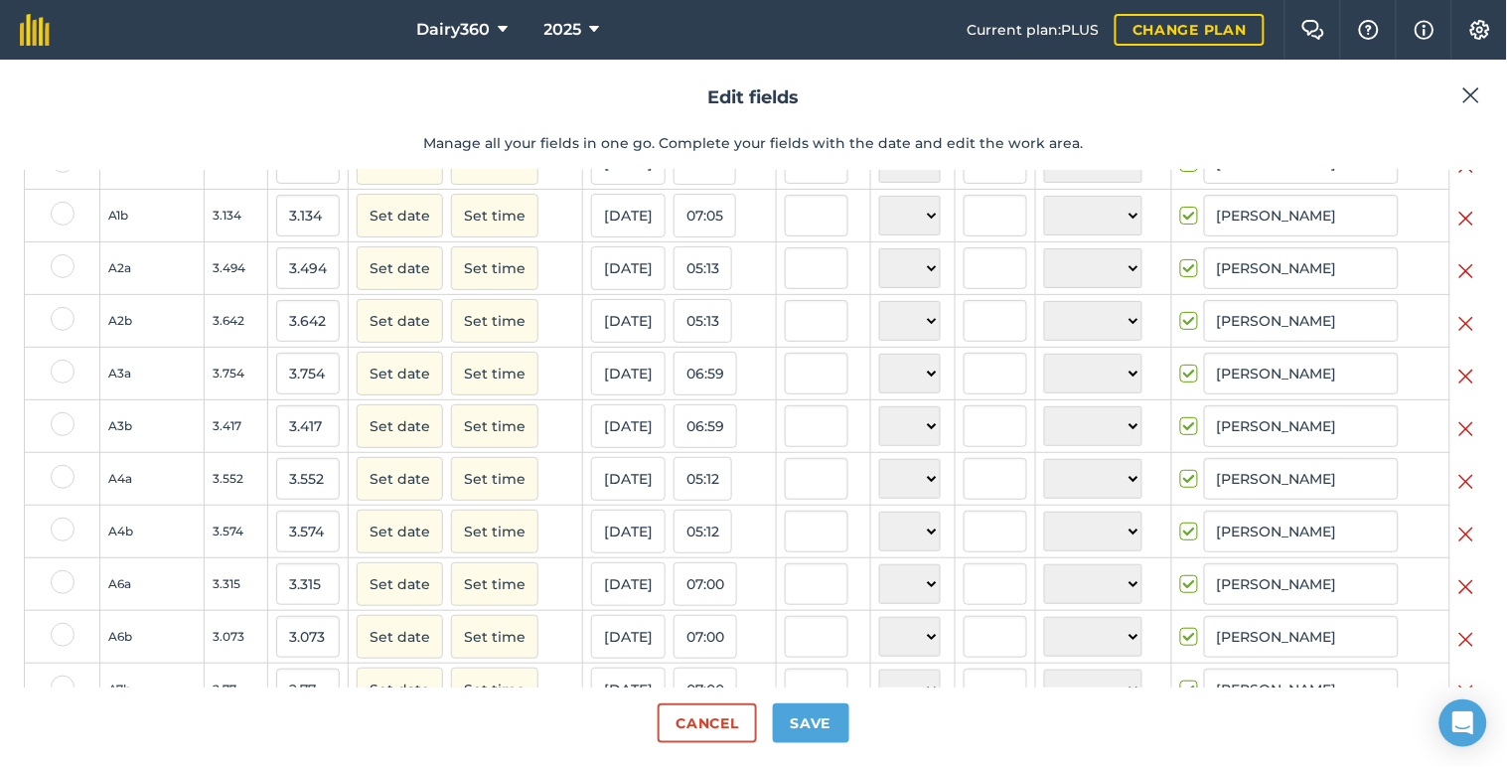
scroll to position [0, 0]
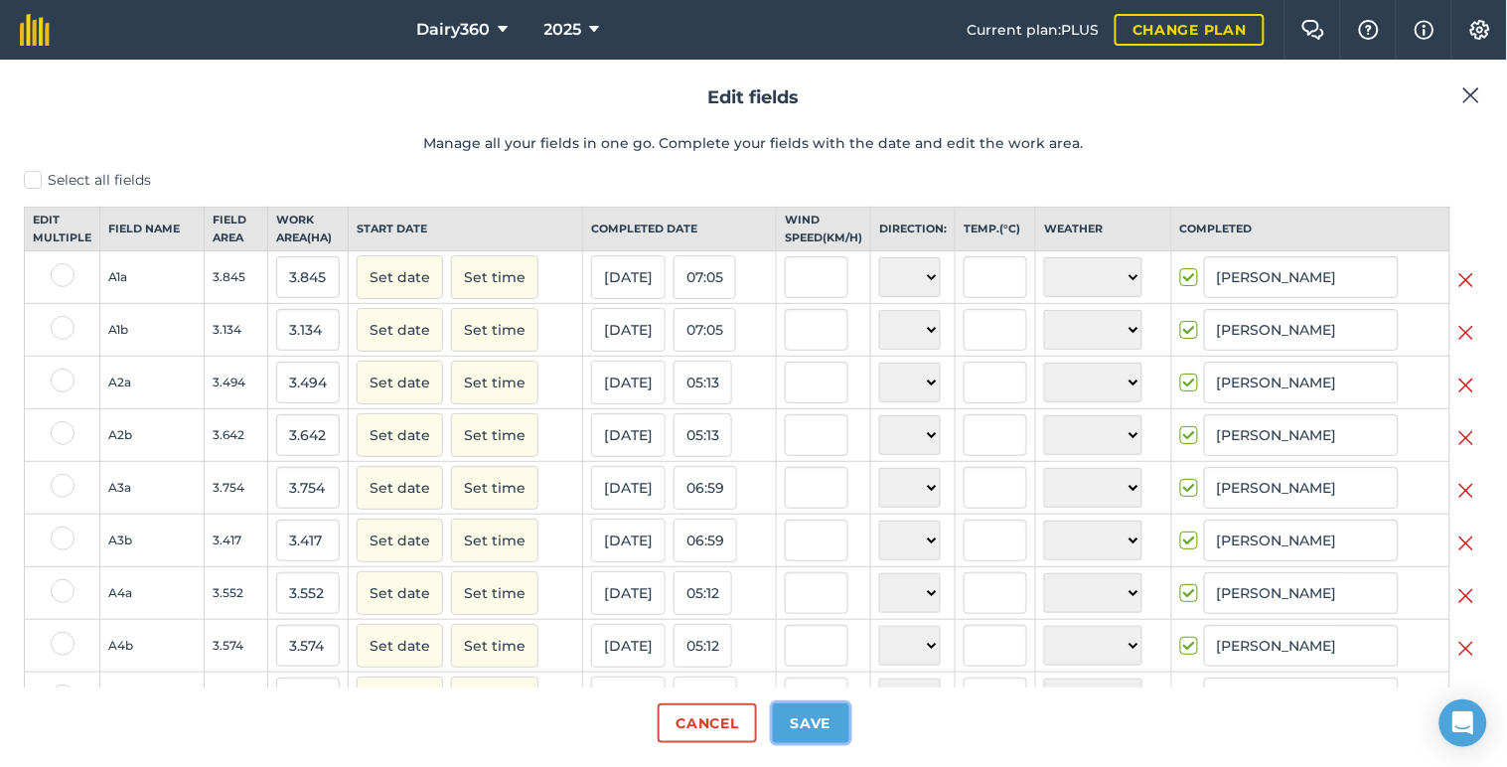
click at [807, 719] on button "Save" at bounding box center [811, 723] width 76 height 40
checkbox input "true"
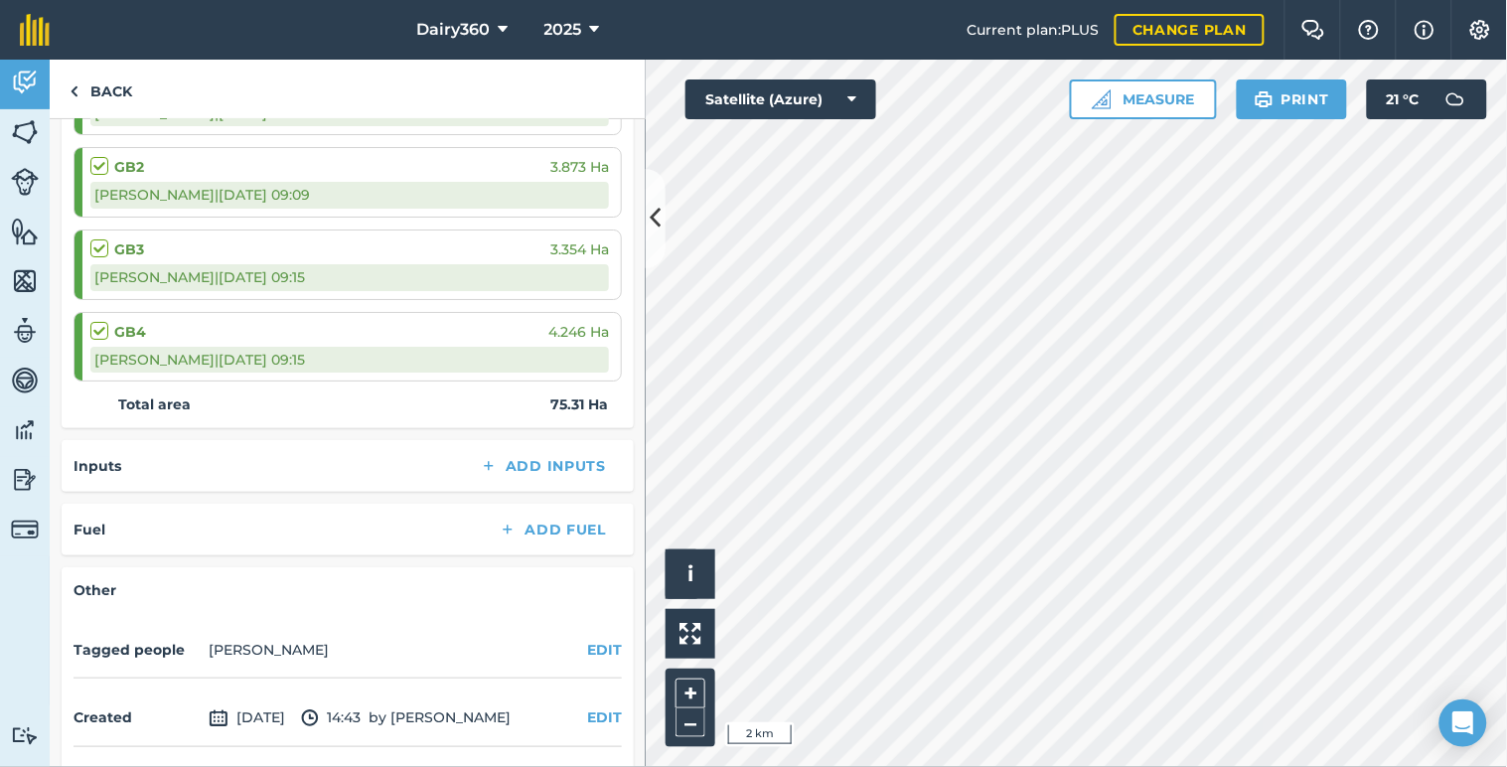
scroll to position [1923, 0]
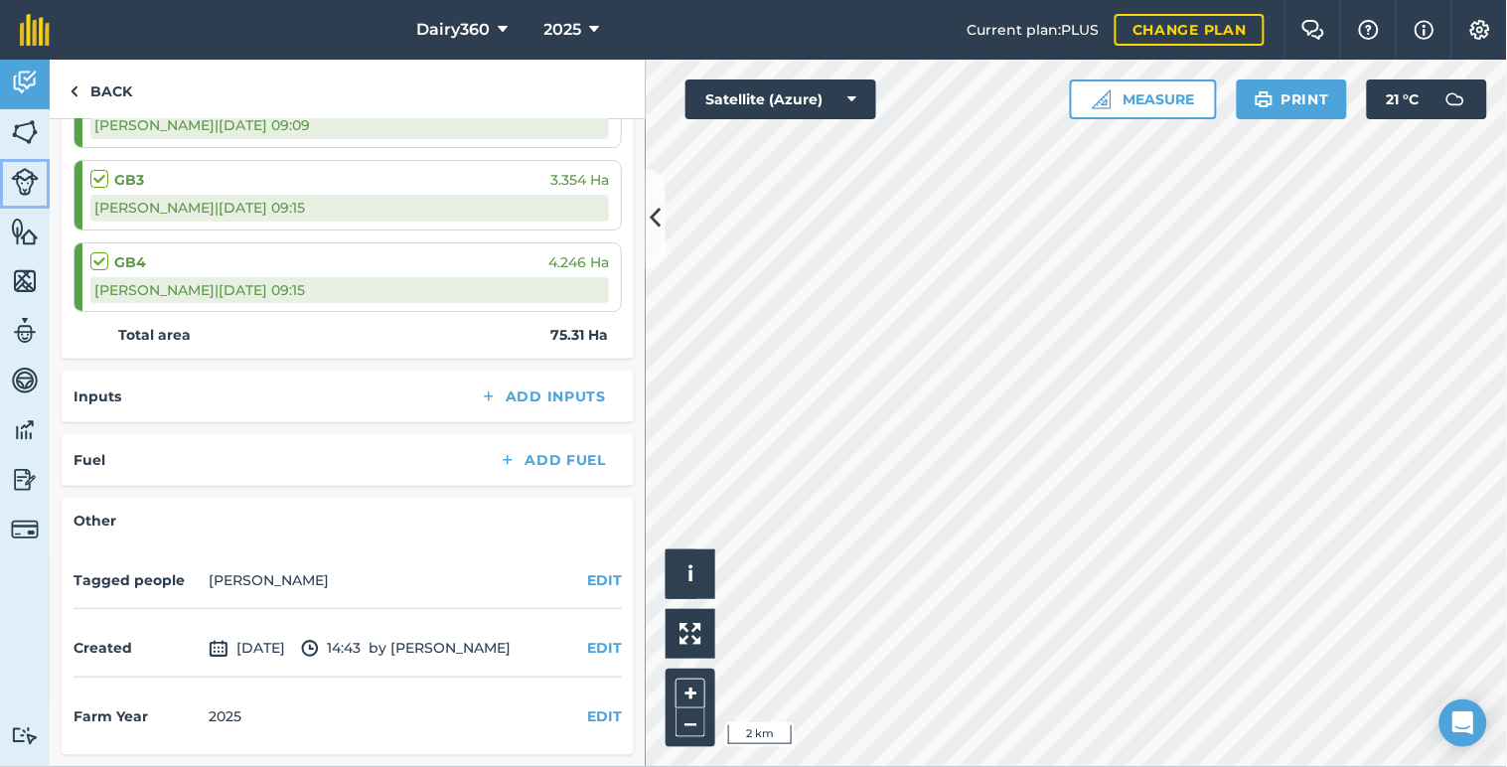
click at [22, 185] on img at bounding box center [25, 182] width 28 height 28
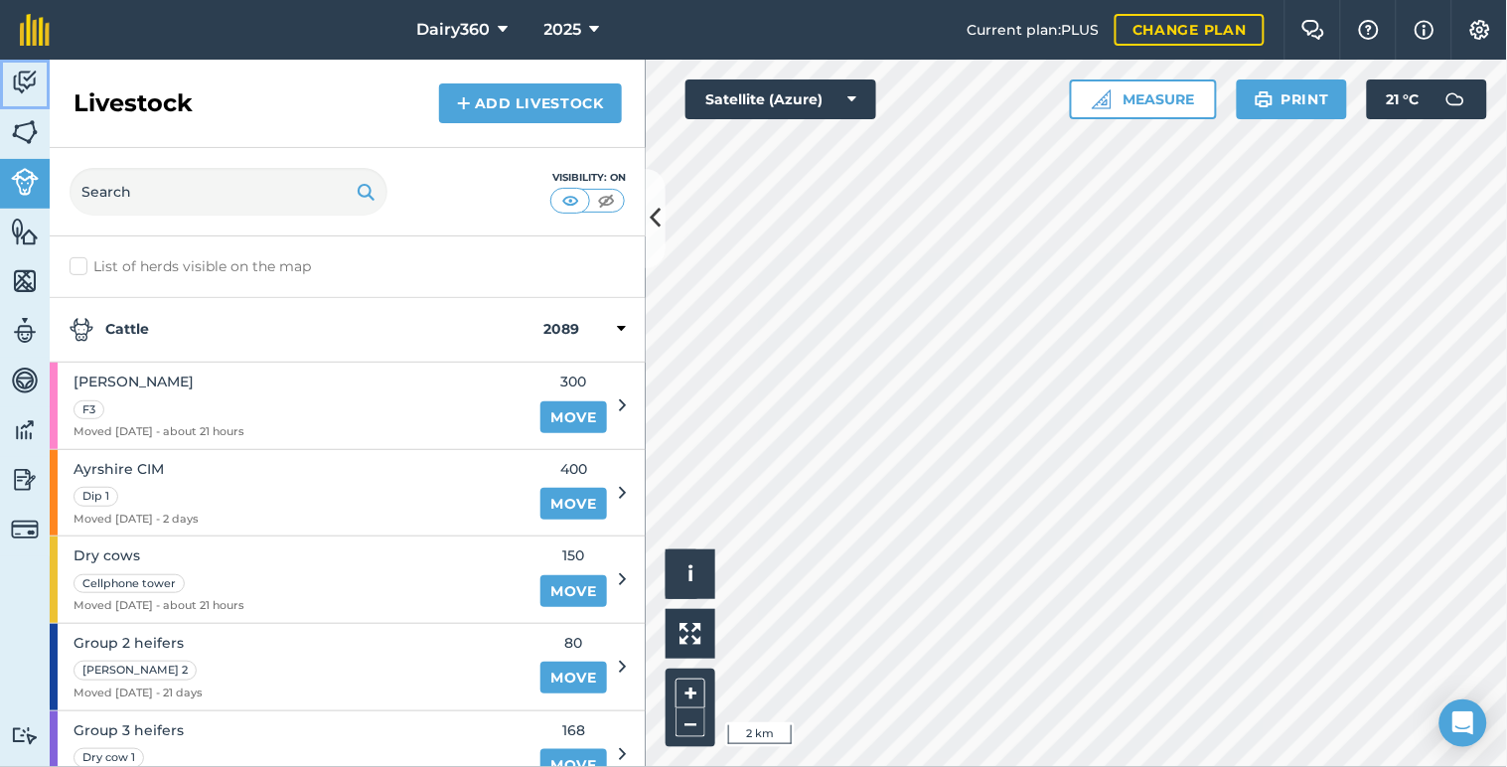
click at [24, 87] on img at bounding box center [25, 83] width 28 height 30
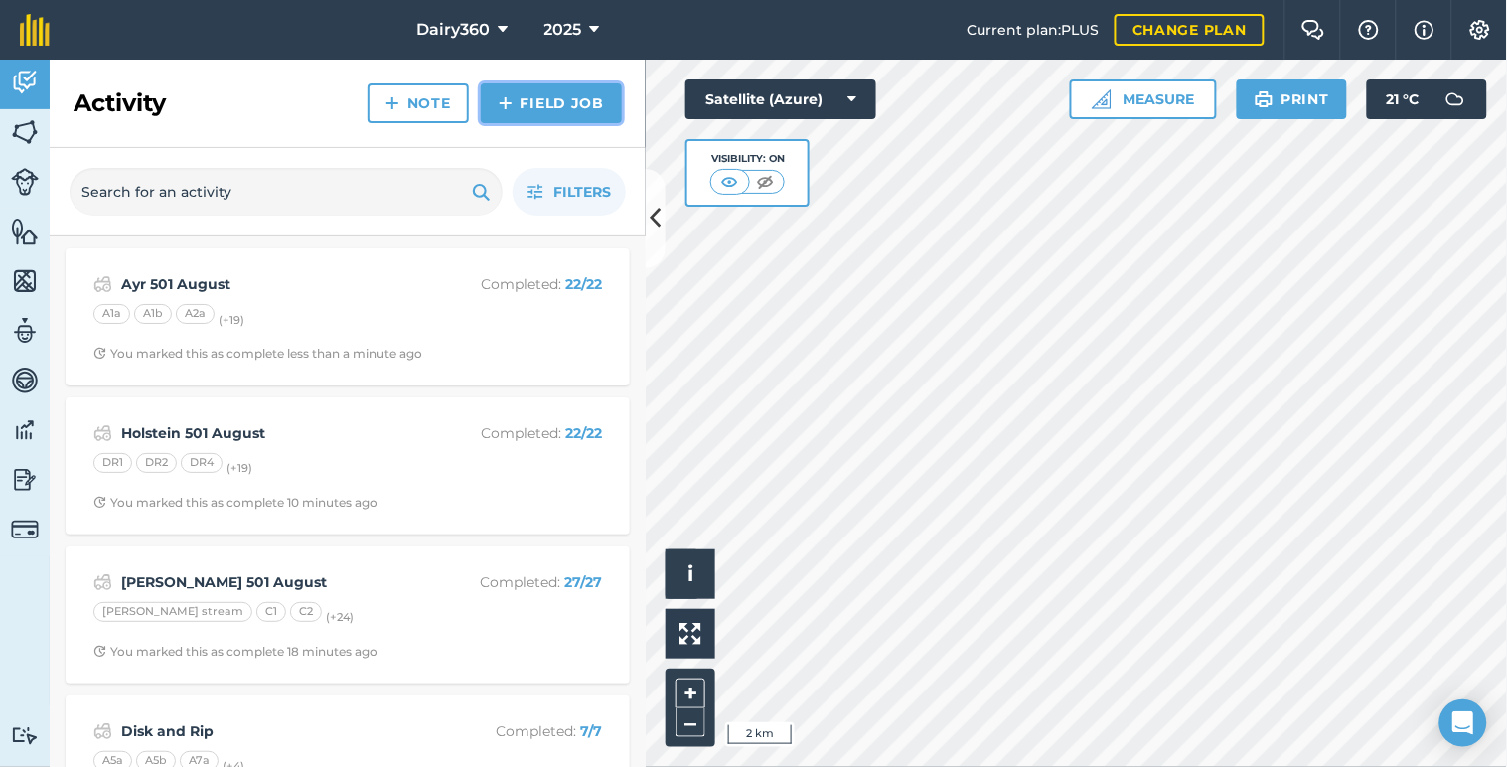
click at [528, 101] on link "Field Job" at bounding box center [551, 103] width 141 height 40
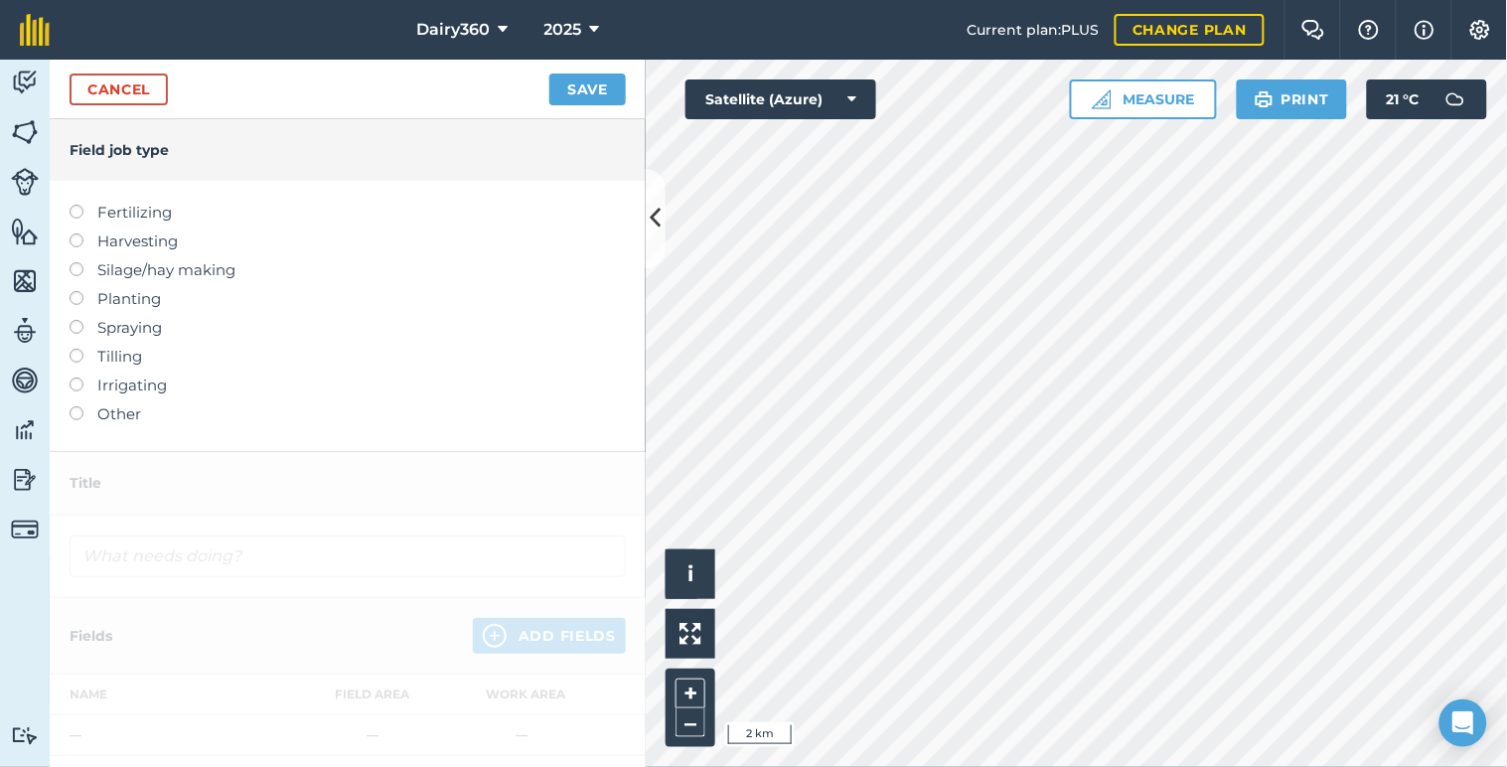
click at [74, 205] on label at bounding box center [84, 205] width 28 height 0
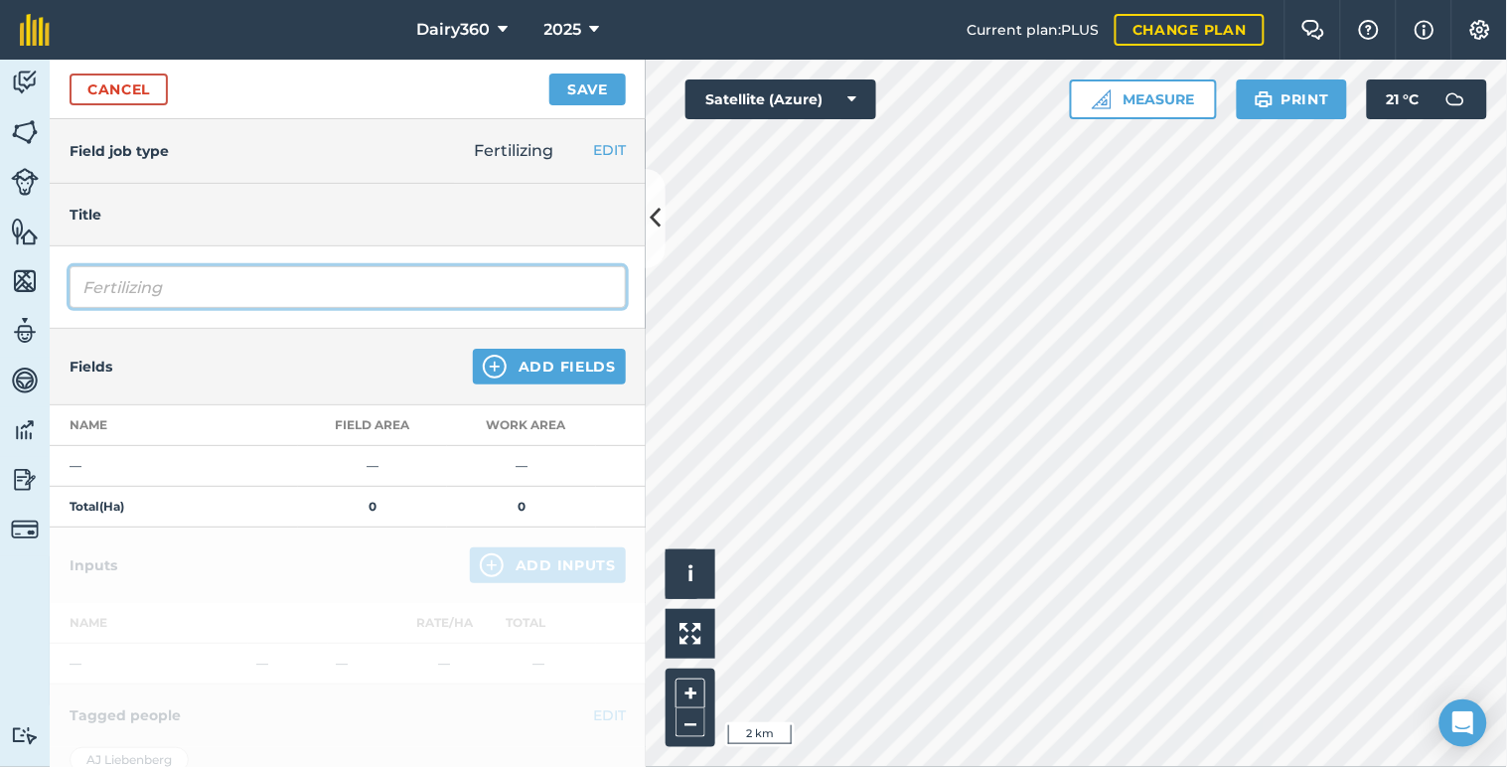
click at [135, 299] on input "Fertilizing" at bounding box center [348, 287] width 556 height 42
type input "F"
type input "Holstein 501 @ 100kg"
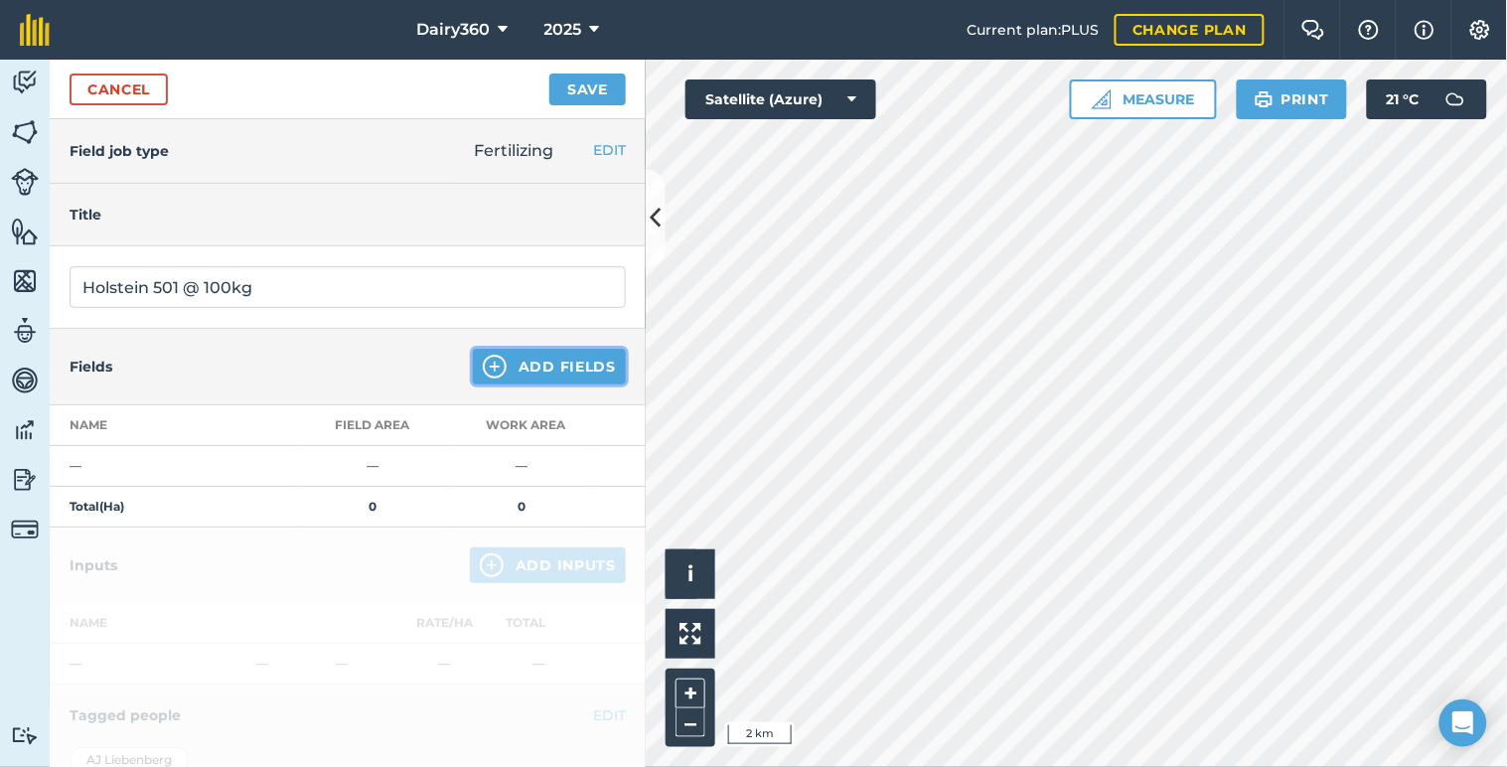
click at [527, 362] on button "Add Fields" at bounding box center [549, 367] width 153 height 36
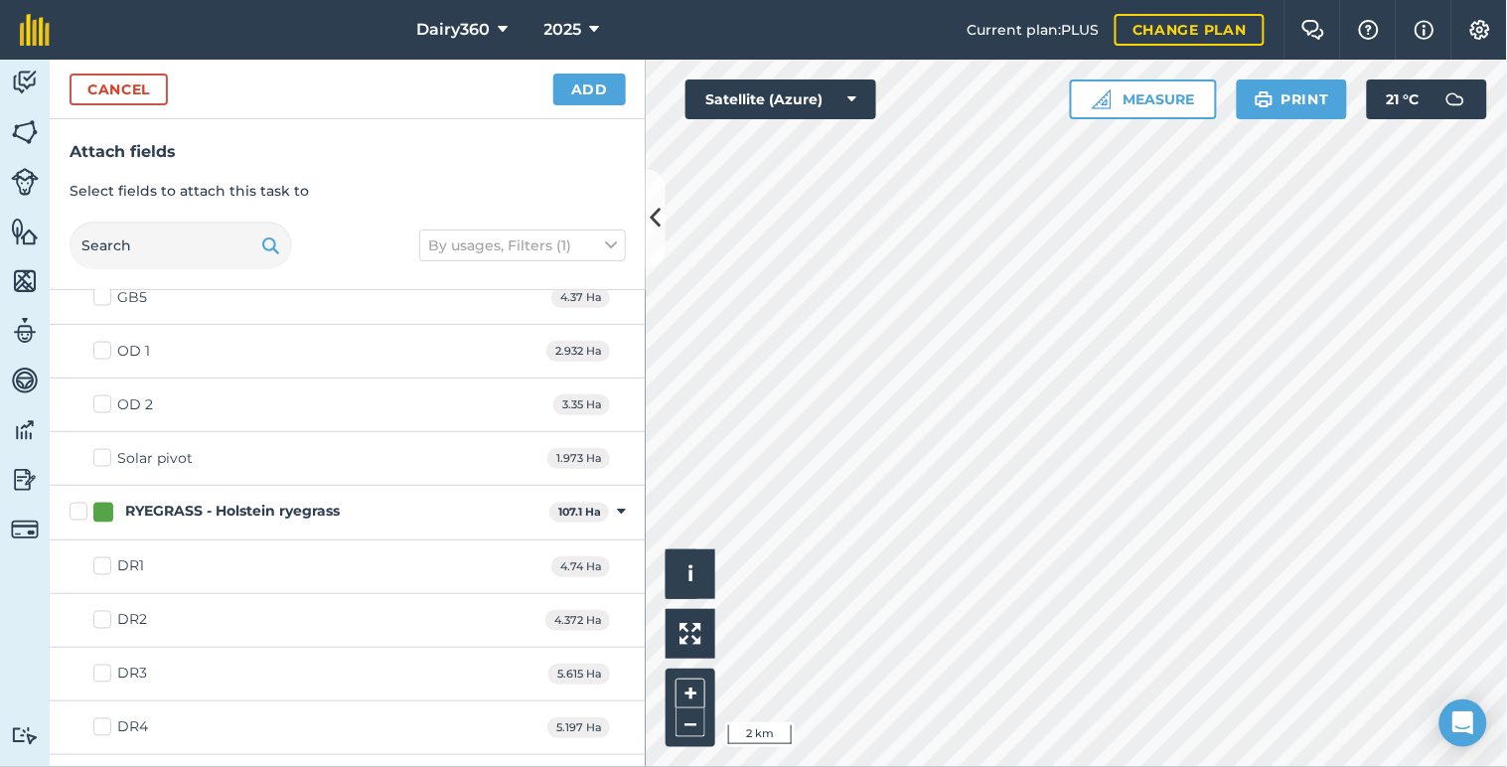
scroll to position [6620, 0]
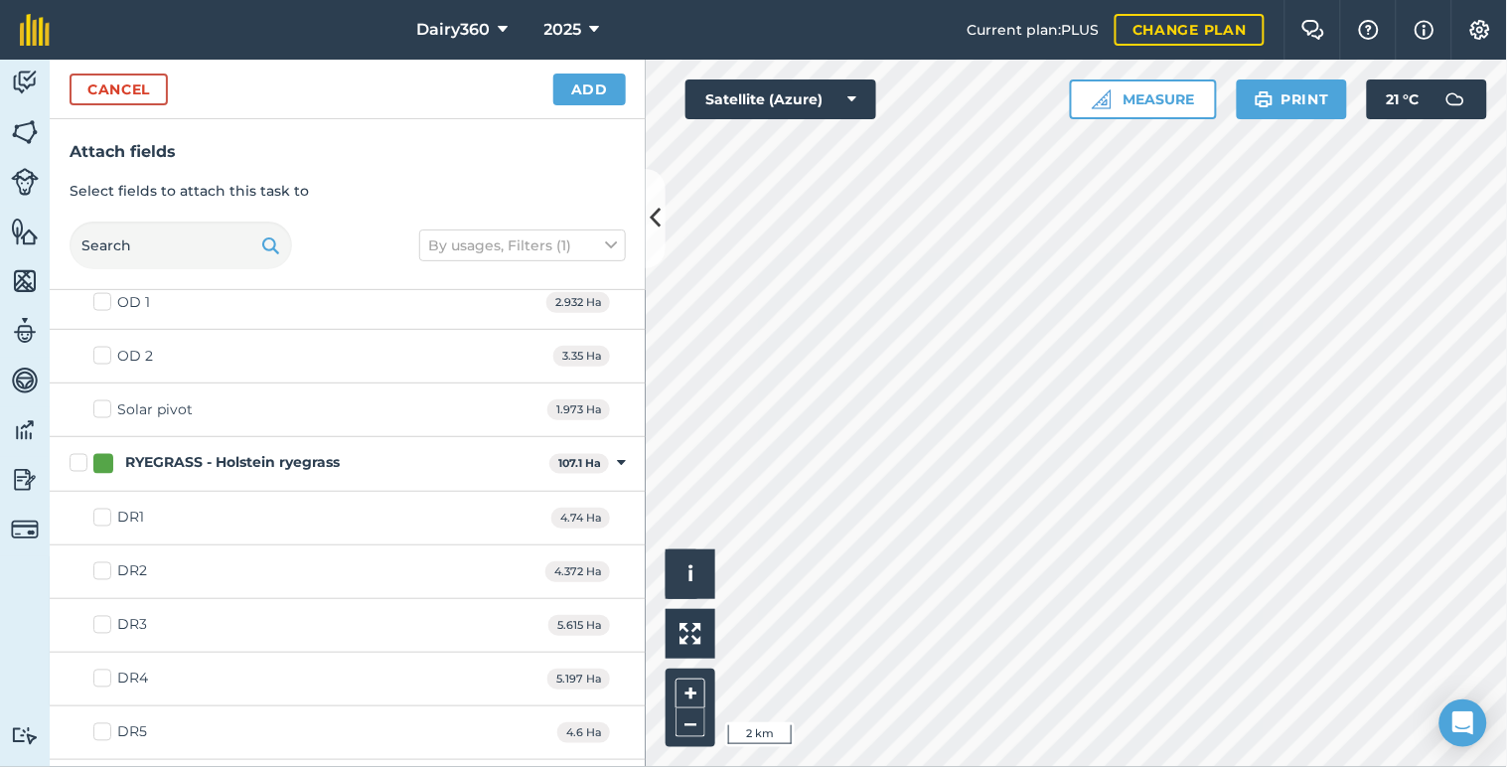
click at [75, 473] on label "RYEGRASS - Holstein ryegrass" at bounding box center [306, 463] width 472 height 21
click at [75, 466] on input "RYEGRASS - Holstein ryegrass" at bounding box center [76, 459] width 13 height 13
checkbox input "true"
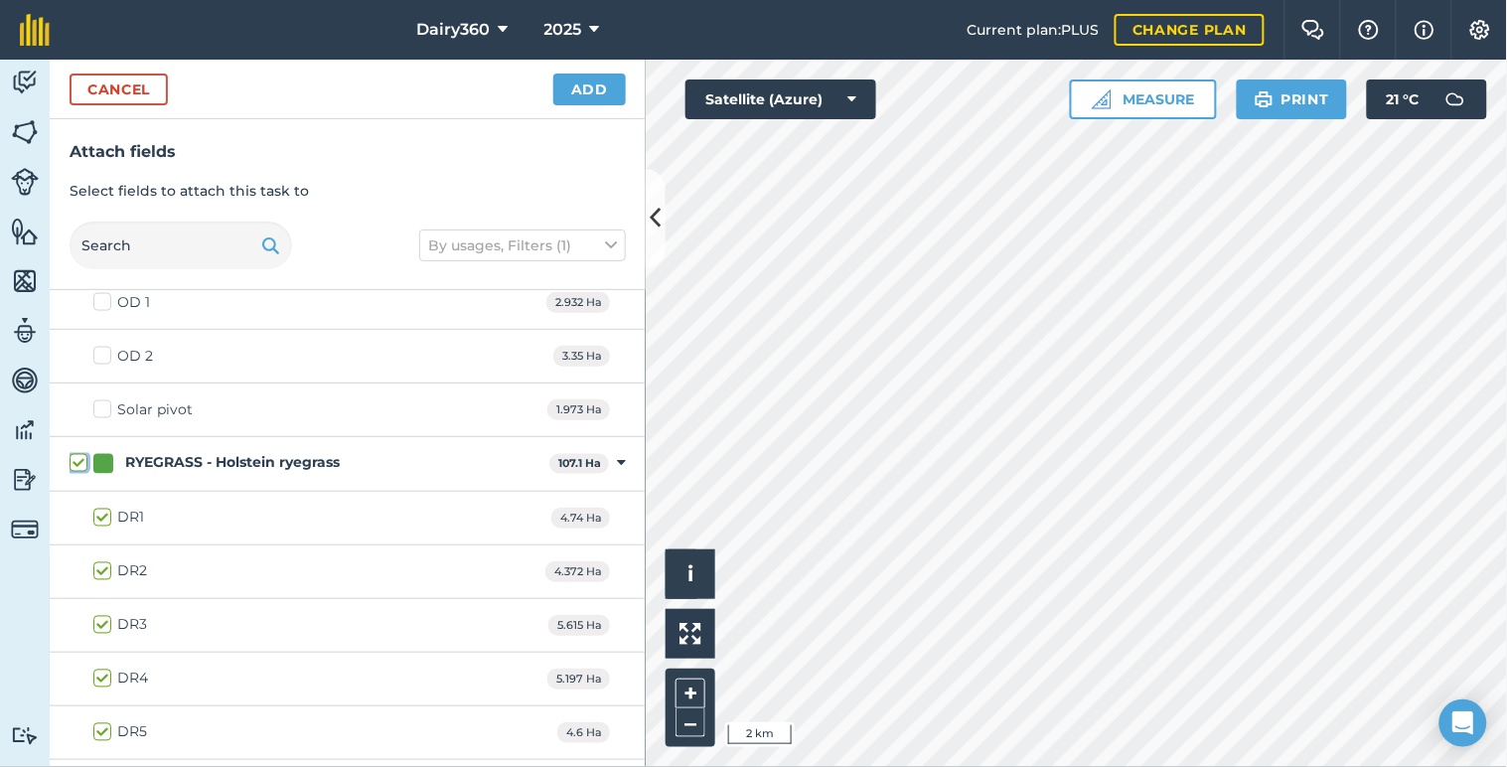
checkbox input "true"
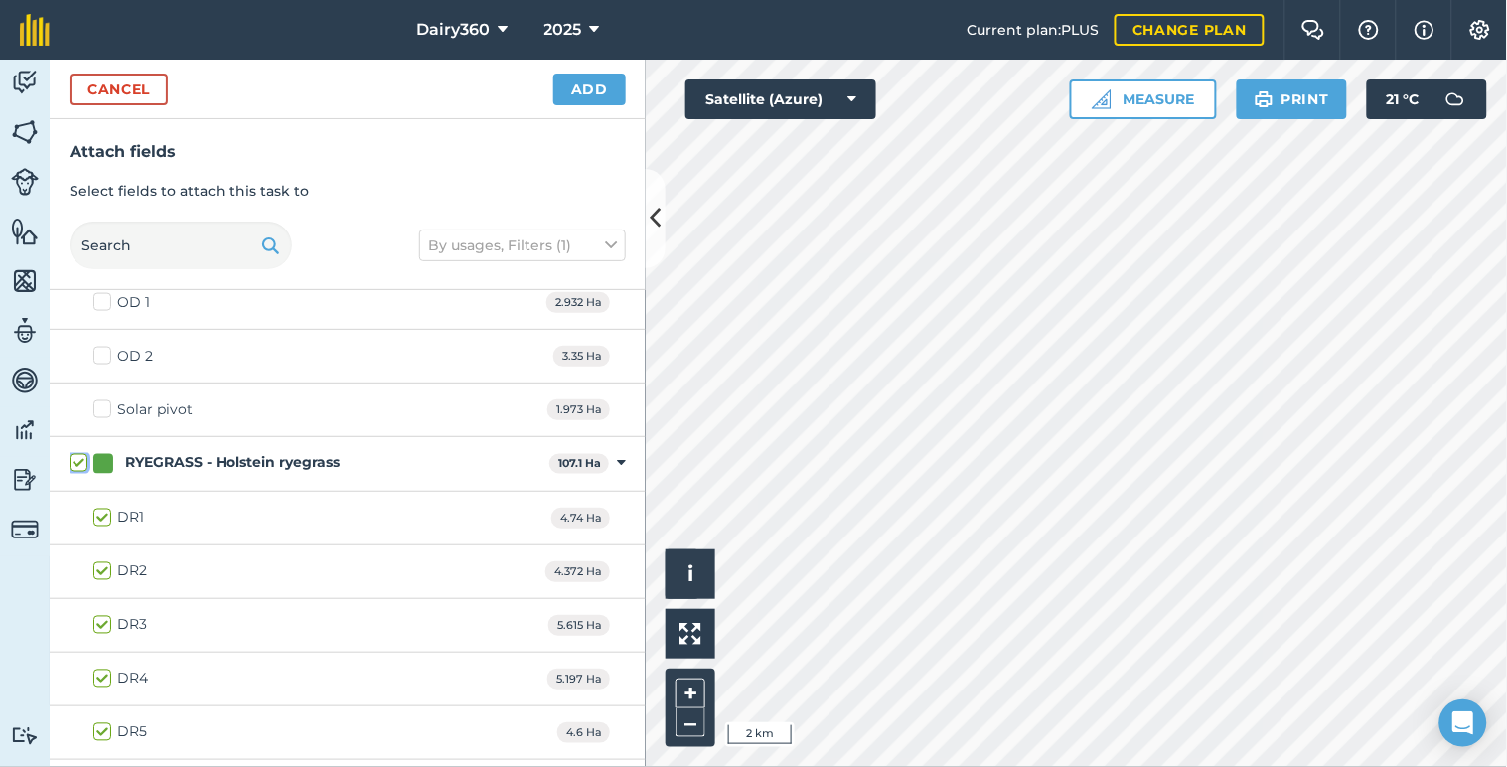
checkbox input "true"
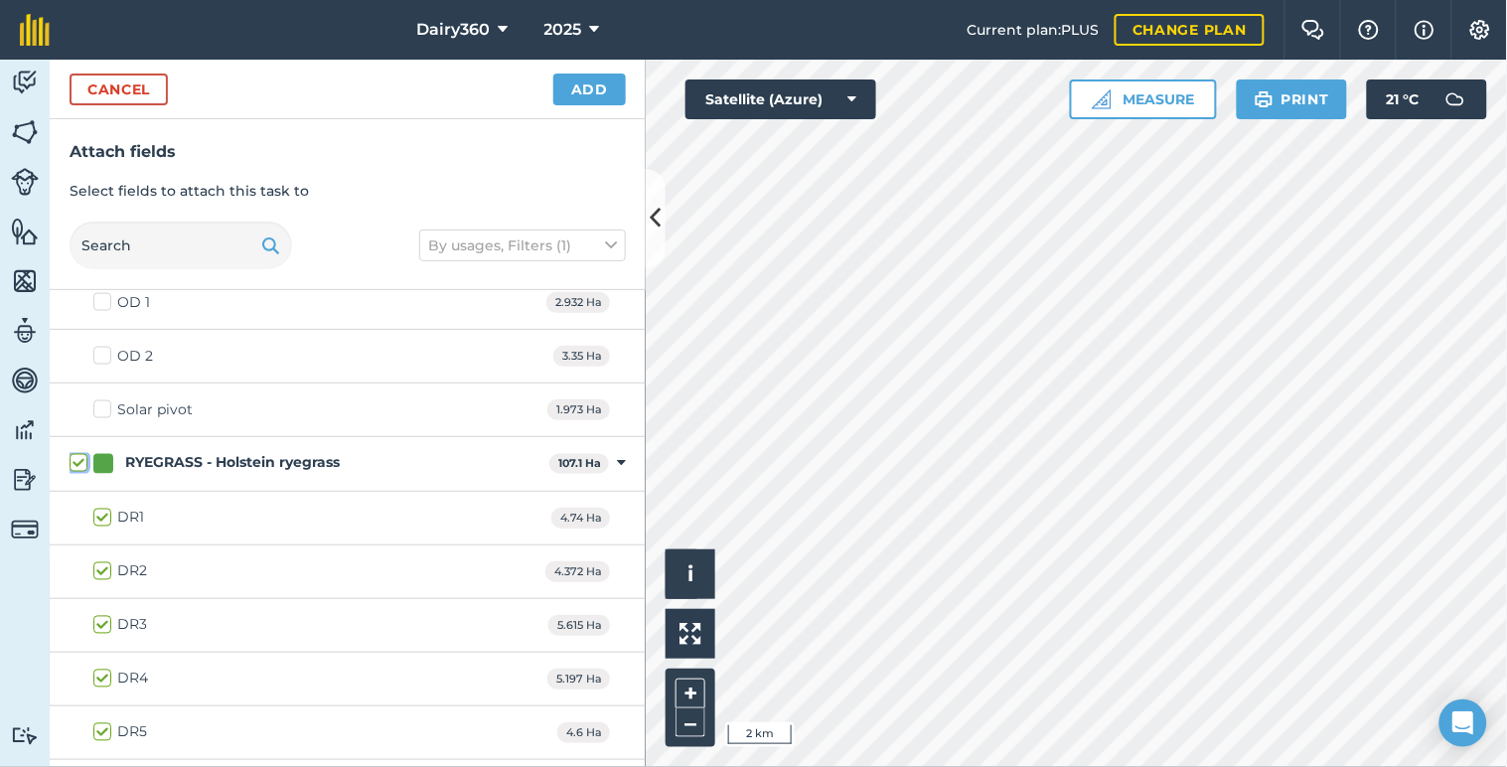
checkbox input "true"
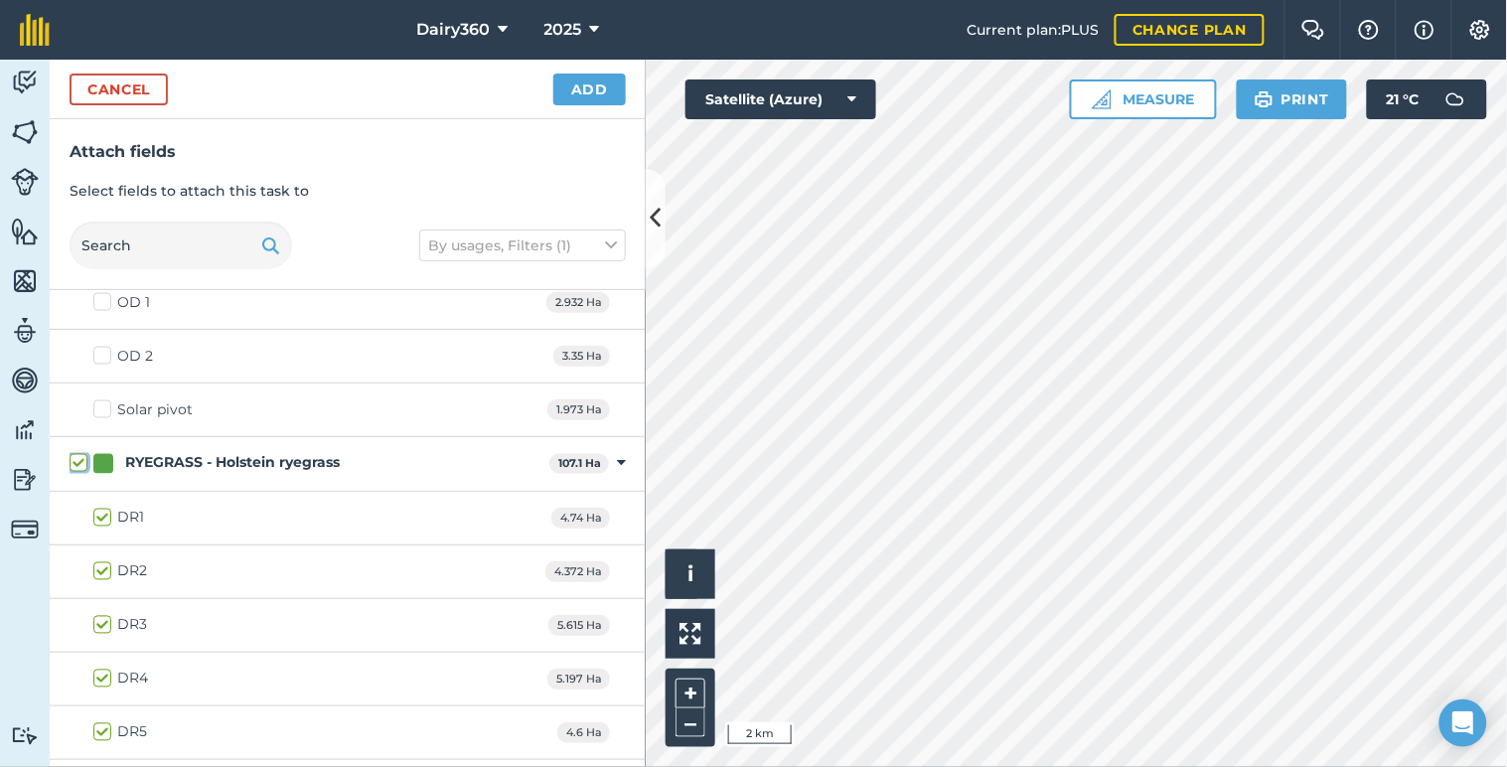
checkbox input "true"
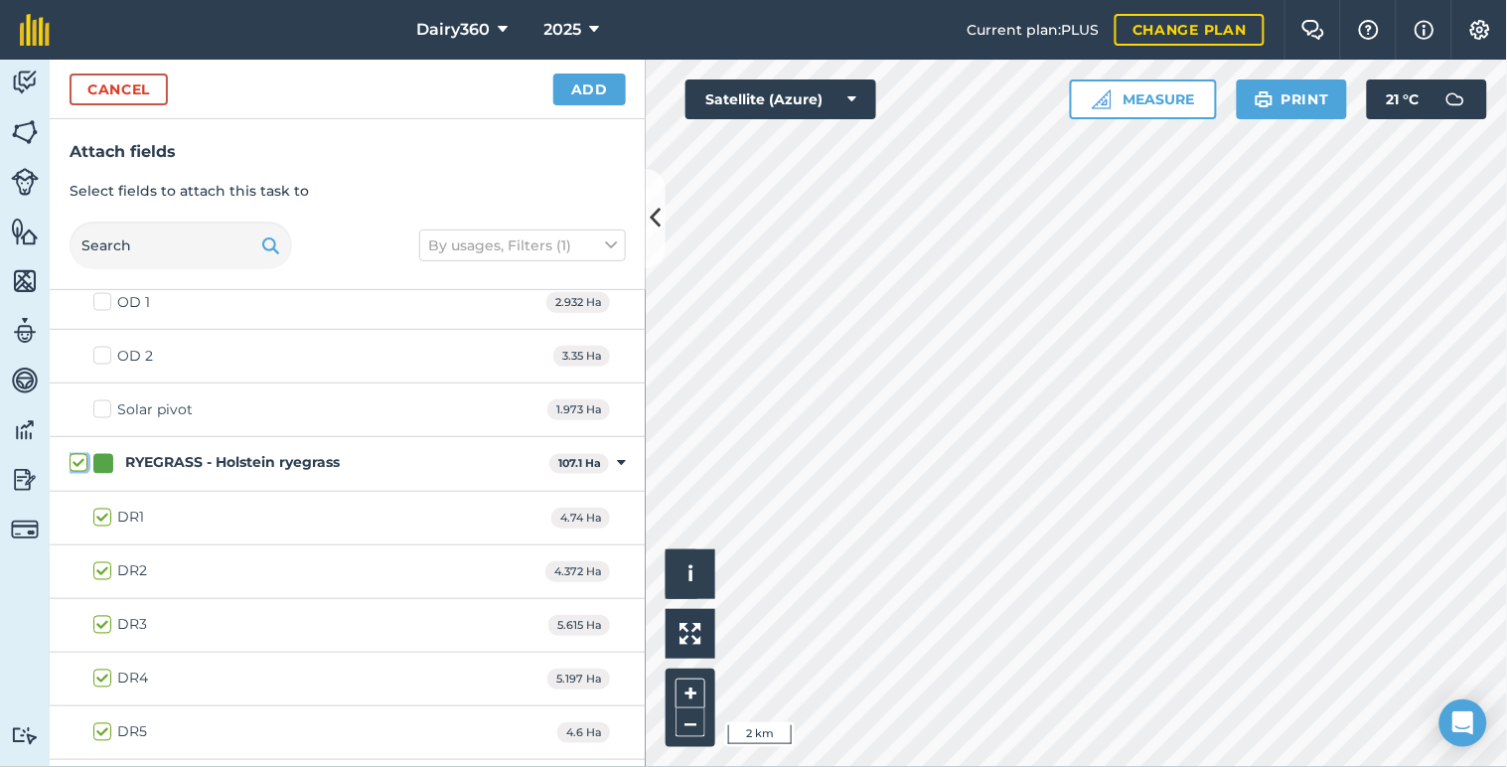
checkbox input "true"
click at [597, 83] on button "Add" at bounding box center [589, 89] width 72 height 32
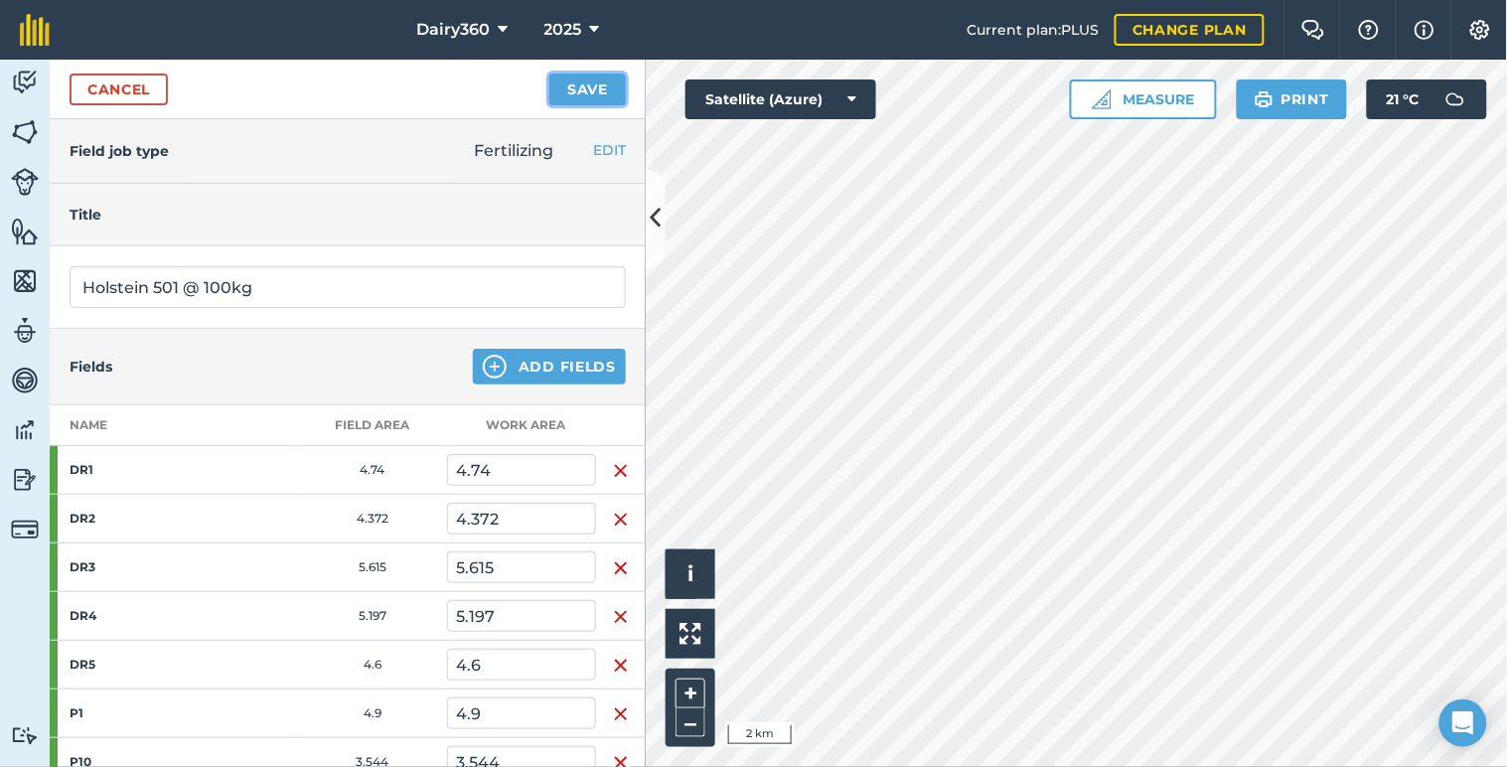
click at [596, 84] on button "Save" at bounding box center [587, 89] width 76 height 32
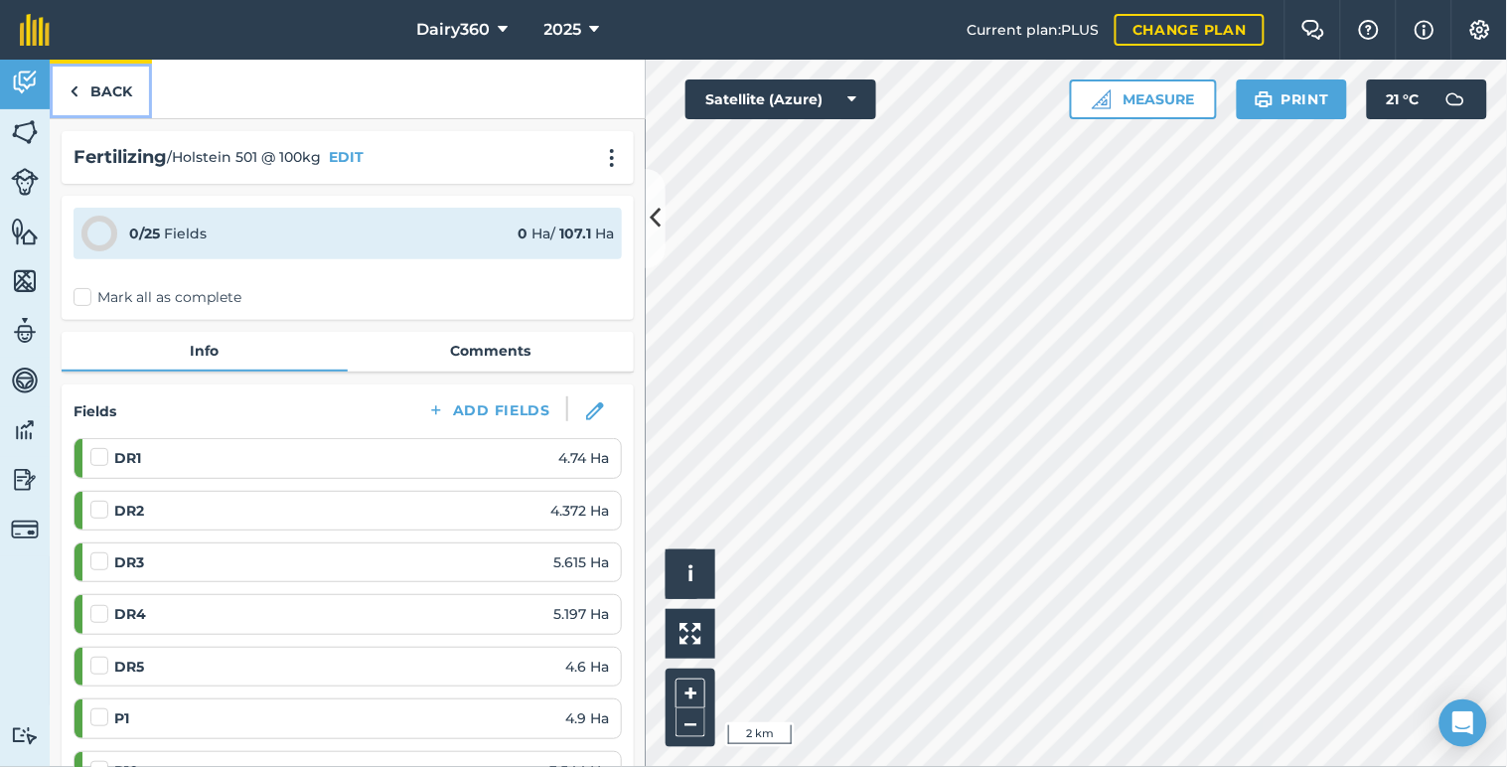
click at [89, 79] on link "Back" at bounding box center [101, 89] width 102 height 59
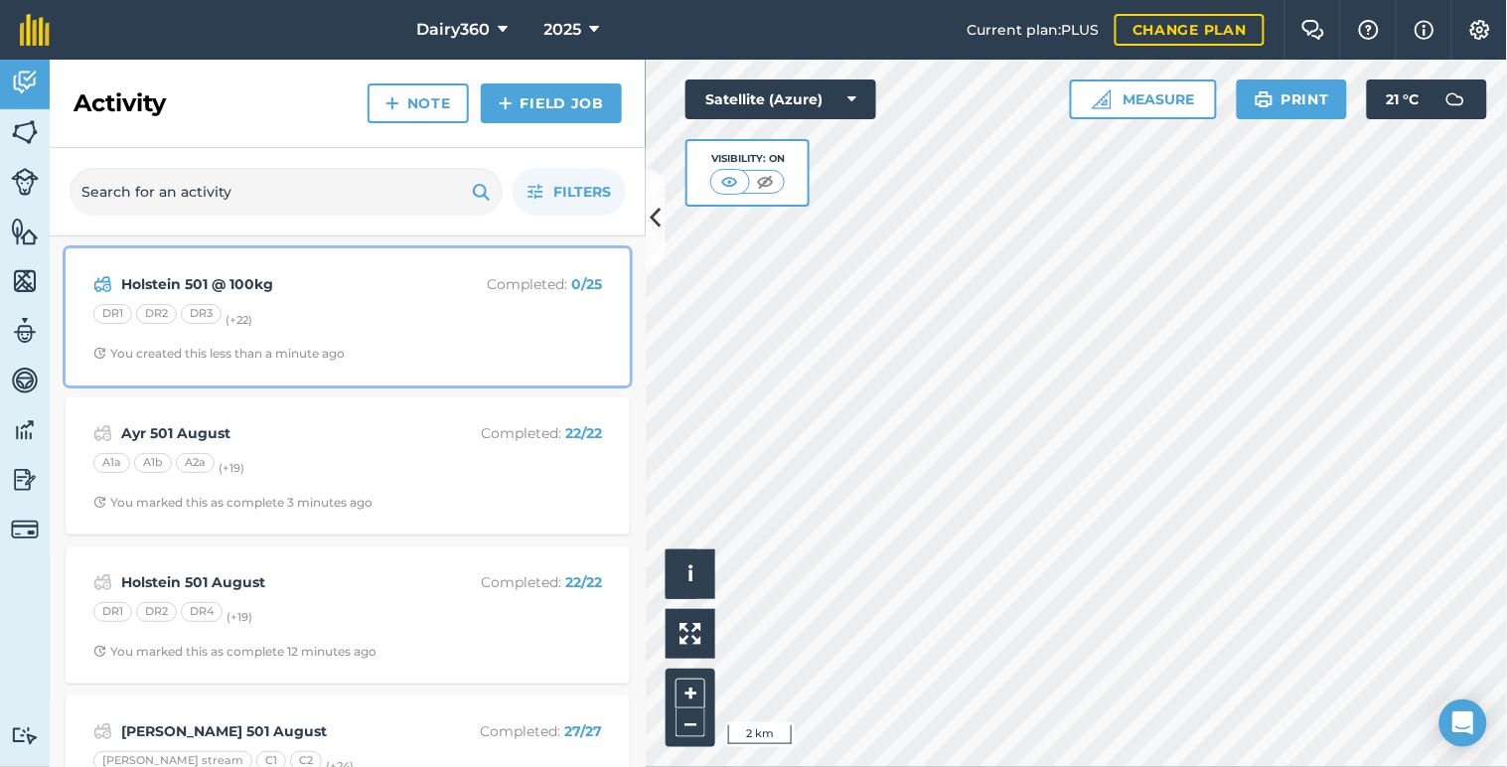
click at [157, 280] on strong "Holstein 501 @ 100kg" at bounding box center [278, 284] width 315 height 22
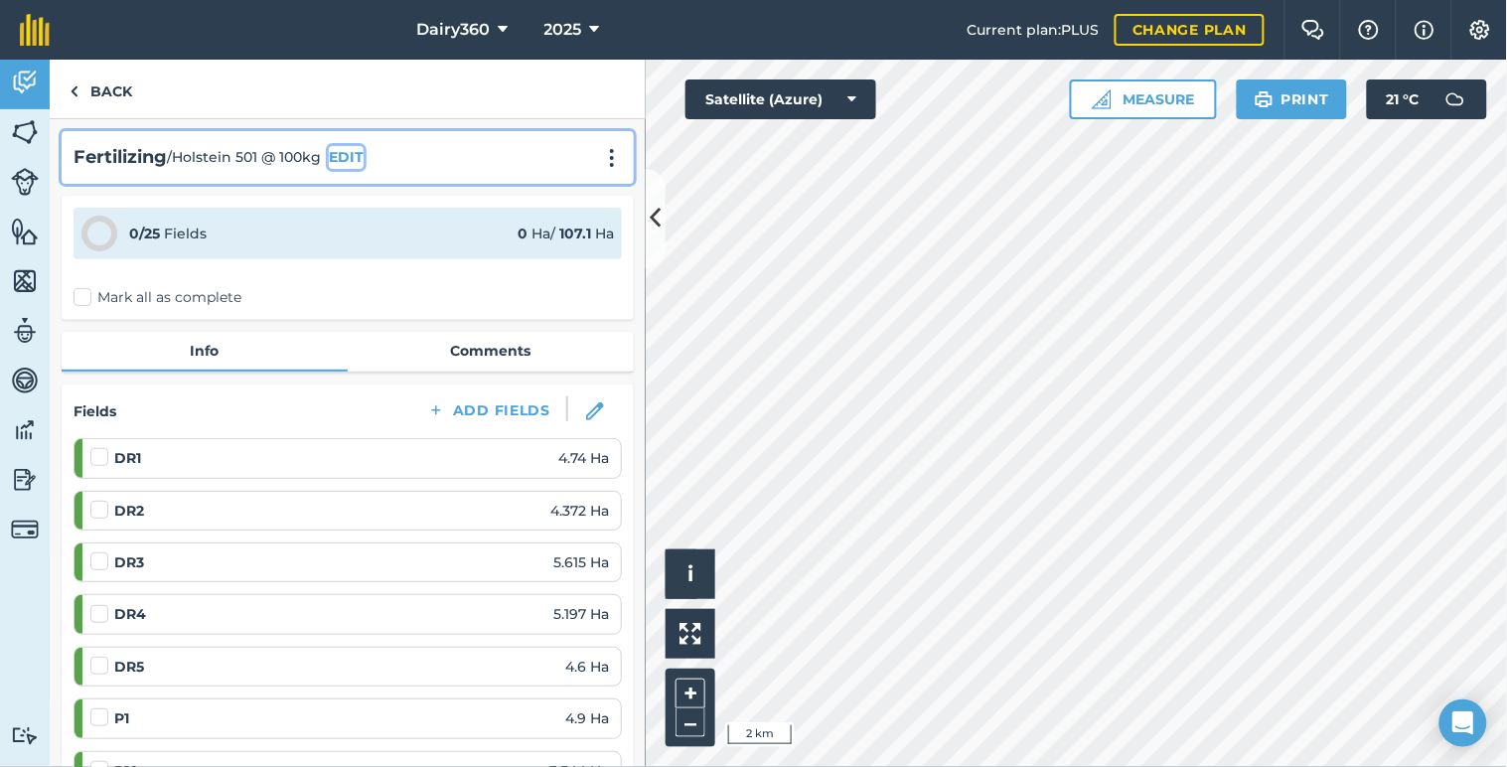
click at [351, 150] on button "EDIT" at bounding box center [346, 157] width 35 height 22
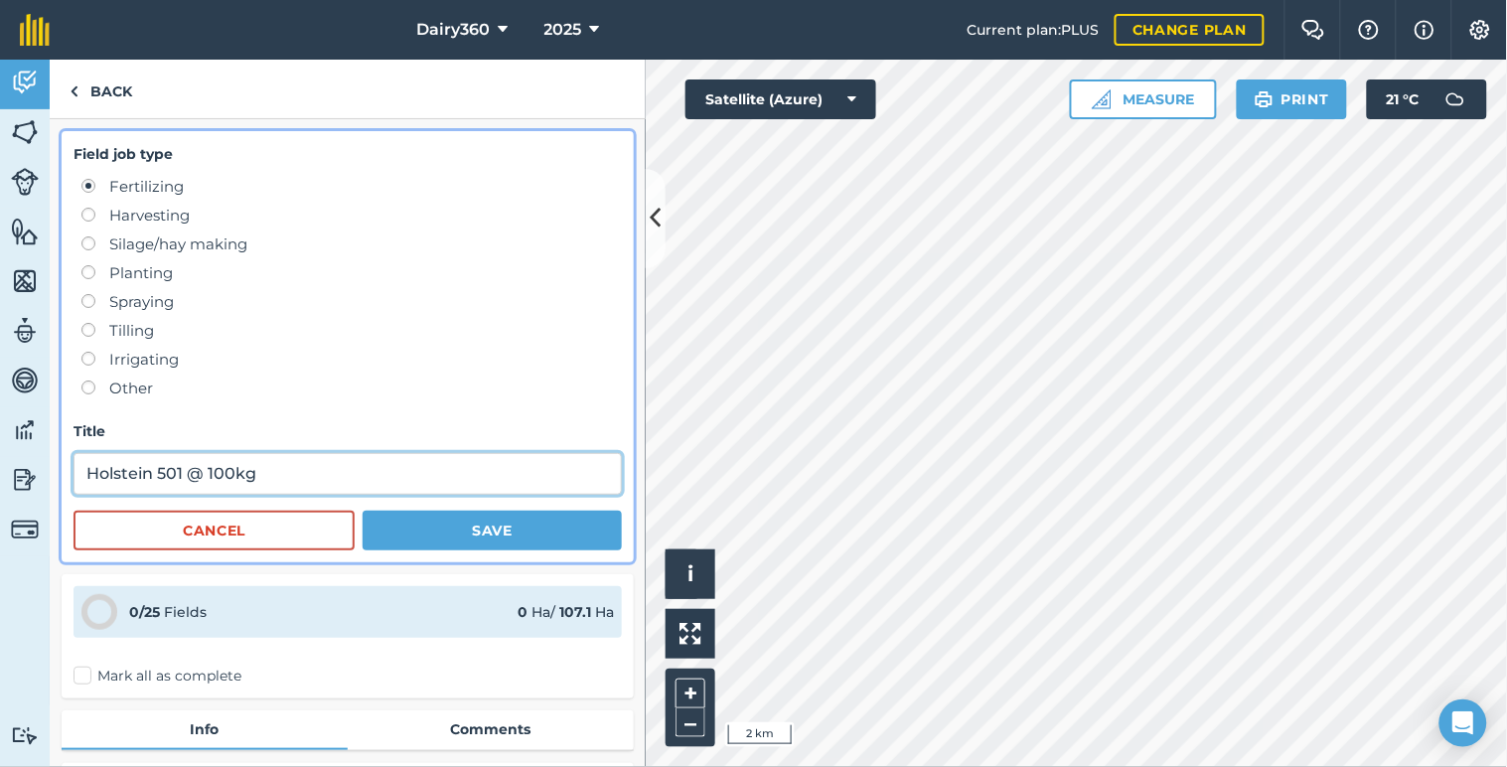
click at [263, 471] on input "Holstein 501 @ 100kg" at bounding box center [347, 474] width 548 height 42
drag, startPoint x: 352, startPoint y: 472, endPoint x: 85, endPoint y: 477, distance: 266.2
click at [85, 477] on input "Holstein 501 @ 100kg September" at bounding box center [347, 474] width 548 height 42
type input "Holstein 501 @ 100kg September"
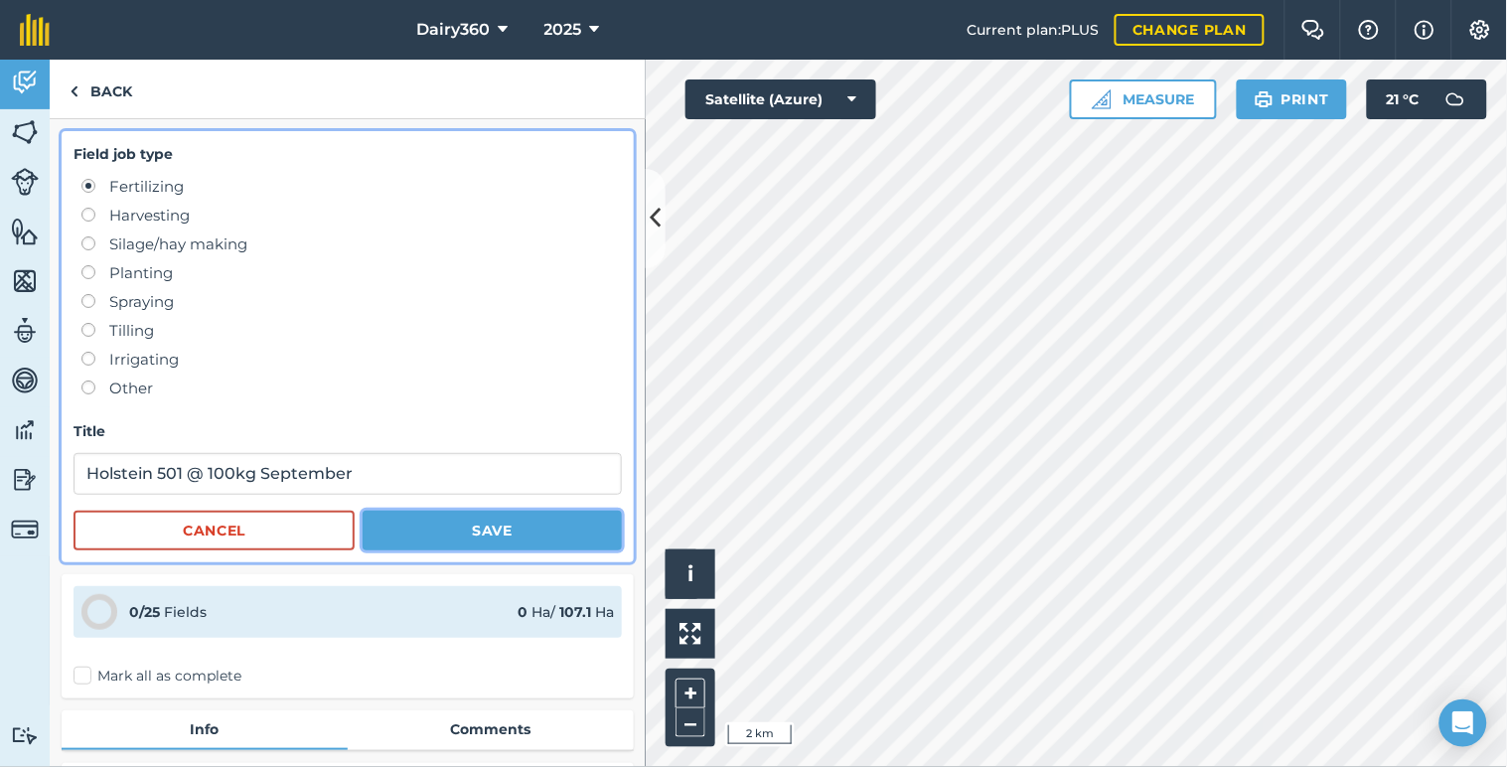
click at [469, 526] on button "Save" at bounding box center [491, 530] width 259 height 40
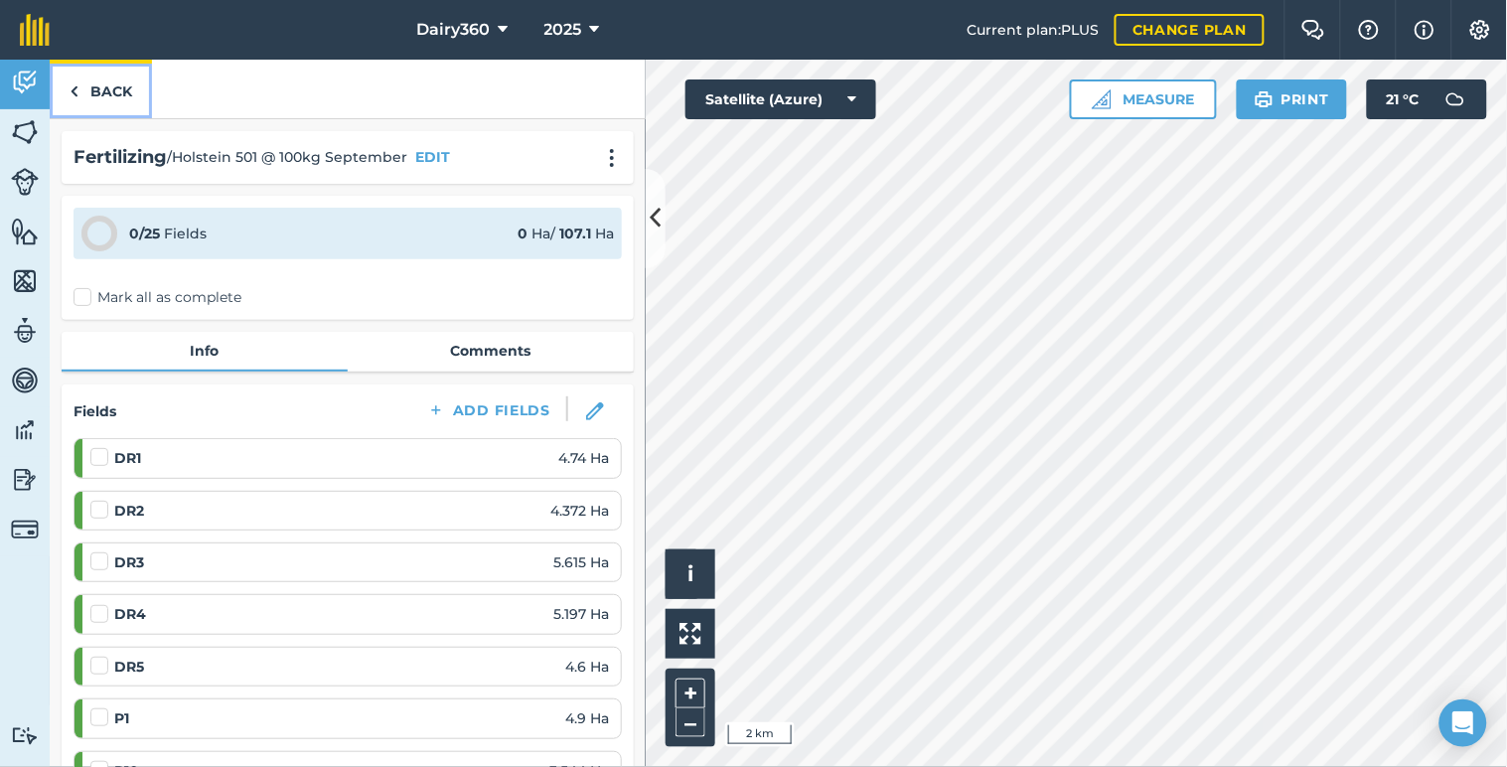
click at [71, 87] on img at bounding box center [74, 91] width 9 height 24
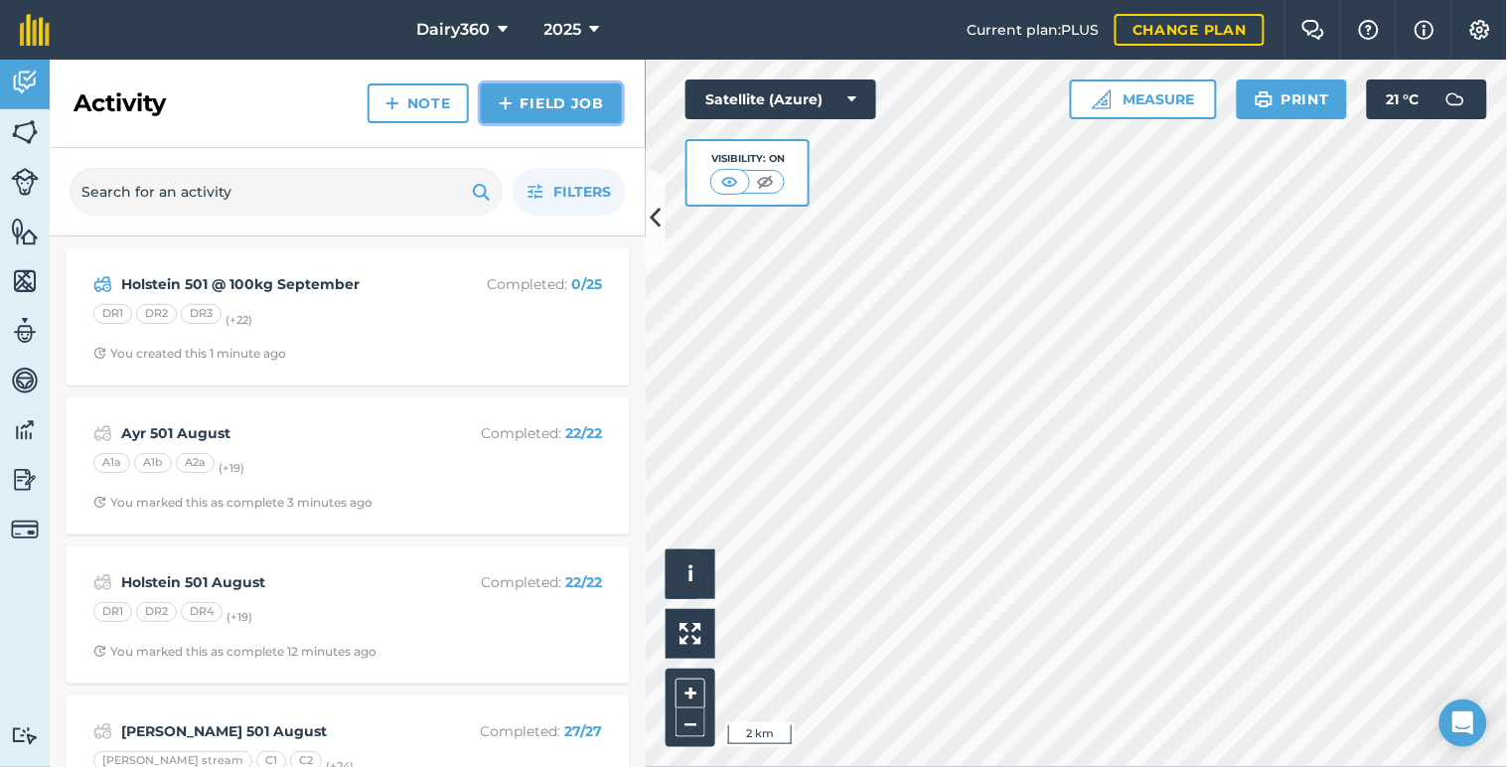
click at [547, 106] on link "Field Job" at bounding box center [551, 103] width 141 height 40
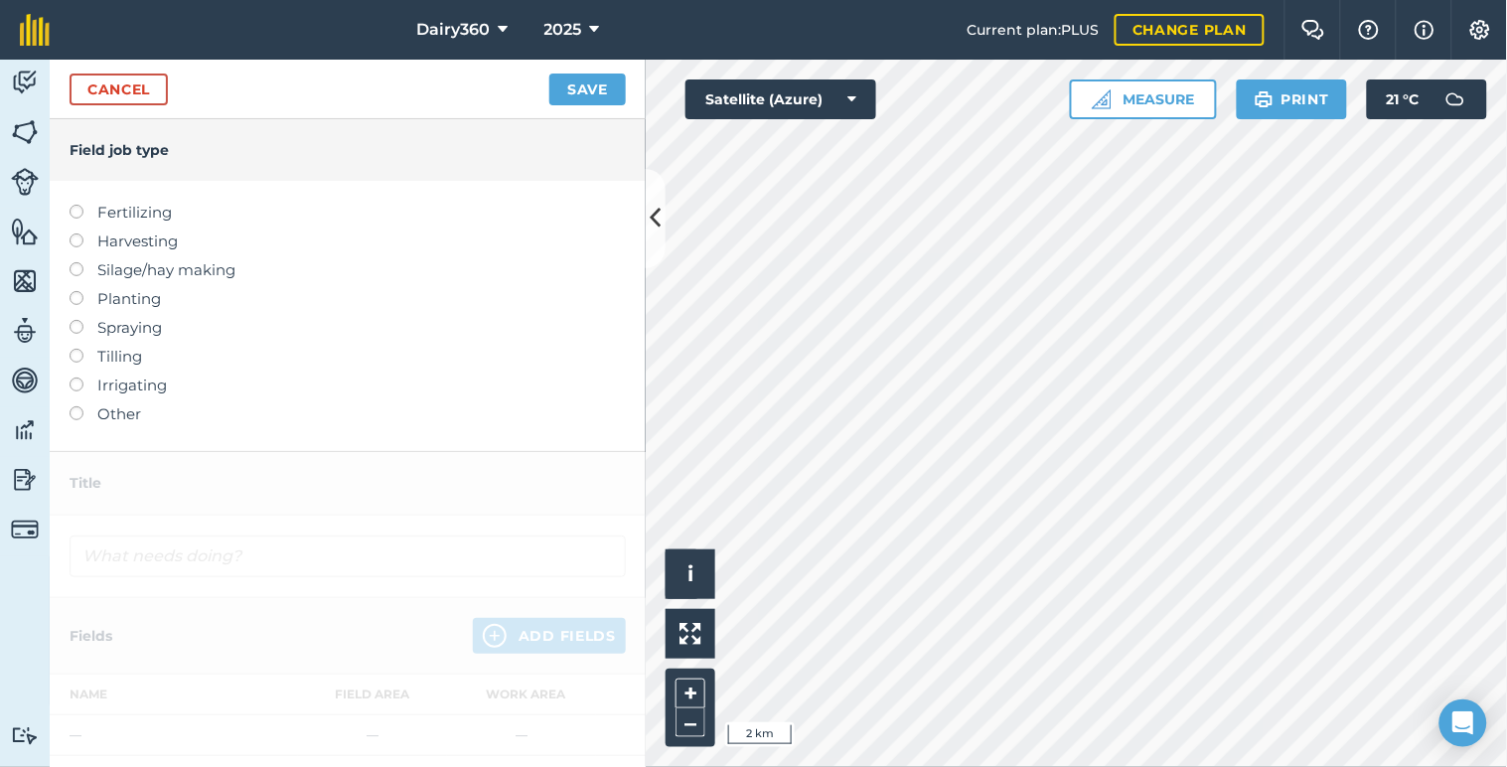
click at [76, 205] on label at bounding box center [84, 205] width 28 height 0
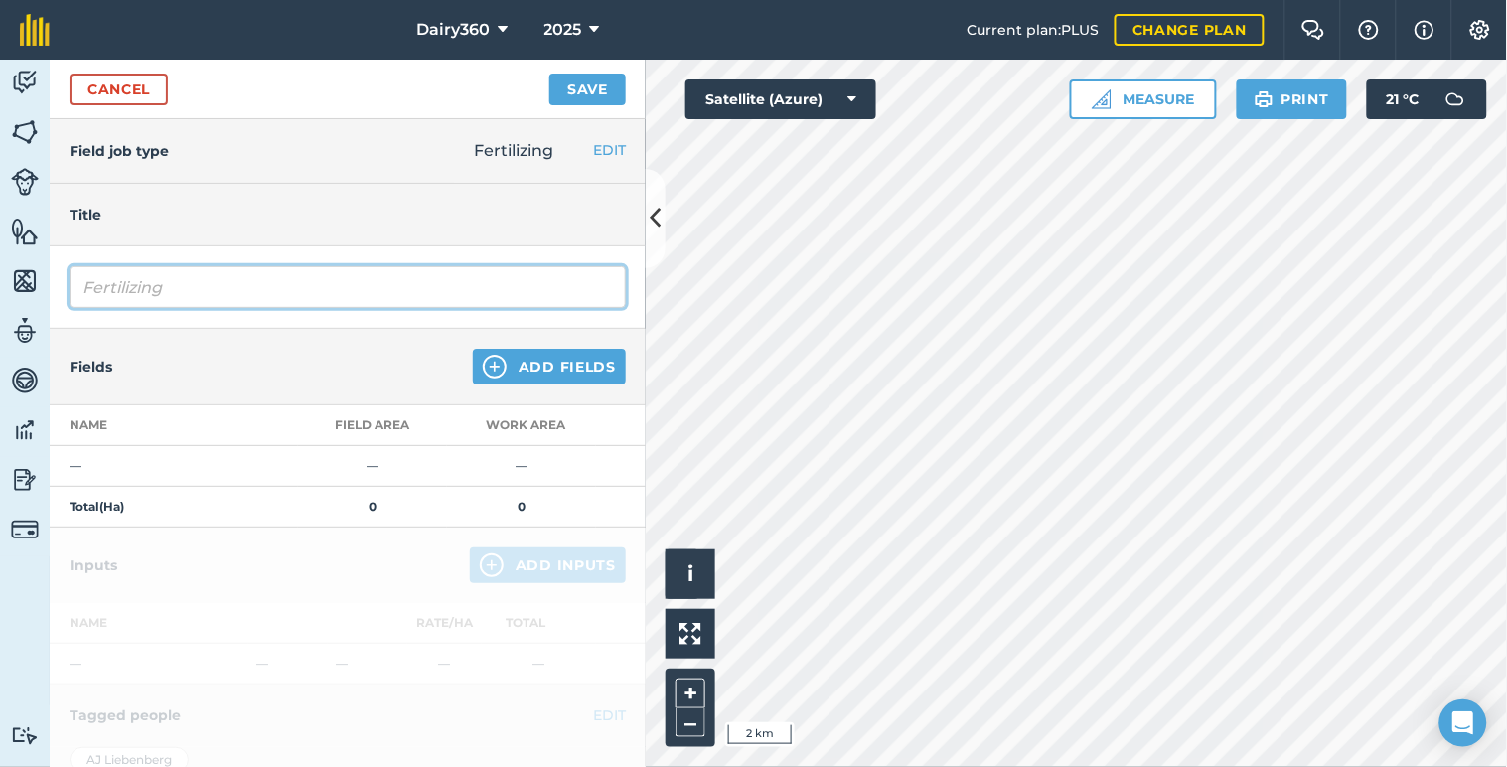
click at [174, 293] on input "Fertilizing" at bounding box center [348, 287] width 556 height 42
type input "F"
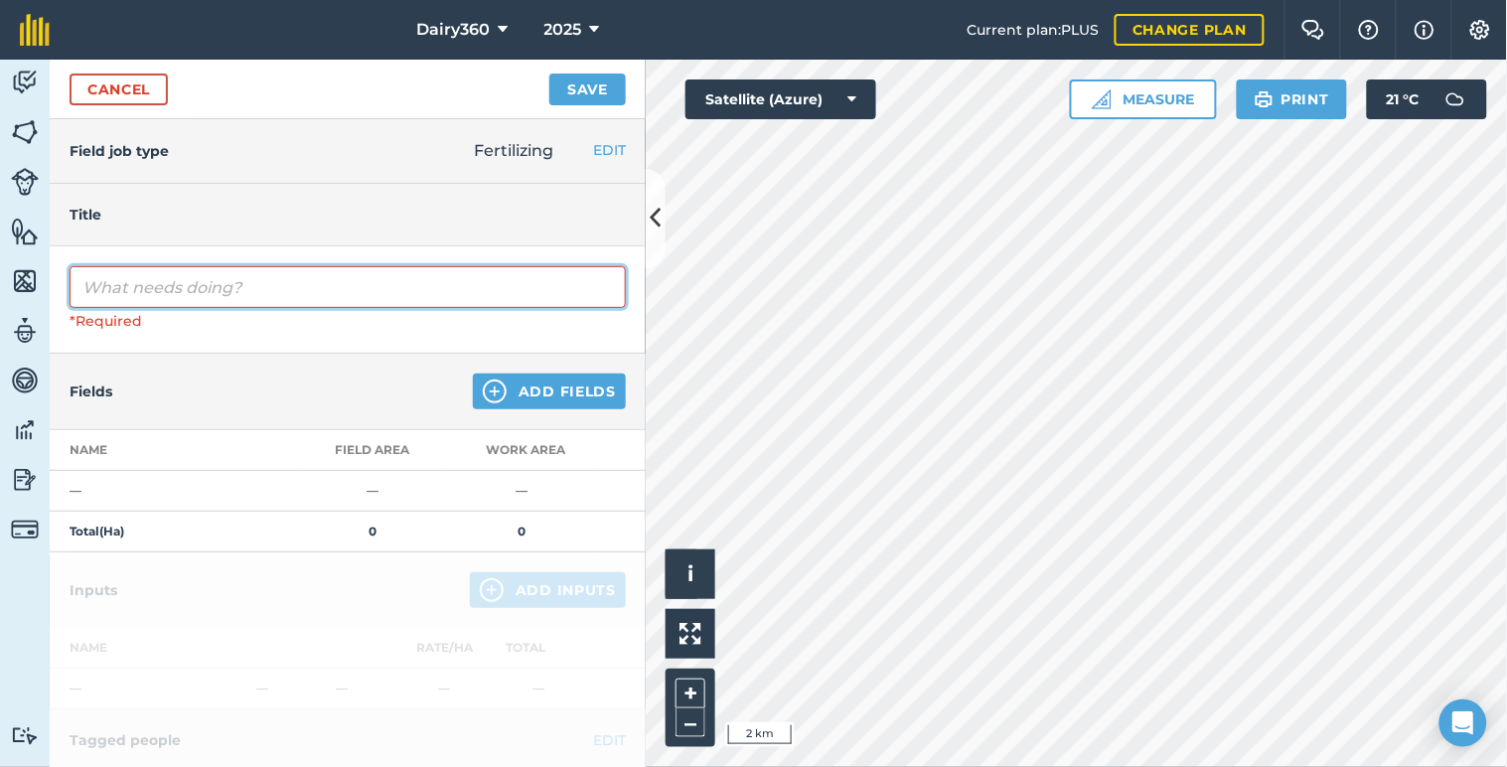
paste input "Holstein 501 @ 100kg September"
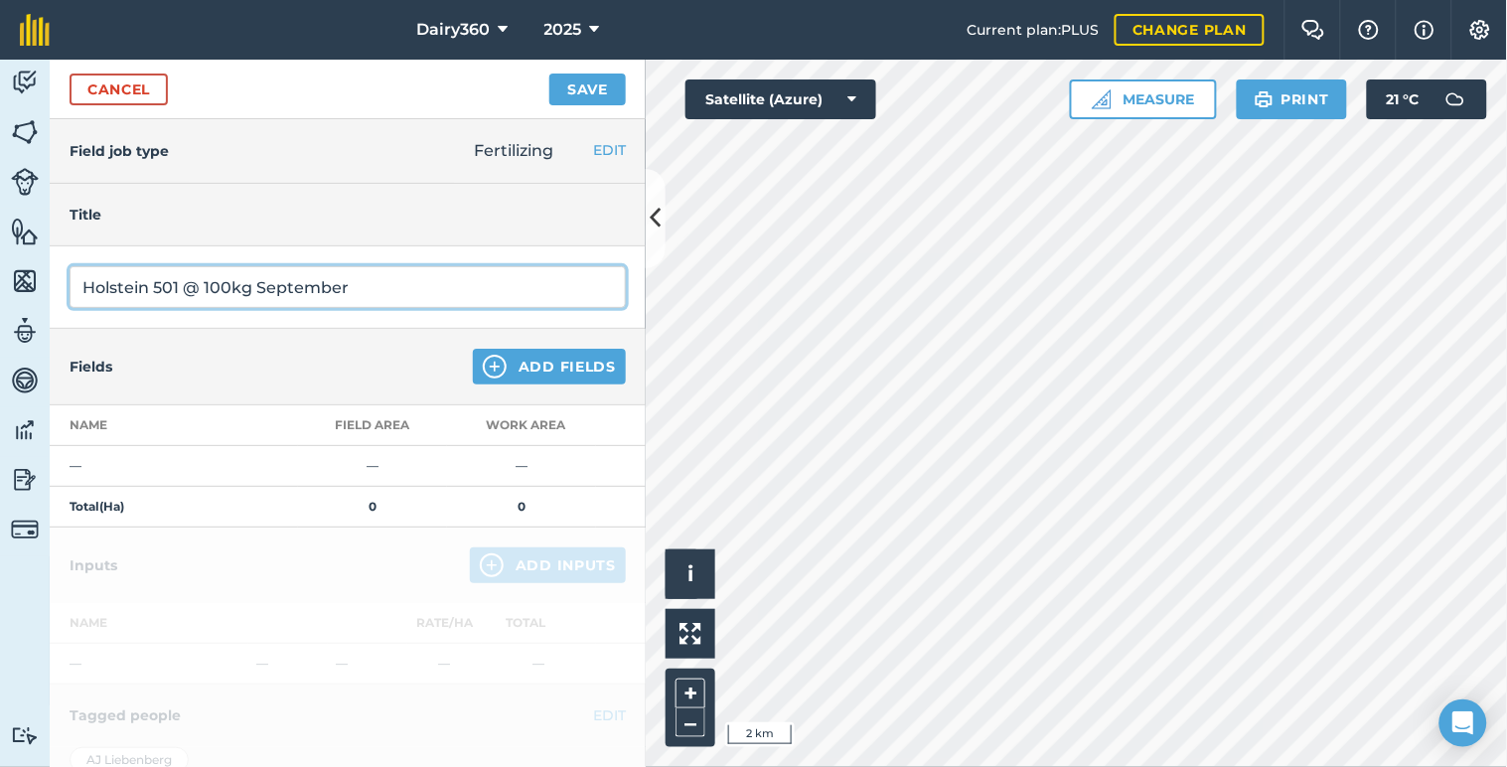
click at [144, 290] on input "Holstein 501 @ 100kg September" at bounding box center [348, 287] width 556 height 42
type input "Ayr 501 @ 100kg September"
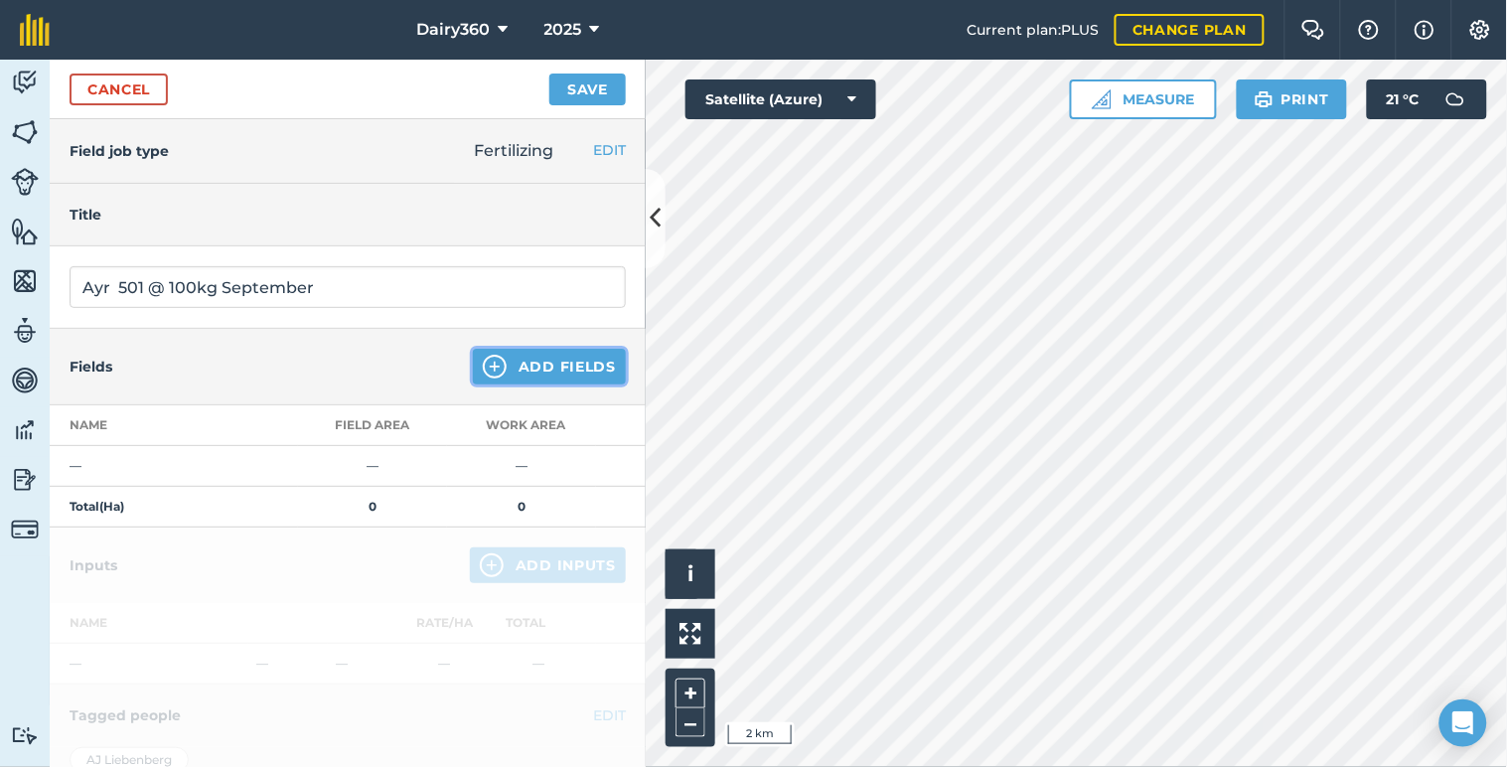
click at [514, 370] on button "Add Fields" at bounding box center [549, 367] width 153 height 36
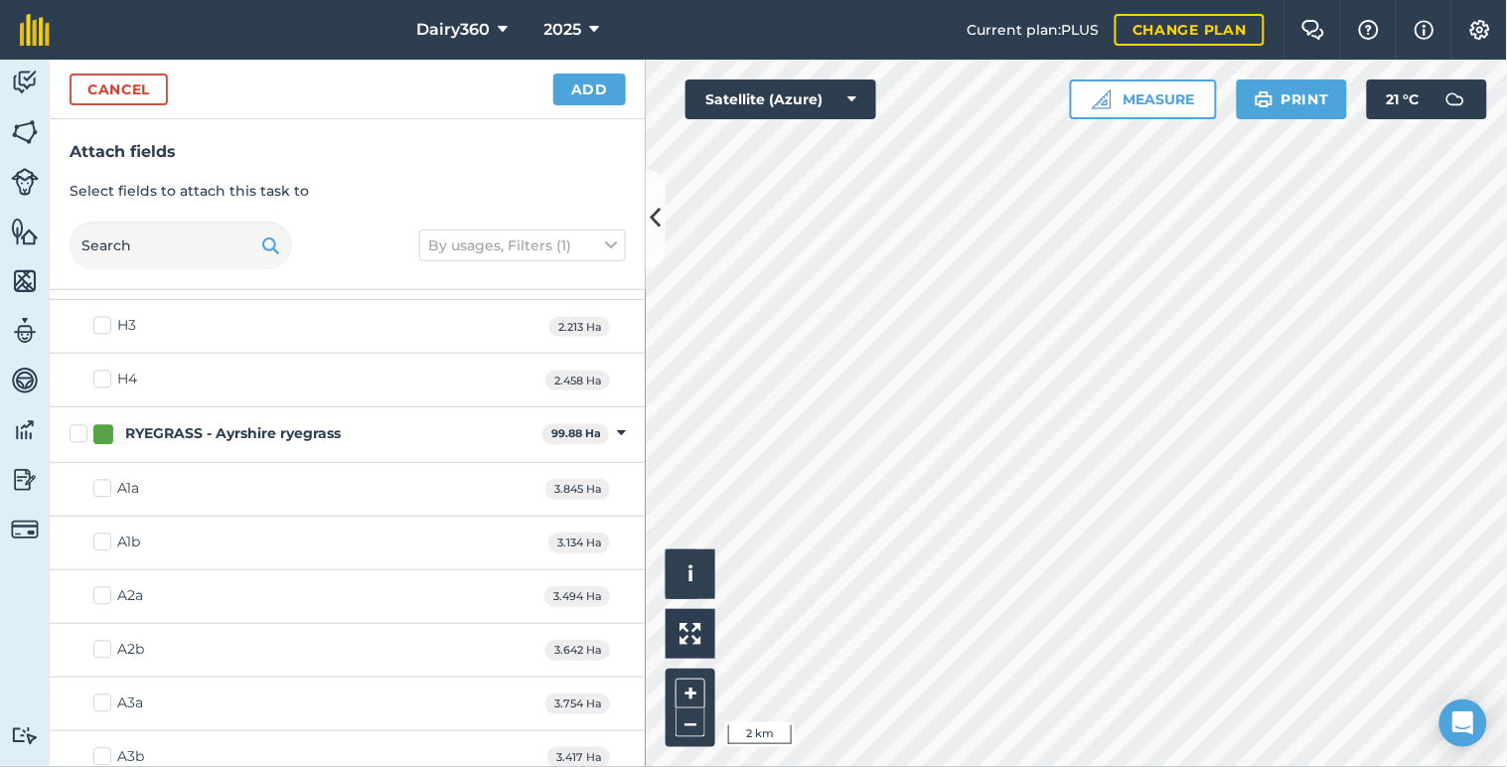
scroll to position [5001, 0]
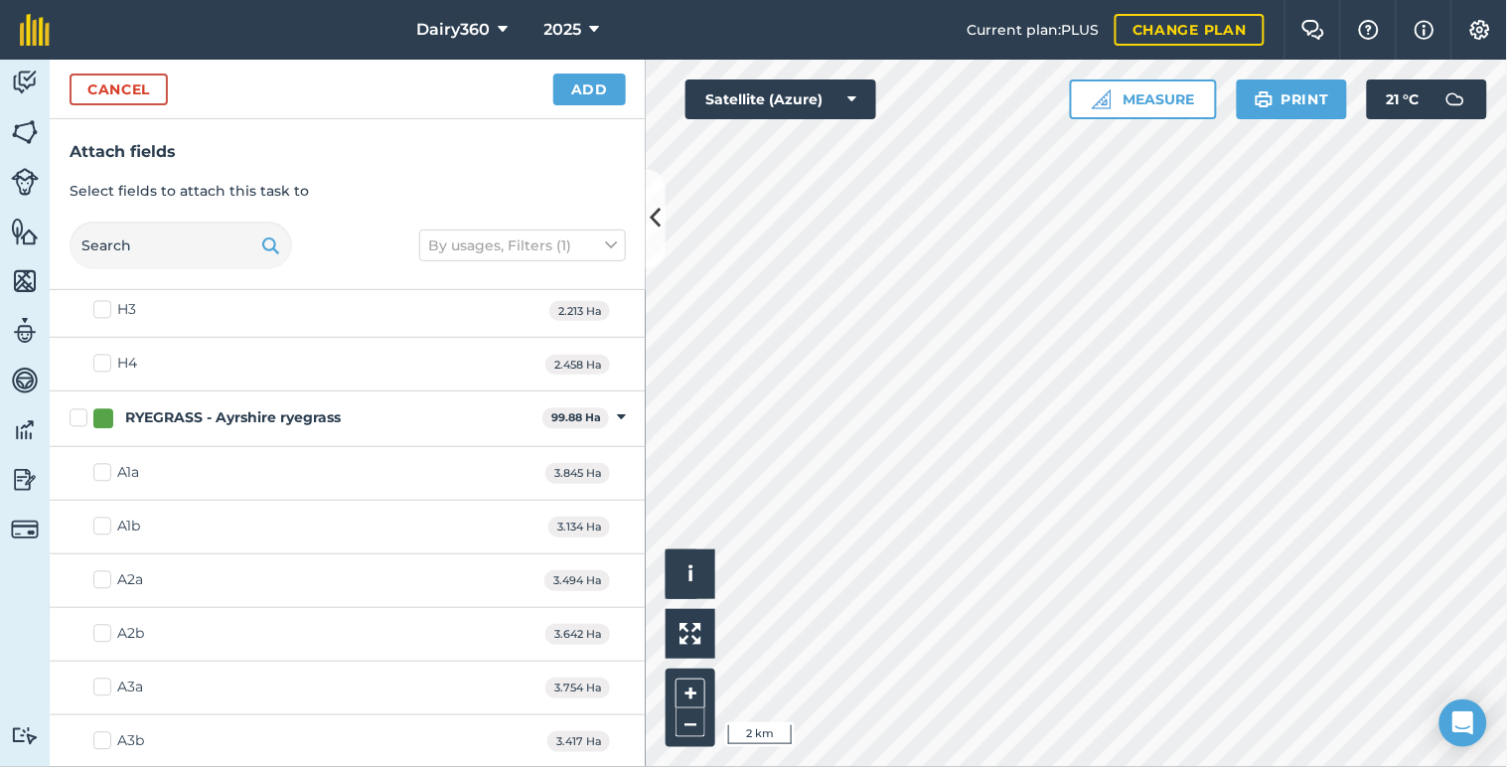
click at [80, 428] on label "RYEGRASS - Ayrshire ryegrass" at bounding box center [302, 418] width 465 height 21
click at [80, 421] on input "RYEGRASS - Ayrshire ryegrass" at bounding box center [76, 414] width 13 height 13
checkbox input "true"
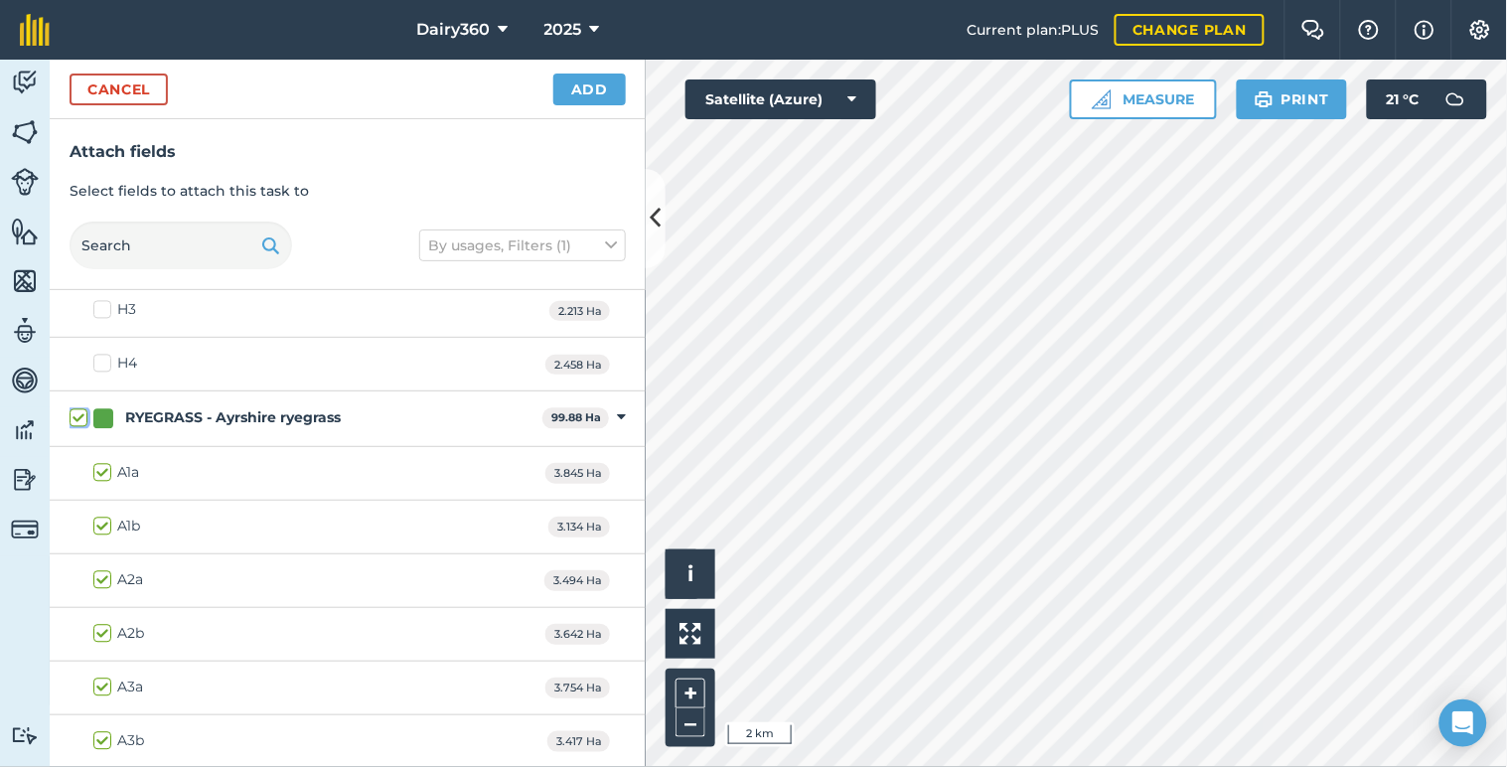
checkbox input "true"
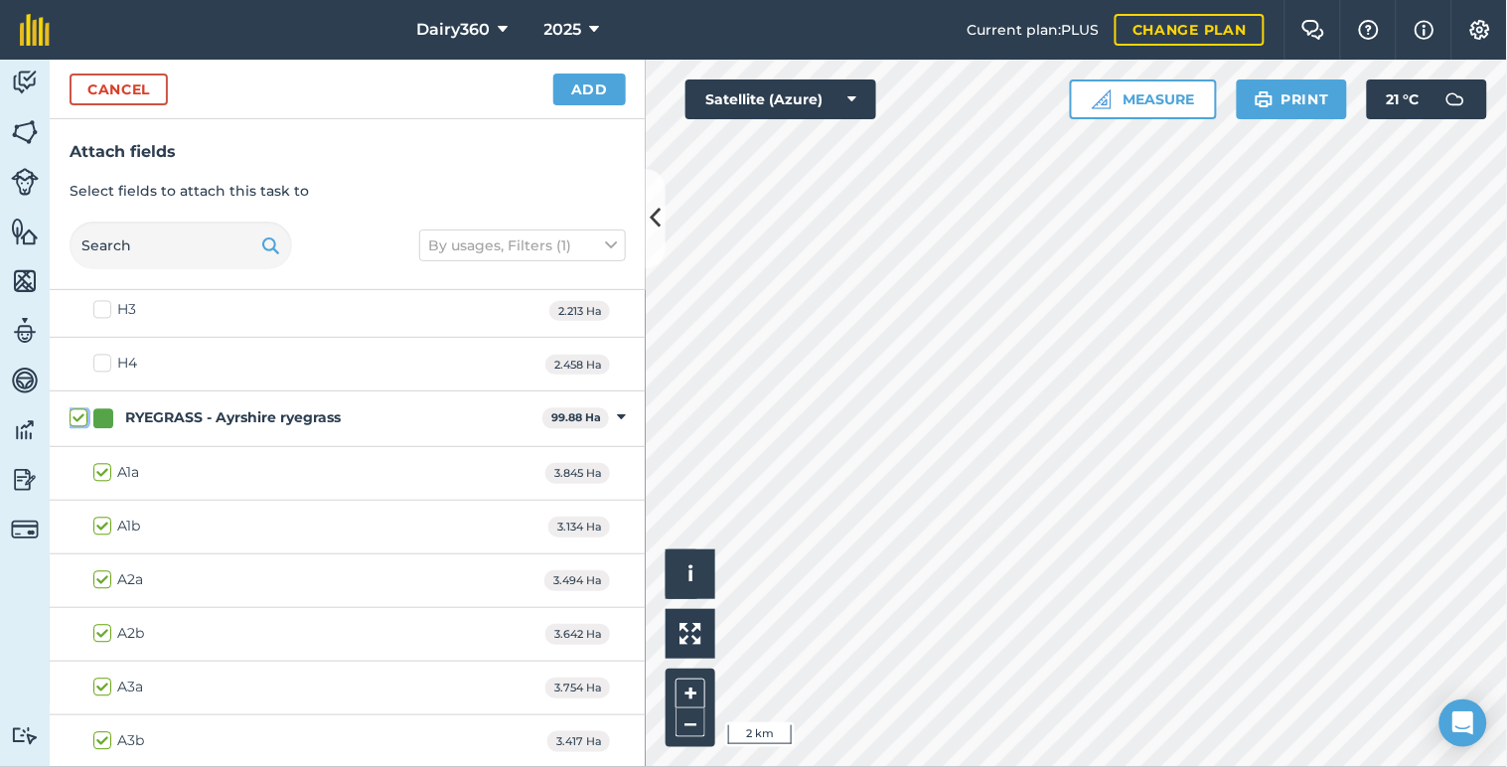
checkbox input "true"
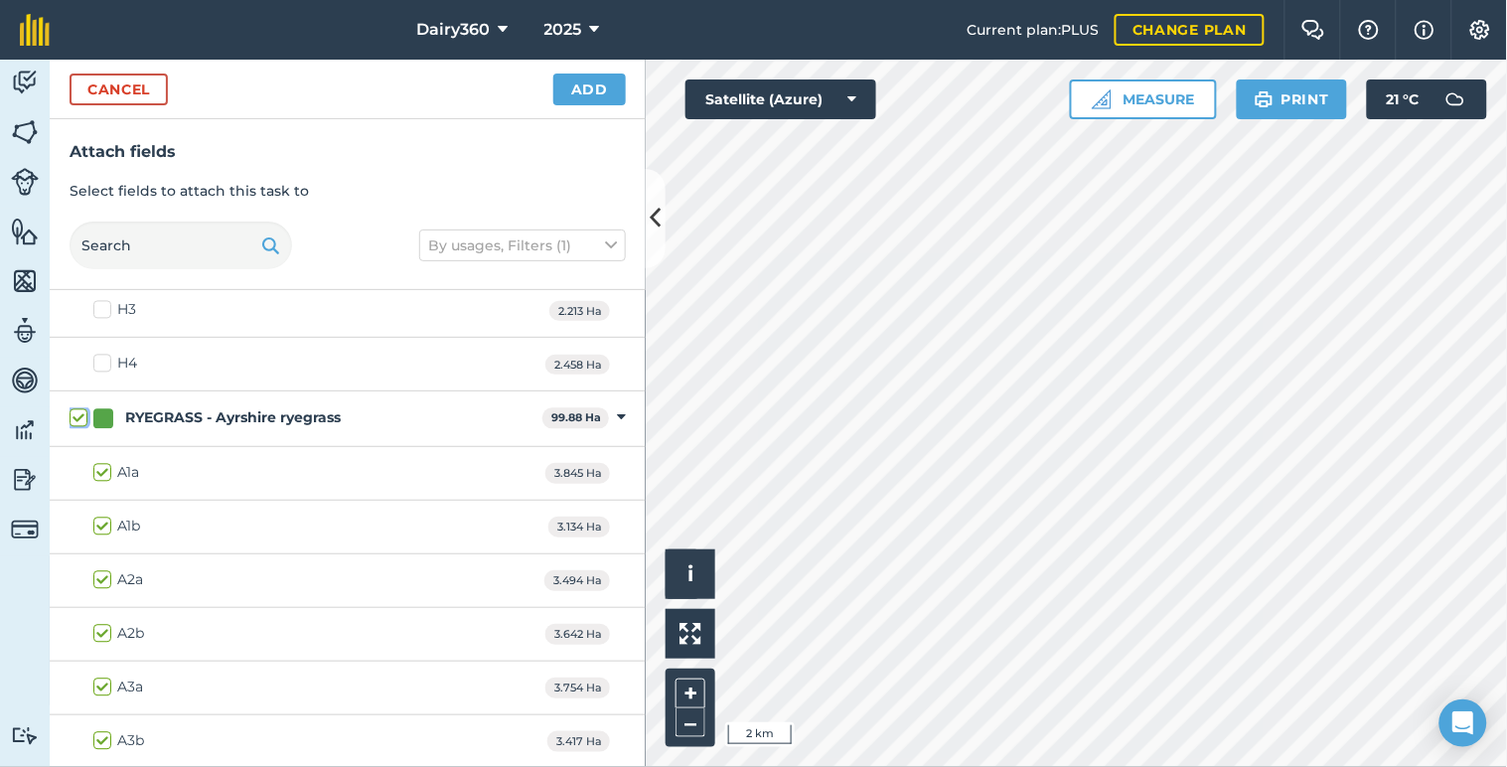
checkbox input "true"
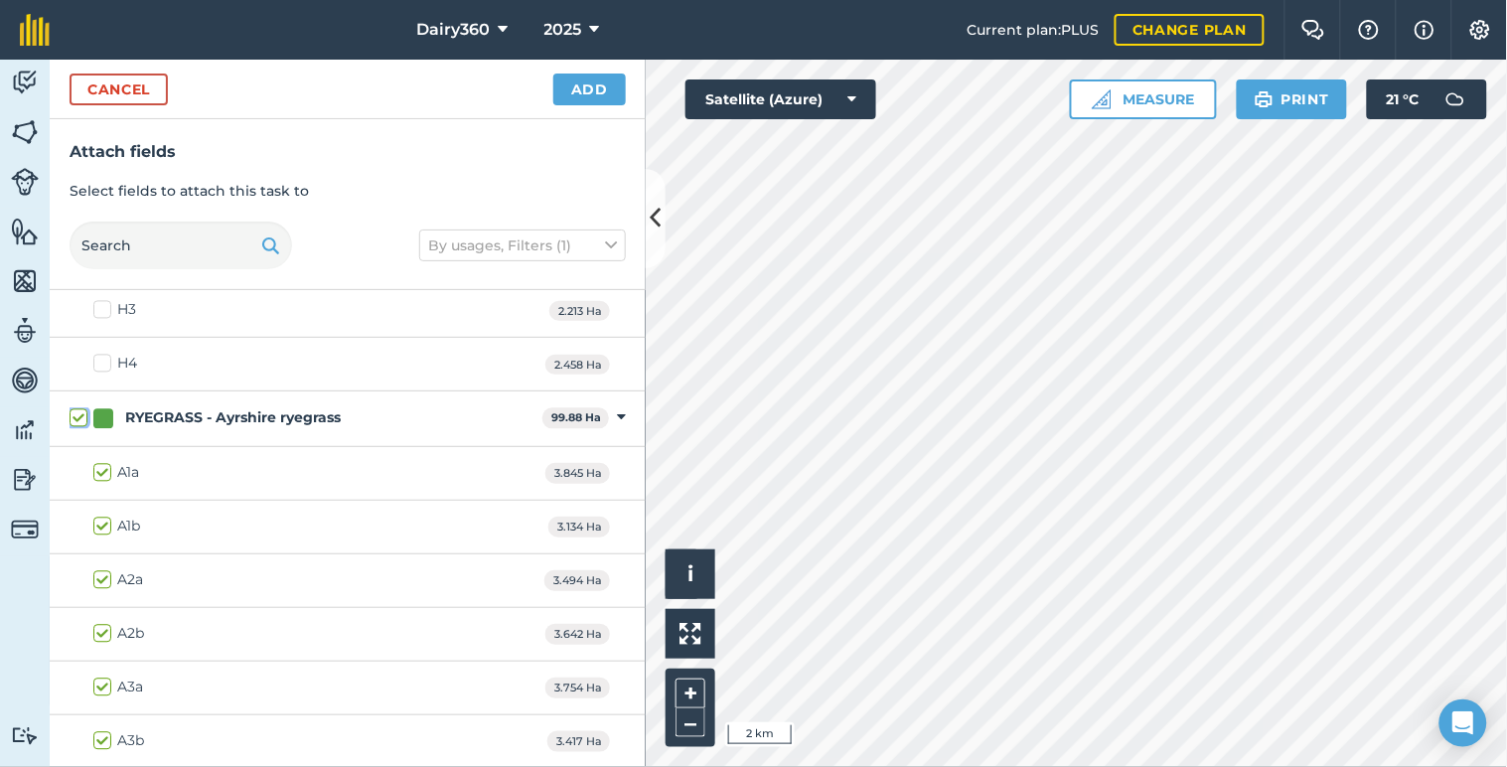
checkbox input "true"
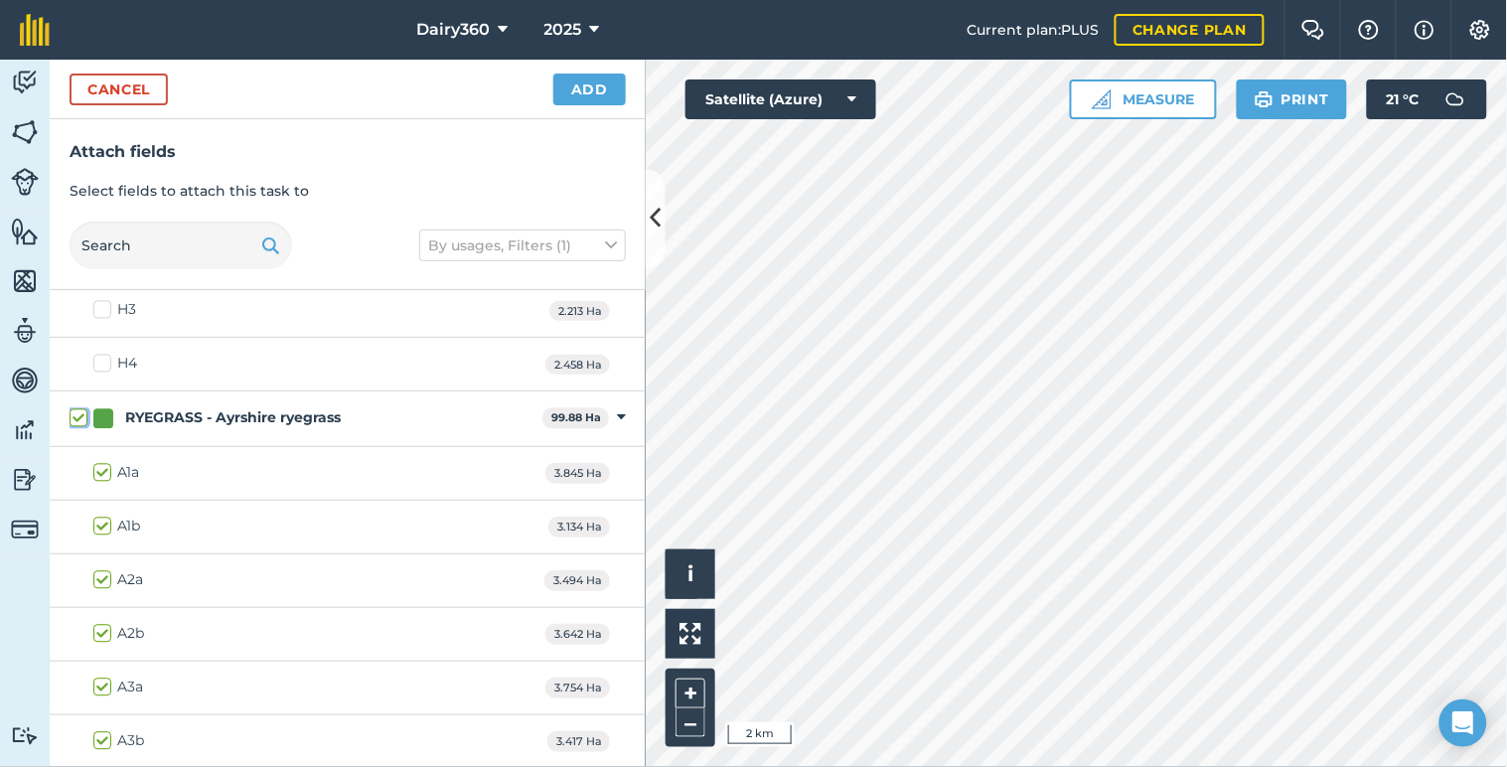
checkbox input "true"
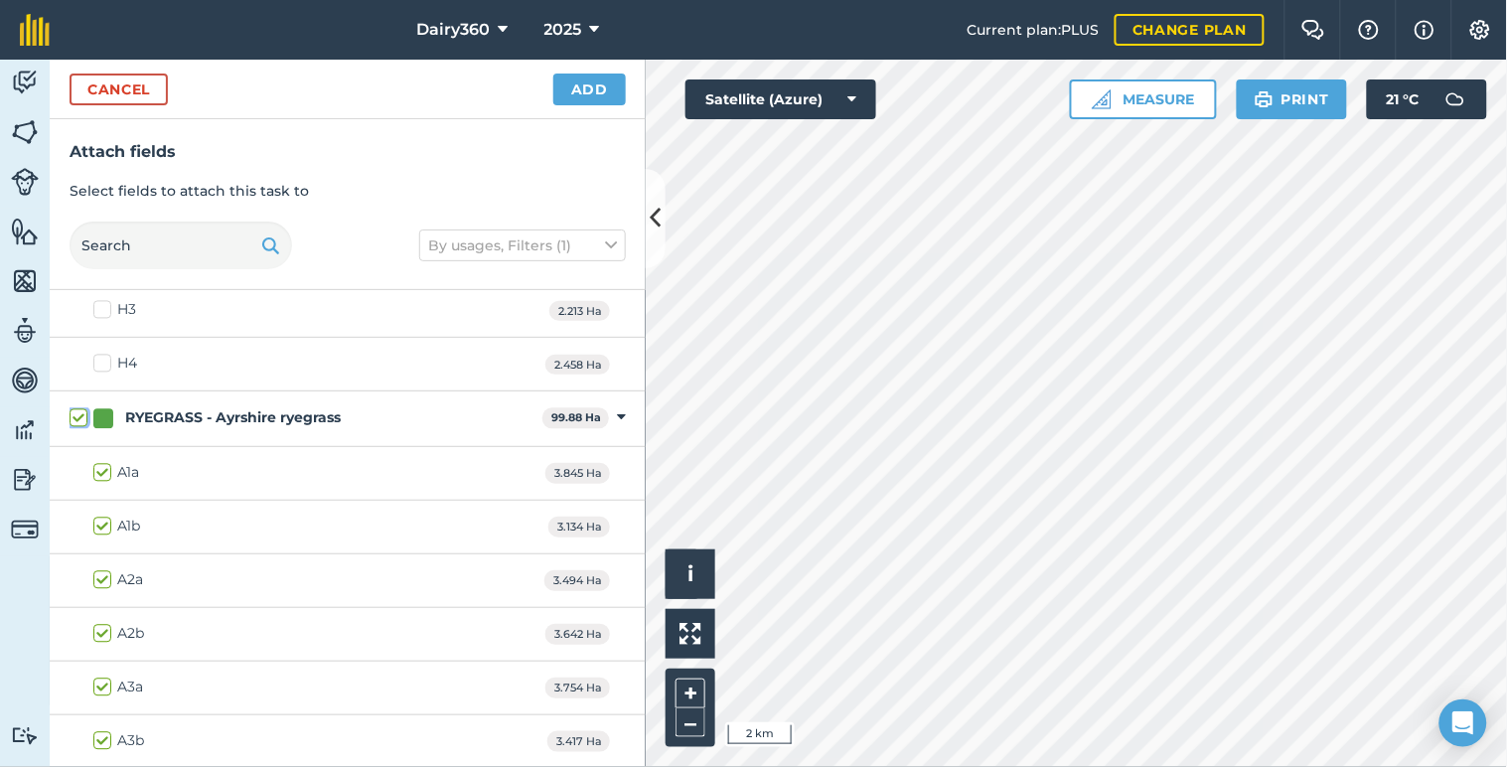
checkbox input "true"
click at [583, 91] on button "Add" at bounding box center [589, 89] width 72 height 32
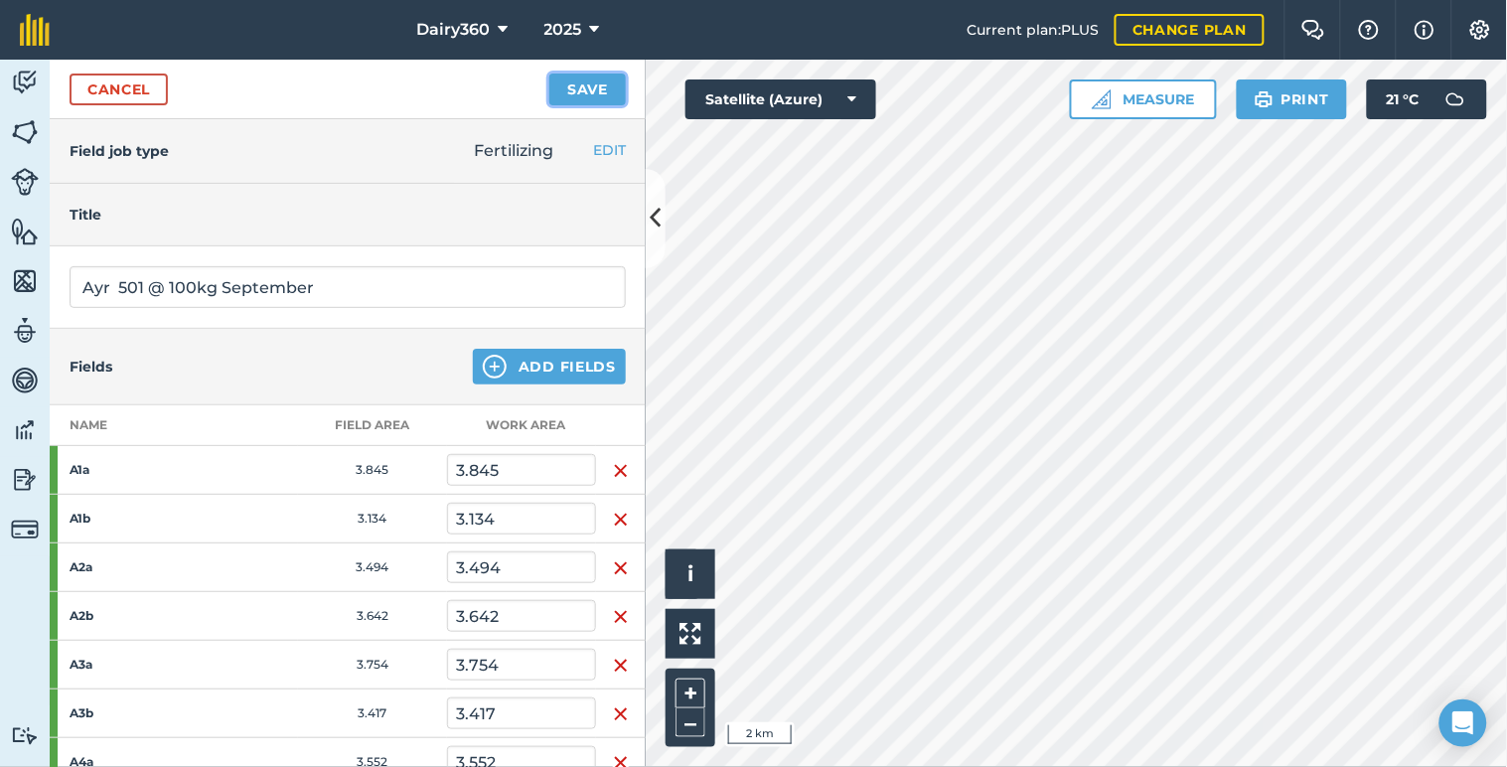
click at [592, 86] on button "Save" at bounding box center [587, 89] width 76 height 32
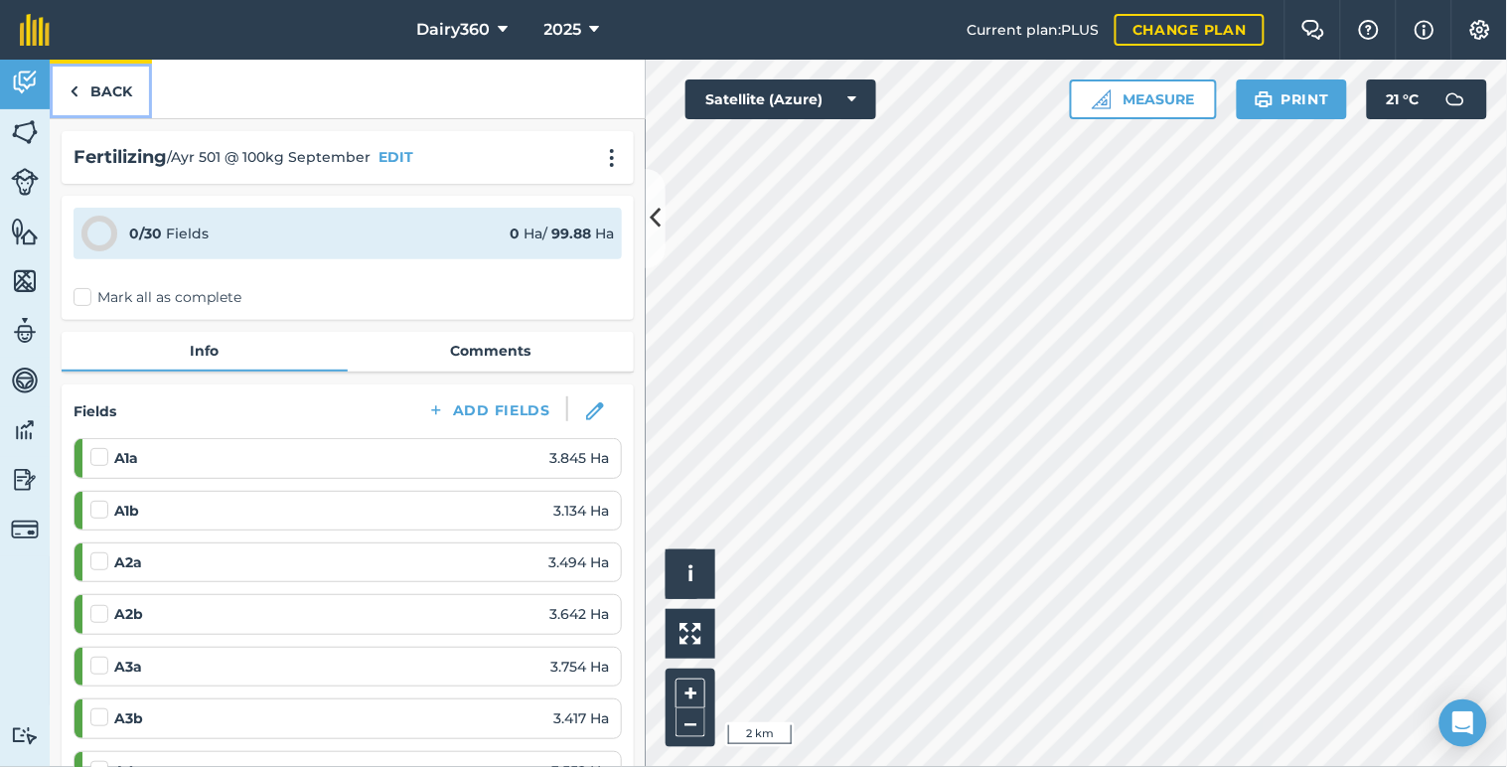
click at [68, 82] on link "Back" at bounding box center [101, 89] width 102 height 59
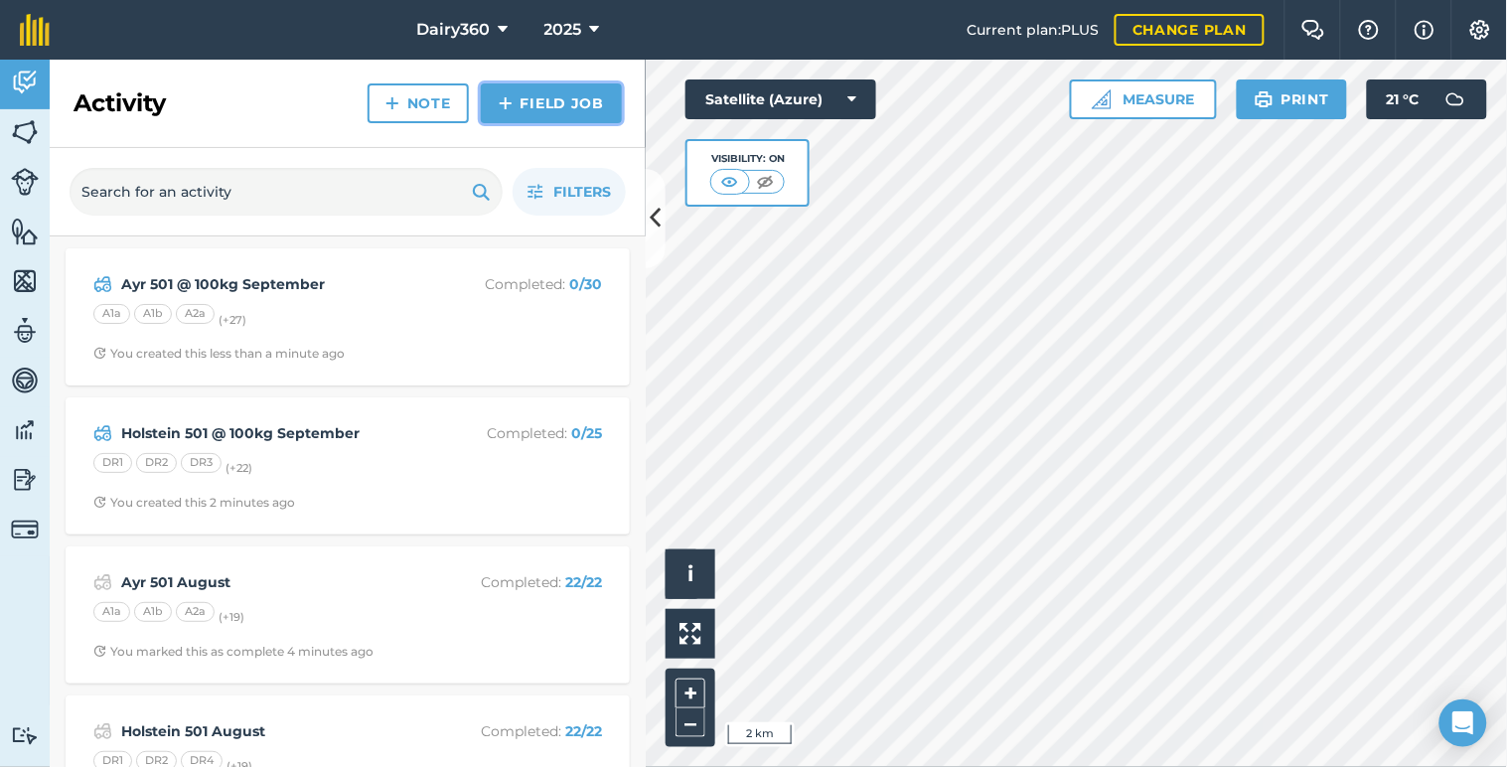
click at [518, 99] on link "Field Job" at bounding box center [551, 103] width 141 height 40
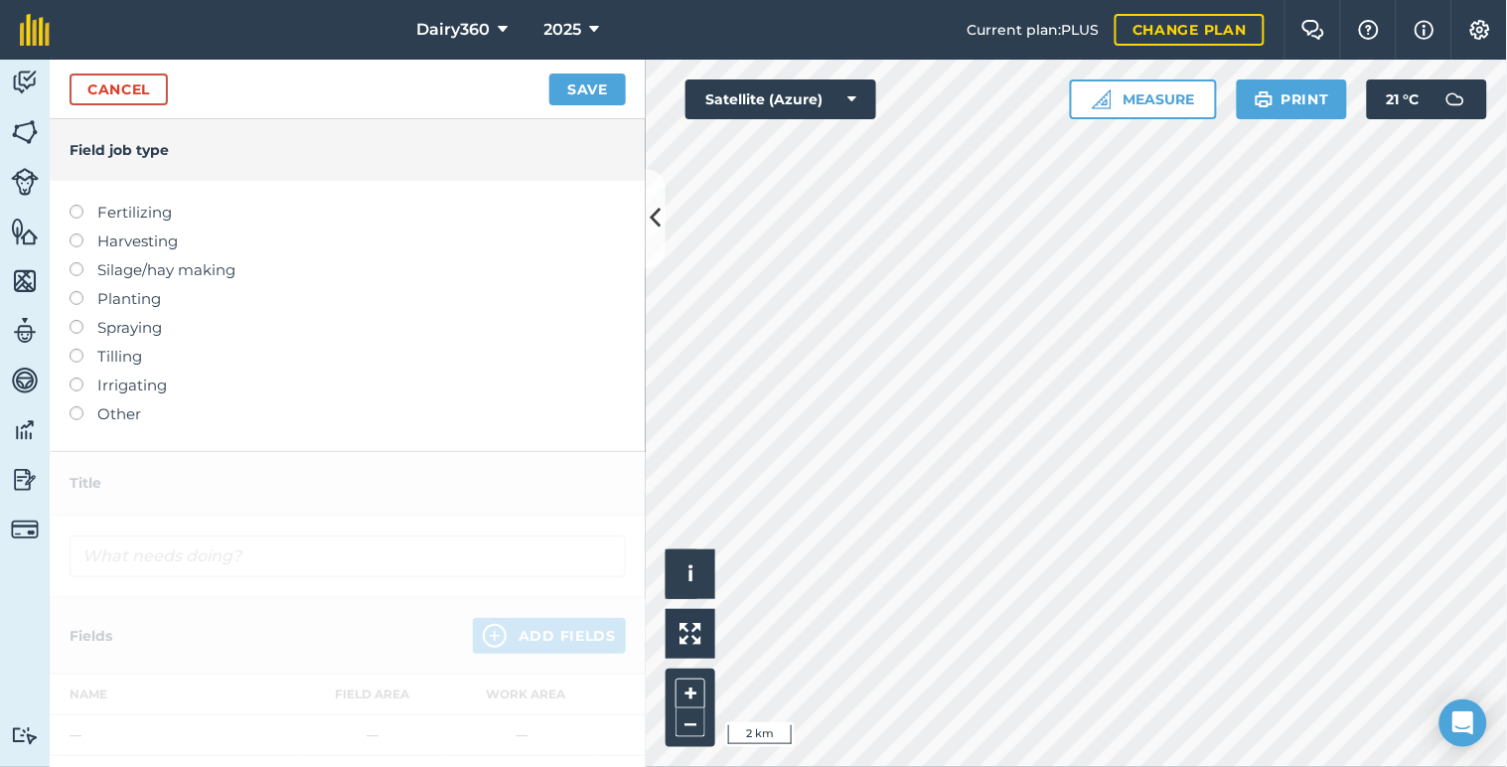
click at [73, 205] on label at bounding box center [84, 205] width 28 height 0
type input "Fertilizing"
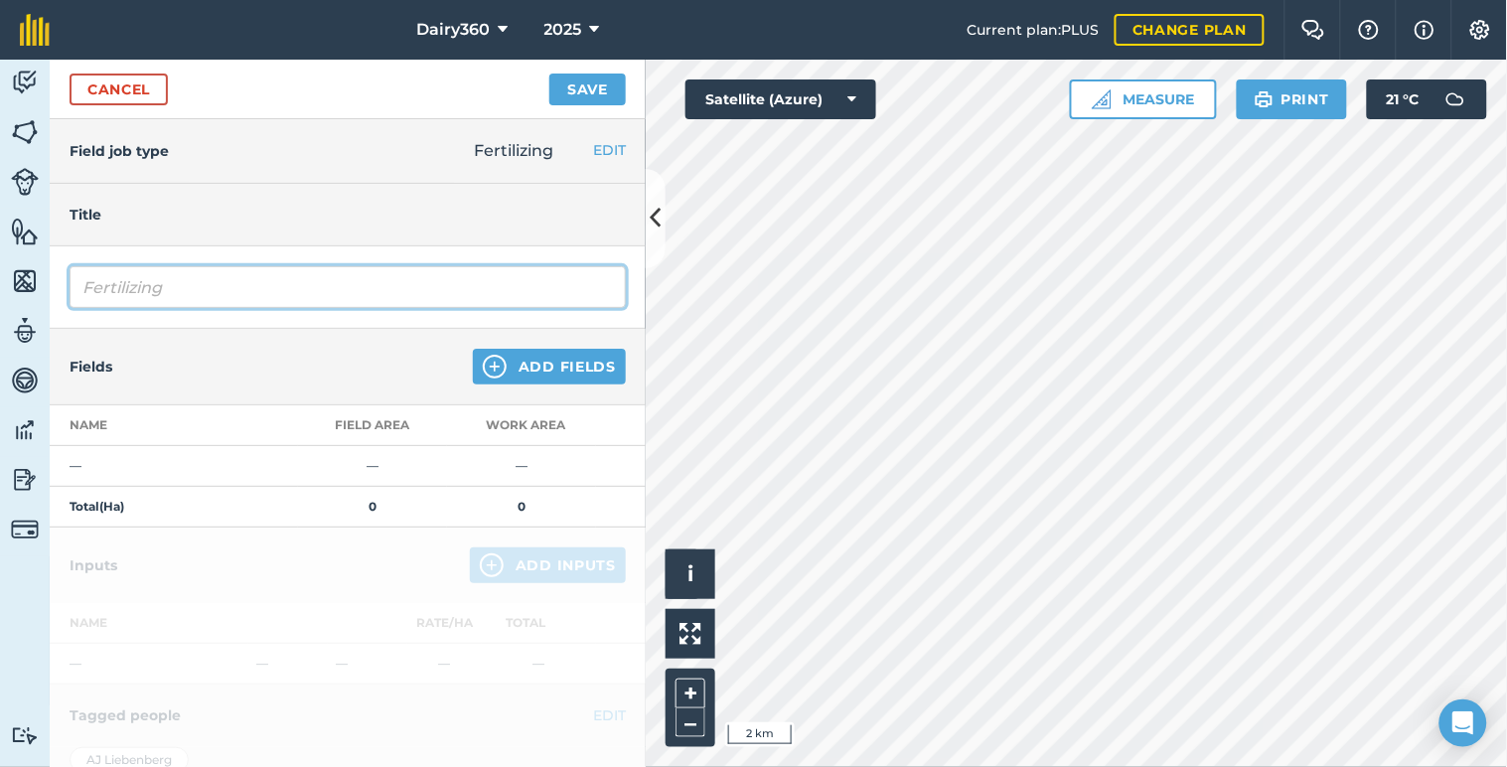
drag, startPoint x: 191, startPoint y: 289, endPoint x: 58, endPoint y: 296, distance: 133.3
click at [64, 296] on div "Fertilizing" at bounding box center [348, 287] width 596 height 82
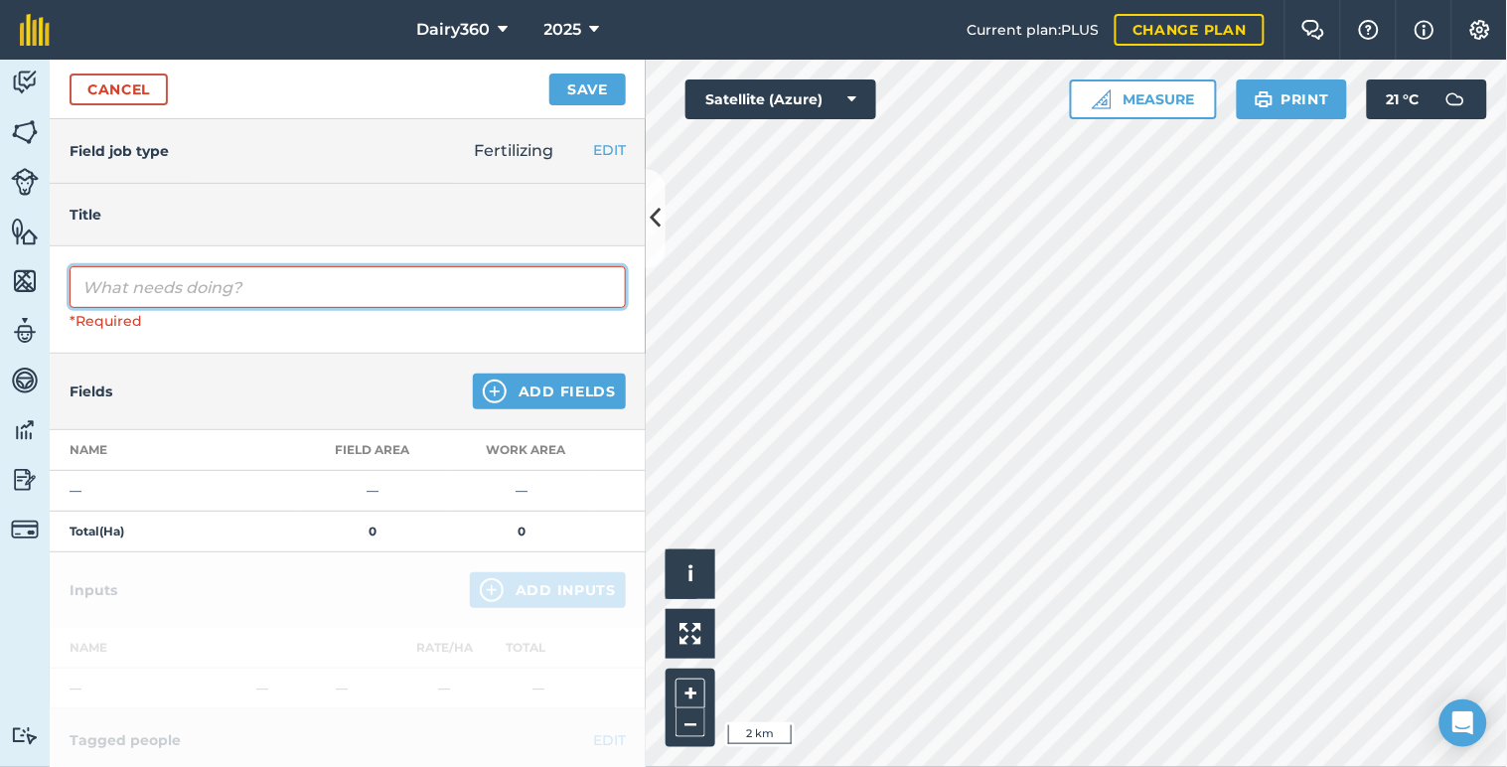
paste input "Holstein 501 @ 100kg September"
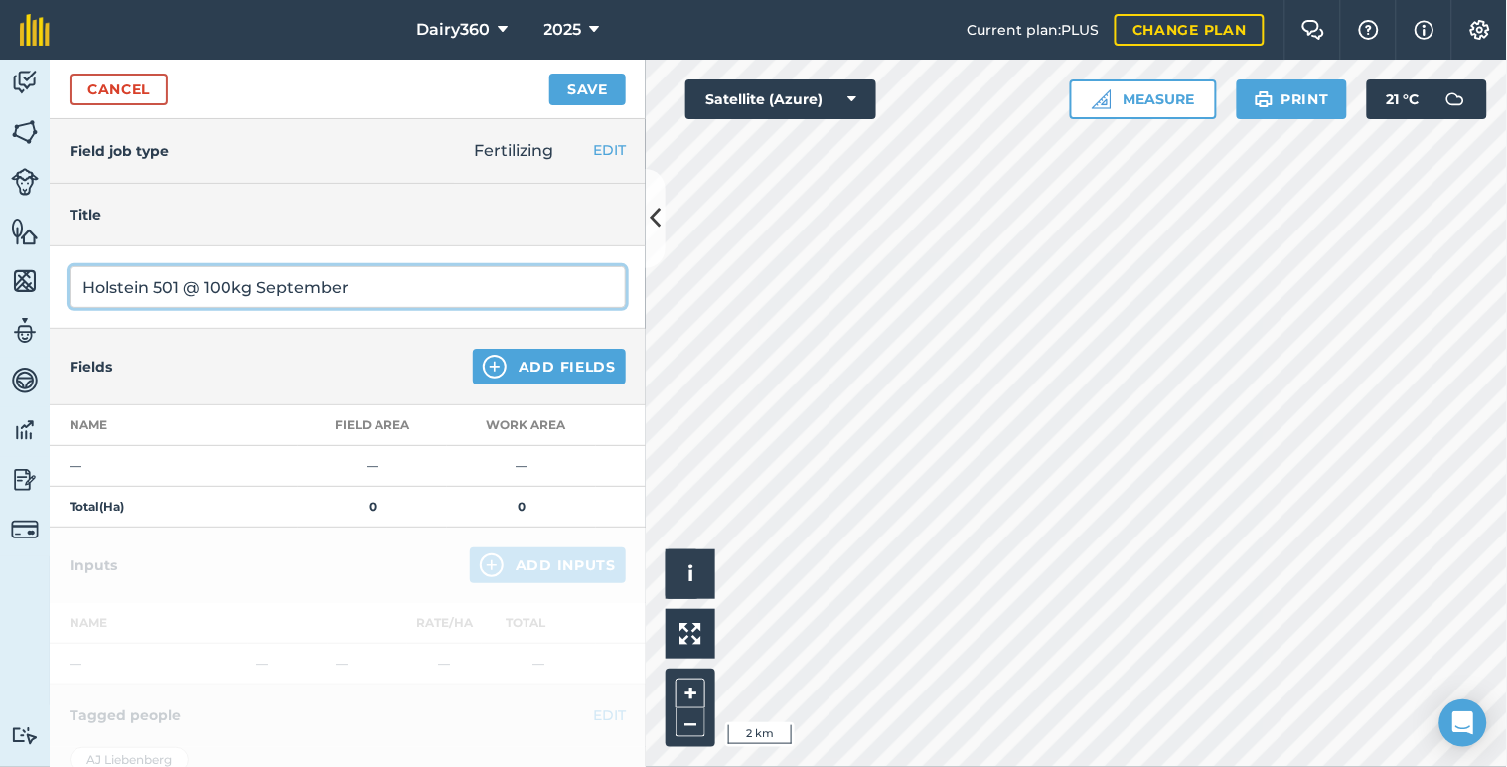
click at [146, 289] on input "Holstein 501 @ 100kg September" at bounding box center [348, 287] width 556 height 42
type input "[PERSON_NAME] 501 @ 100kg September"
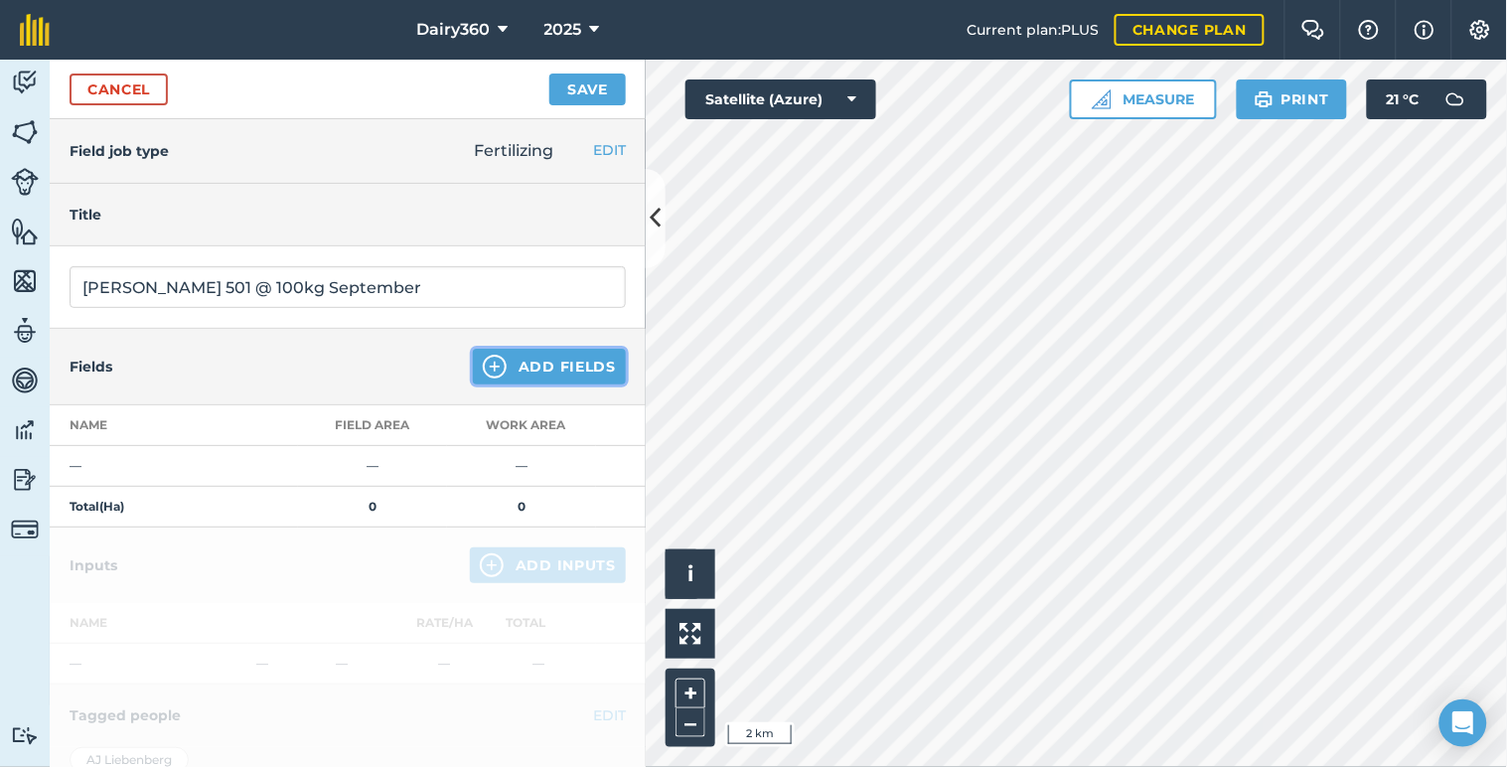
click at [503, 364] on button "Add Fields" at bounding box center [549, 367] width 153 height 36
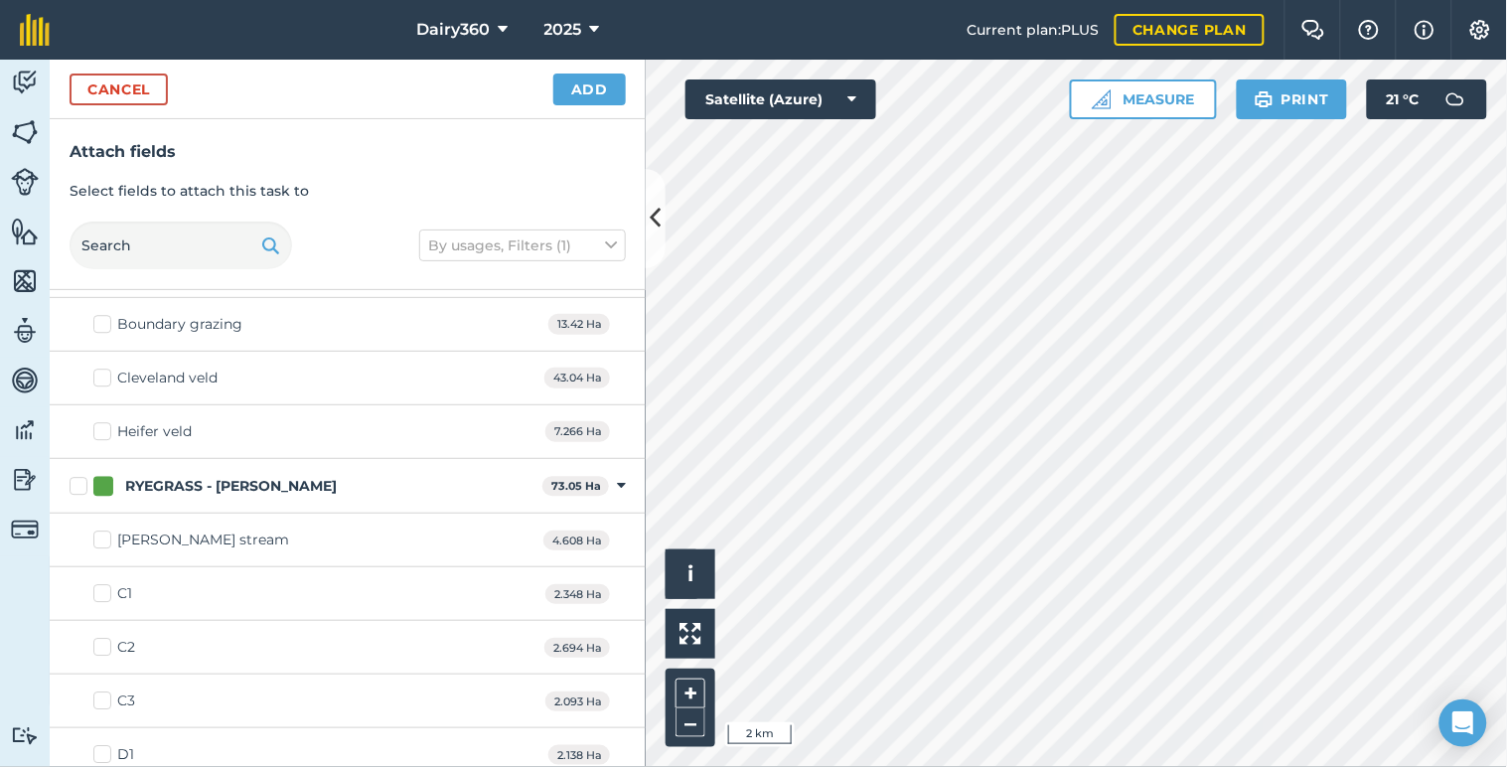
scroll to position [3531, 0]
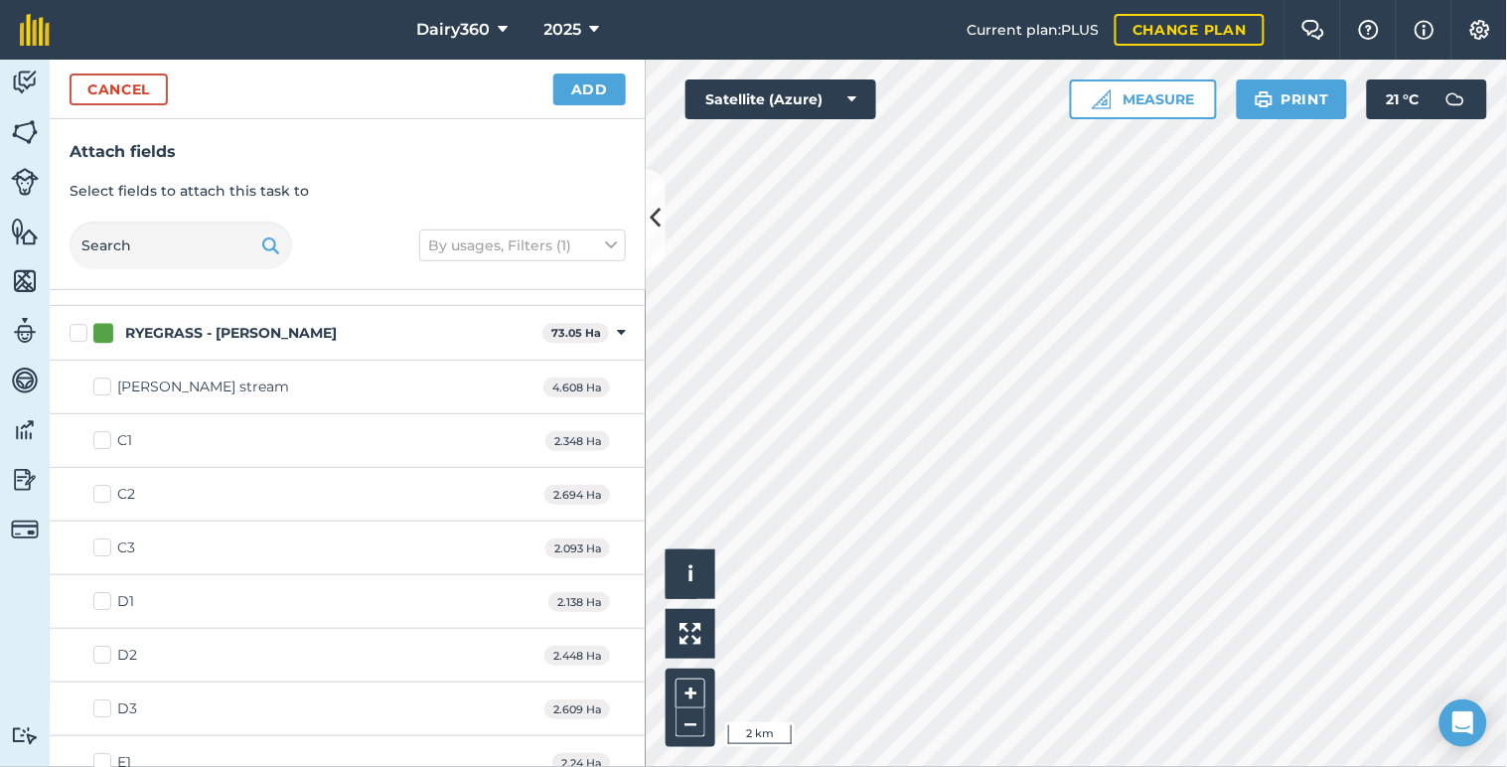
click at [83, 336] on label "RYEGRASS - [PERSON_NAME]" at bounding box center [302, 333] width 465 height 21
click at [82, 336] on input "RYEGRASS - [PERSON_NAME]" at bounding box center [76, 329] width 13 height 13
checkbox input "true"
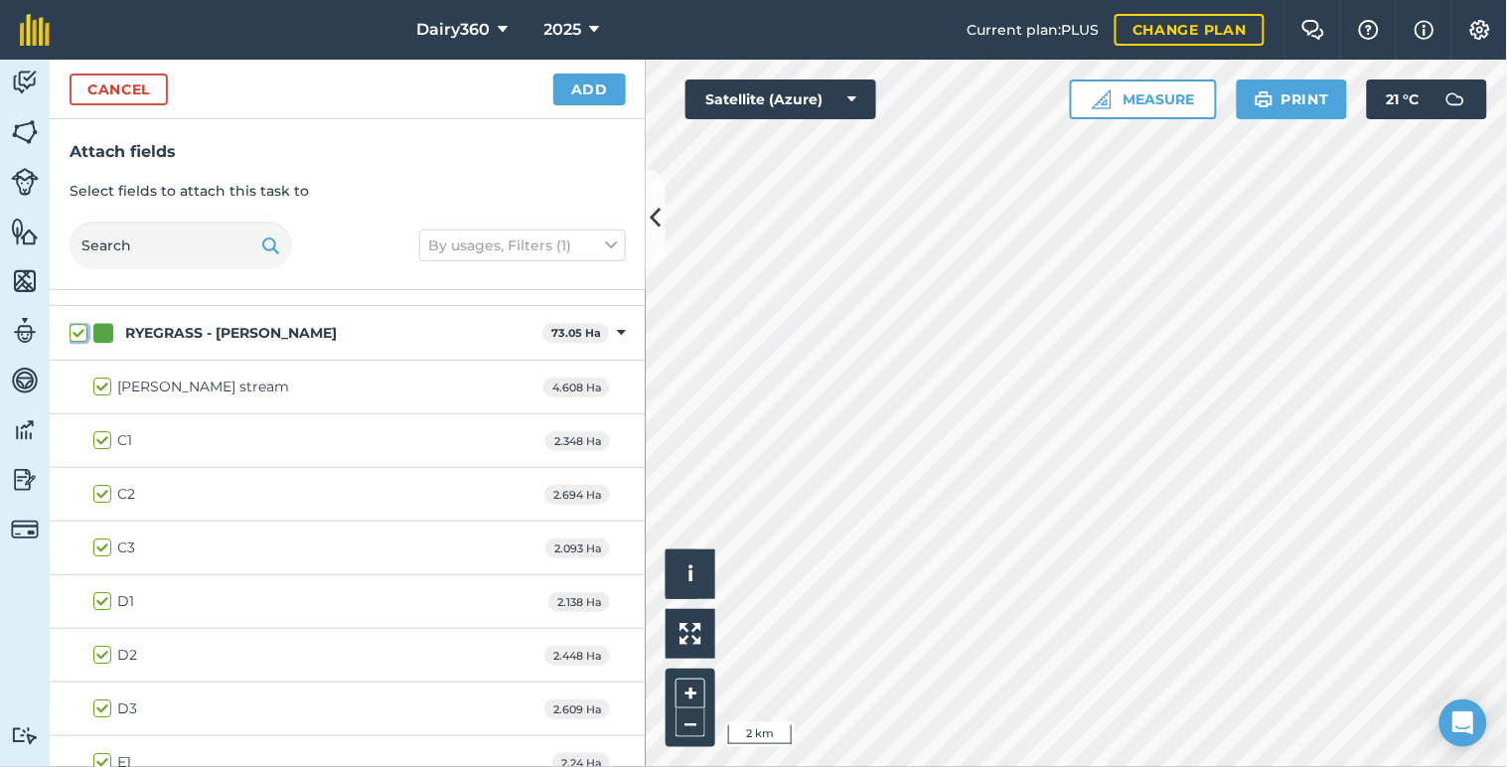
checkbox input "true"
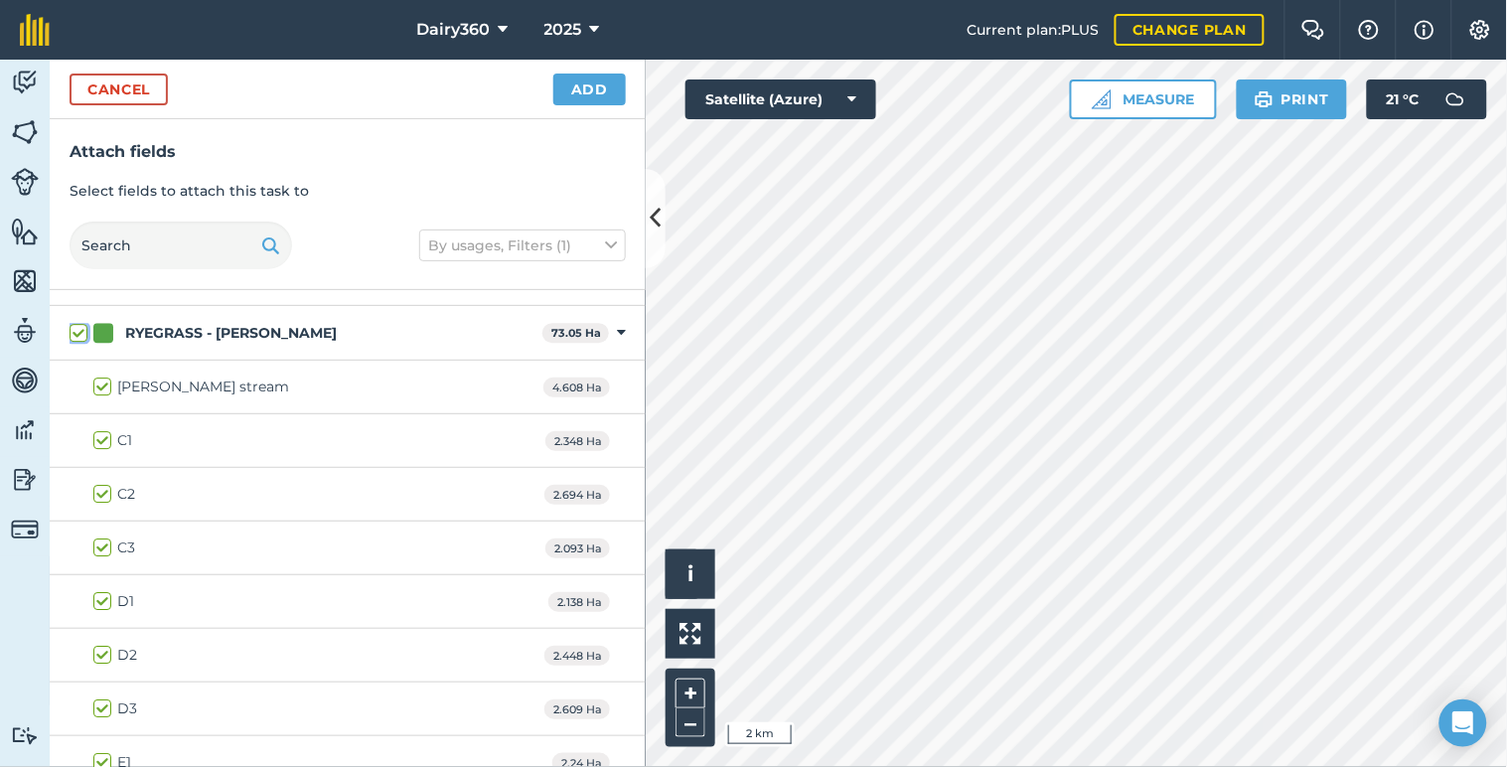
checkbox input "true"
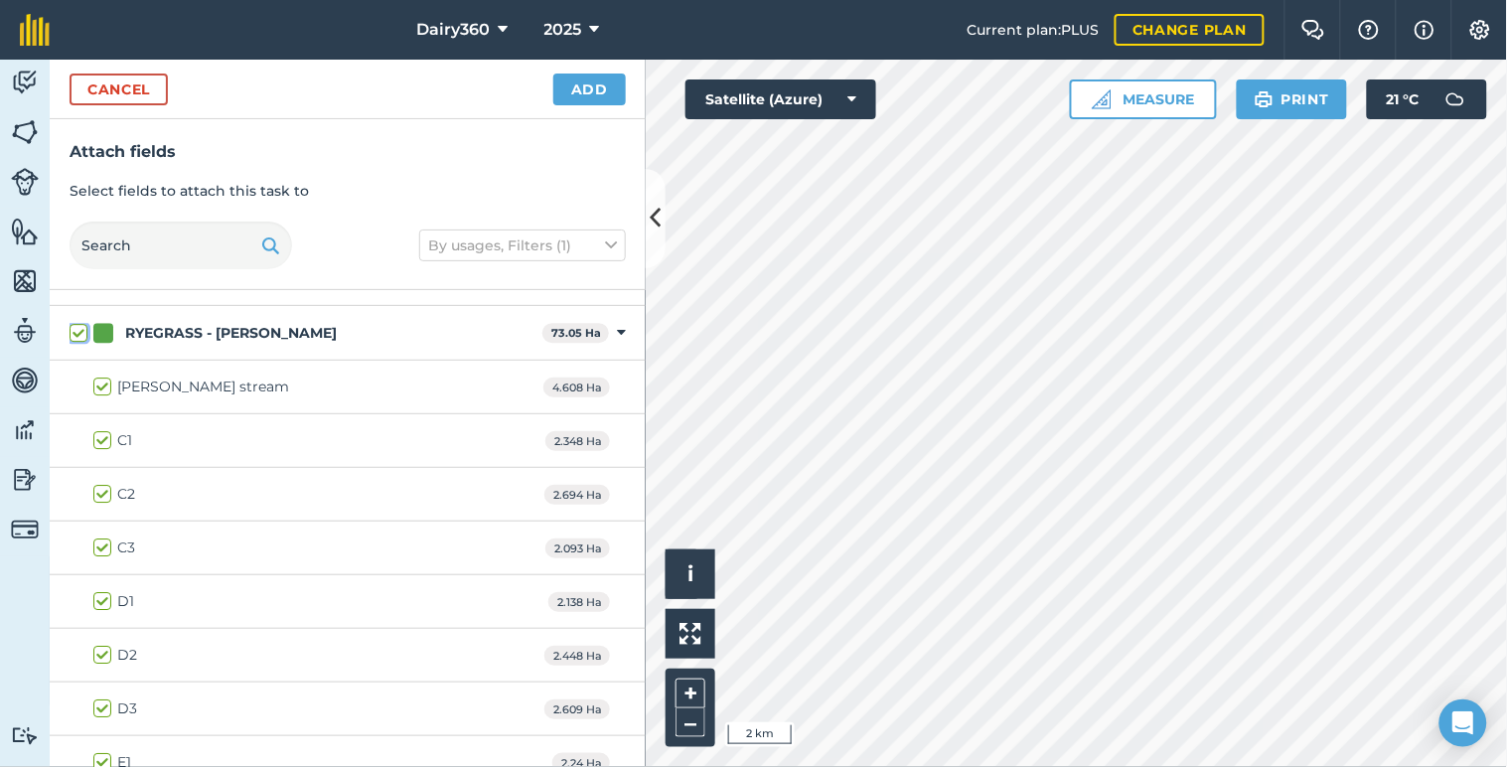
checkbox input "true"
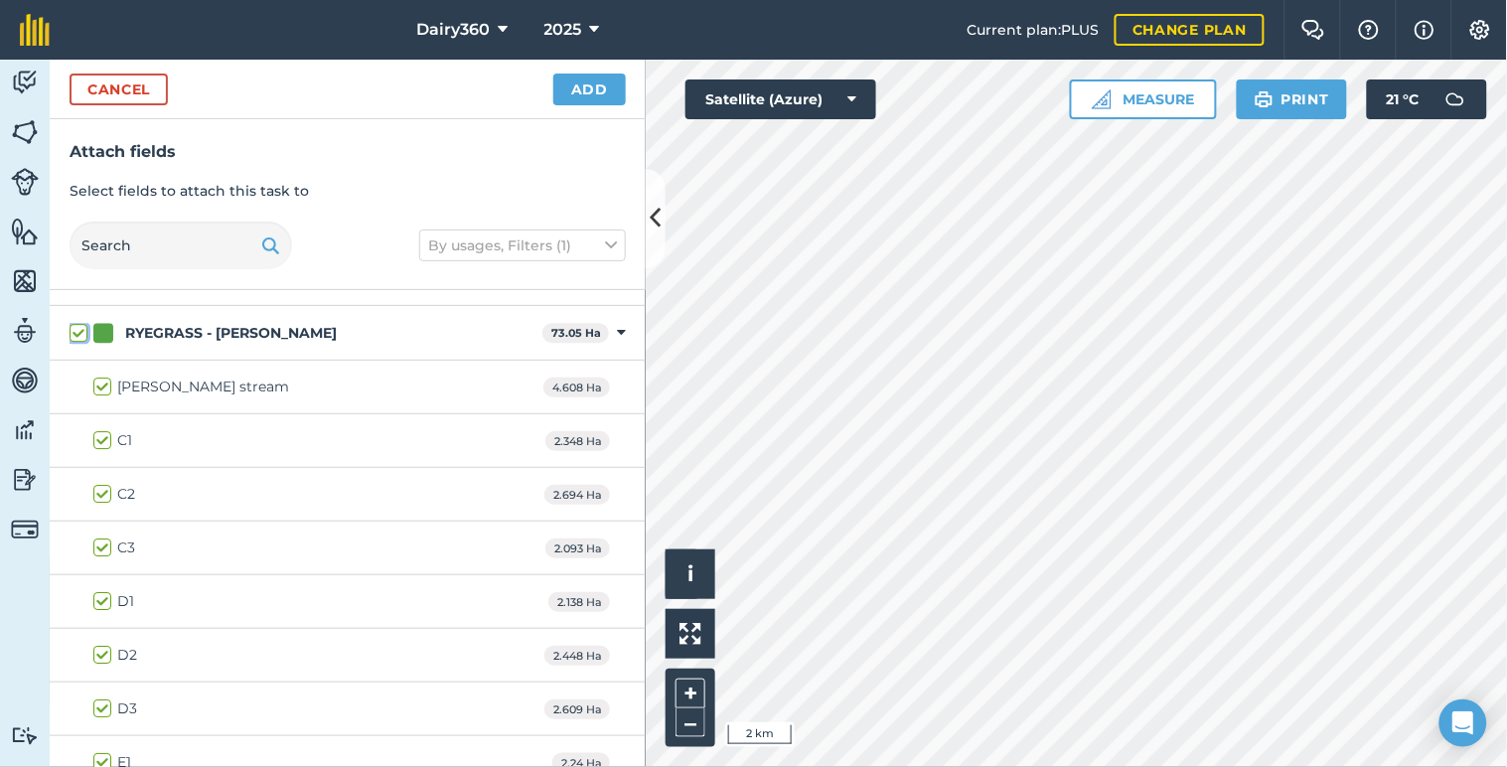
checkbox input "true"
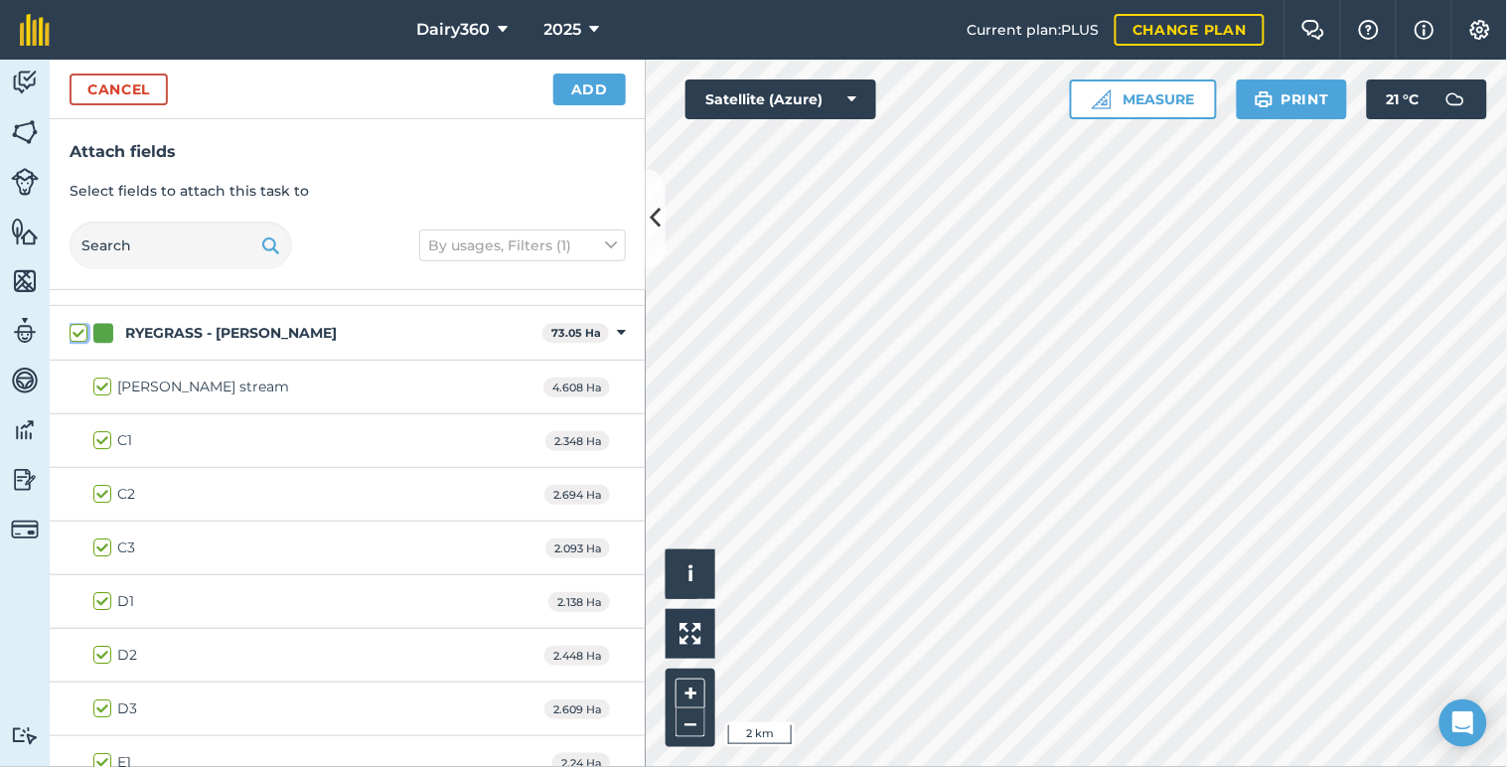
checkbox input "true"
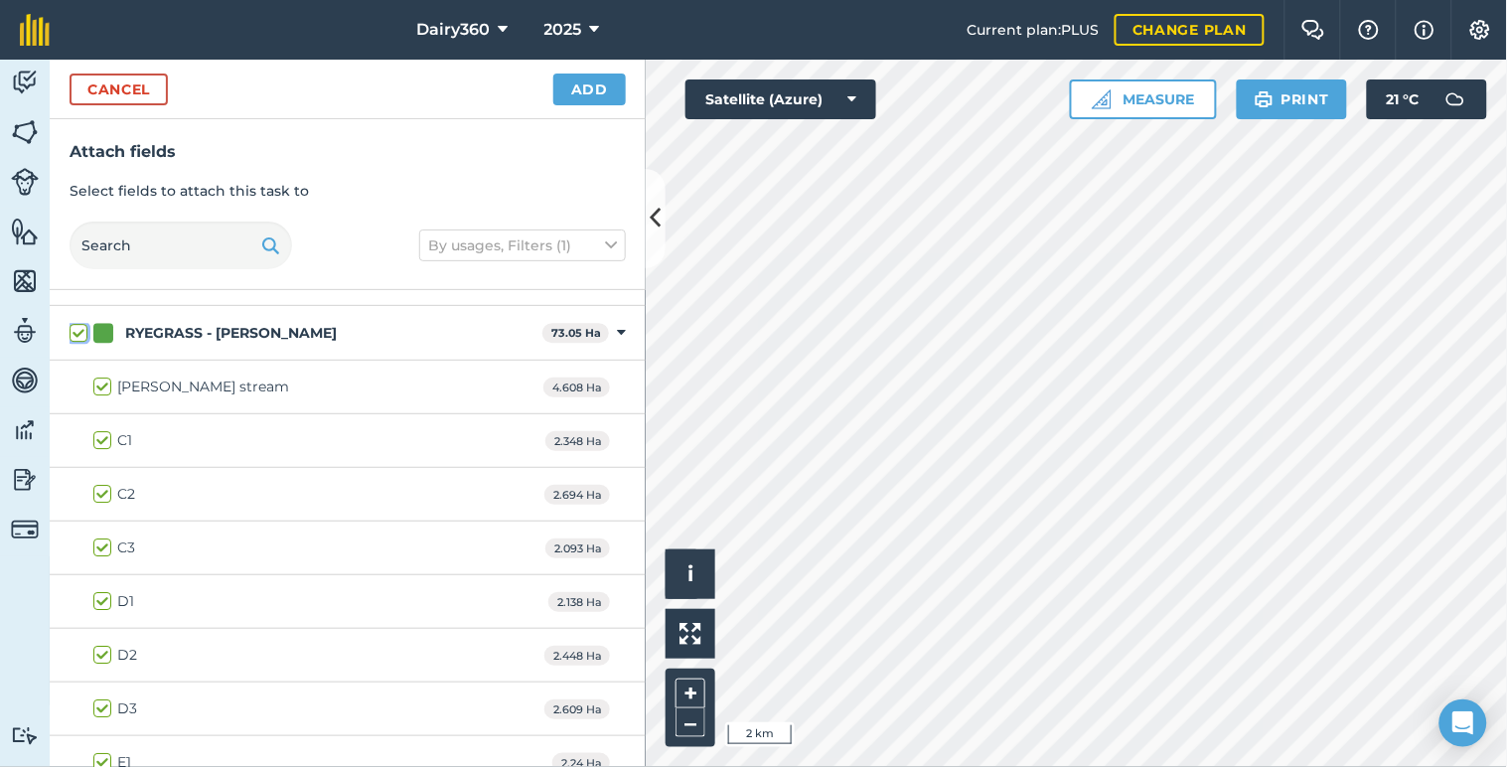
checkbox input "true"
click at [608, 83] on button "Add" at bounding box center [589, 89] width 72 height 32
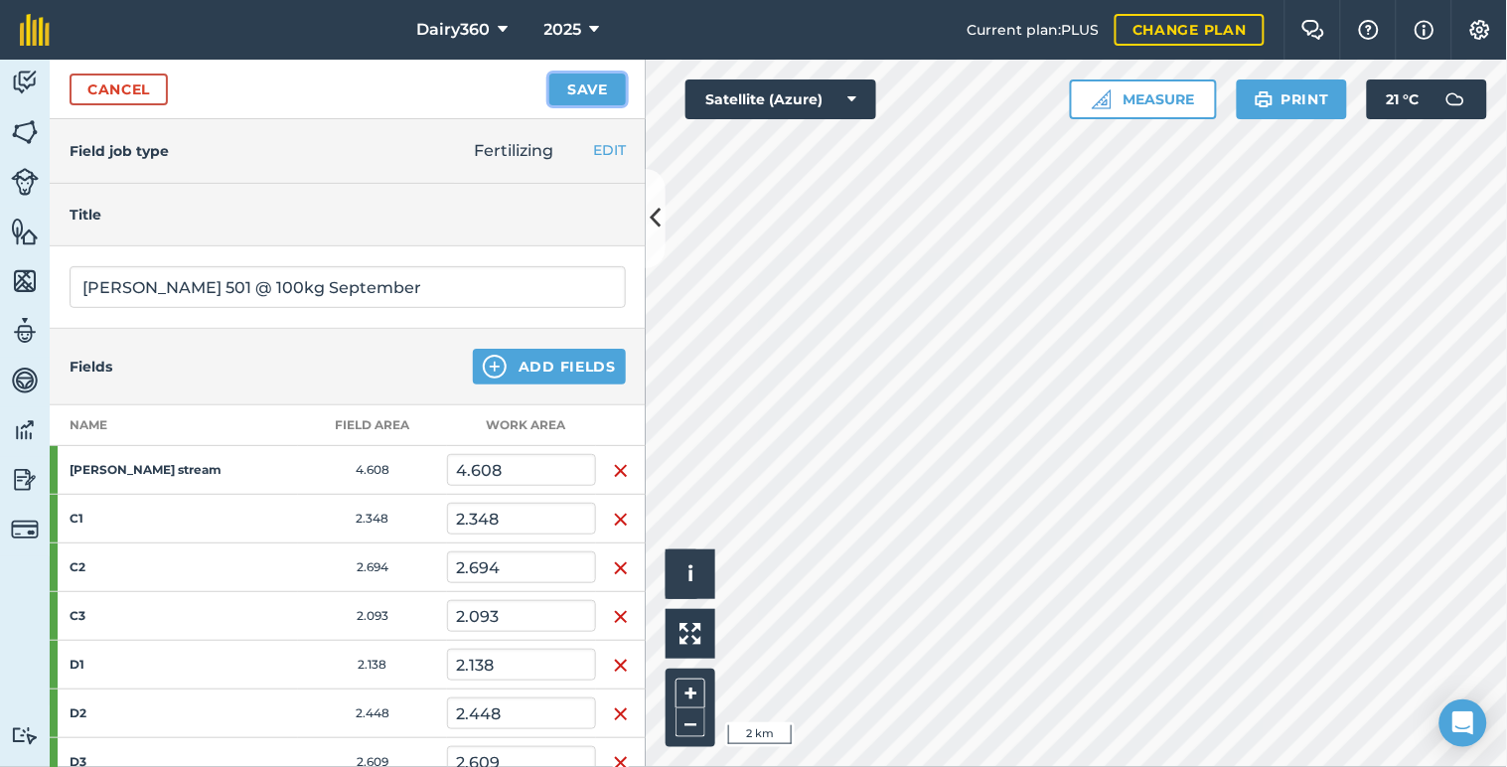
click at [603, 85] on button "Save" at bounding box center [587, 89] width 76 height 32
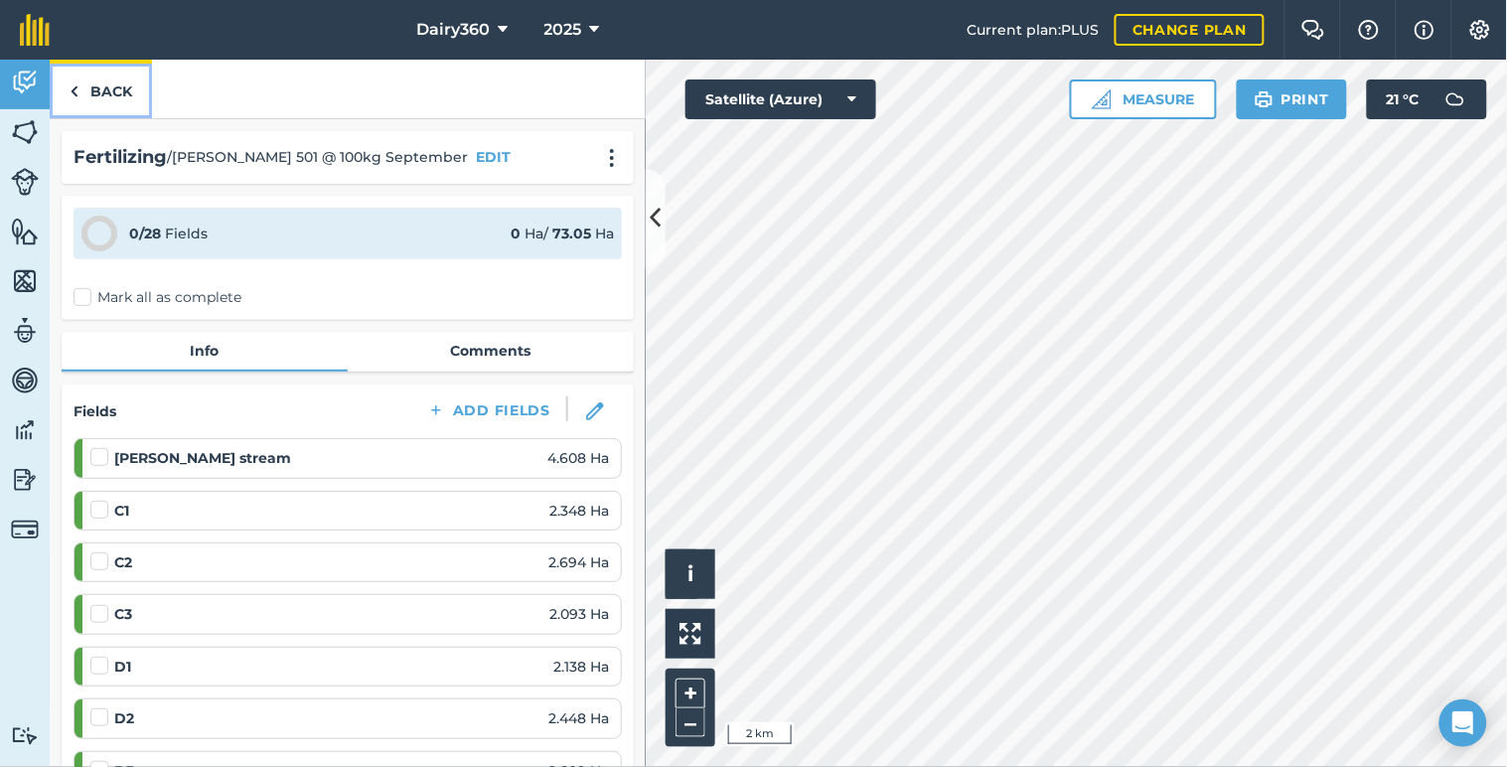
click at [79, 93] on link "Back" at bounding box center [101, 89] width 102 height 59
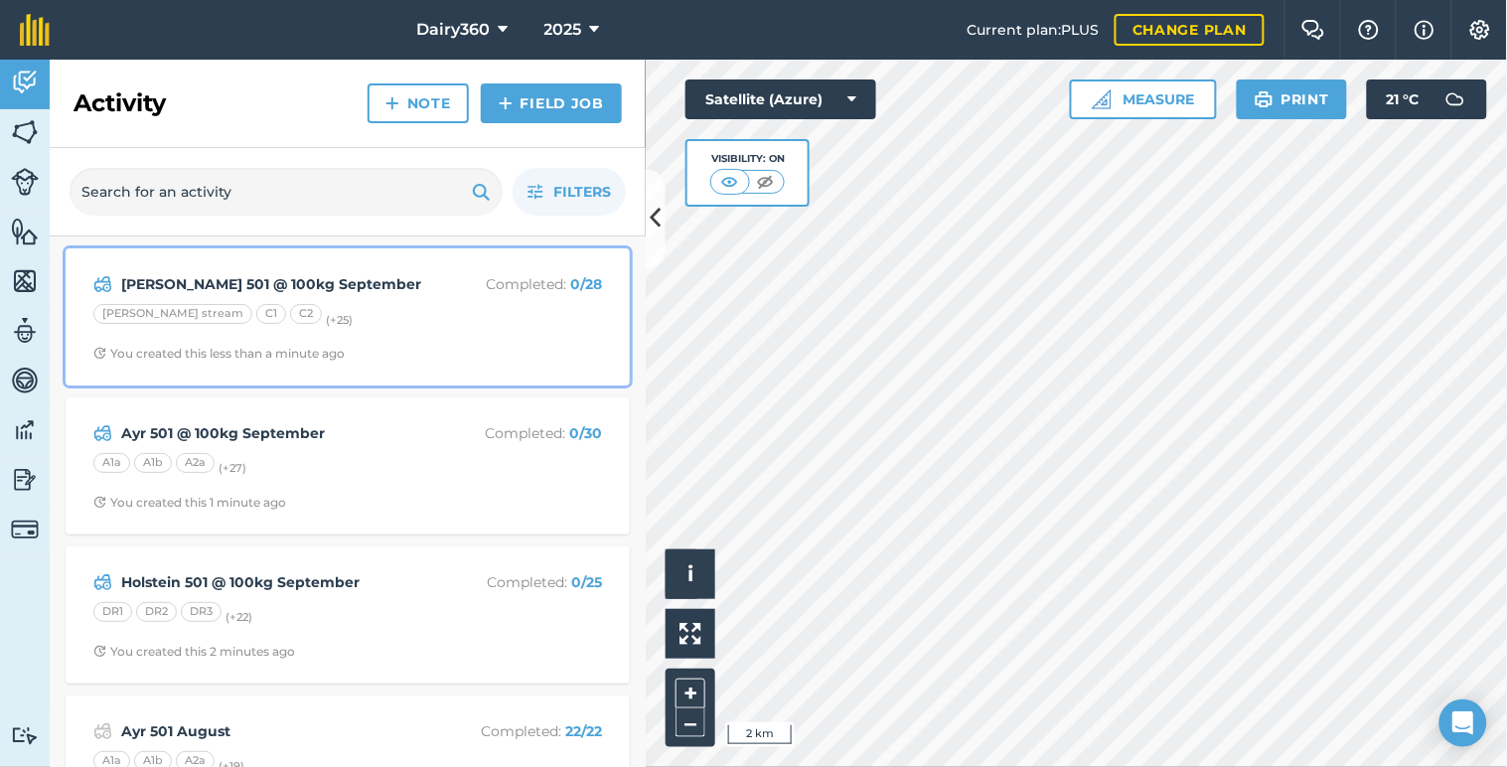
click at [229, 286] on strong "[PERSON_NAME] 501 @ 100kg September" at bounding box center [278, 284] width 315 height 22
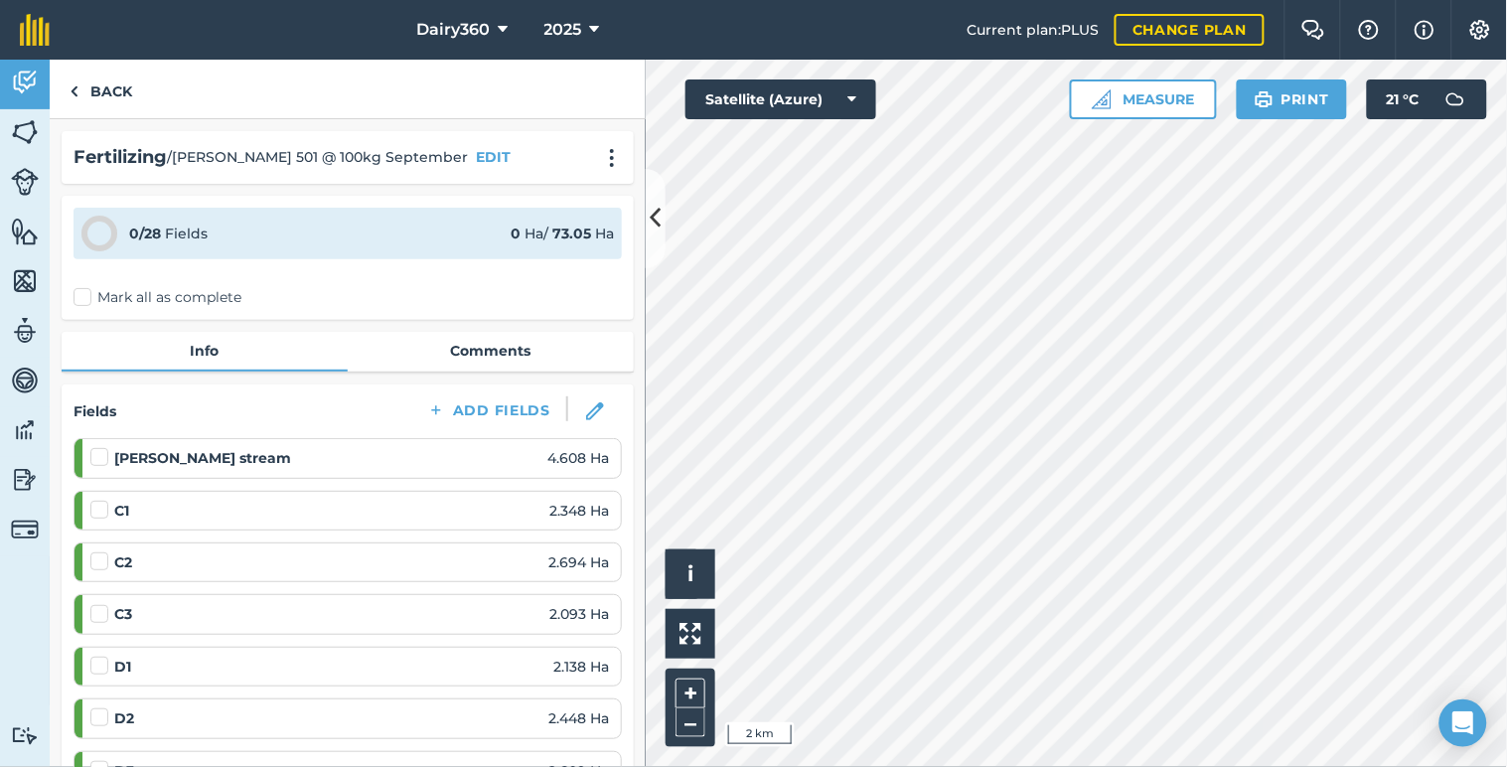
scroll to position [146, 0]
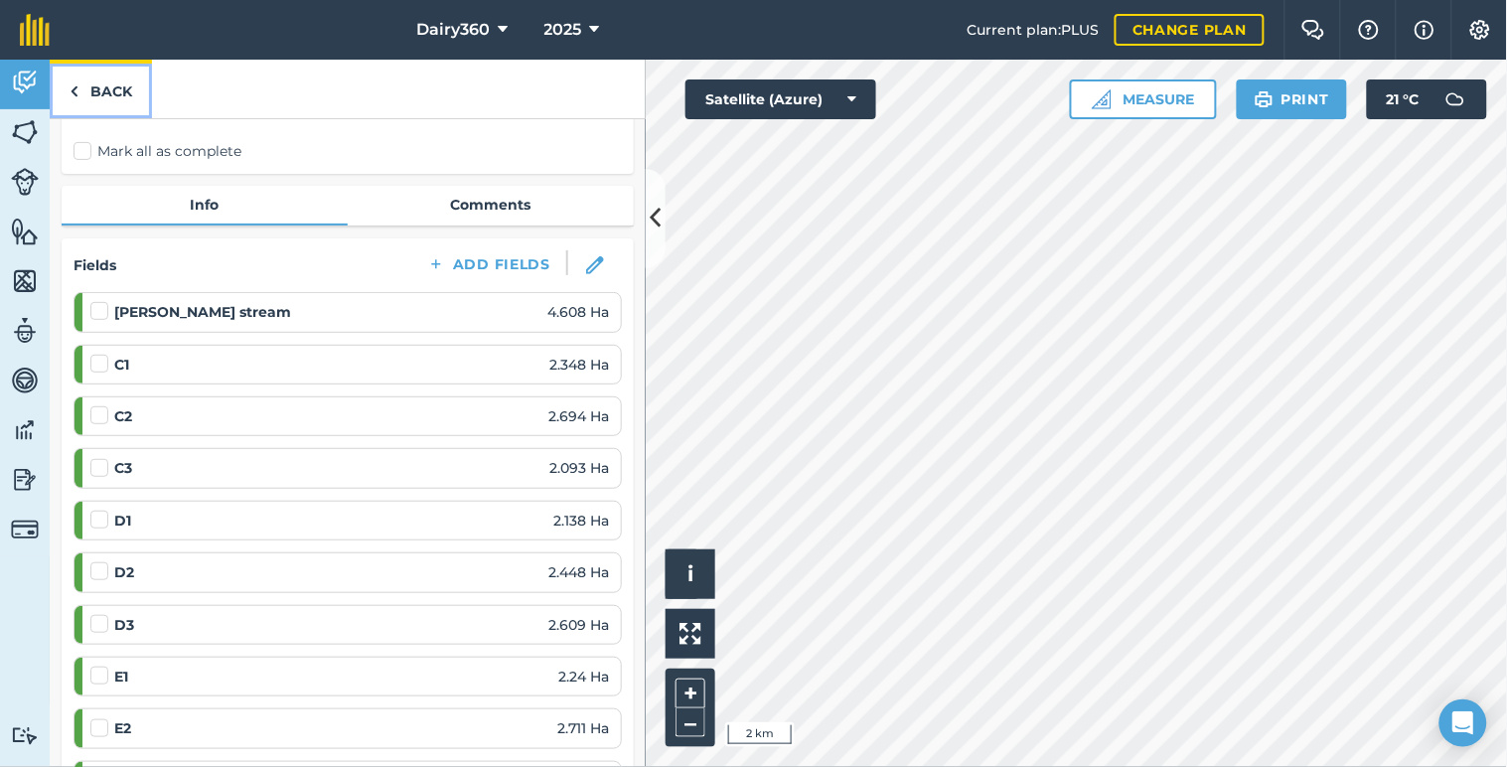
click at [103, 87] on link "Back" at bounding box center [101, 89] width 102 height 59
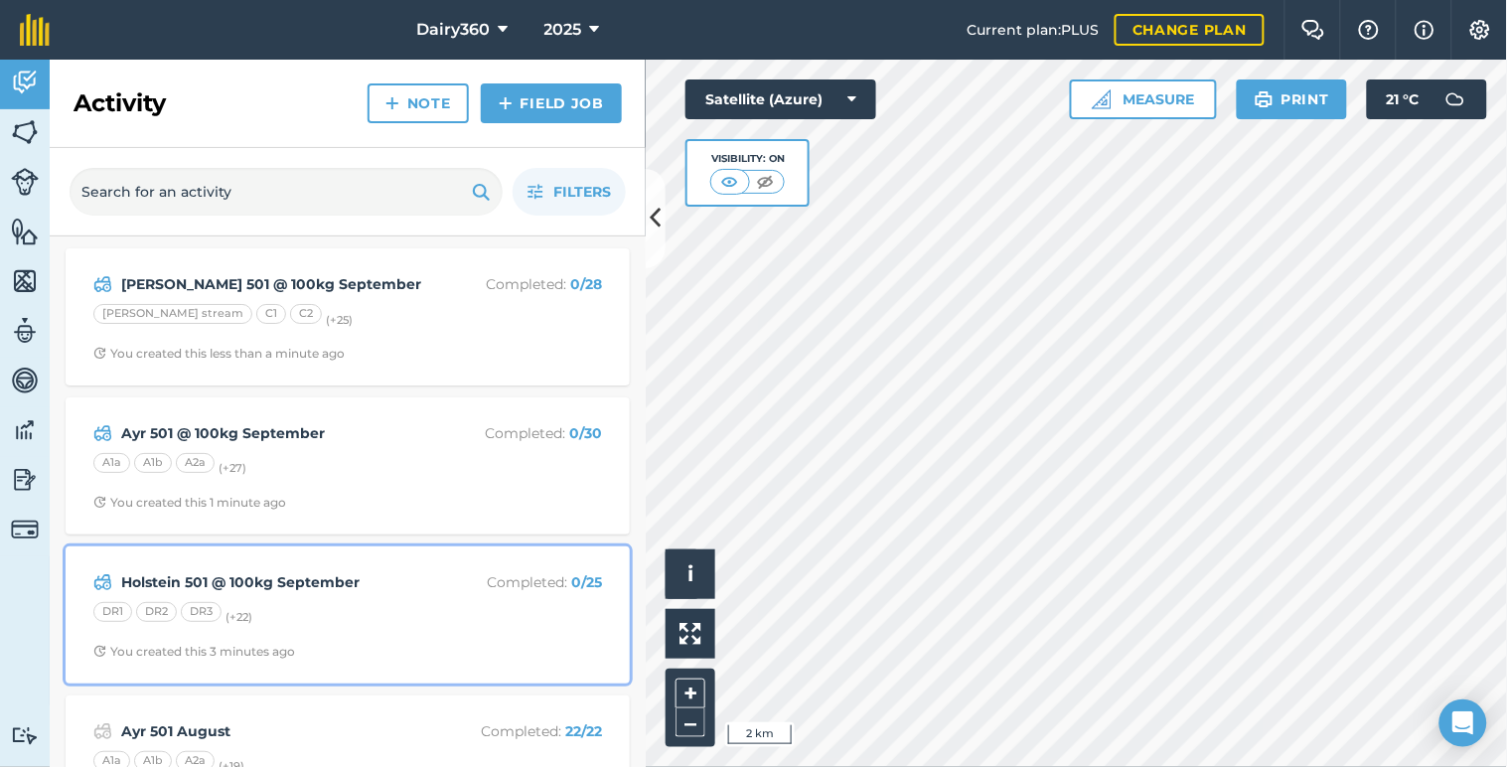
click at [226, 583] on strong "Holstein 501 @ 100kg September" at bounding box center [278, 582] width 315 height 22
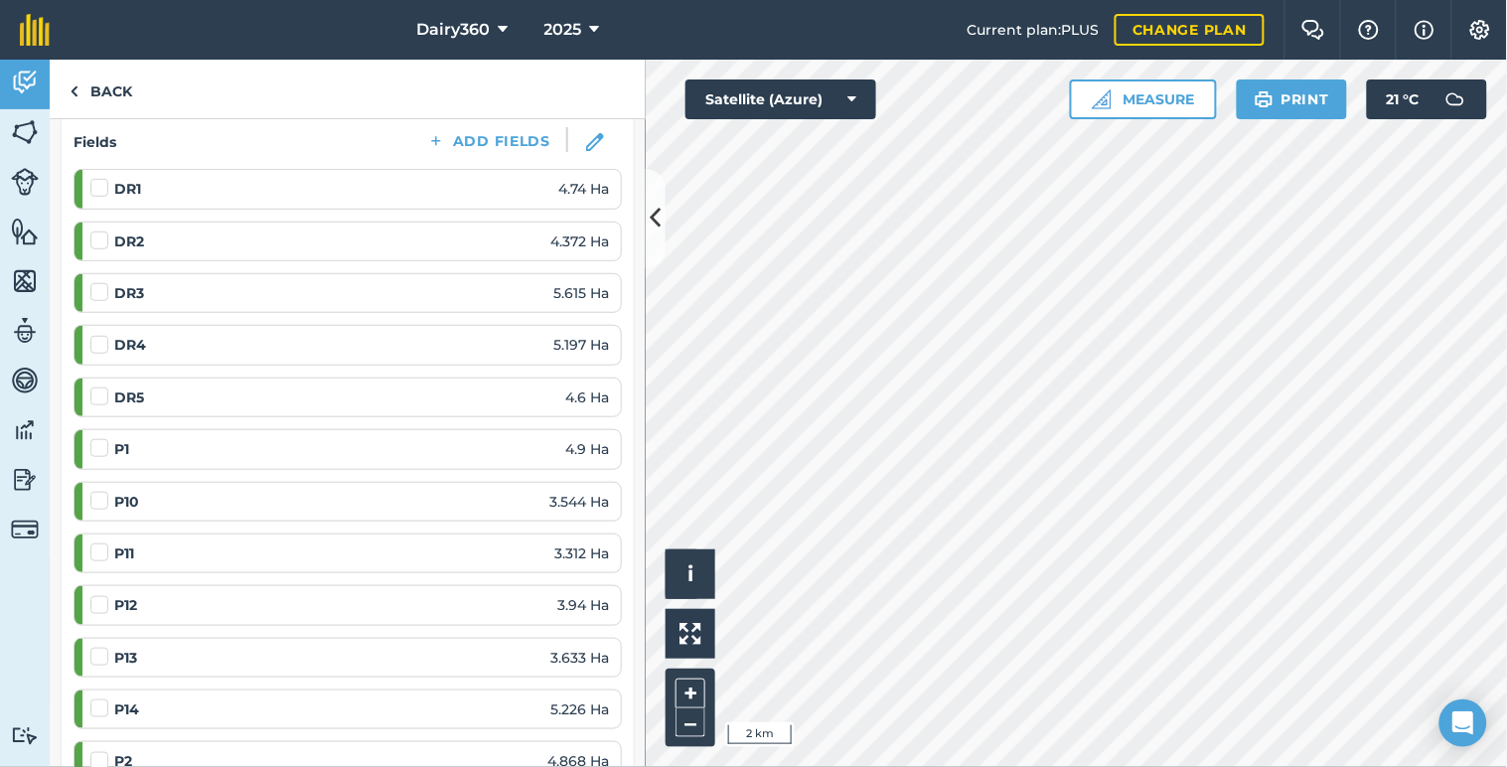
scroll to position [294, 0]
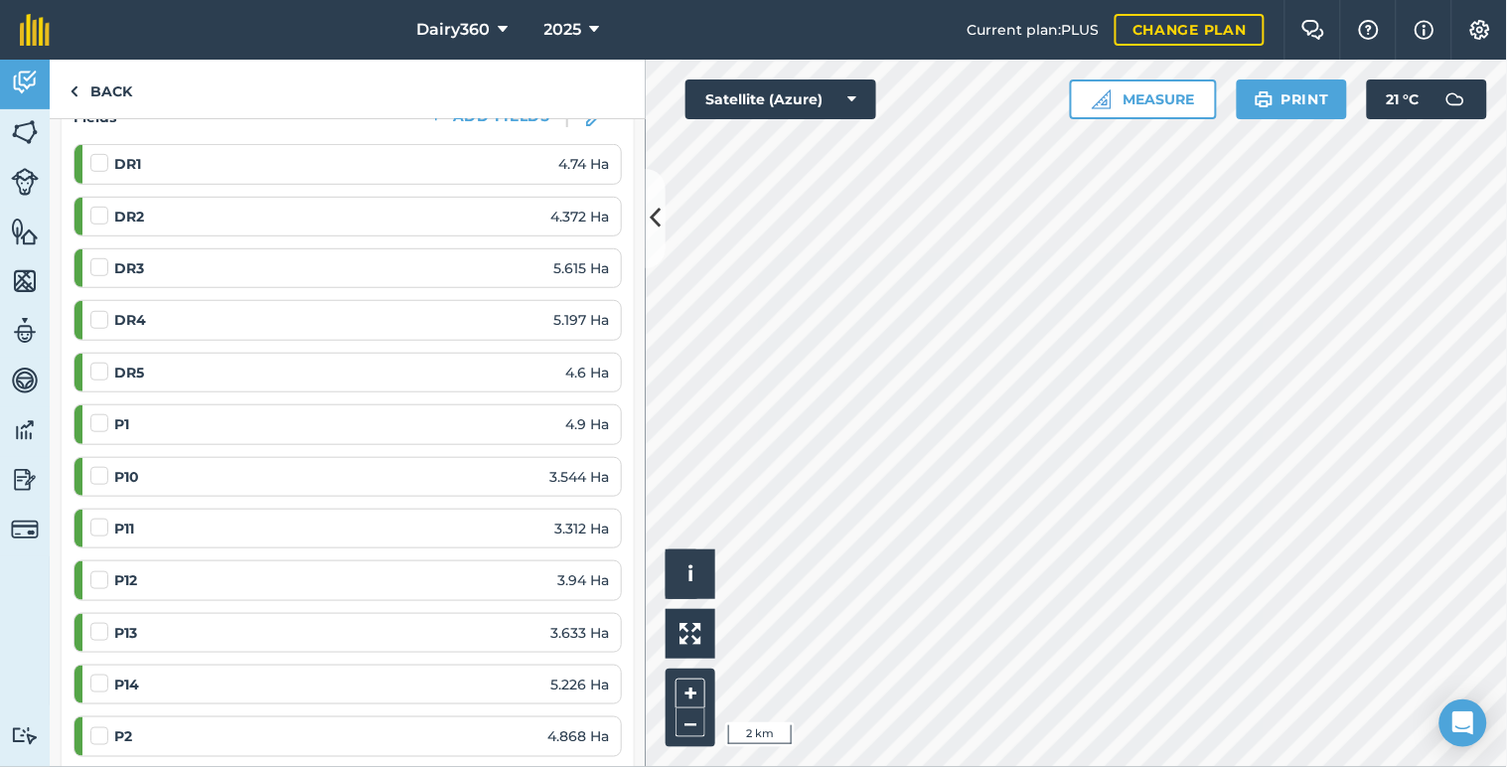
click at [90, 413] on label at bounding box center [102, 413] width 24 height 0
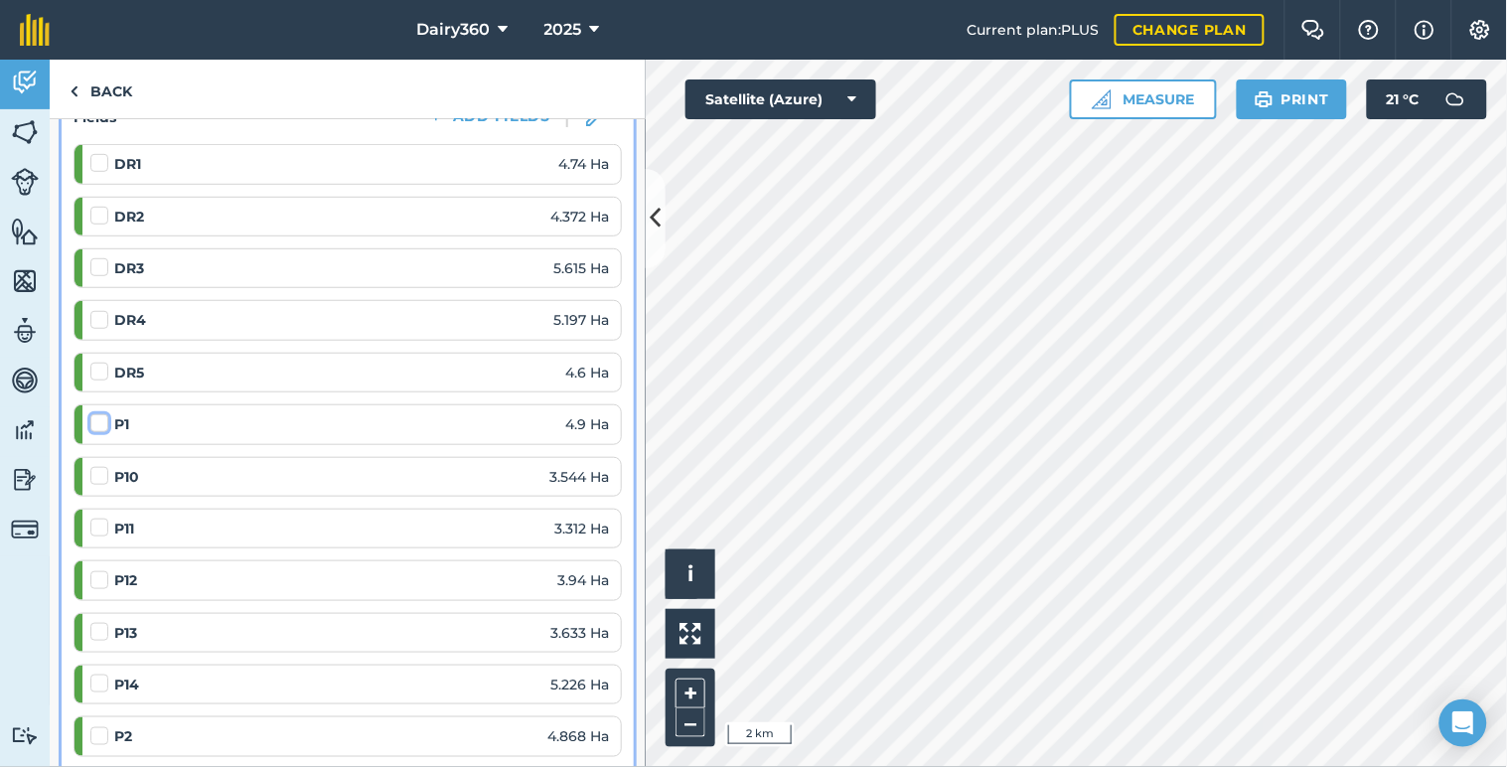
click at [90, 425] on input "checkbox" at bounding box center [96, 419] width 13 height 13
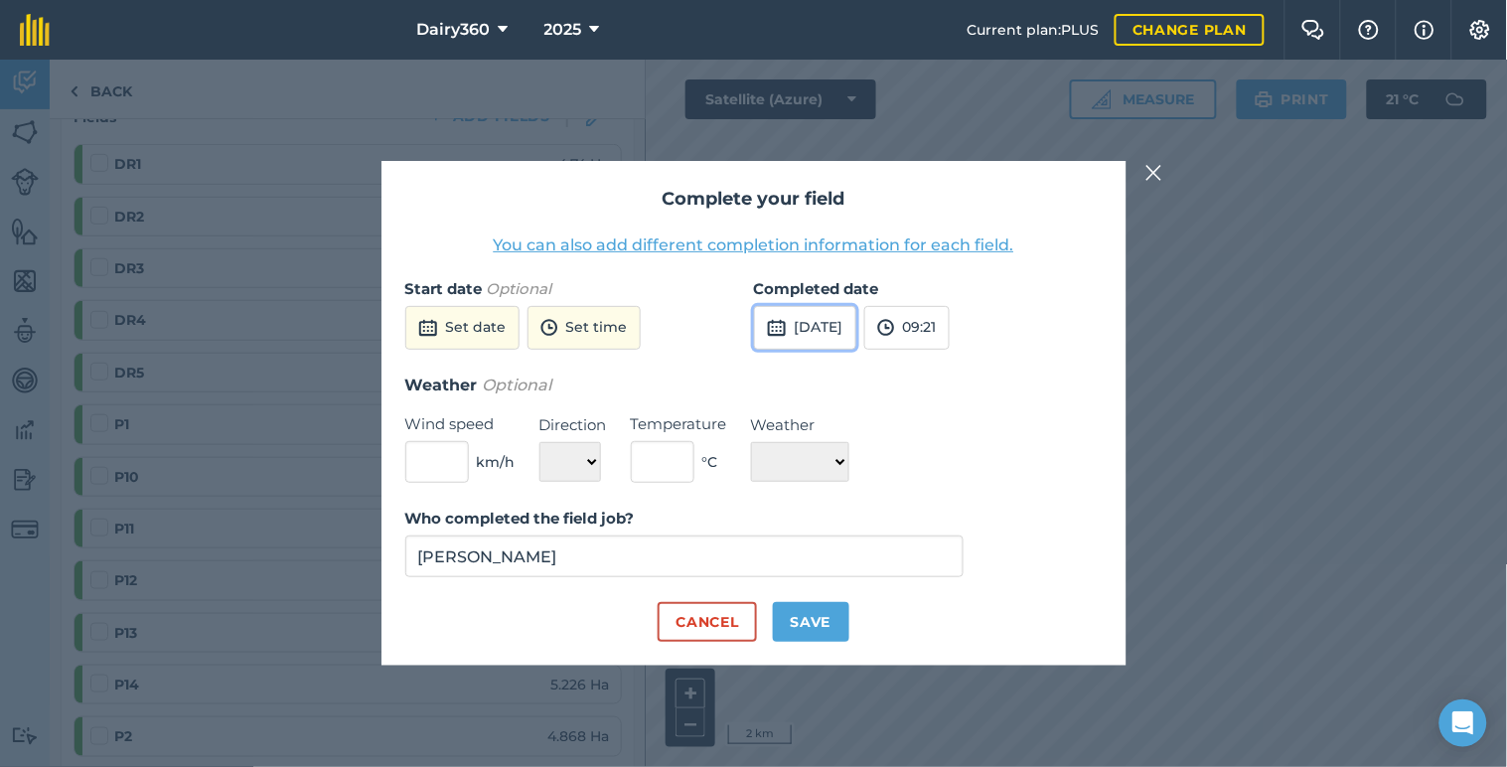
click at [815, 320] on button "[DATE]" at bounding box center [805, 328] width 102 height 44
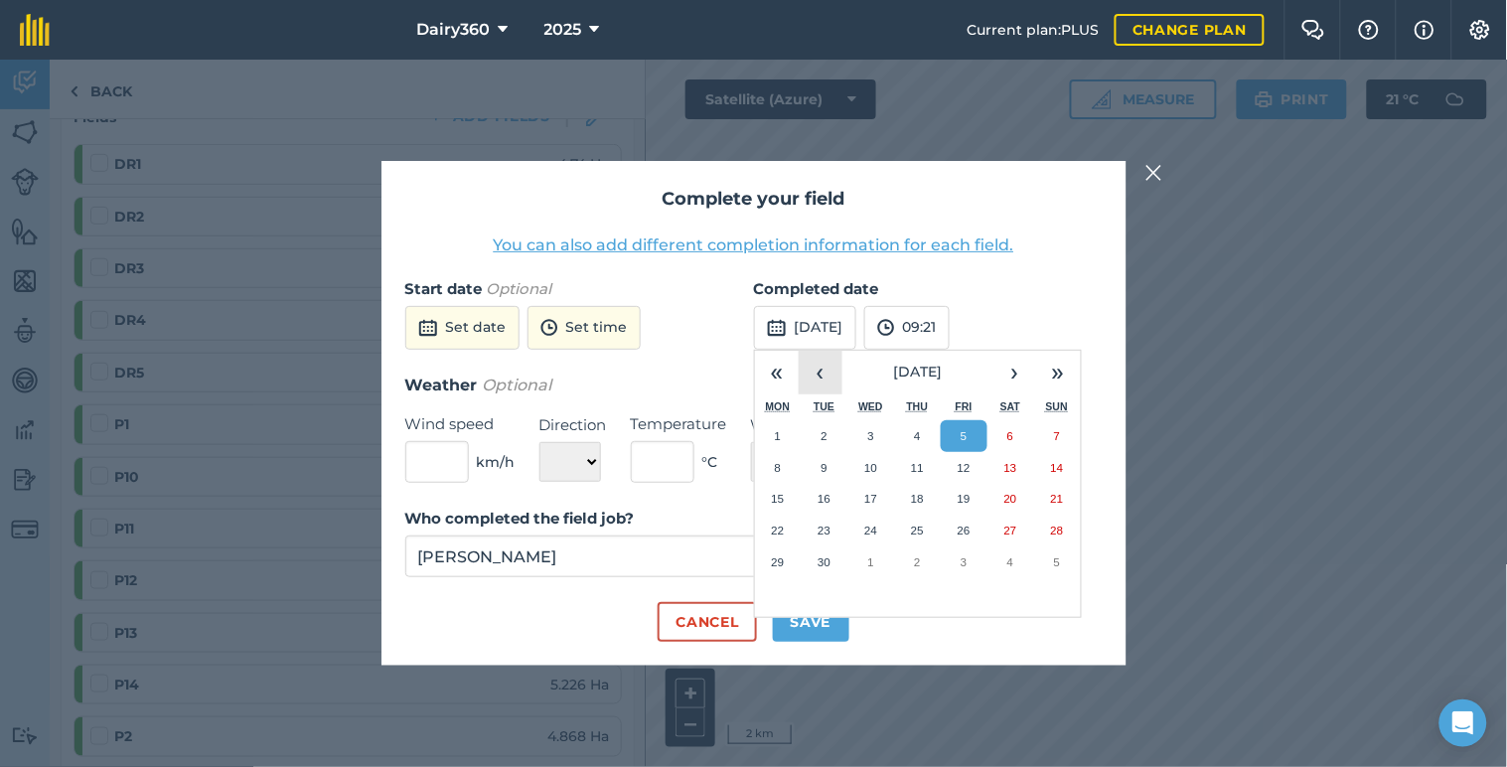
click at [808, 377] on button "‹" at bounding box center [820, 373] width 44 height 44
click at [785, 559] on button "25" at bounding box center [778, 562] width 47 height 32
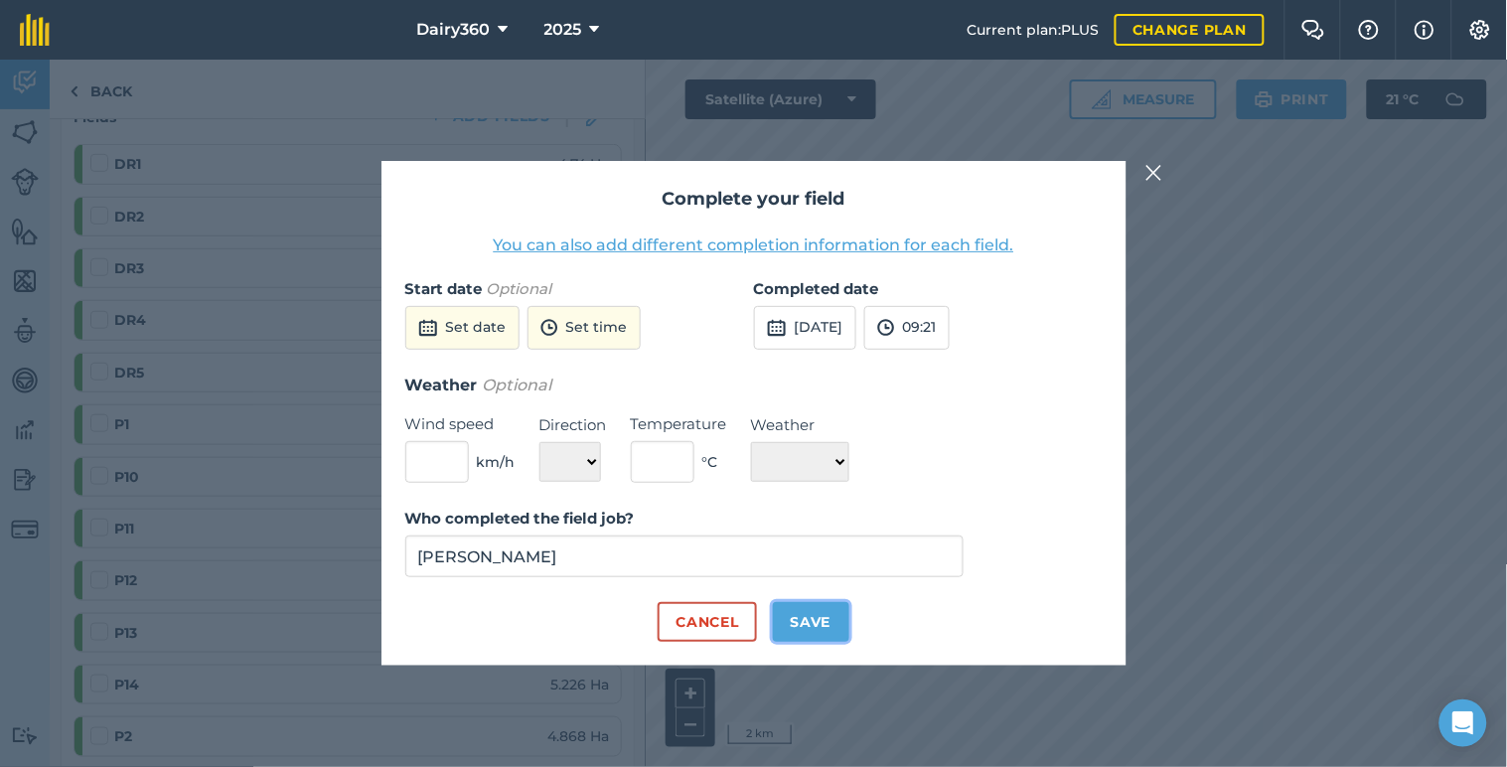
click at [804, 623] on button "Save" at bounding box center [811, 622] width 76 height 40
checkbox input "true"
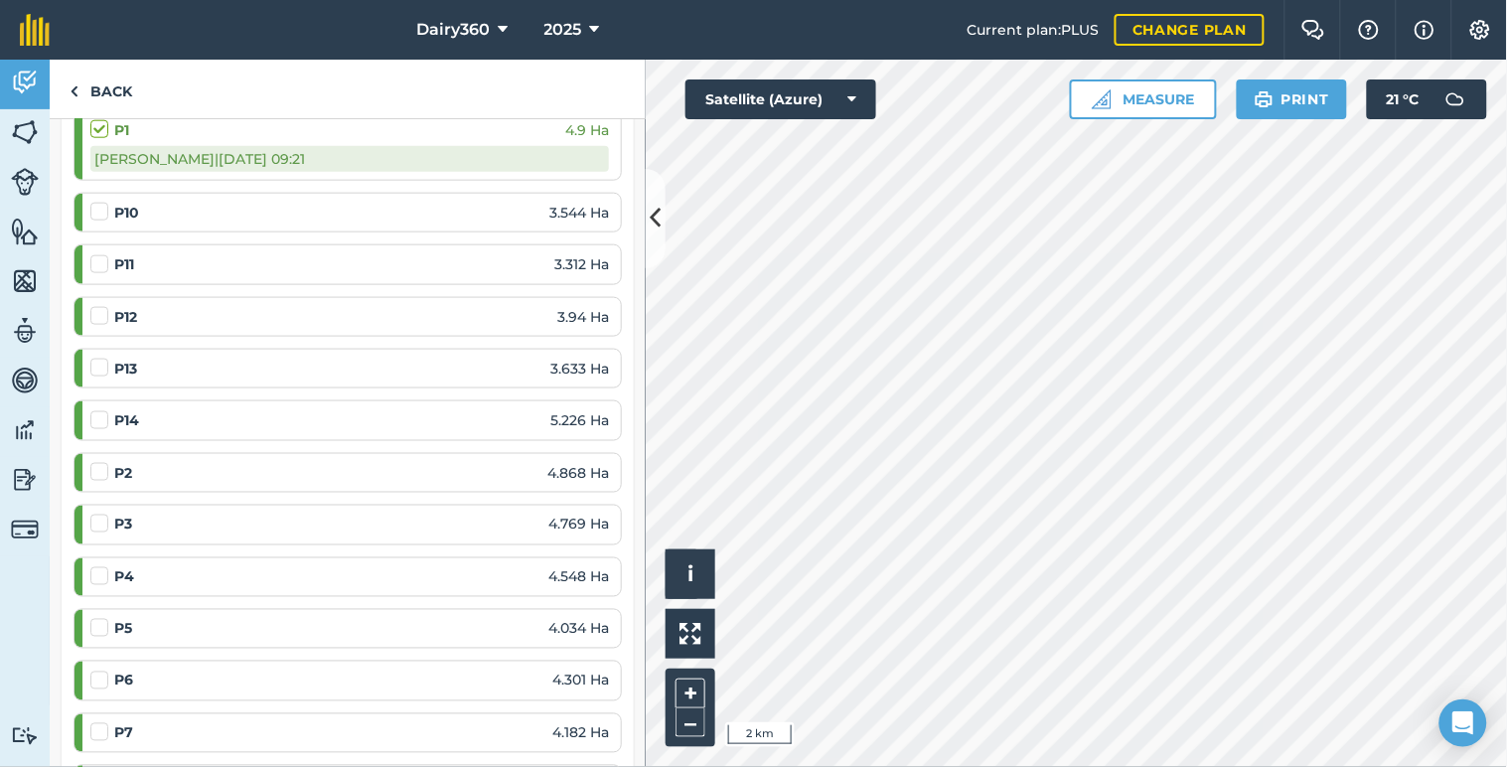
scroll to position [736, 0]
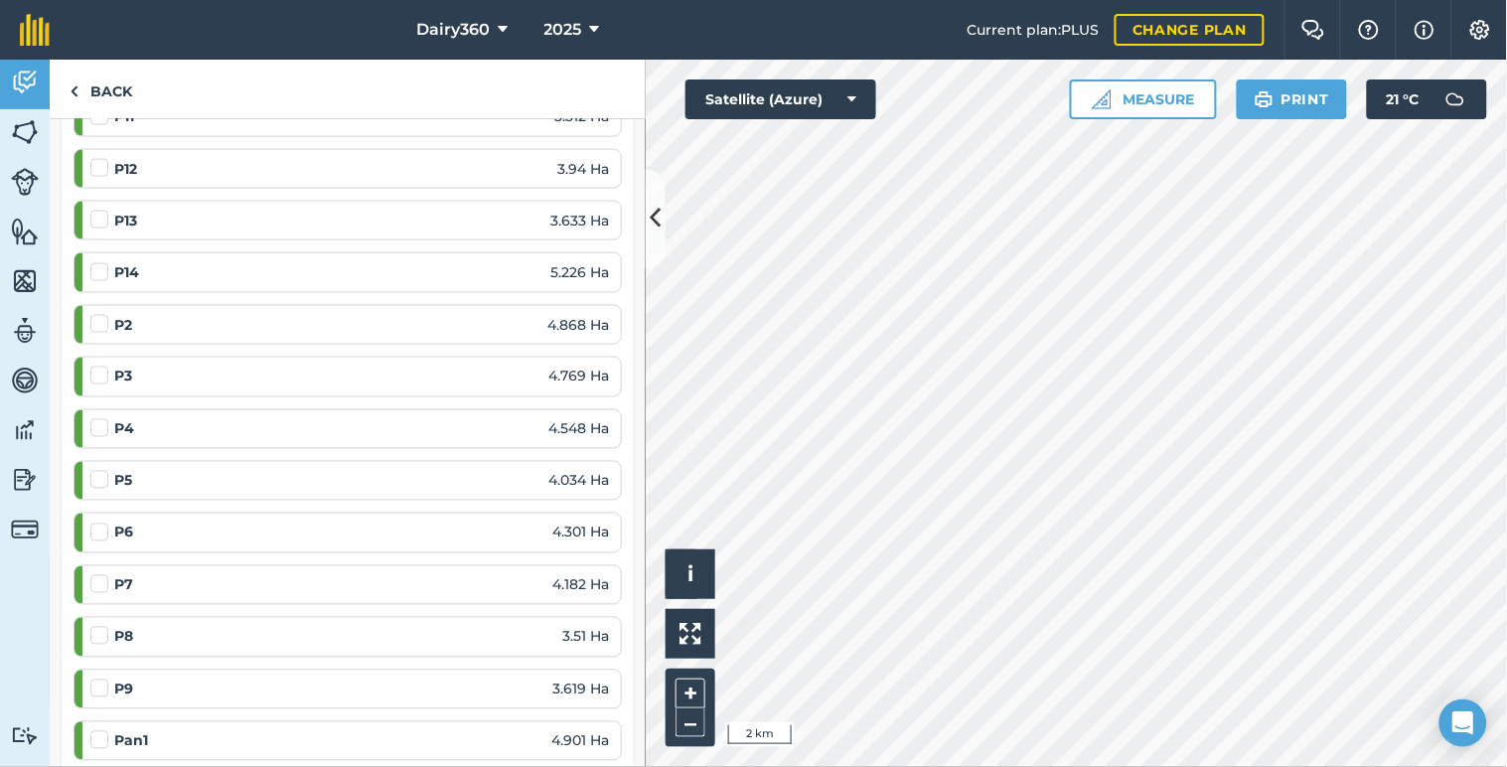
click at [93, 314] on label at bounding box center [102, 314] width 24 height 0
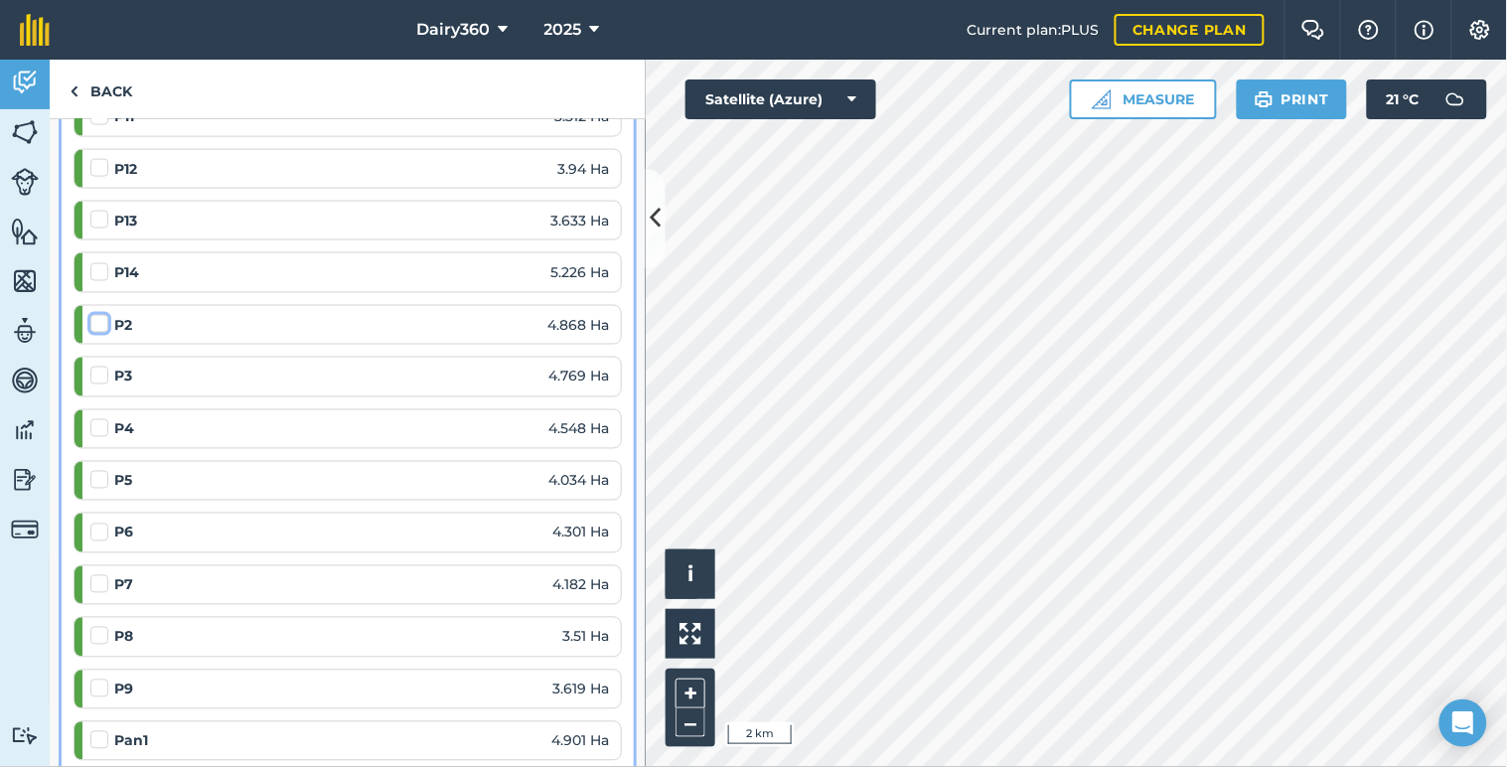
click at [93, 324] on input "checkbox" at bounding box center [96, 320] width 13 height 13
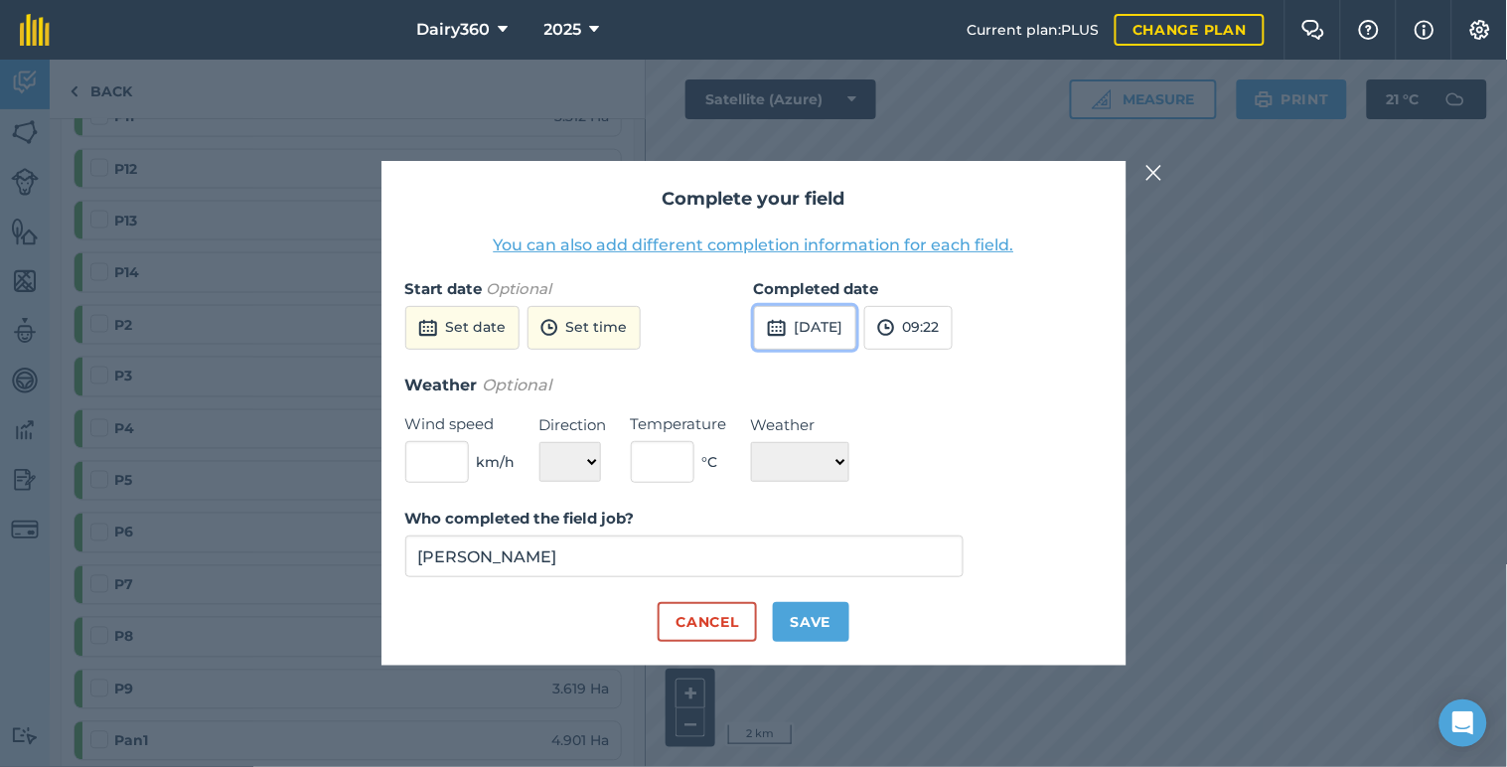
click at [802, 319] on button "[DATE]" at bounding box center [805, 328] width 102 height 44
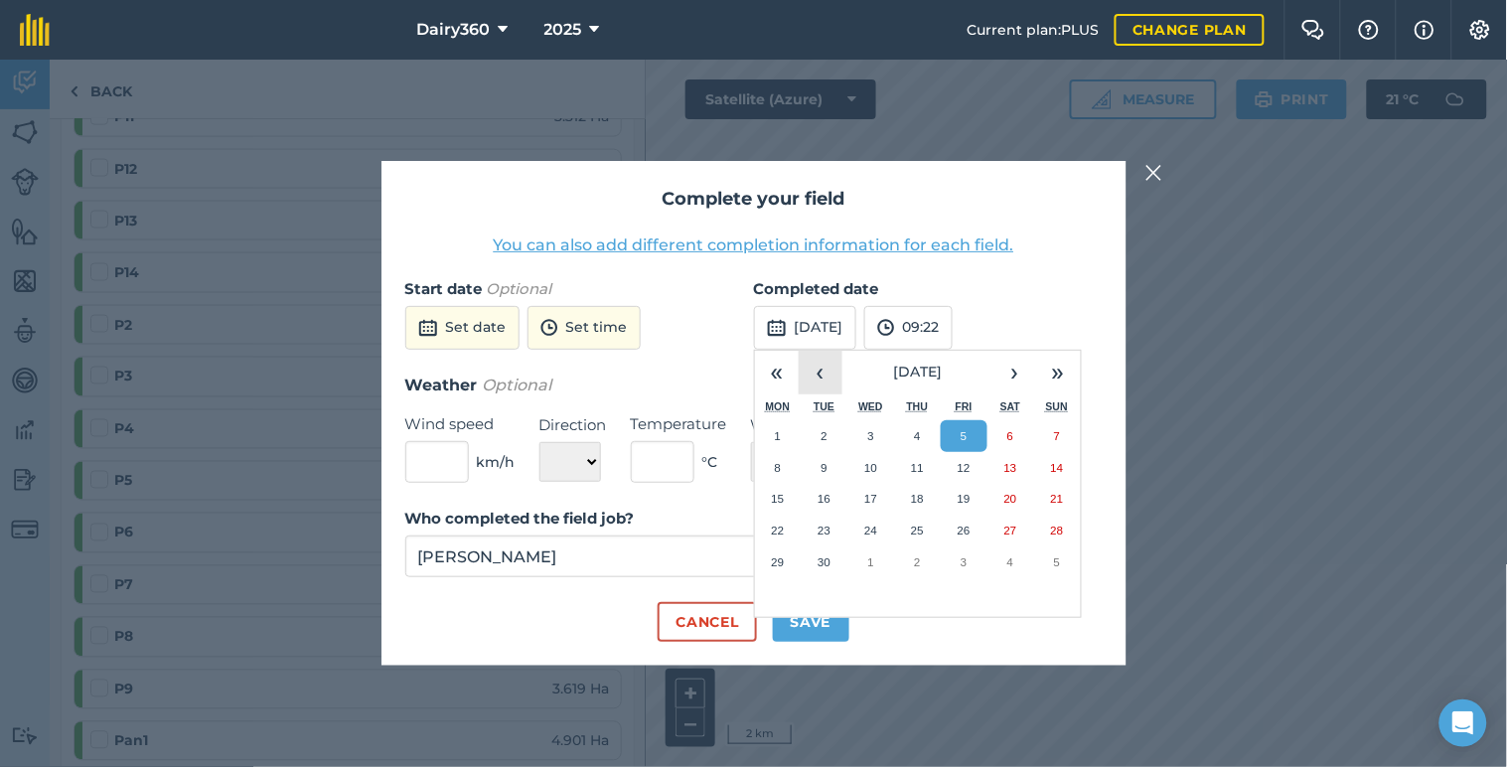
click at [814, 372] on button "‹" at bounding box center [820, 373] width 44 height 44
click at [920, 553] on button "28" at bounding box center [917, 562] width 47 height 32
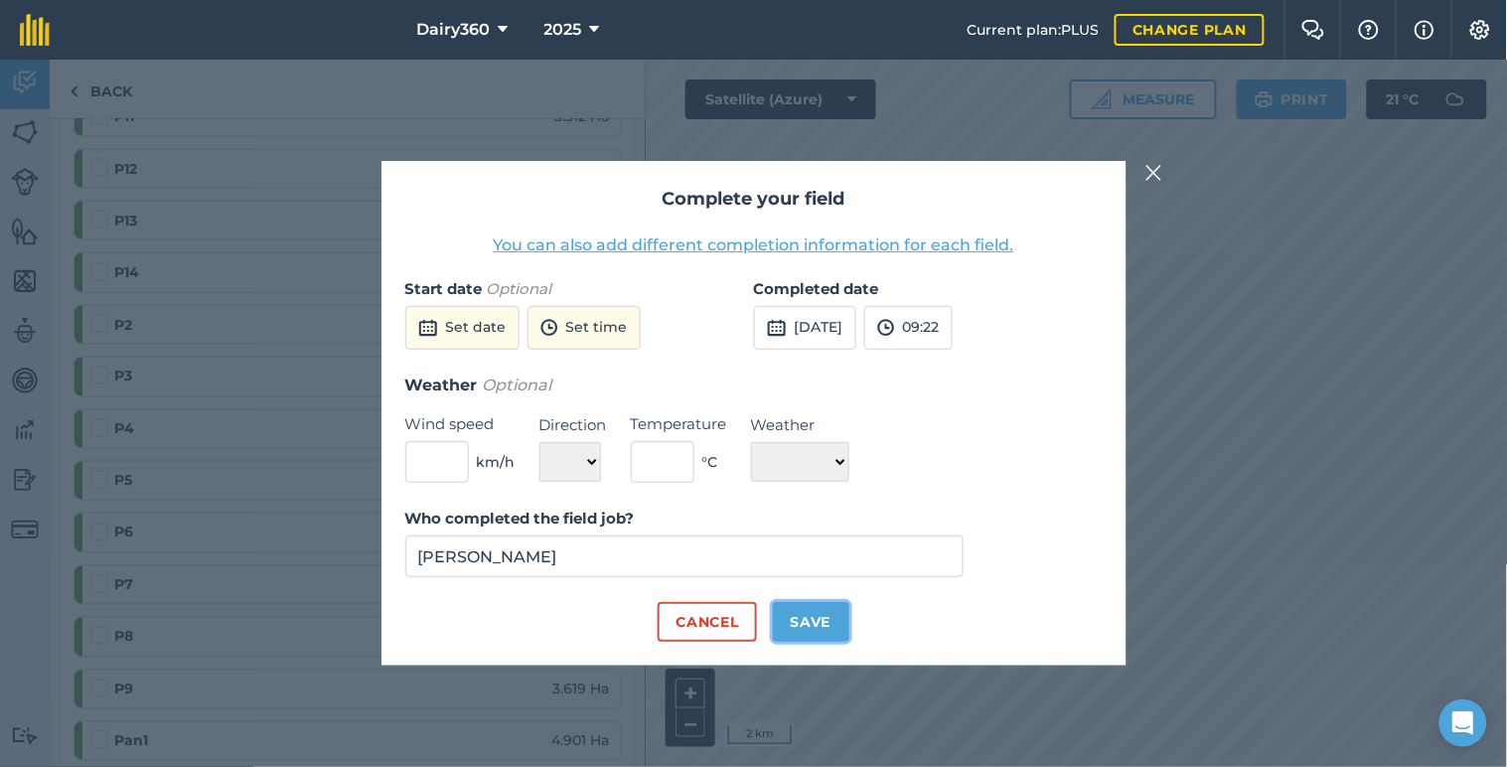
click at [809, 621] on button "Save" at bounding box center [811, 622] width 76 height 40
checkbox input "true"
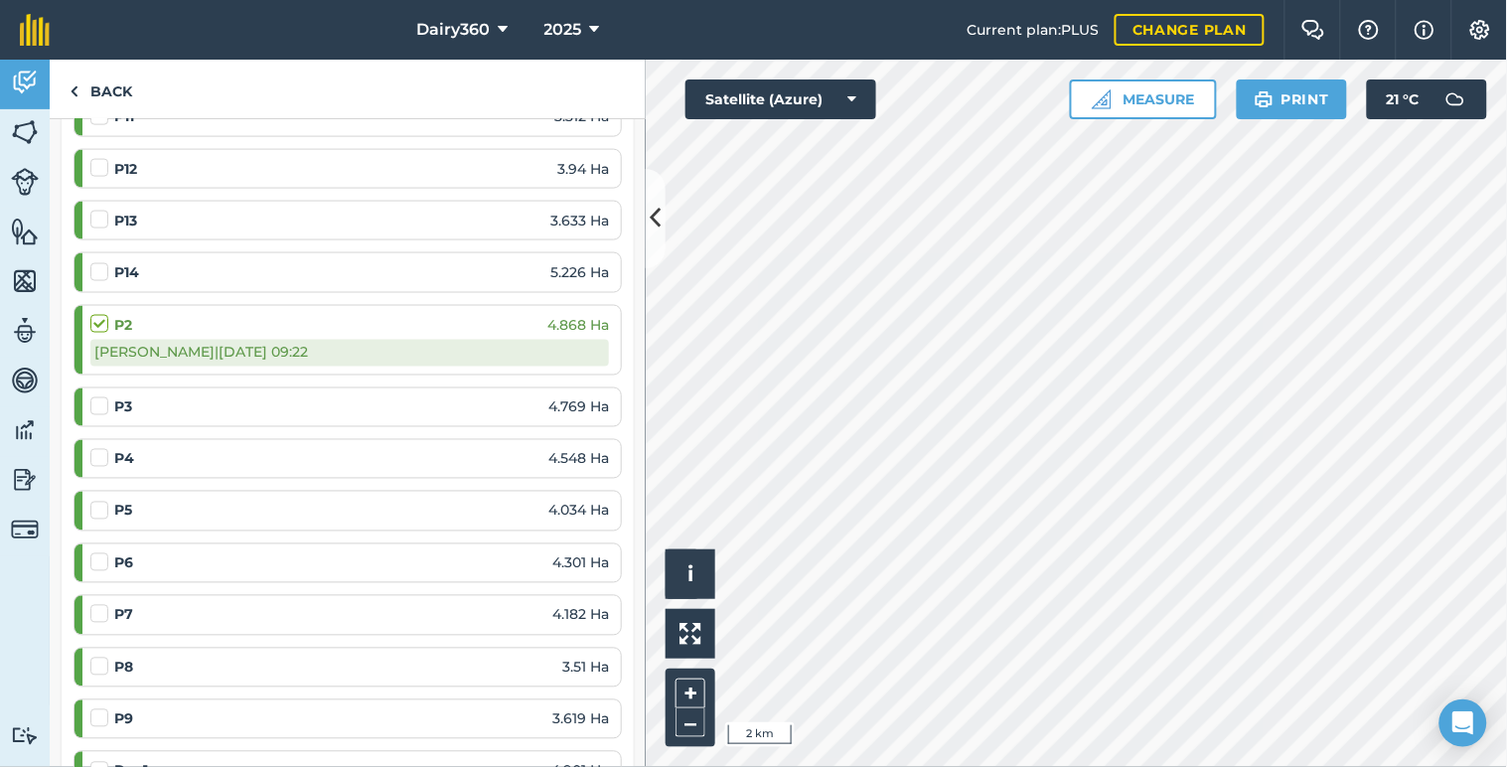
click at [101, 396] on label at bounding box center [102, 396] width 24 height 0
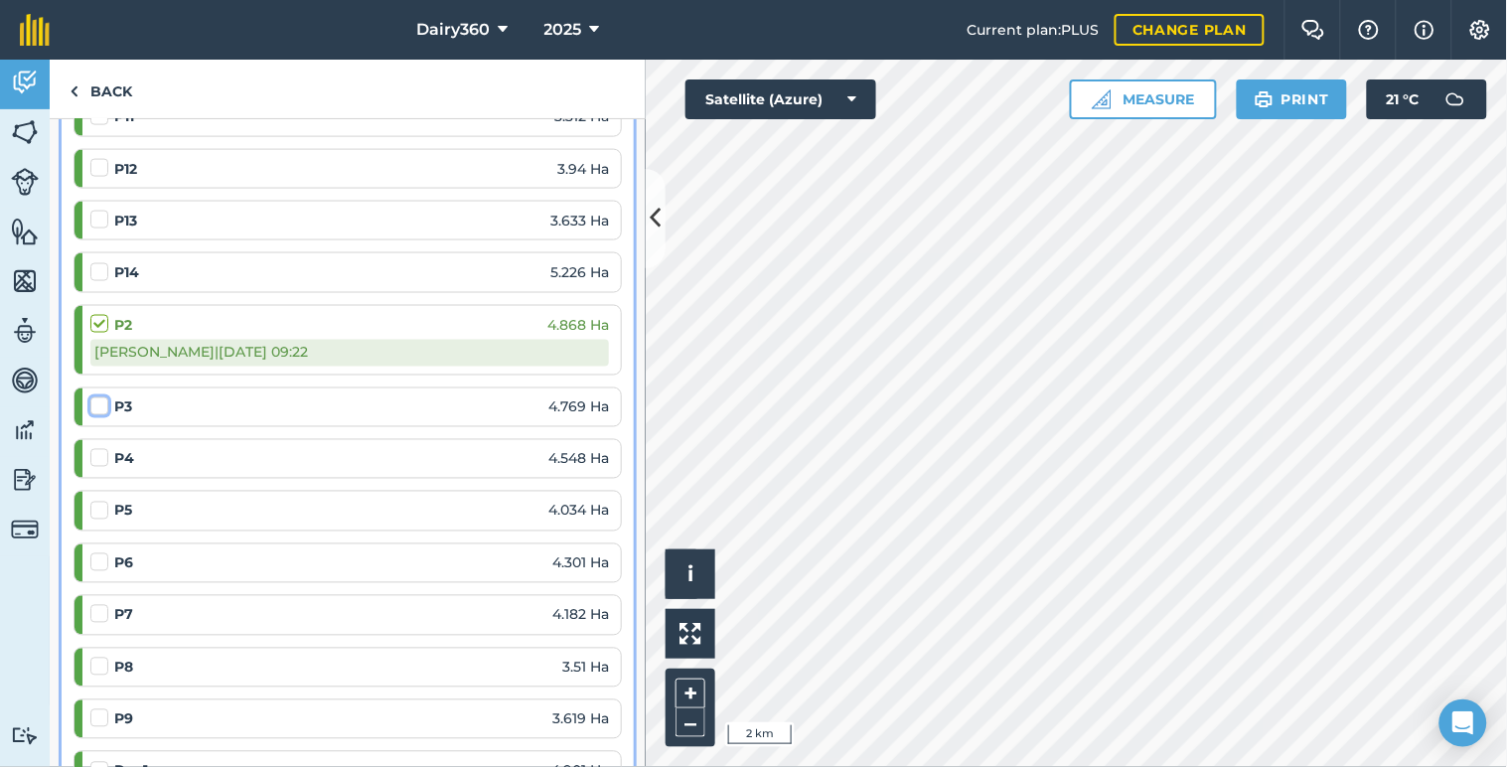
click at [101, 403] on input "checkbox" at bounding box center [96, 402] width 13 height 13
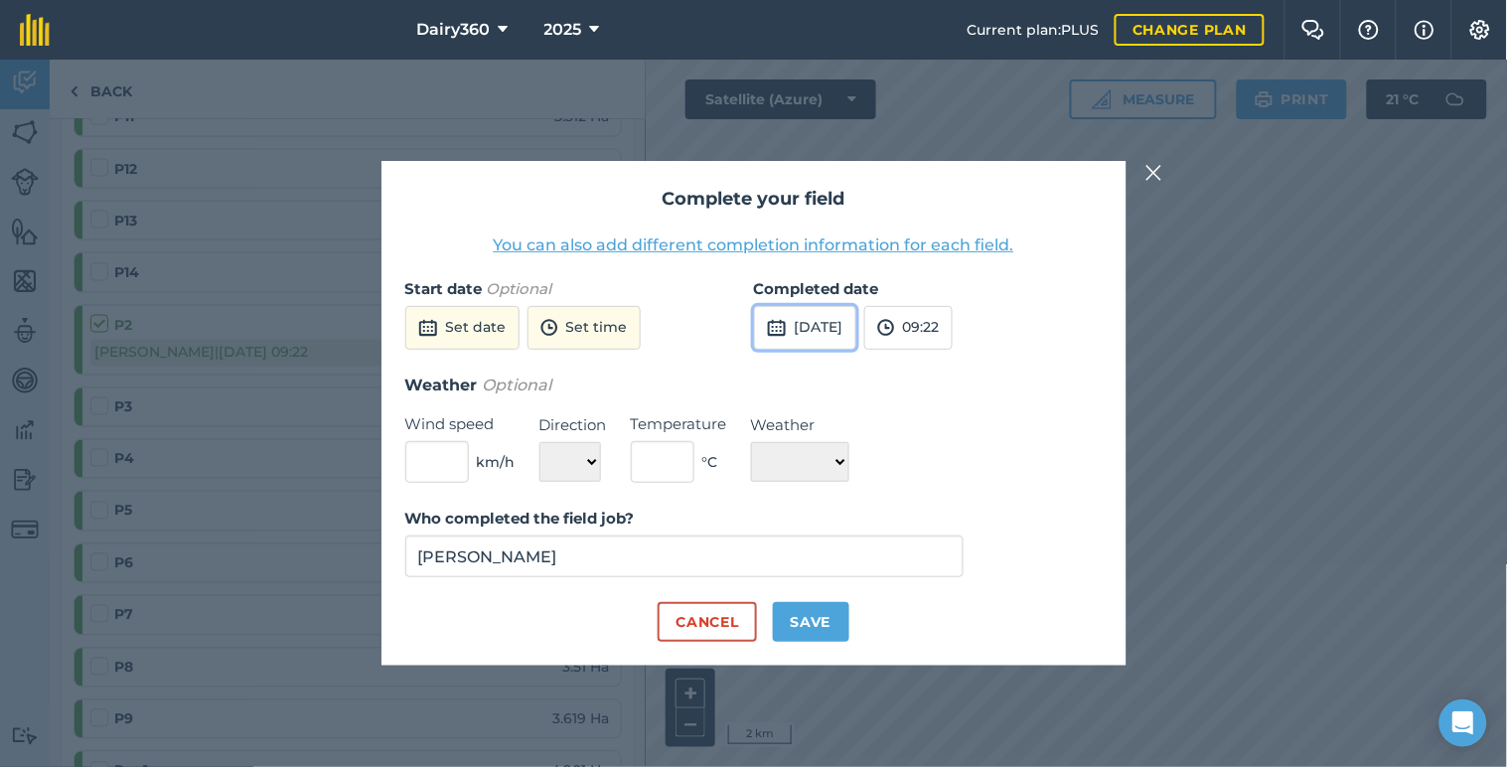
click at [841, 322] on button "[DATE]" at bounding box center [805, 328] width 102 height 44
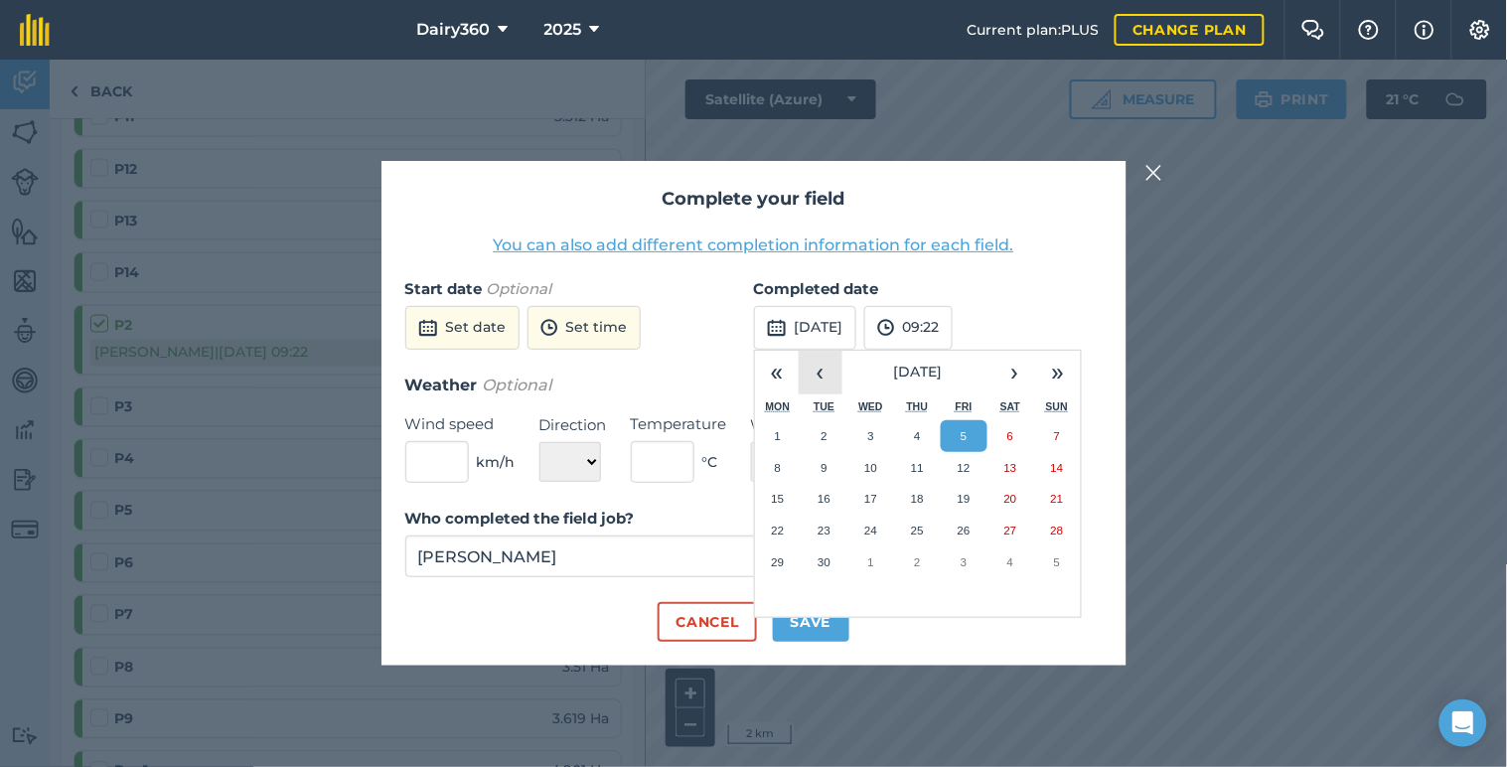
click at [811, 374] on button "‹" at bounding box center [820, 373] width 44 height 44
click at [924, 557] on abbr "28" at bounding box center [917, 561] width 13 height 13
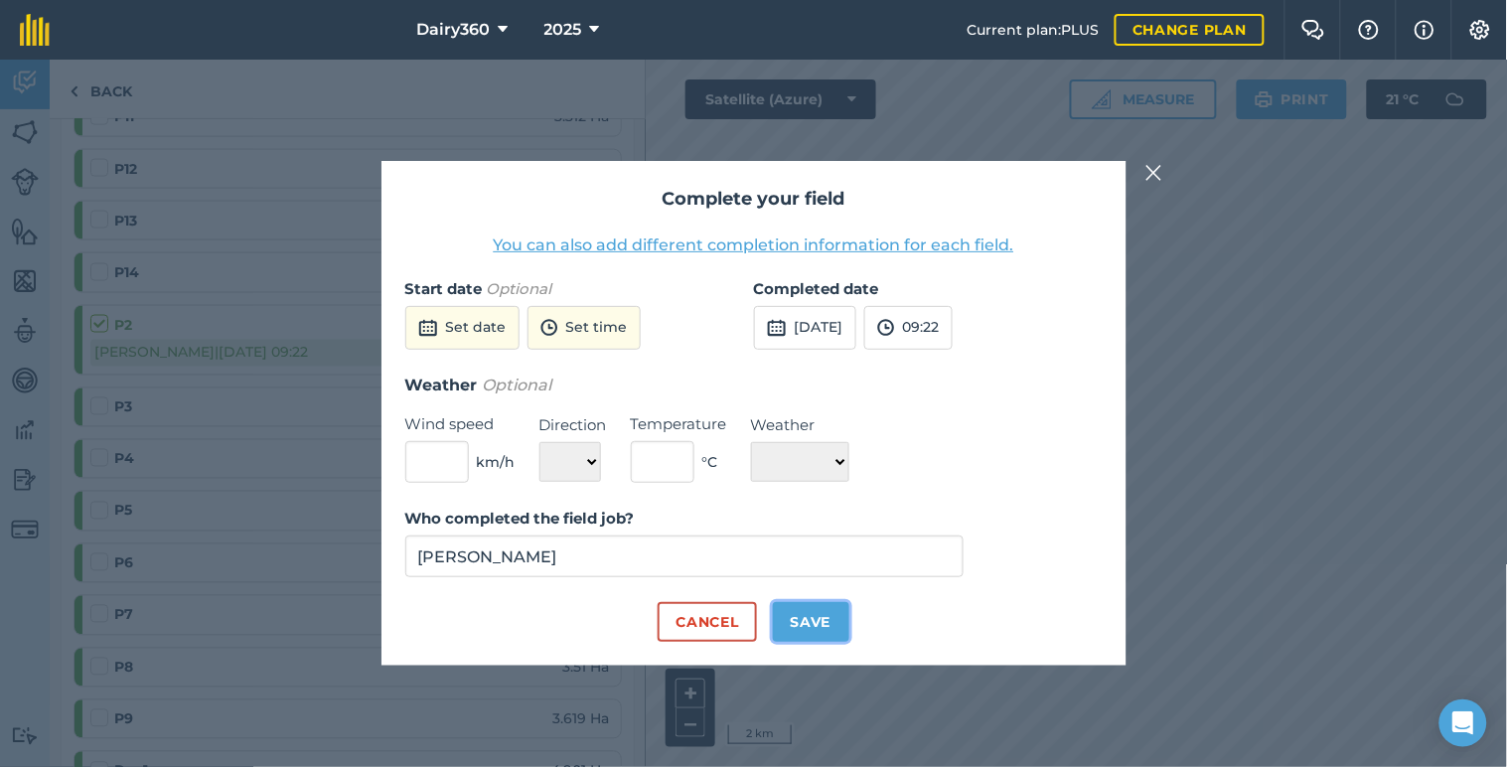
click at [820, 624] on button "Save" at bounding box center [811, 622] width 76 height 40
checkbox input "true"
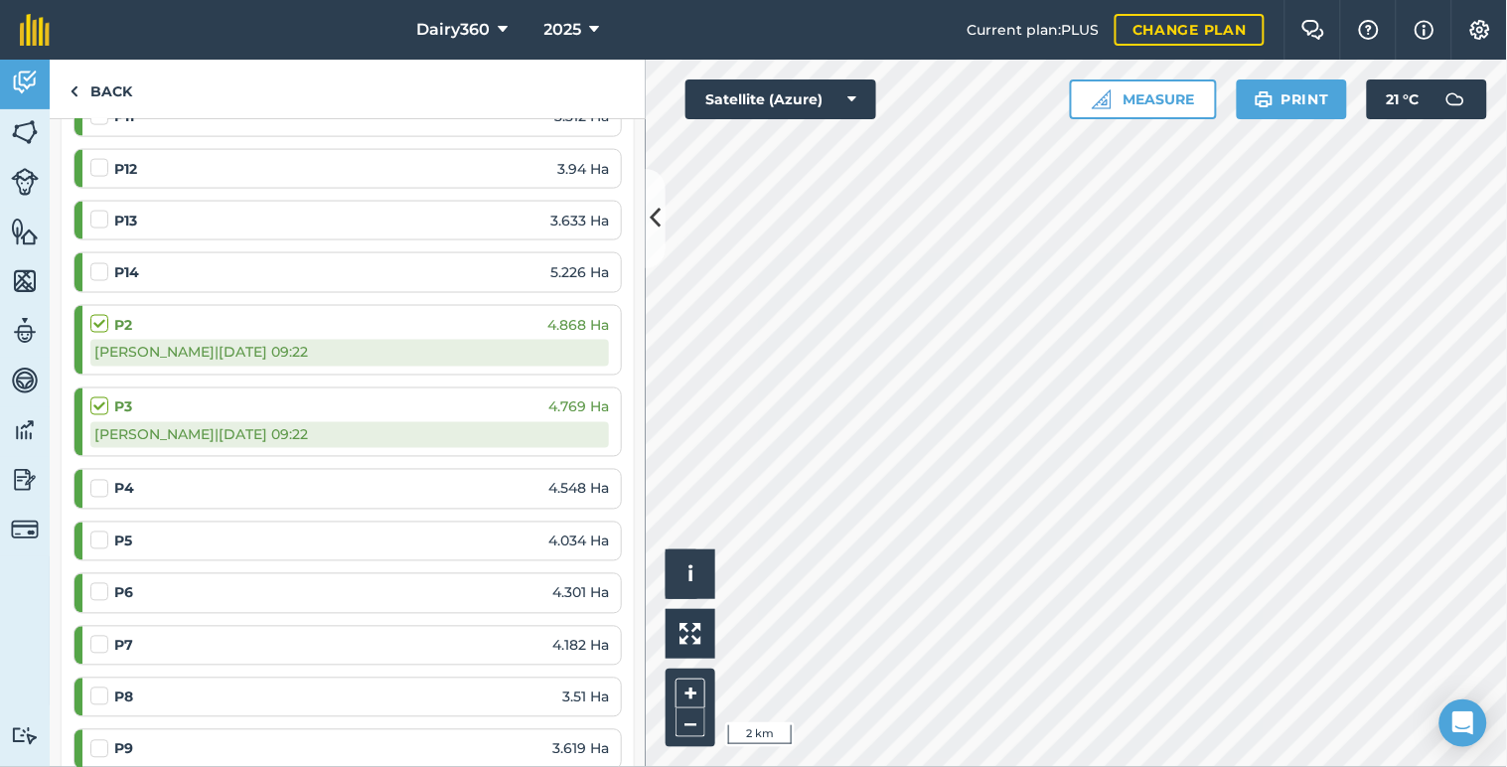
click at [102, 479] on label at bounding box center [102, 479] width 24 height 0
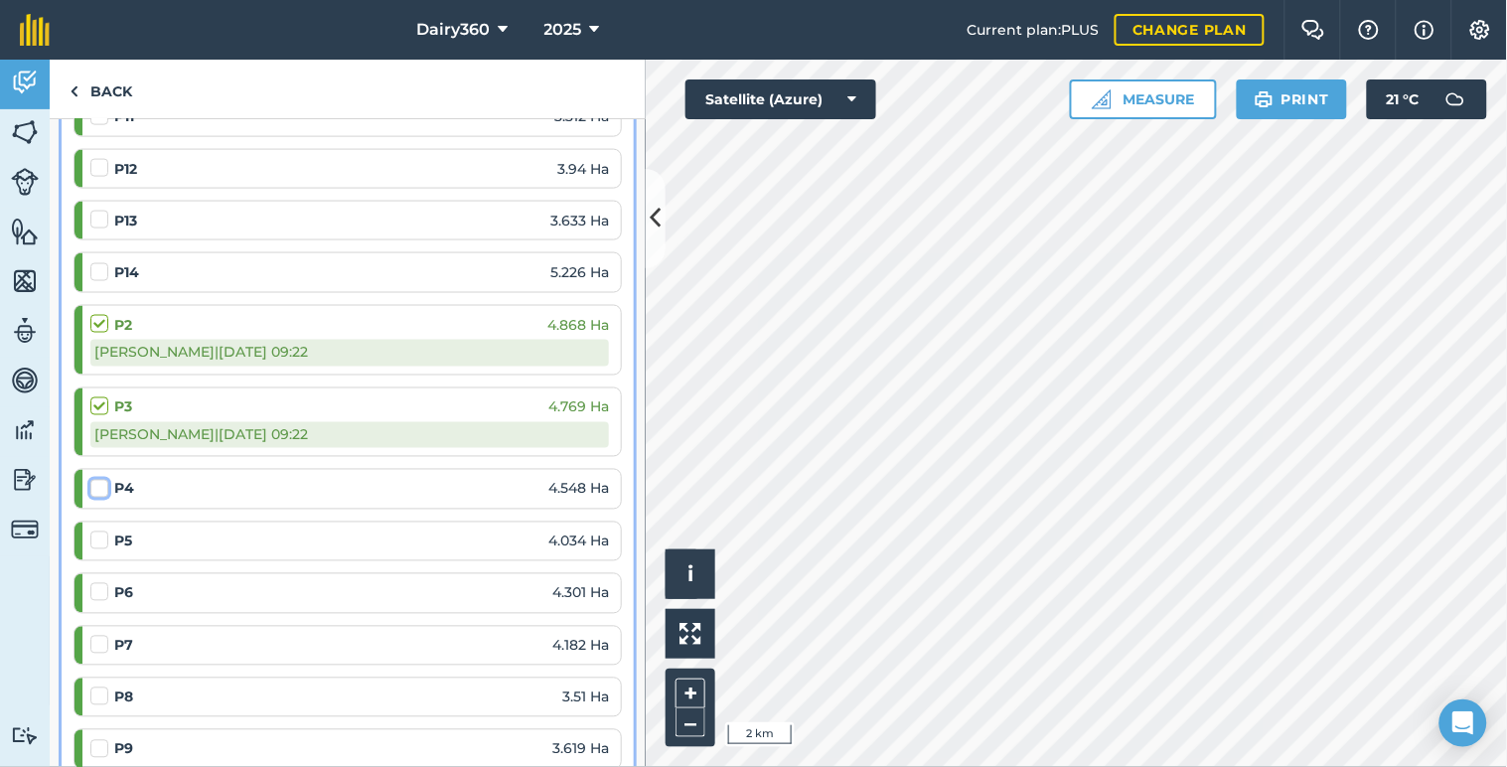
click at [102, 484] on input "checkbox" at bounding box center [96, 485] width 13 height 13
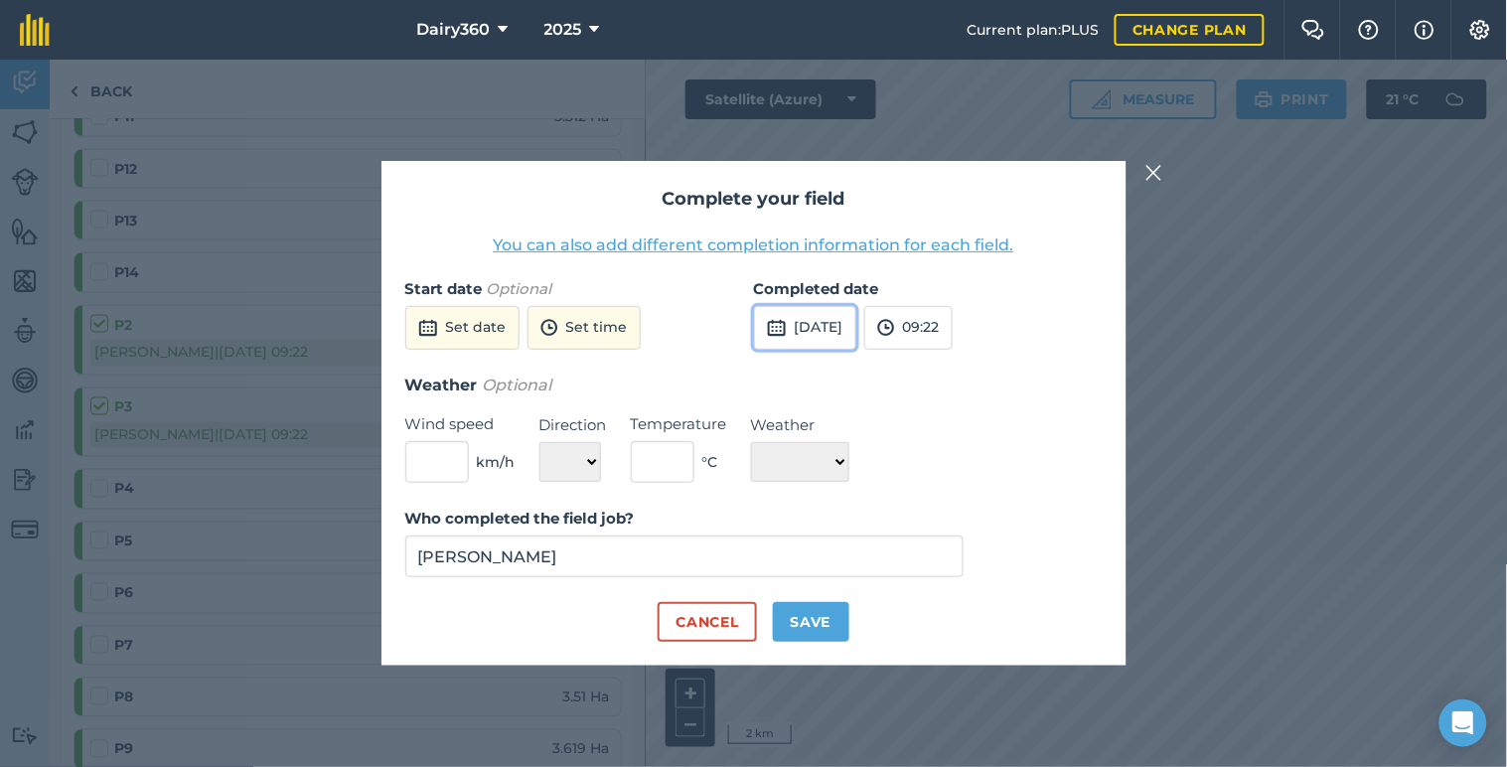
click at [802, 333] on button "[DATE]" at bounding box center [805, 328] width 102 height 44
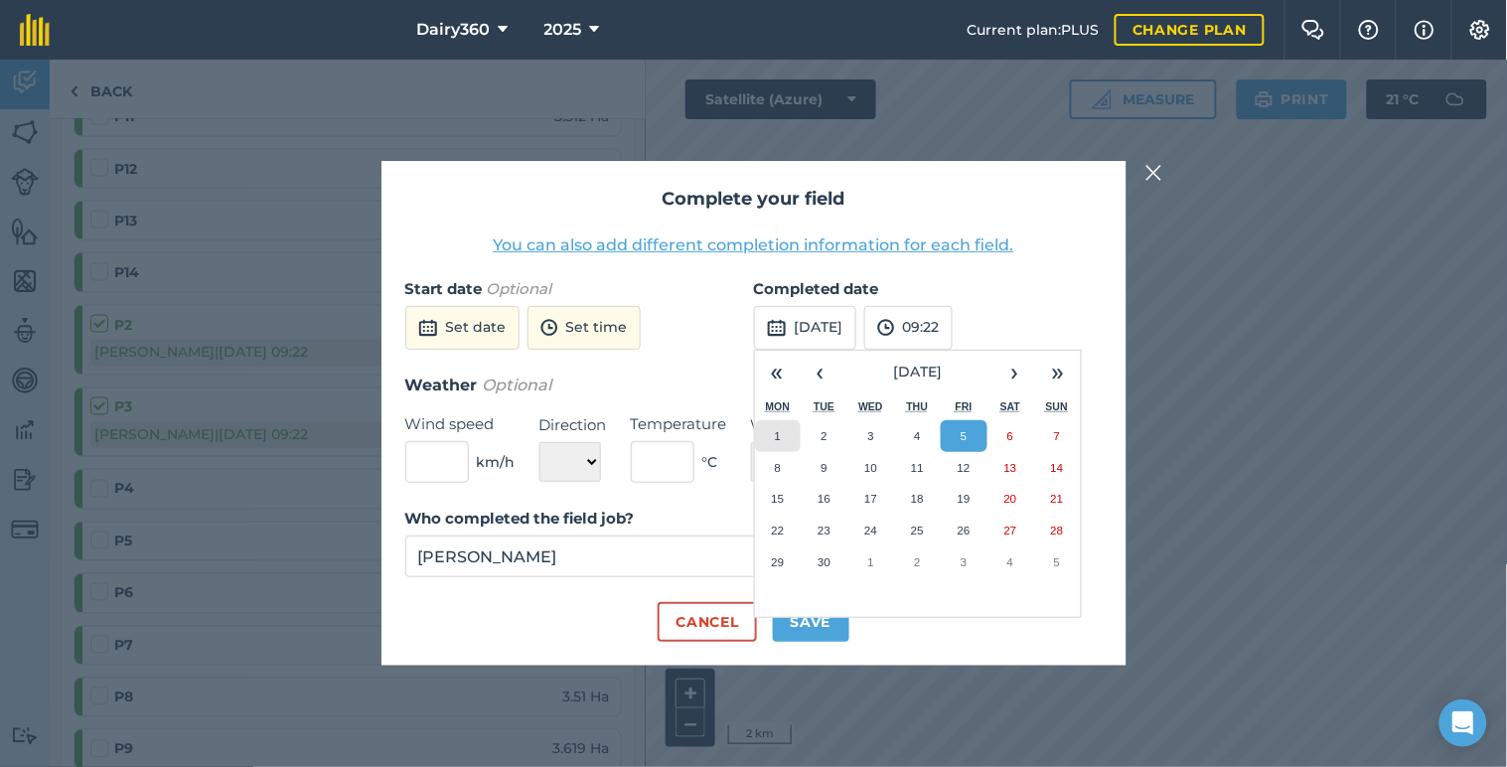
click at [782, 433] on button "1" at bounding box center [778, 436] width 47 height 32
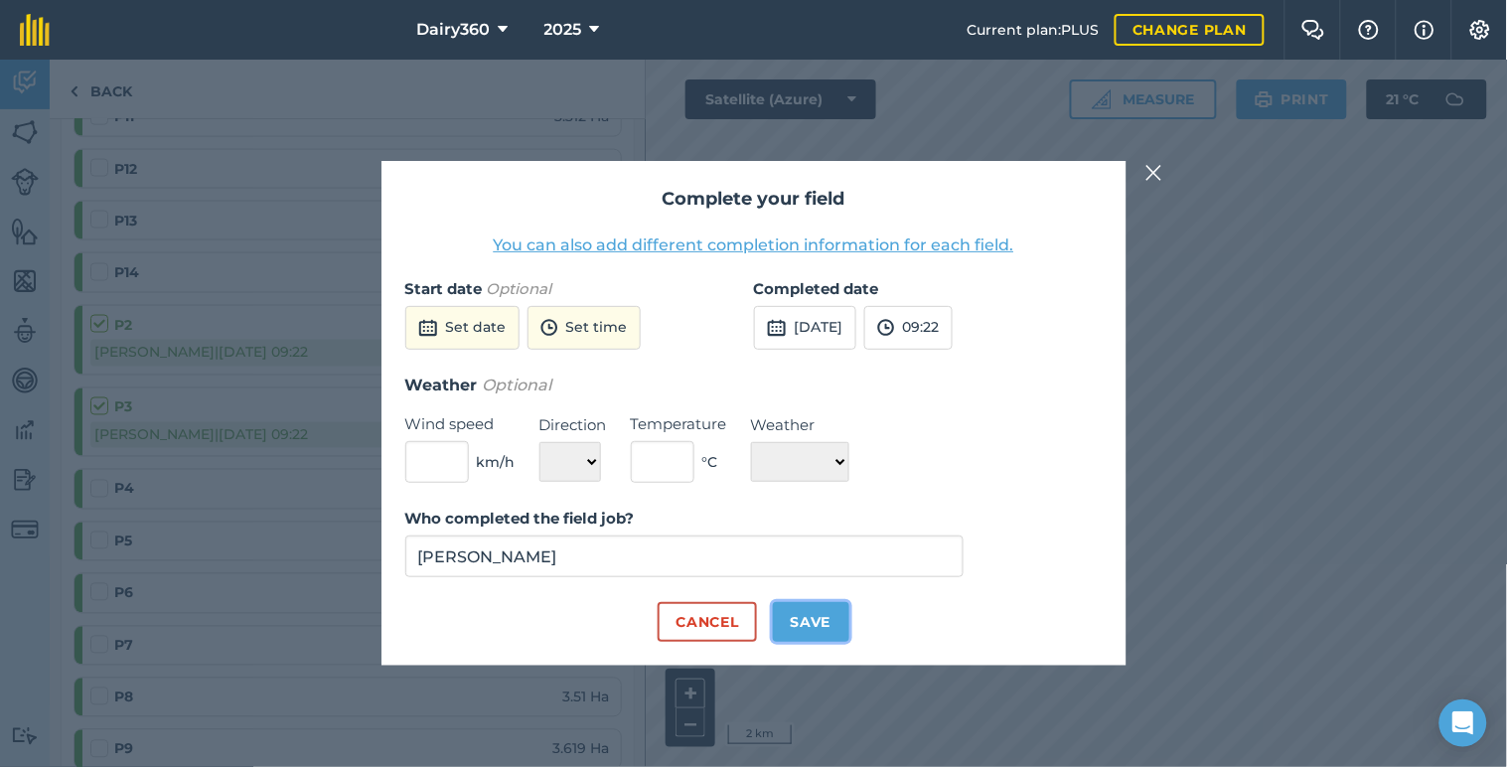
click at [827, 617] on button "Save" at bounding box center [811, 622] width 76 height 40
checkbox input "true"
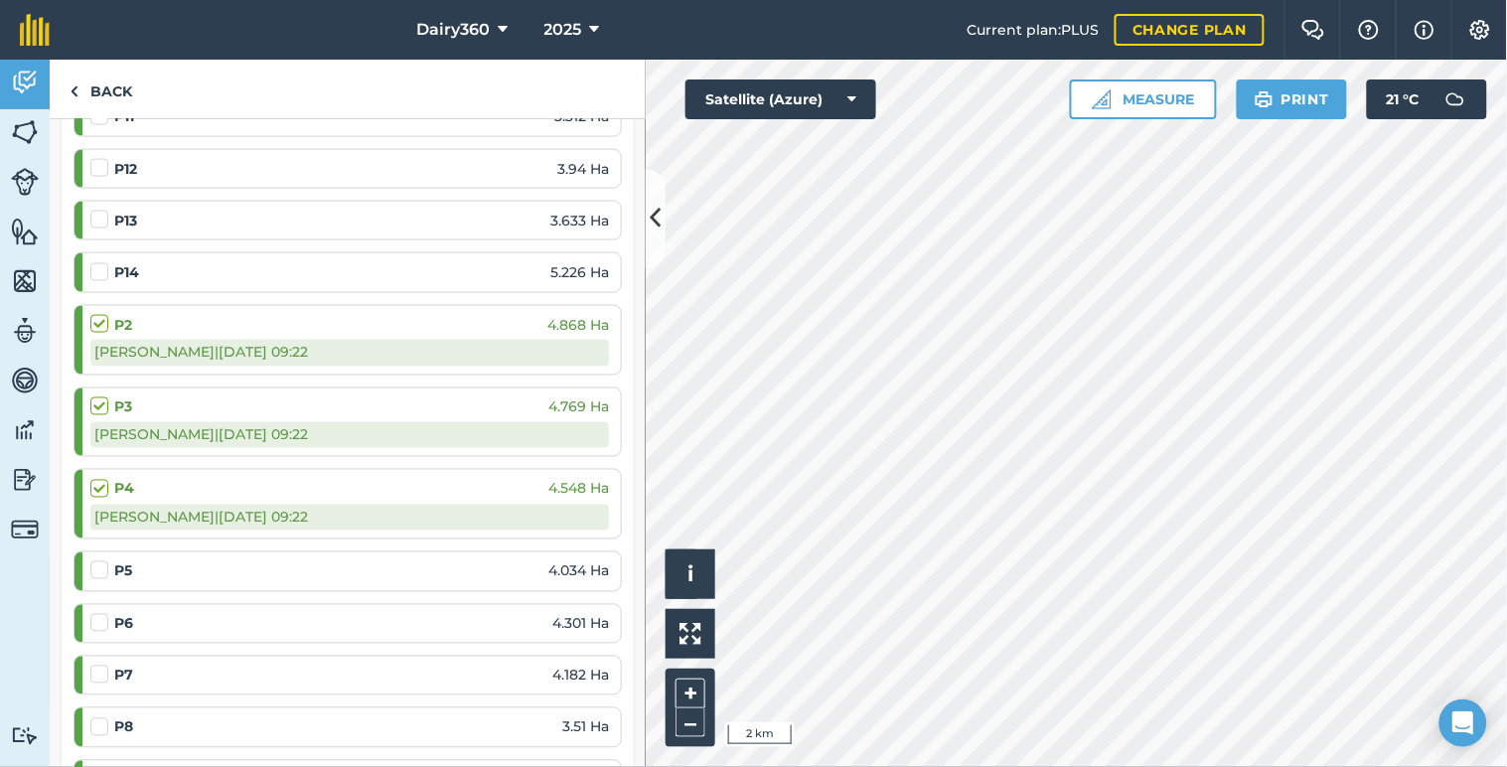
click at [94, 560] on label at bounding box center [102, 560] width 24 height 0
click at [94, 569] on input "checkbox" at bounding box center [96, 566] width 13 height 13
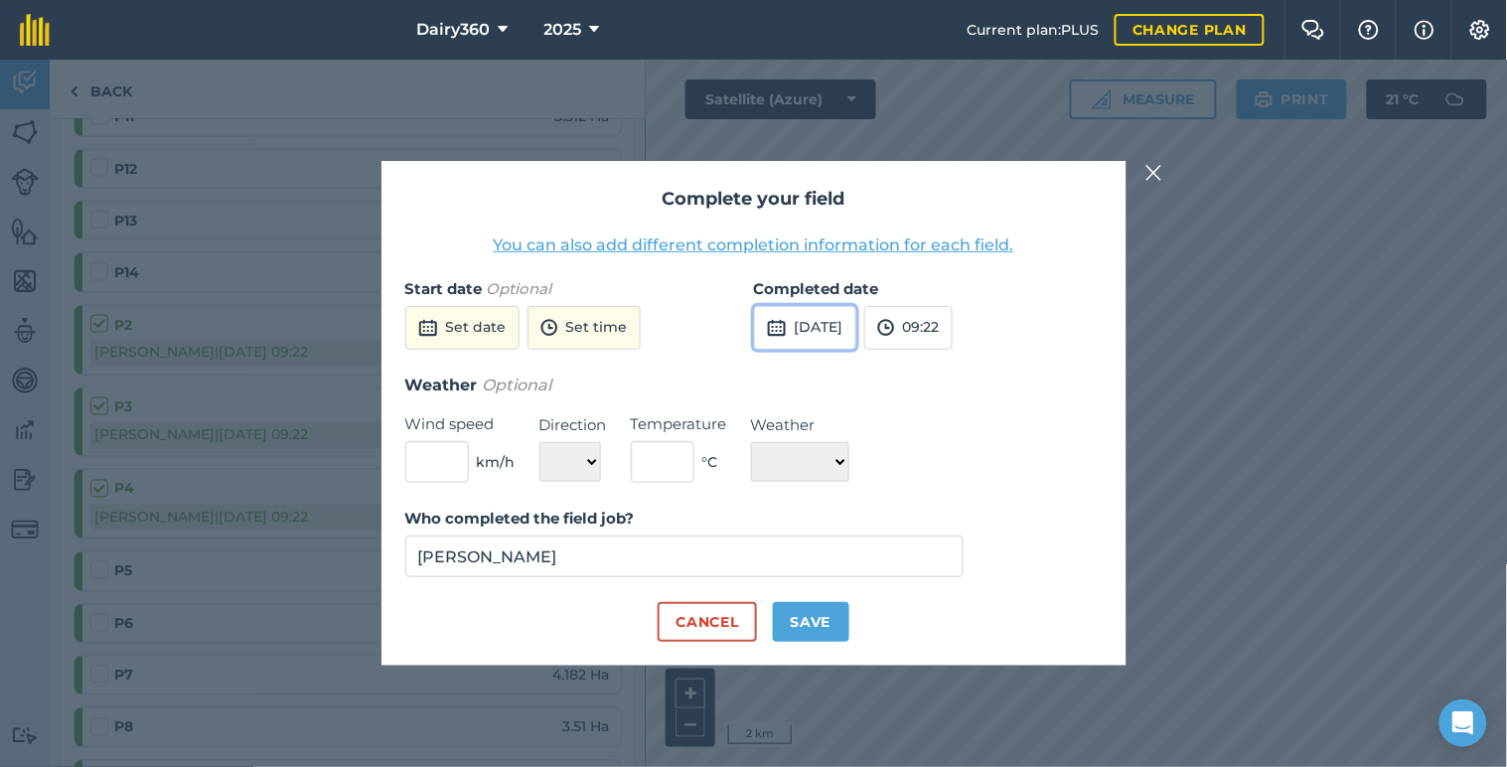
click at [817, 319] on button "[DATE]" at bounding box center [805, 328] width 102 height 44
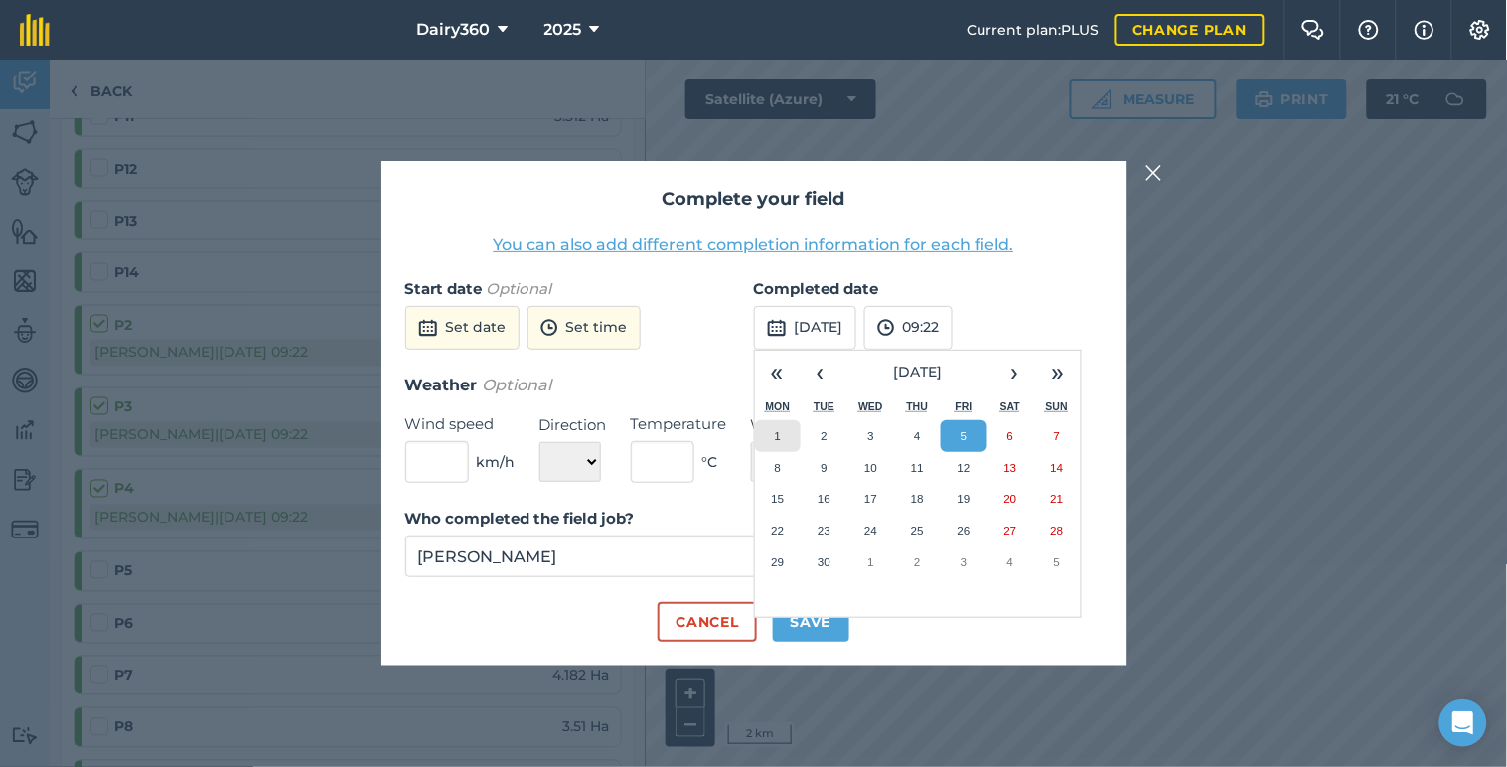
click at [783, 440] on button "1" at bounding box center [778, 436] width 47 height 32
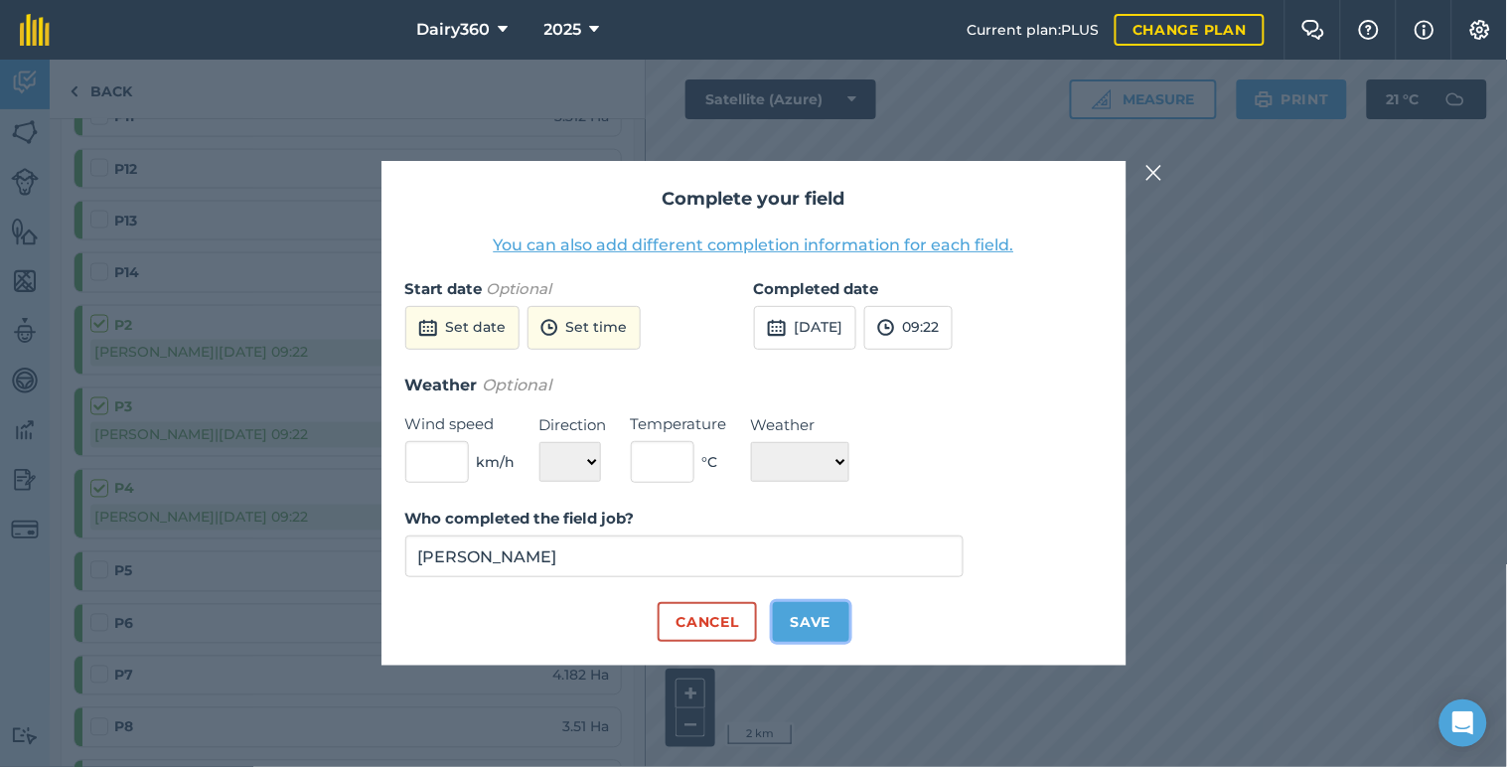
click at [820, 616] on button "Save" at bounding box center [811, 622] width 76 height 40
checkbox input "true"
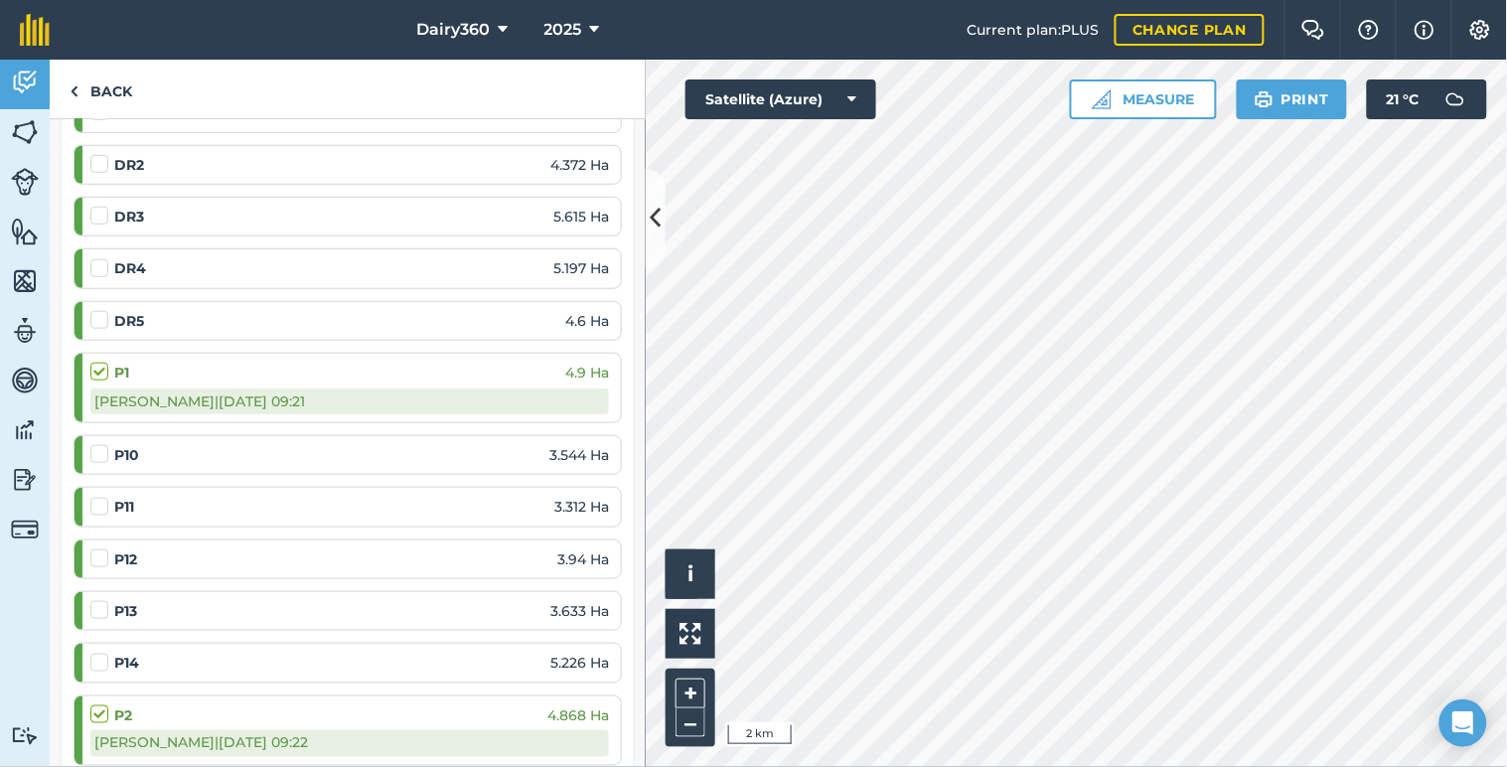
scroll to position [294, 0]
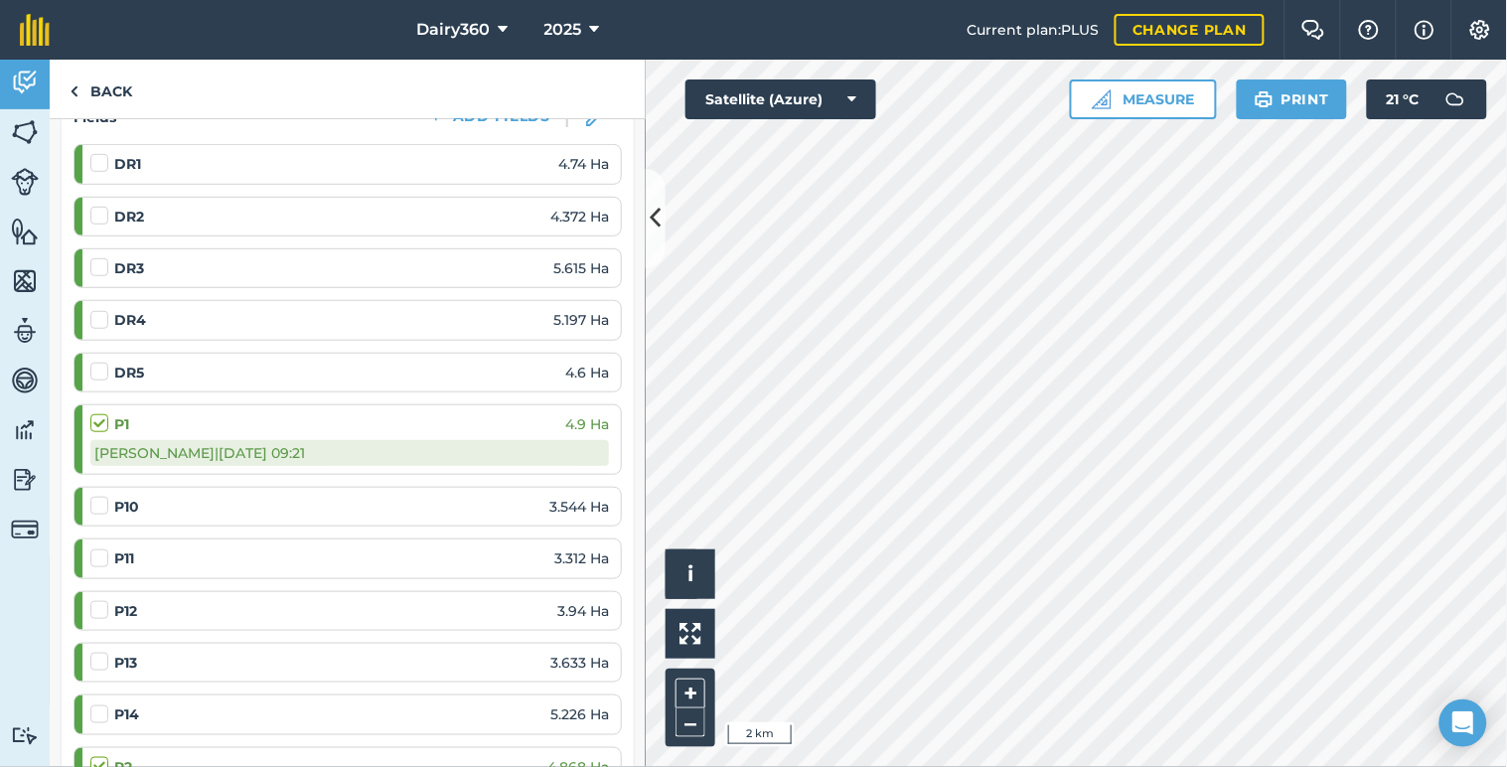
click at [102, 362] on label at bounding box center [102, 362] width 24 height 0
click at [102, 364] on input "checkbox" at bounding box center [96, 368] width 13 height 13
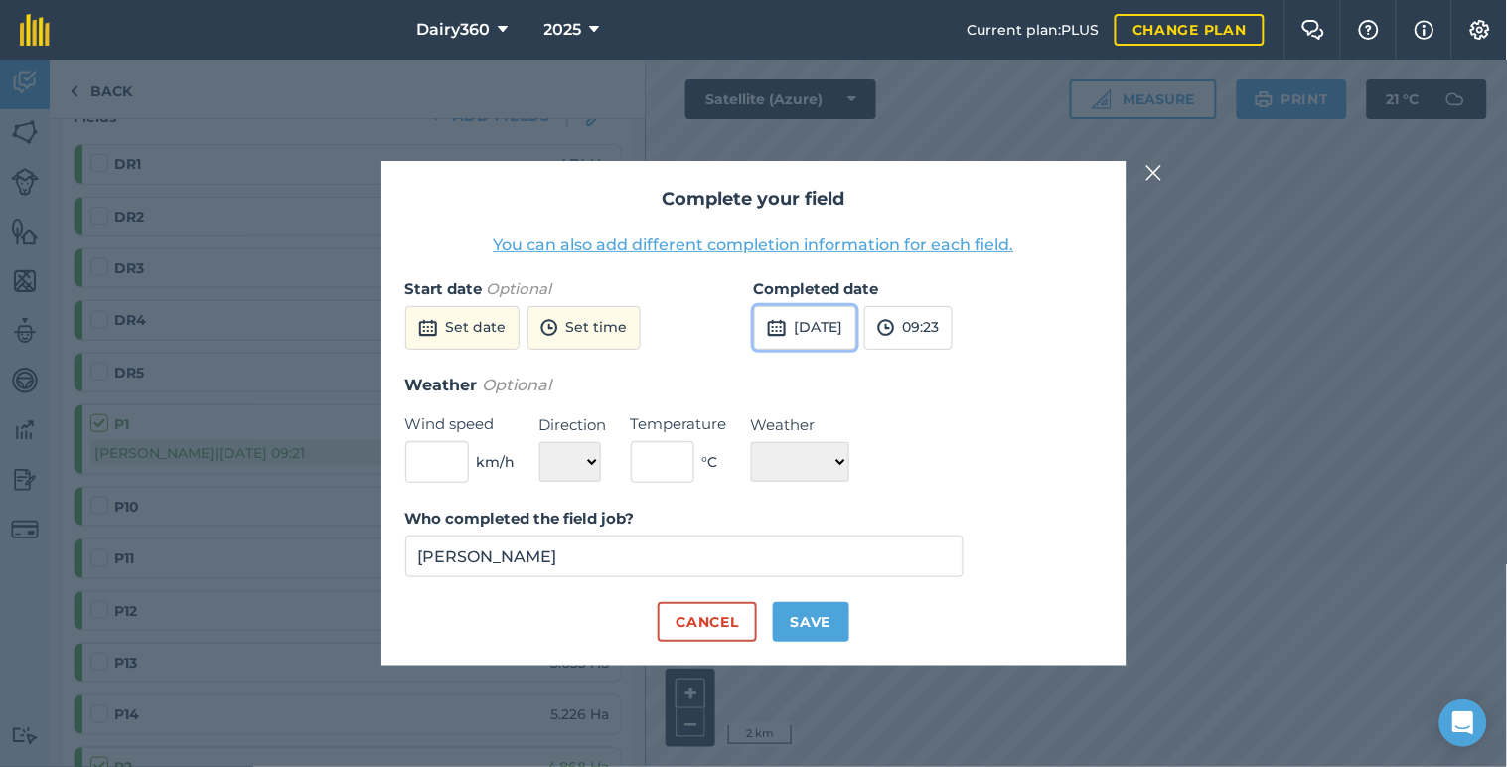
click at [816, 324] on button "[DATE]" at bounding box center [805, 328] width 102 height 44
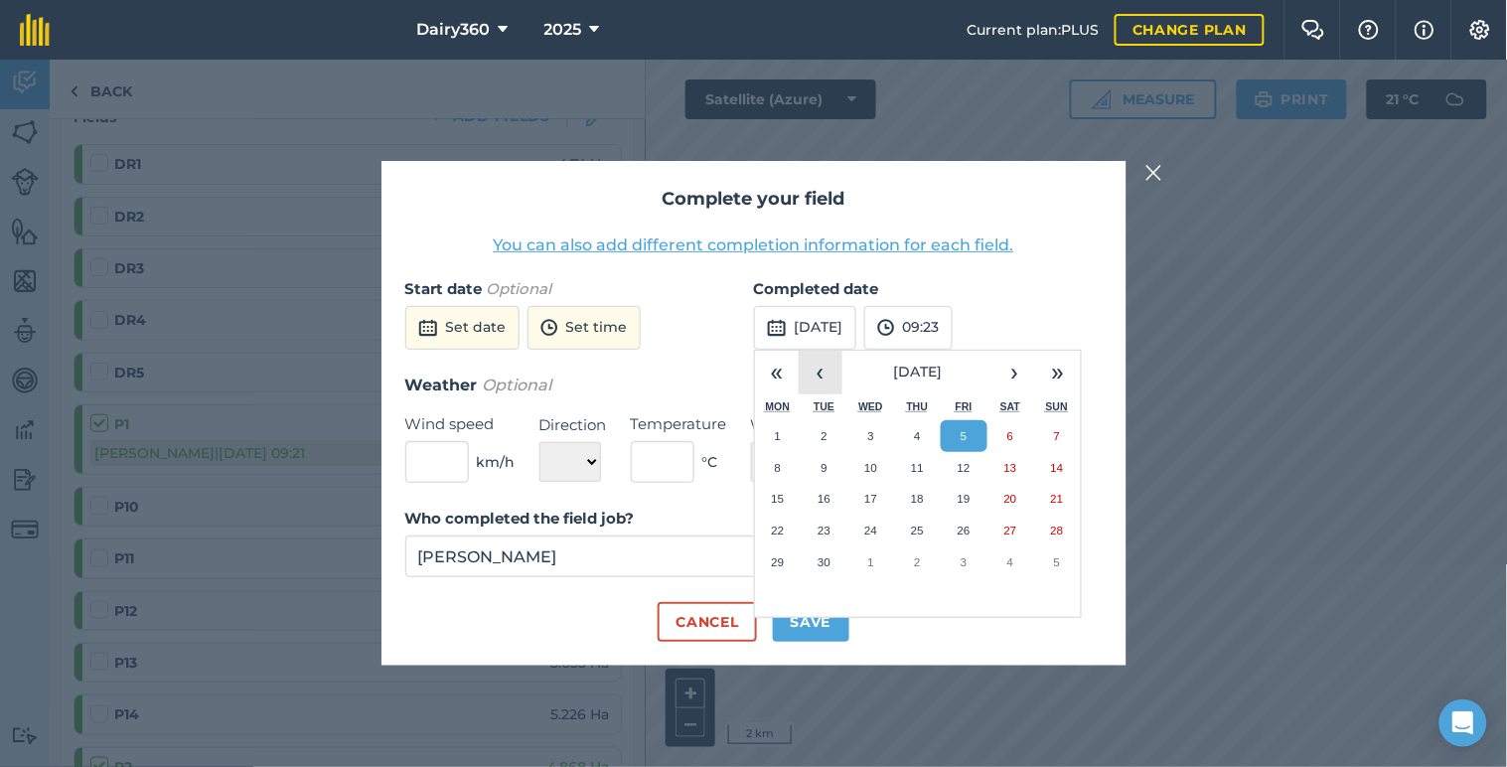
click at [825, 377] on button "‹" at bounding box center [820, 373] width 44 height 44
click at [920, 566] on abbr "28" at bounding box center [917, 561] width 13 height 13
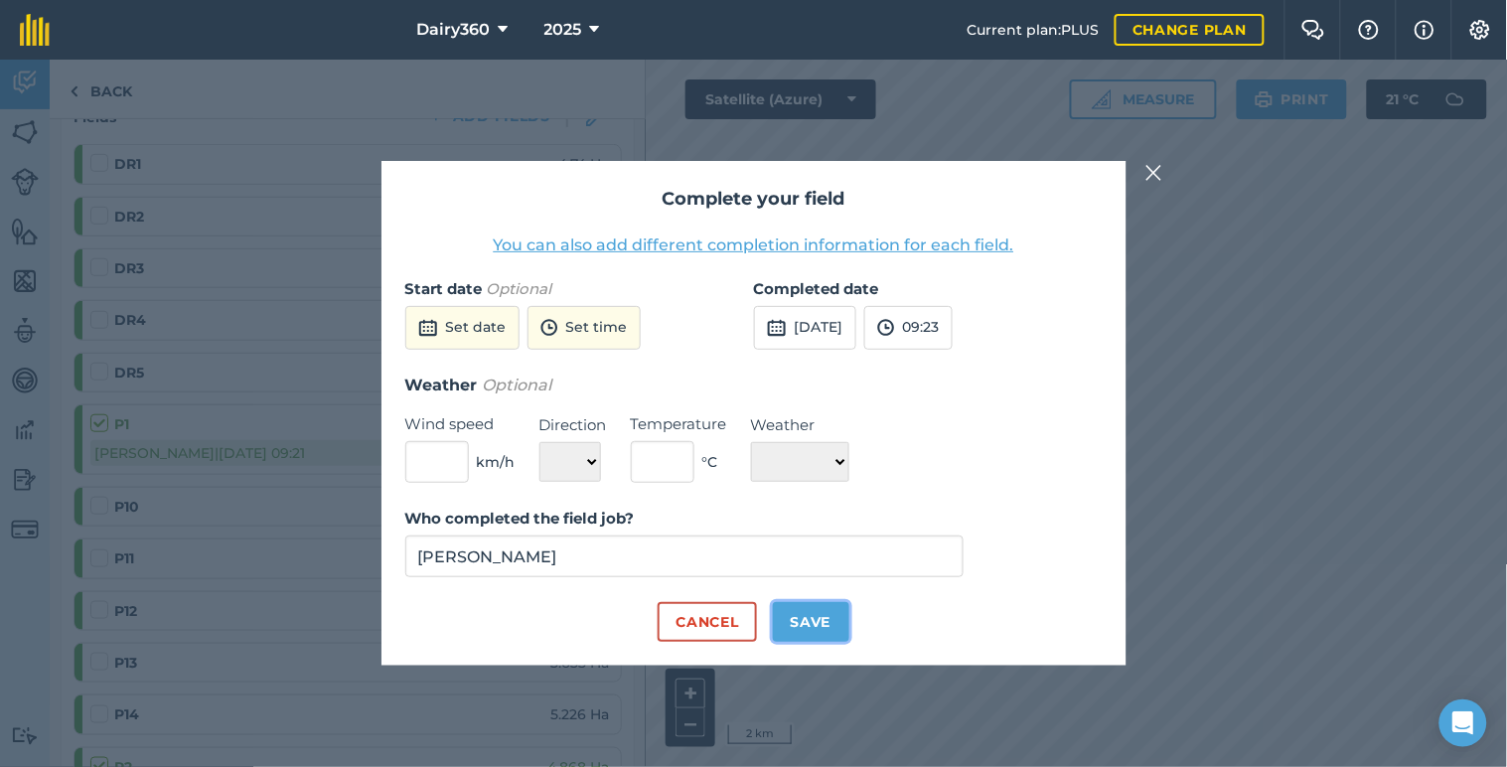
click at [786, 628] on button "Save" at bounding box center [811, 622] width 76 height 40
checkbox input "true"
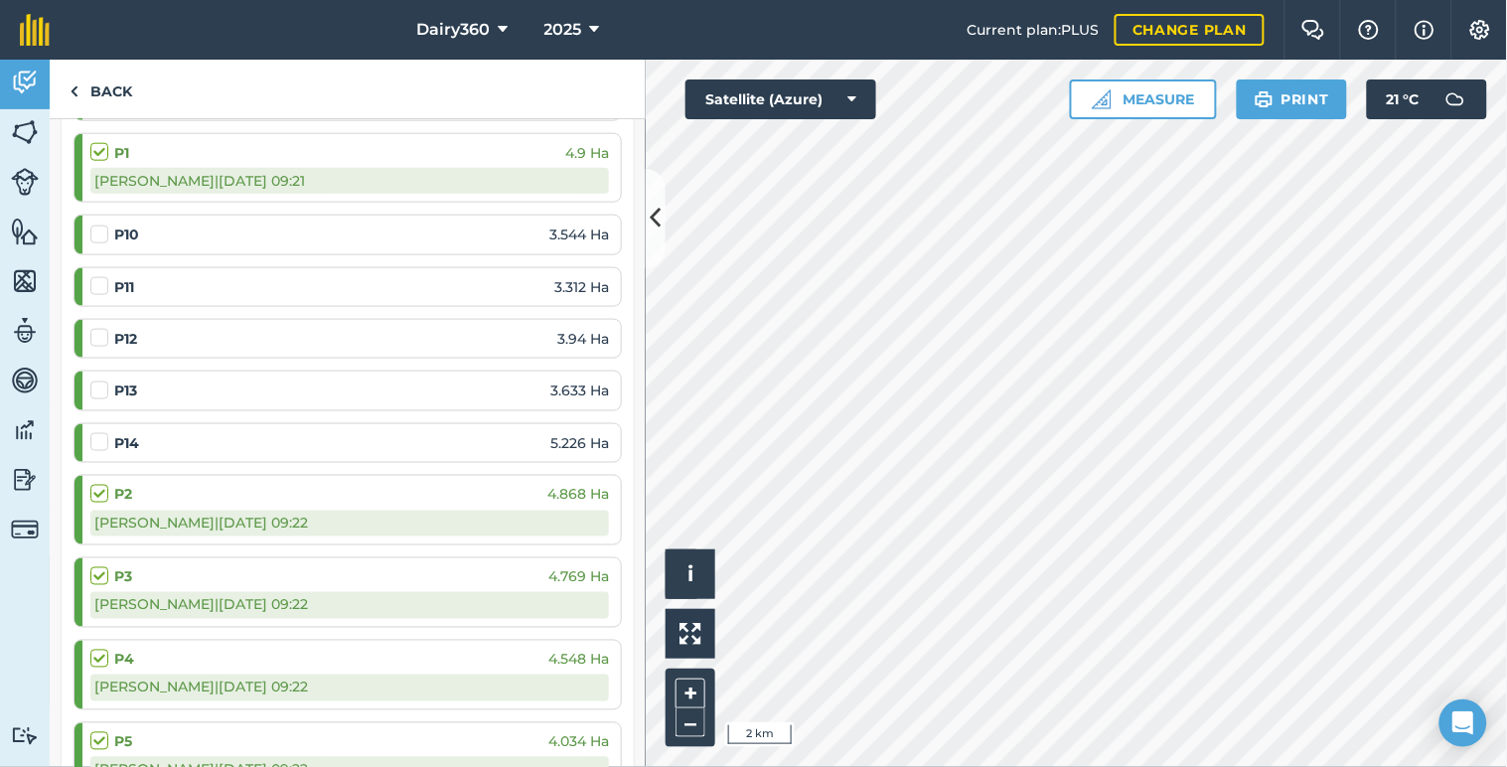
scroll to position [588, 0]
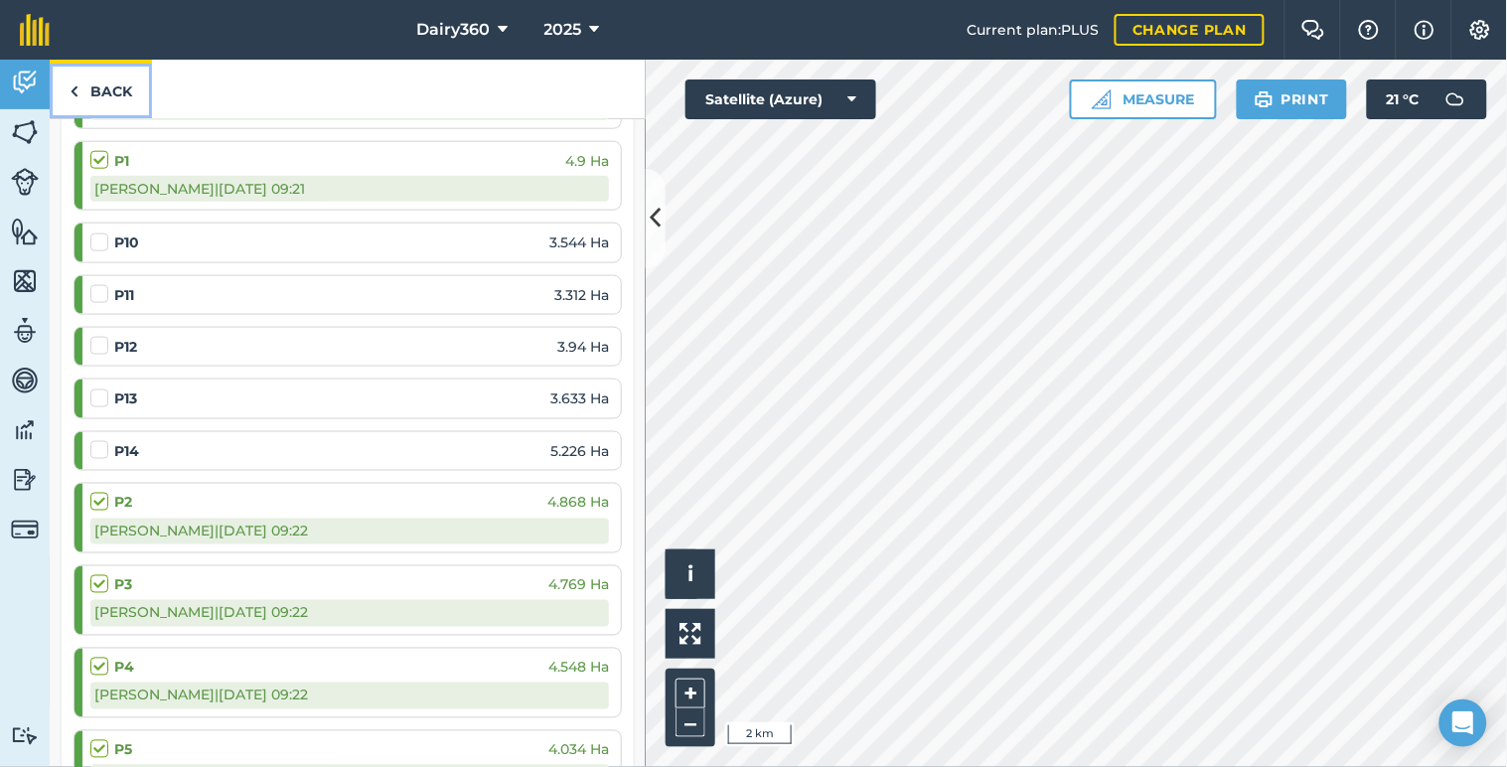
click at [79, 81] on link "Back" at bounding box center [101, 89] width 102 height 59
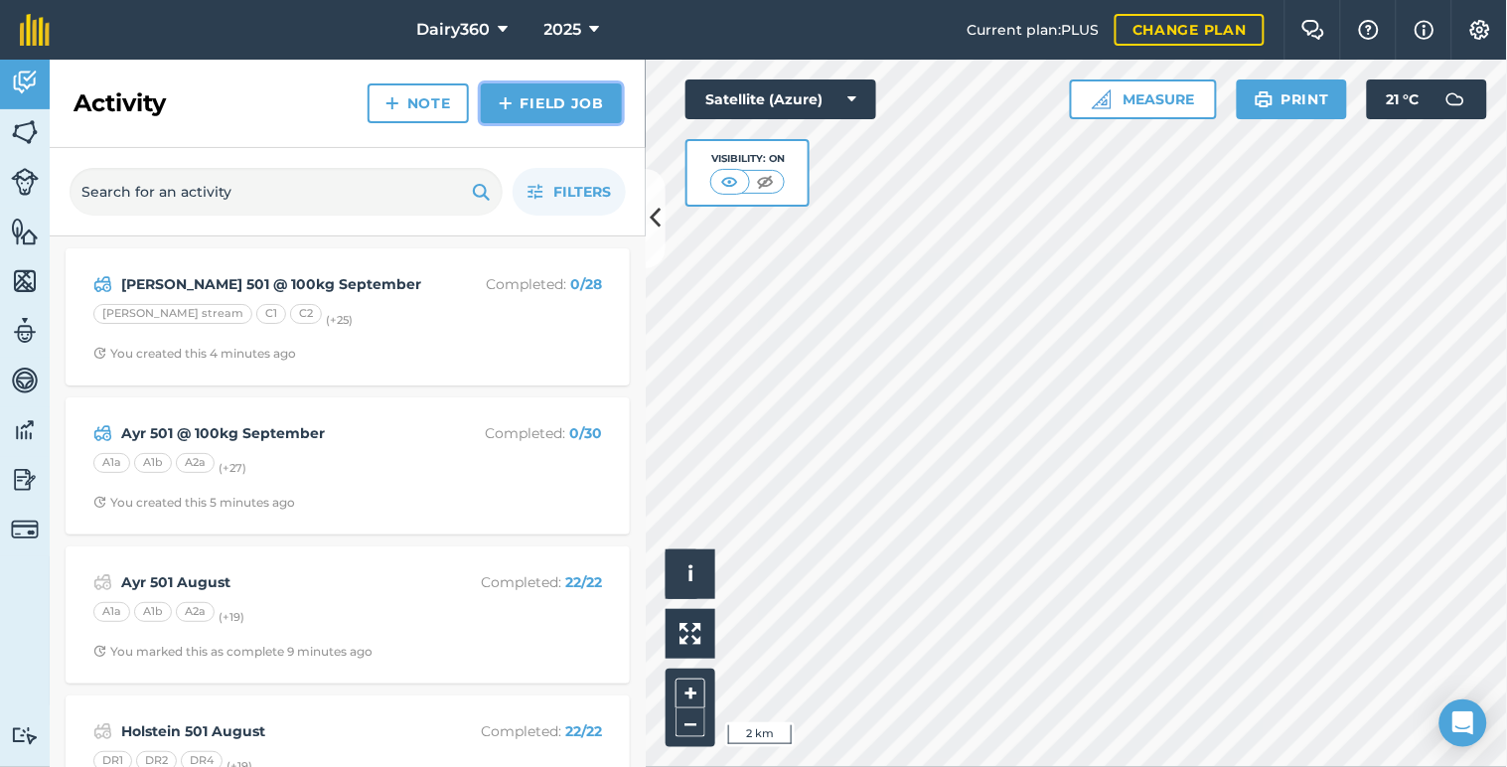
click at [524, 105] on link "Field Job" at bounding box center [551, 103] width 141 height 40
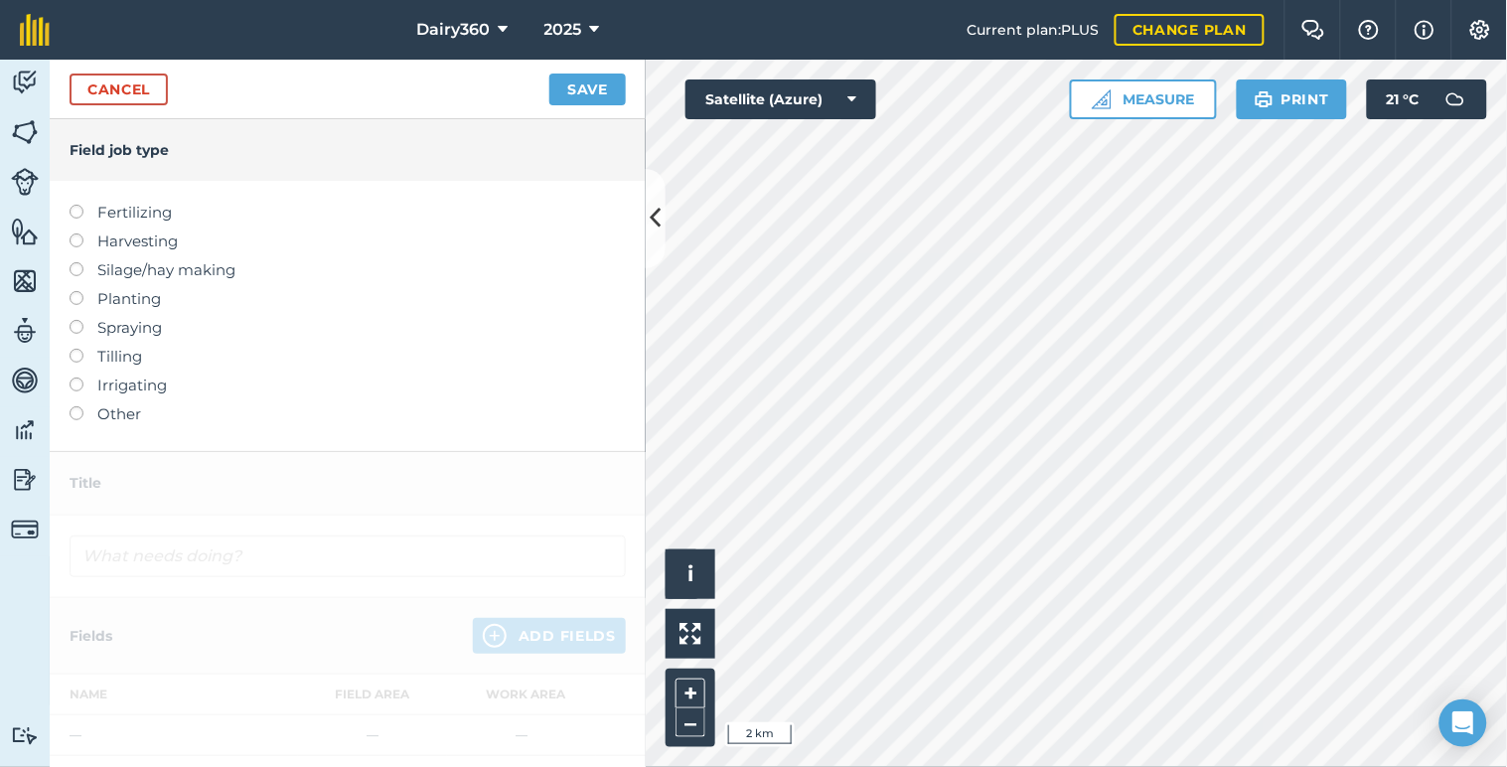
click at [76, 205] on label at bounding box center [84, 205] width 28 height 0
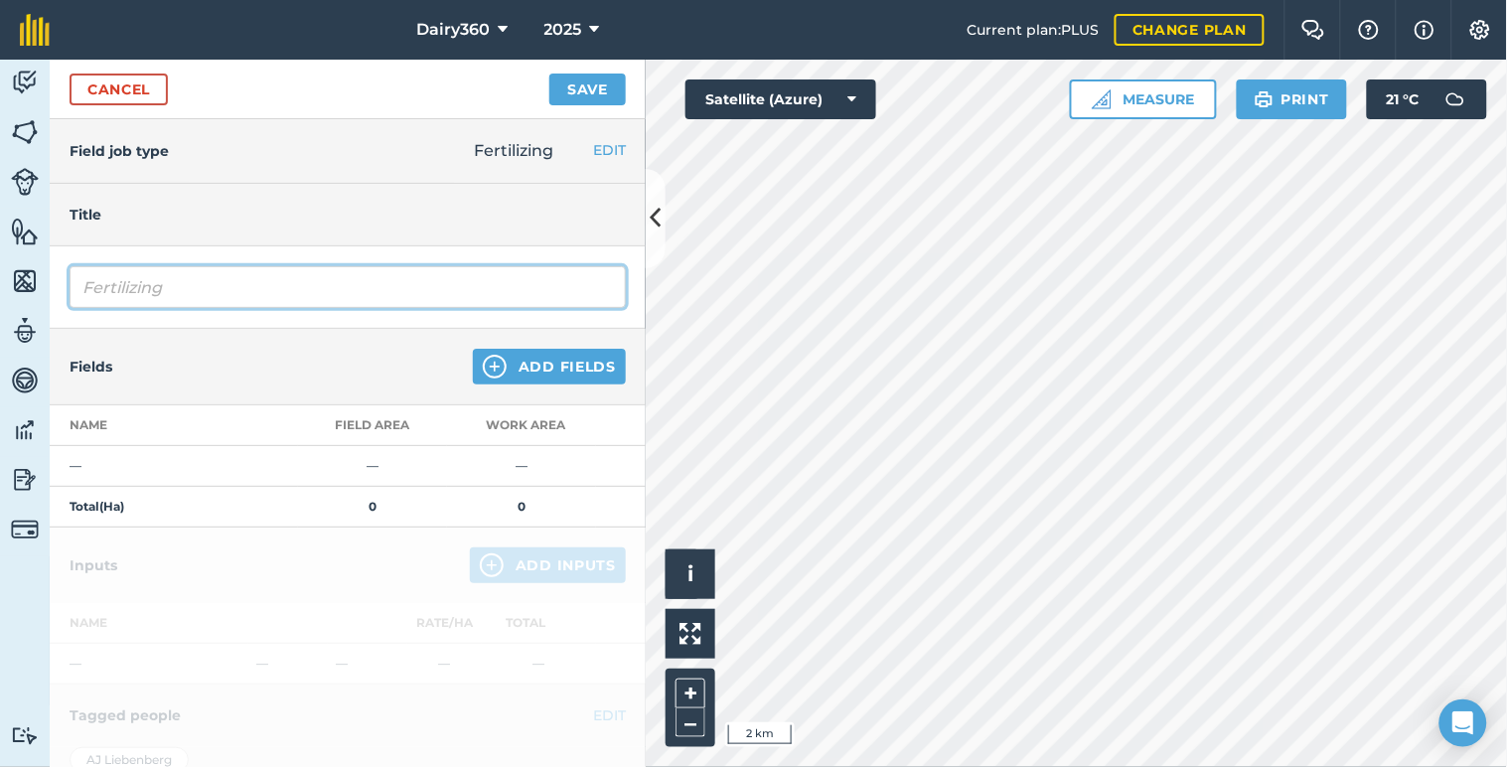
drag, startPoint x: 220, startPoint y: 294, endPoint x: 32, endPoint y: 300, distance: 188.8
click at [34, 299] on div "Activity Fields Livestock Features Maps Team Vehicles Data Reporting Billing Tu…" at bounding box center [753, 413] width 1507 height 707
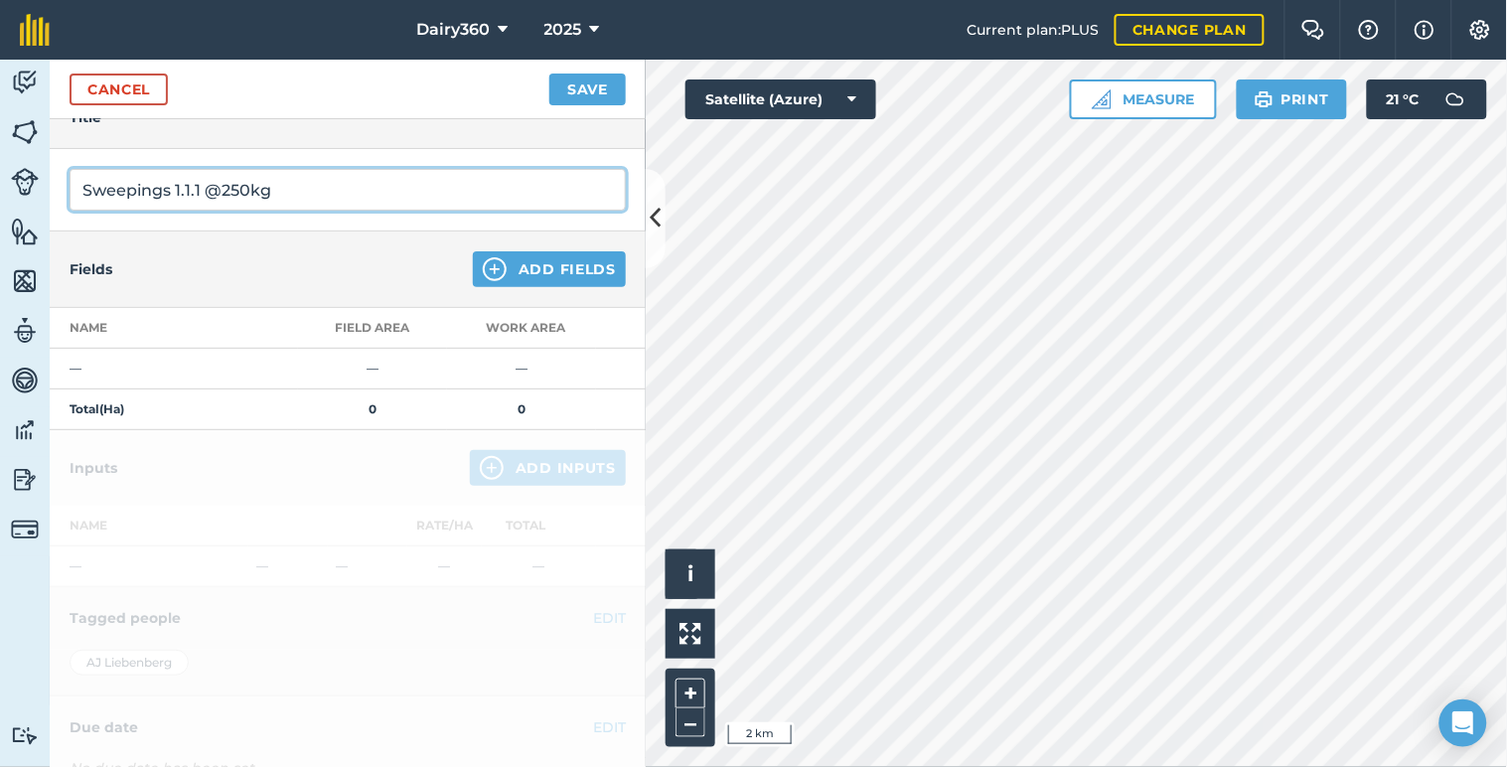
scroll to position [146, 0]
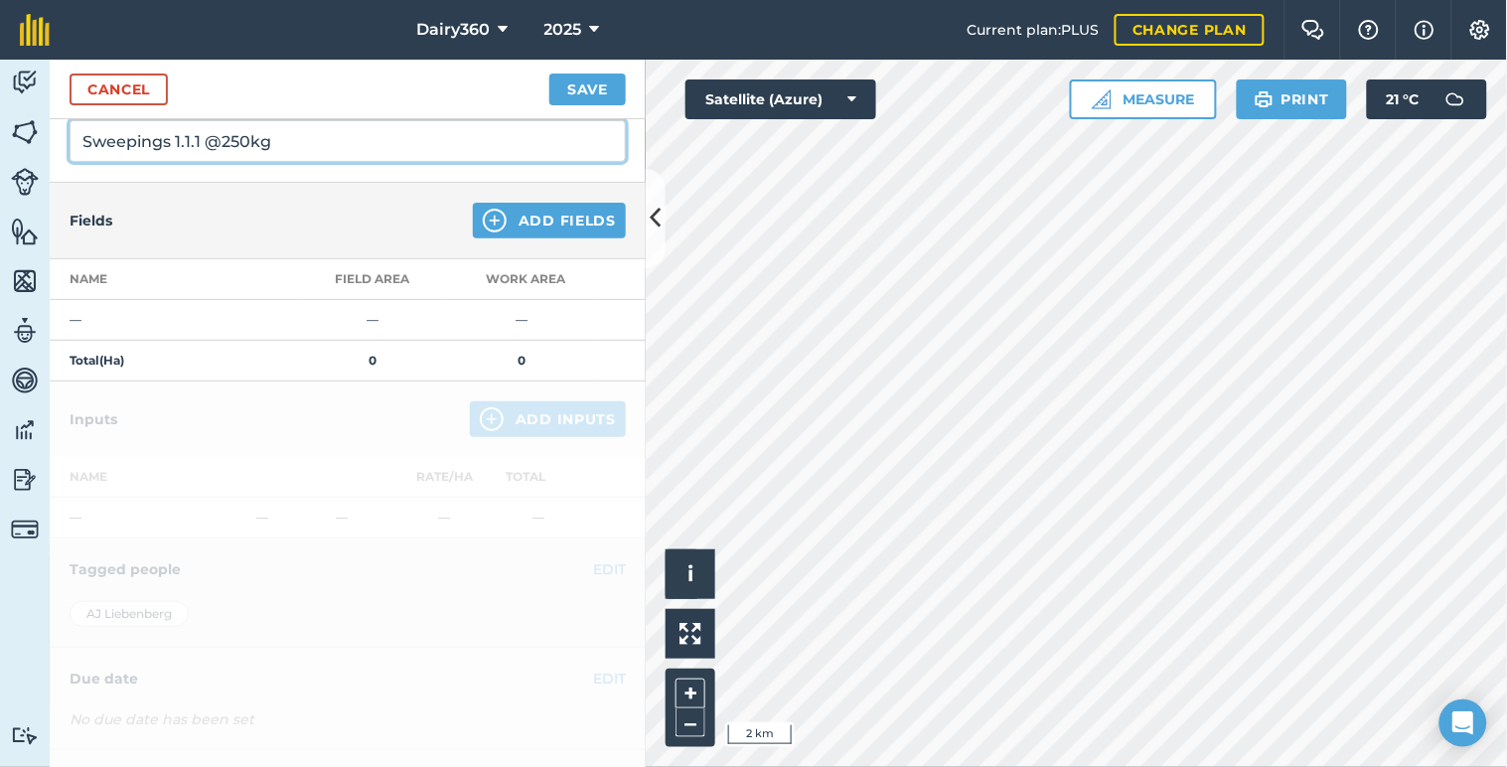
type input "Sweepings 1.1.1 @250kg"
click at [505, 212] on button "Add Fields" at bounding box center [549, 221] width 153 height 36
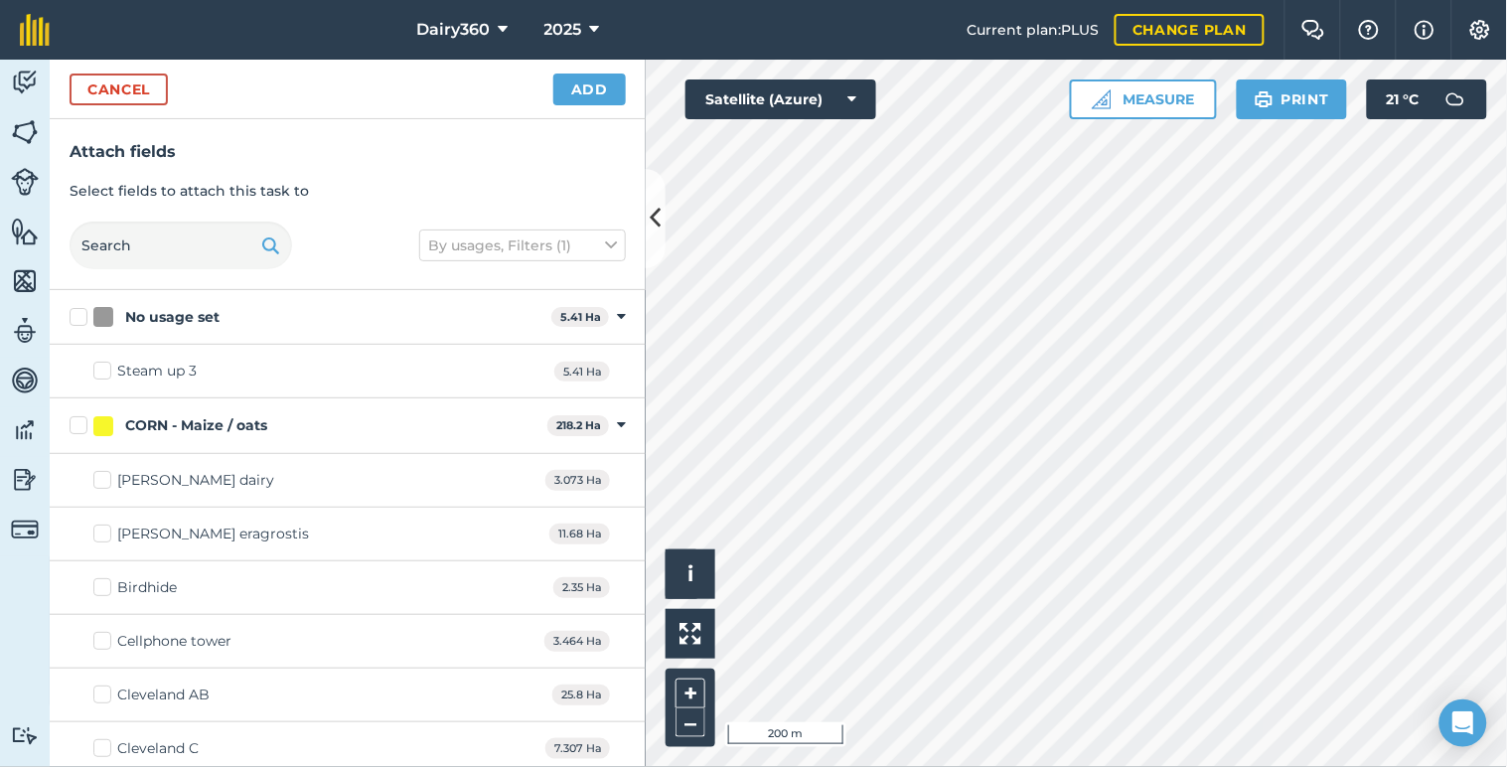
checkbox input "true"
click at [602, 83] on button "Add" at bounding box center [589, 89] width 72 height 32
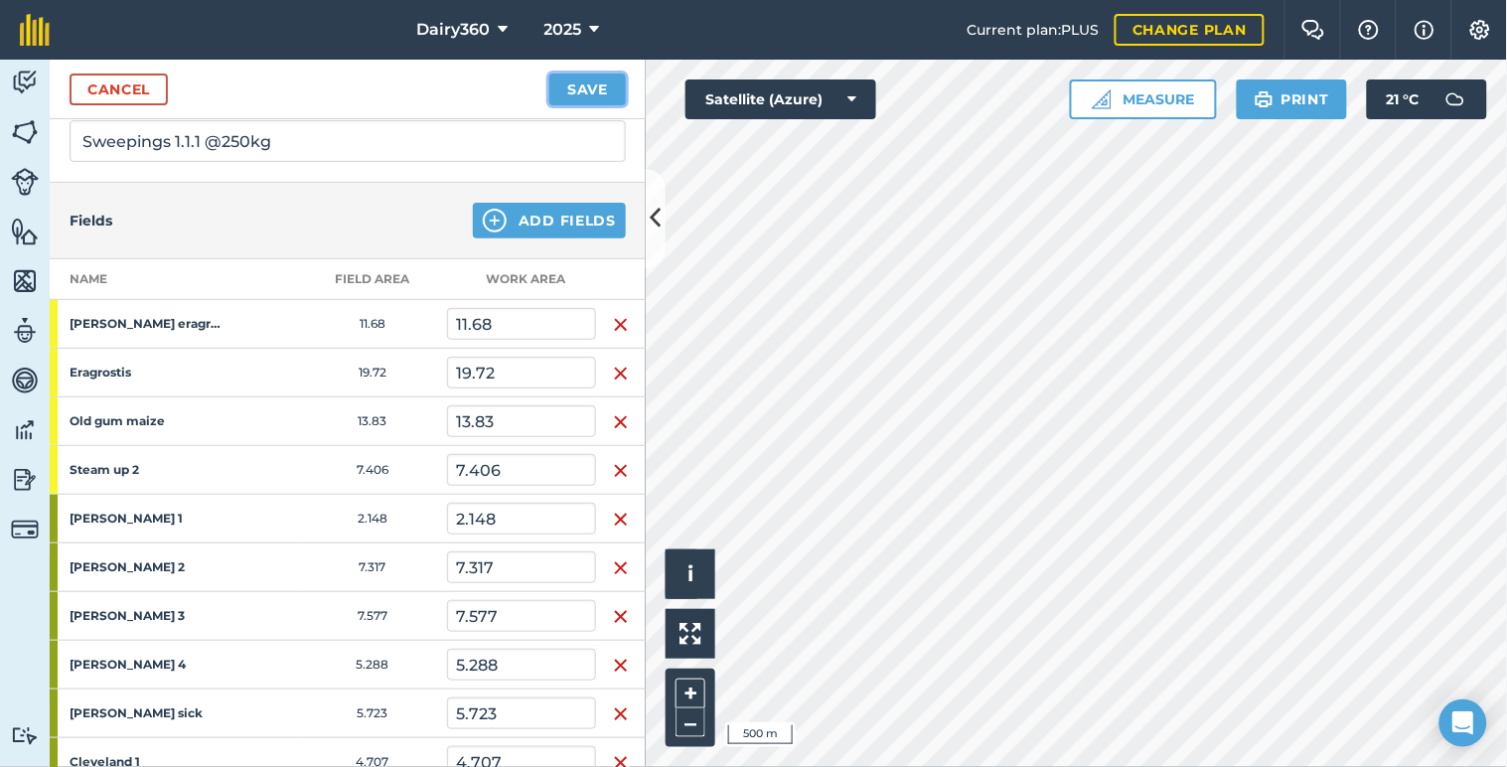
click at [591, 85] on button "Save" at bounding box center [587, 89] width 76 height 32
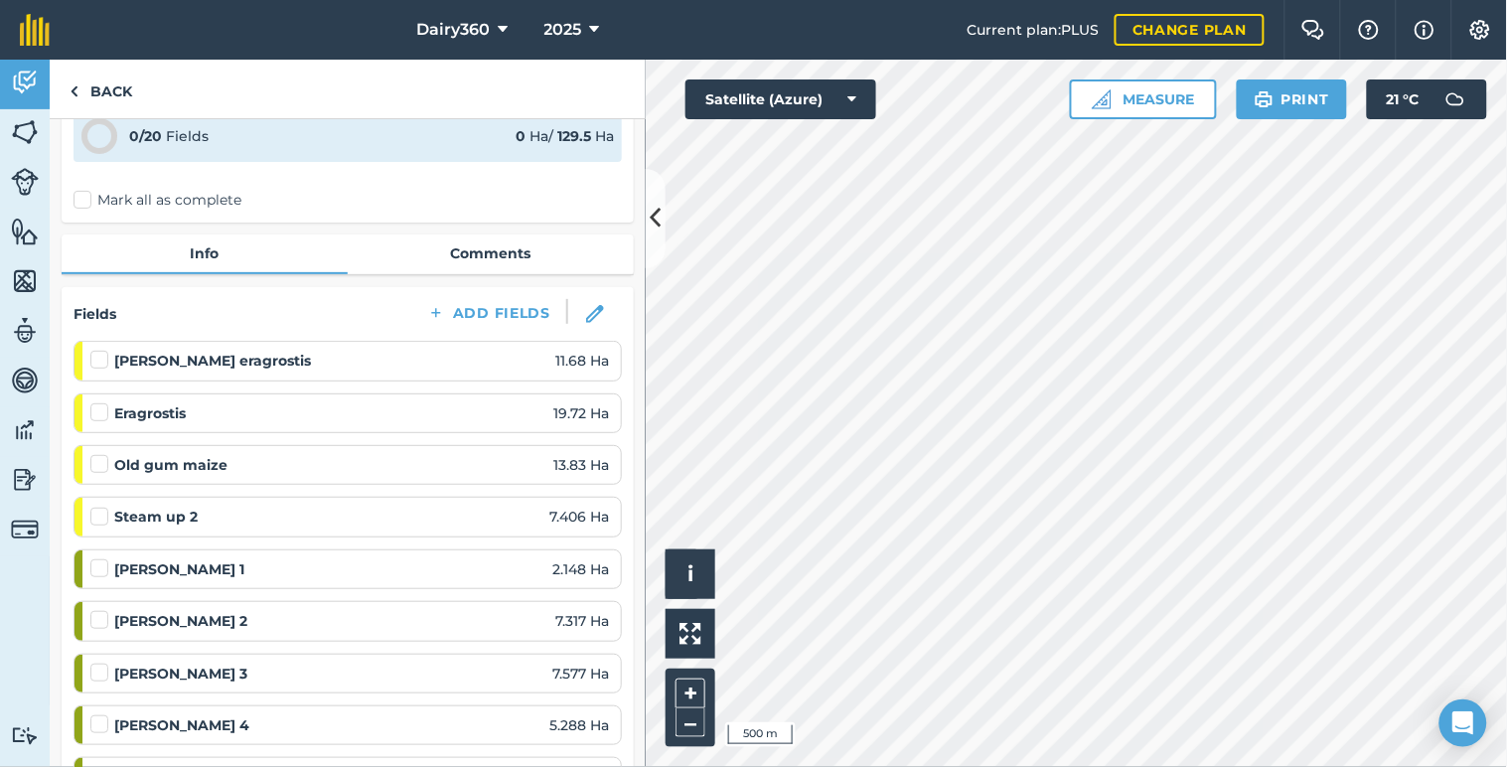
scroll to position [146, 0]
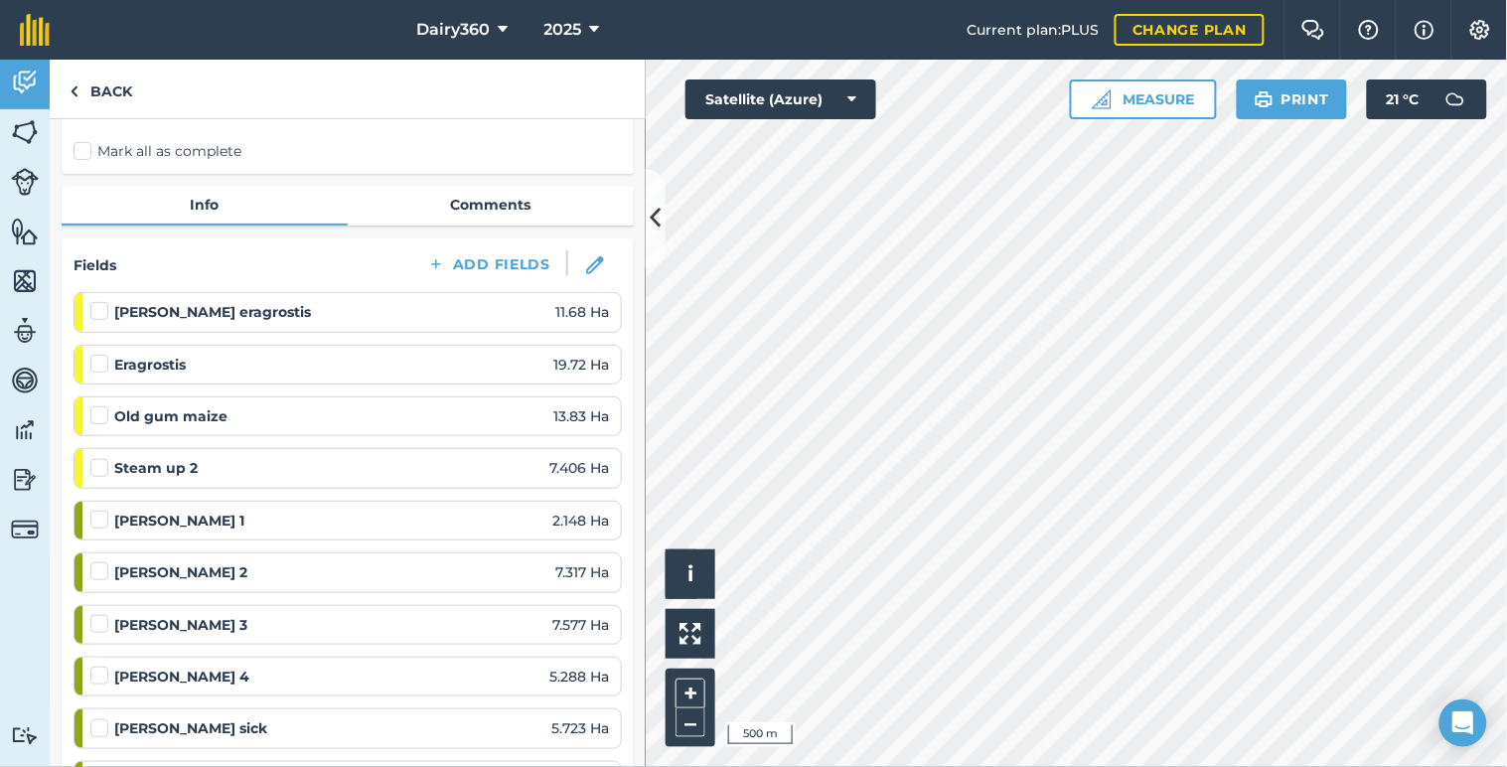
click at [100, 405] on label at bounding box center [102, 405] width 24 height 0
click at [100, 410] on input "checkbox" at bounding box center [96, 411] width 13 height 13
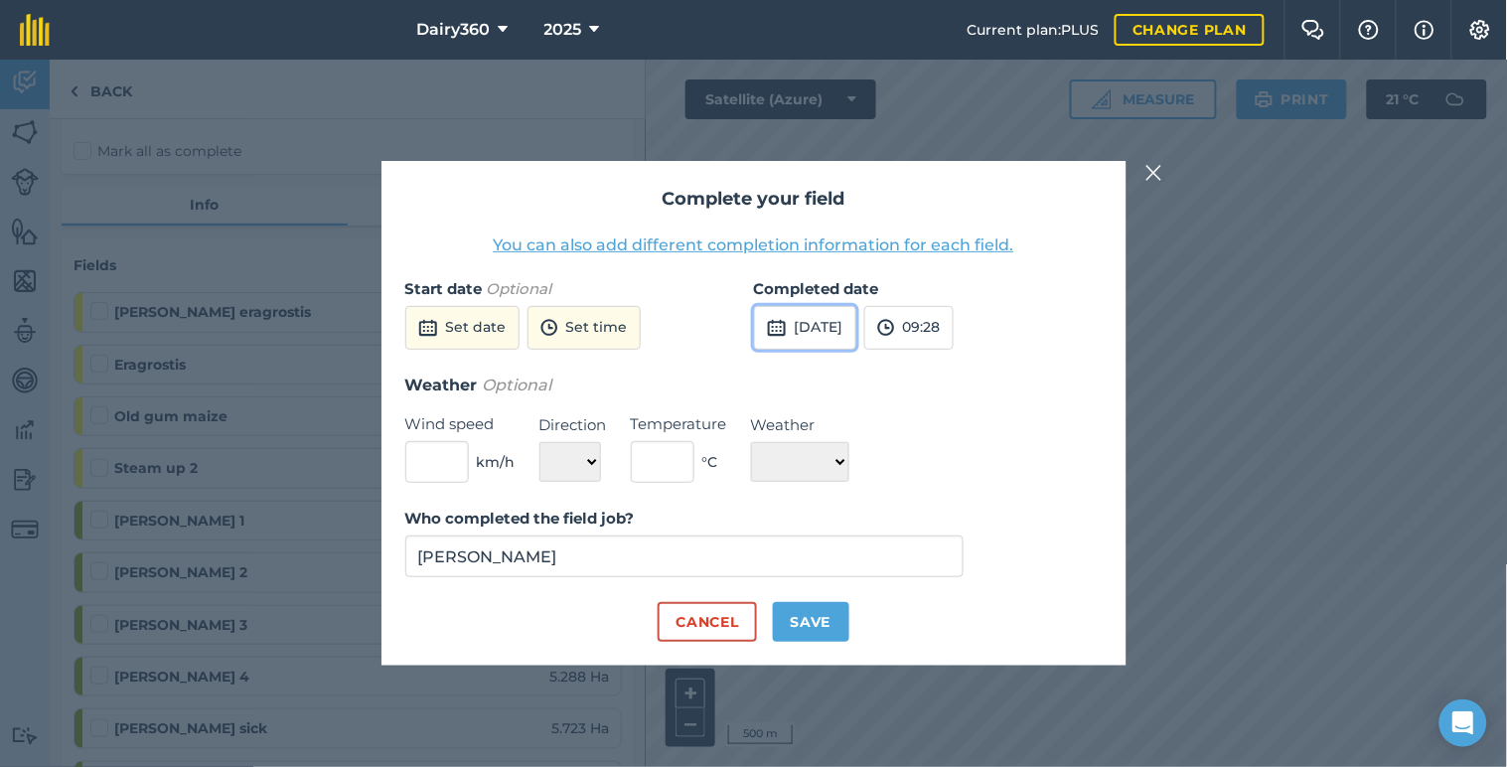
click at [810, 325] on button "[DATE]" at bounding box center [805, 328] width 102 height 44
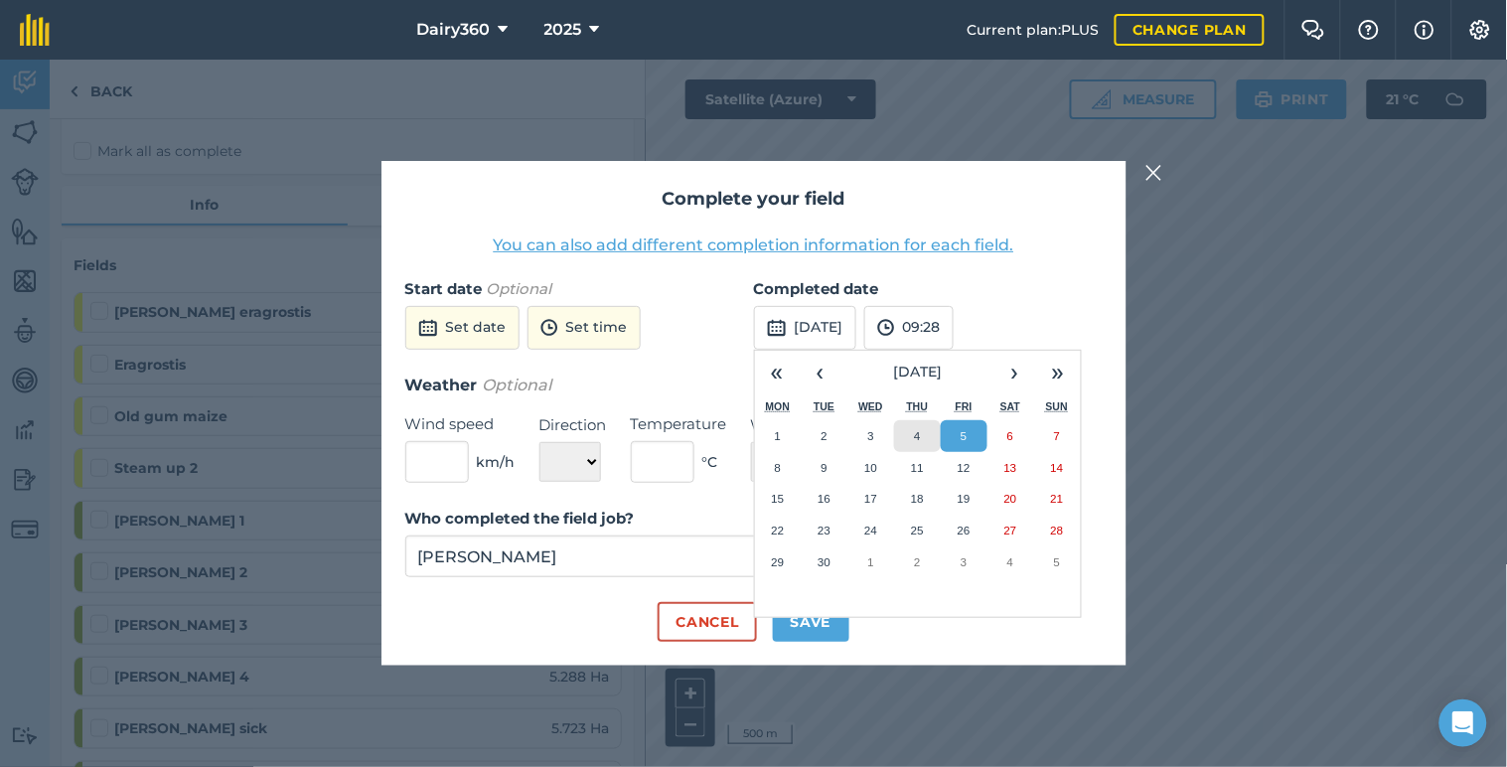
click at [918, 439] on abbr "4" at bounding box center [917, 435] width 6 height 13
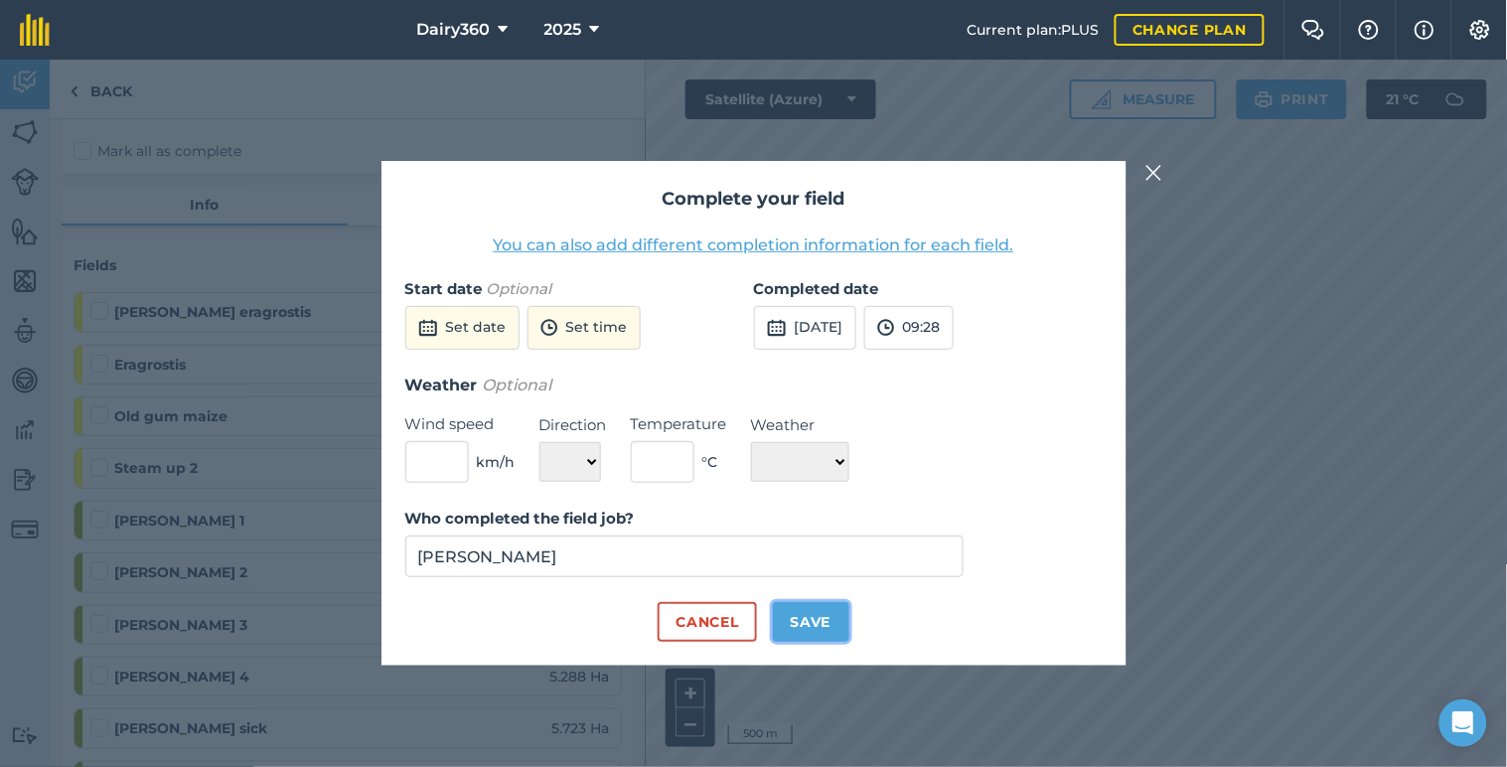
click at [828, 624] on button "Save" at bounding box center [811, 622] width 76 height 40
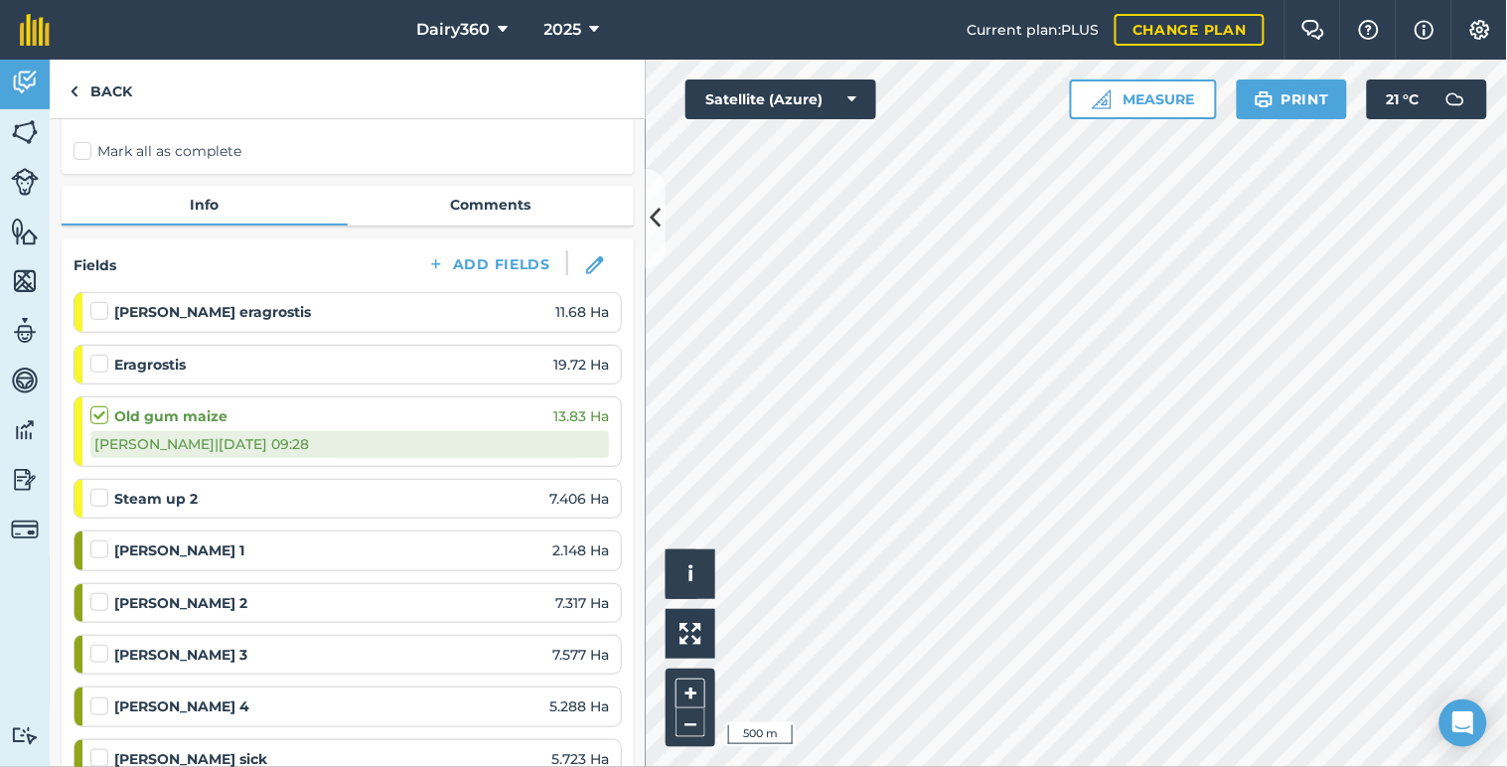
click at [97, 488] on label at bounding box center [102, 488] width 24 height 0
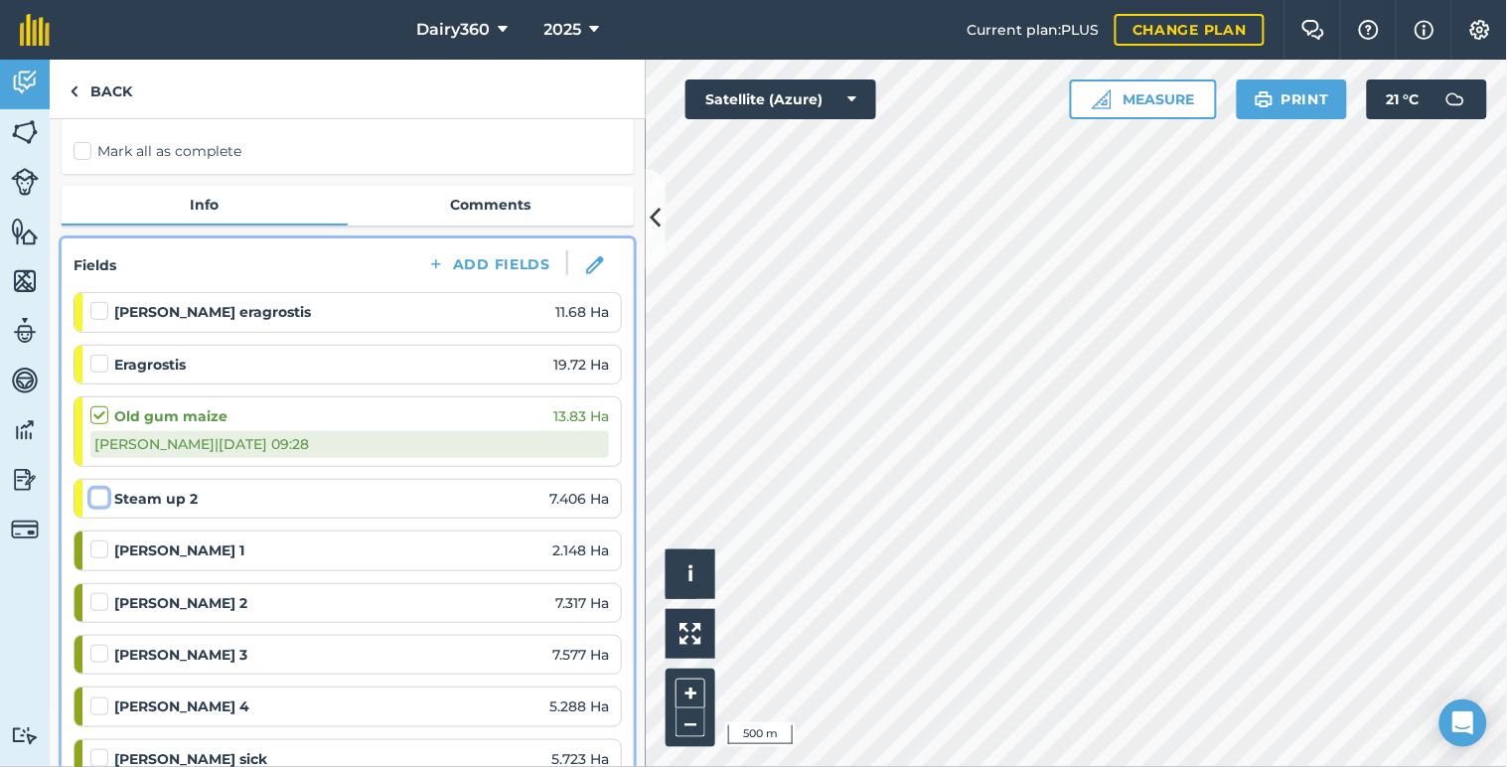
click at [97, 491] on input "checkbox" at bounding box center [96, 494] width 13 height 13
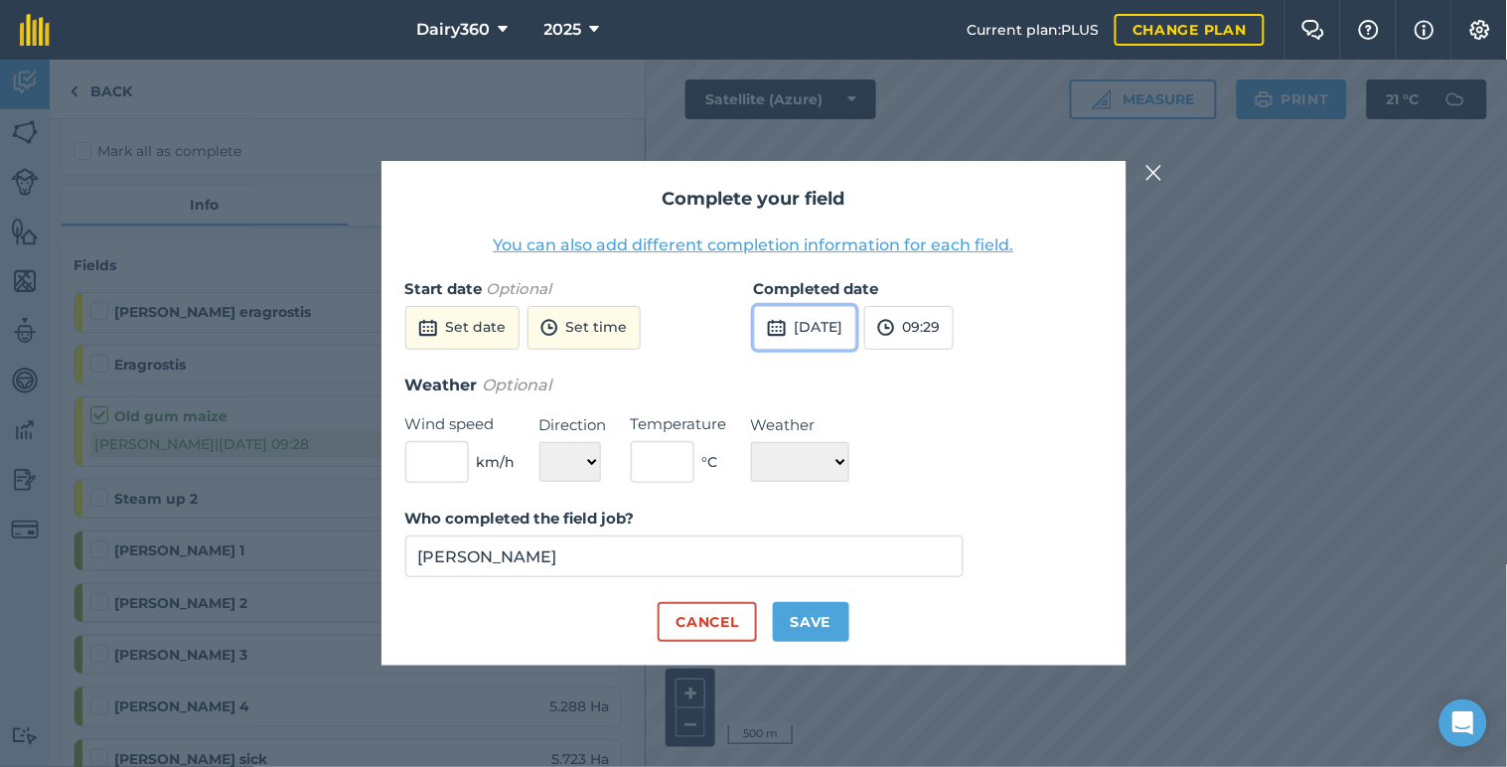
click at [832, 323] on button "[DATE]" at bounding box center [805, 328] width 102 height 44
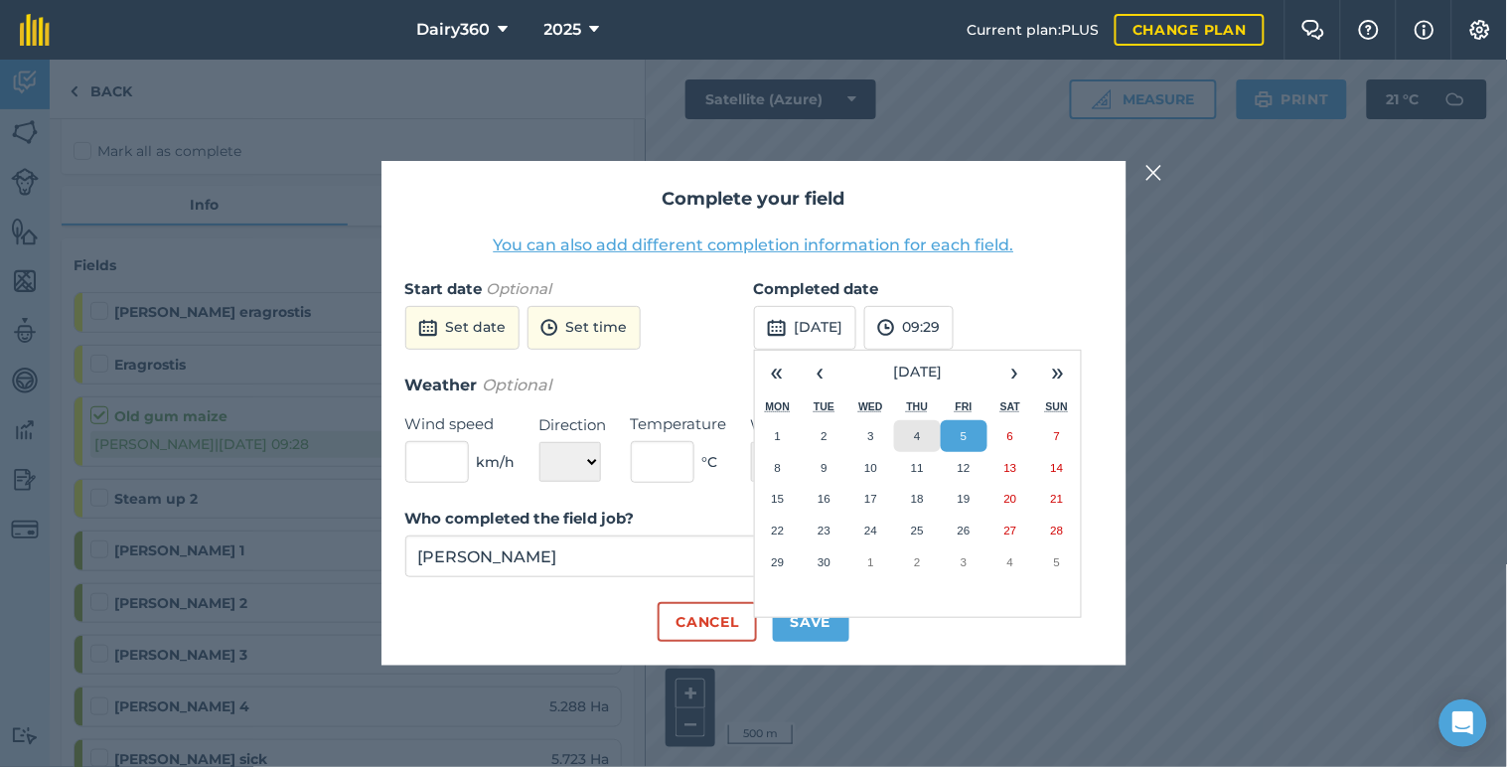
click at [917, 434] on abbr "4" at bounding box center [917, 435] width 6 height 13
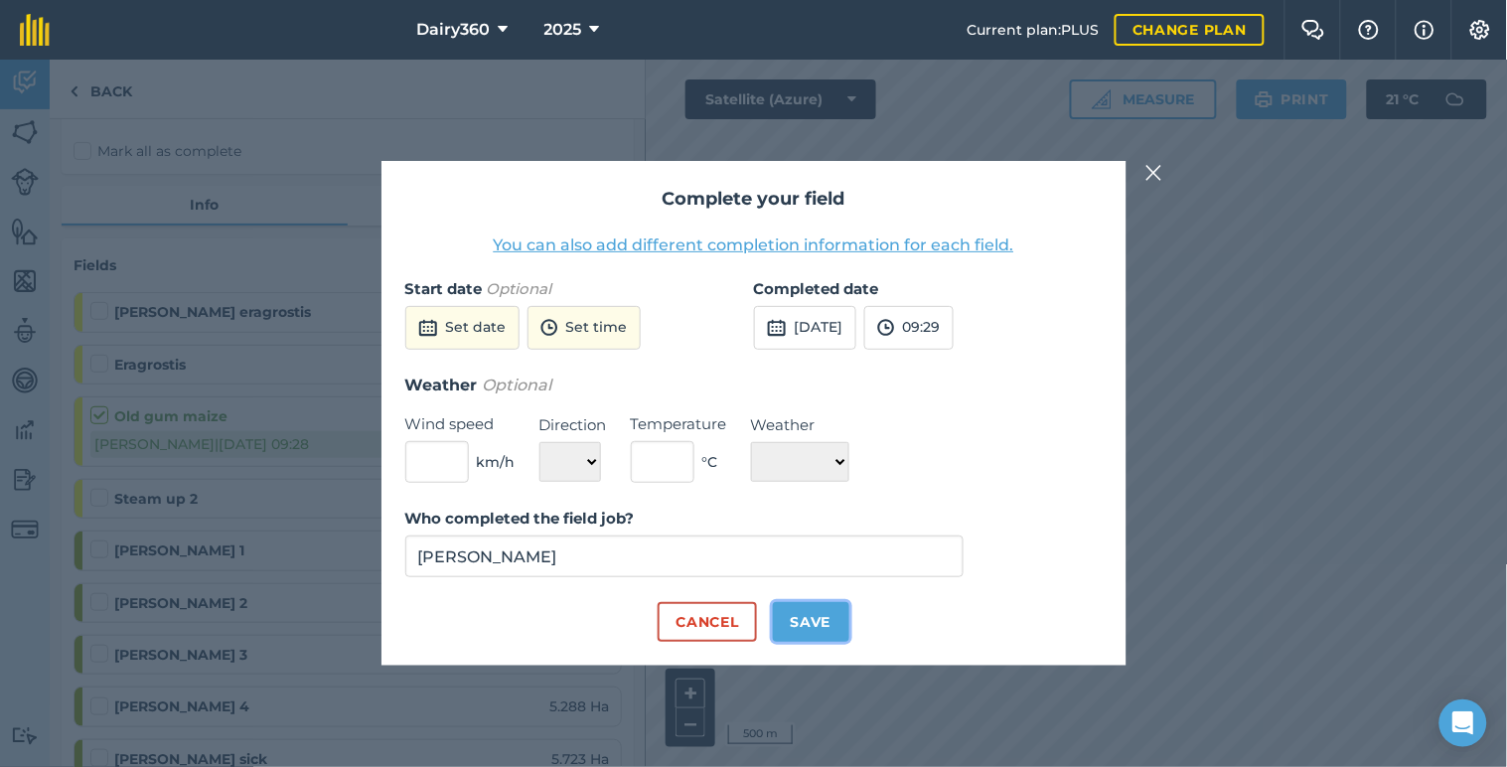
click at [811, 620] on button "Save" at bounding box center [811, 622] width 76 height 40
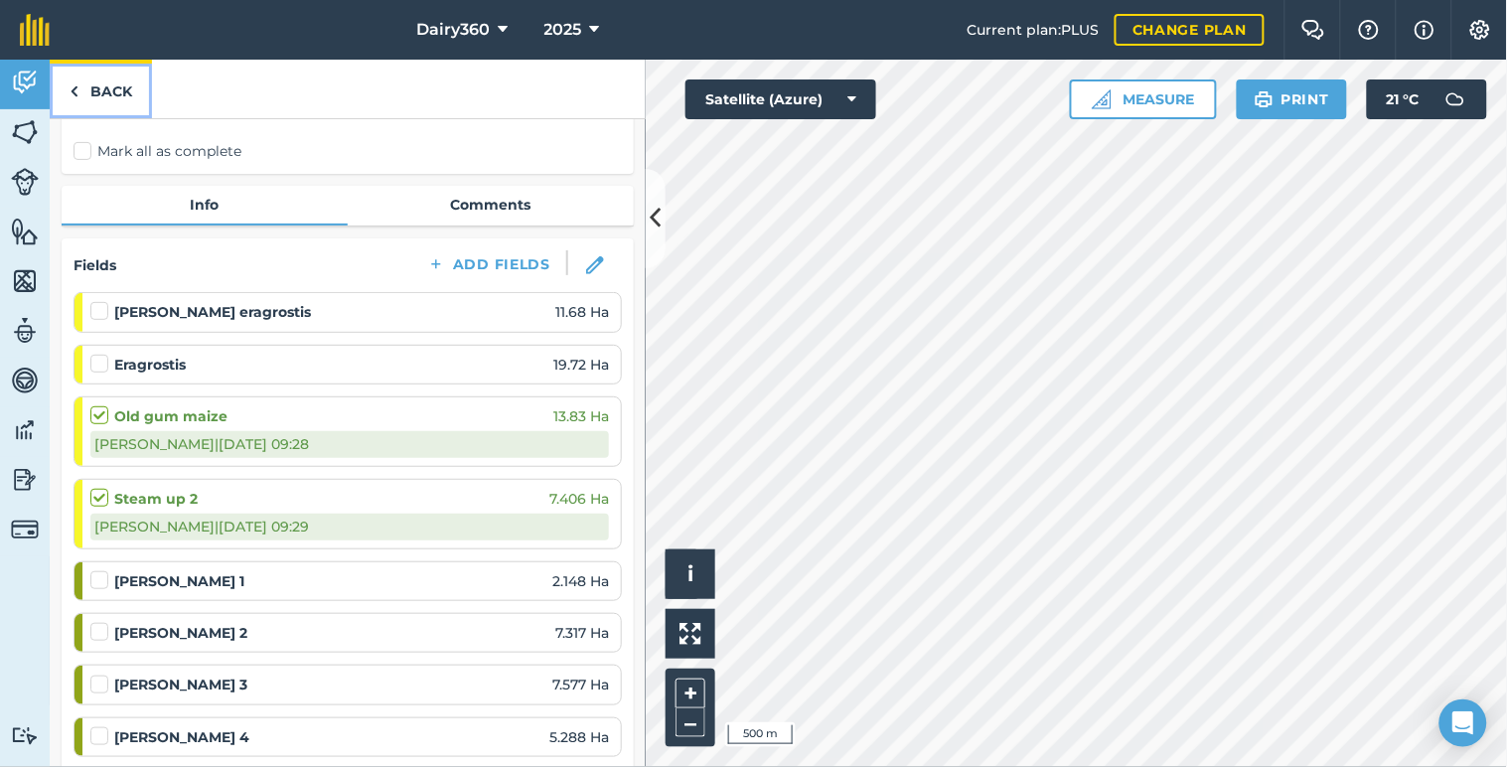
click at [94, 84] on link "Back" at bounding box center [101, 89] width 102 height 59
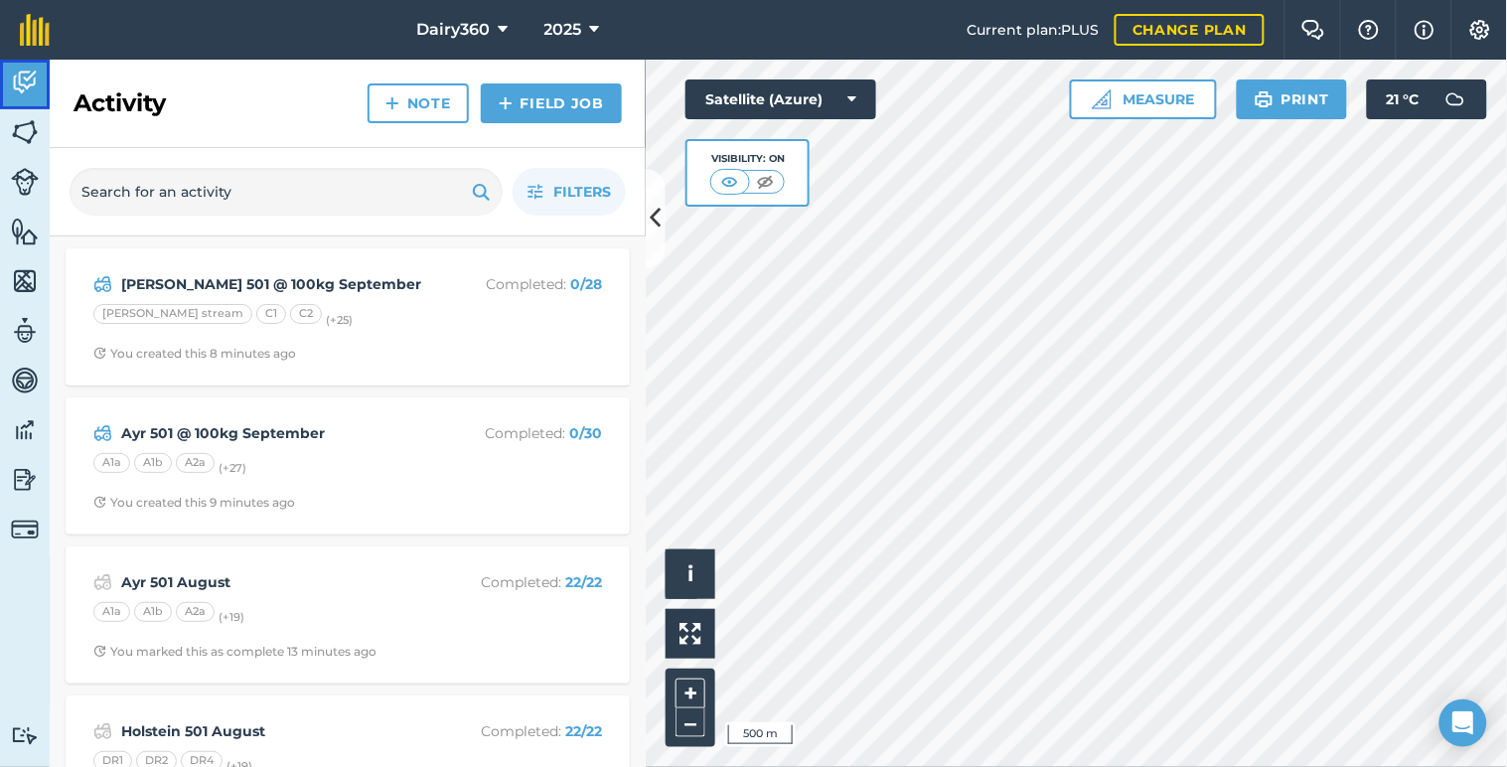
click at [17, 80] on img at bounding box center [25, 83] width 28 height 30
